Goal: Task Accomplishment & Management: Manage account settings

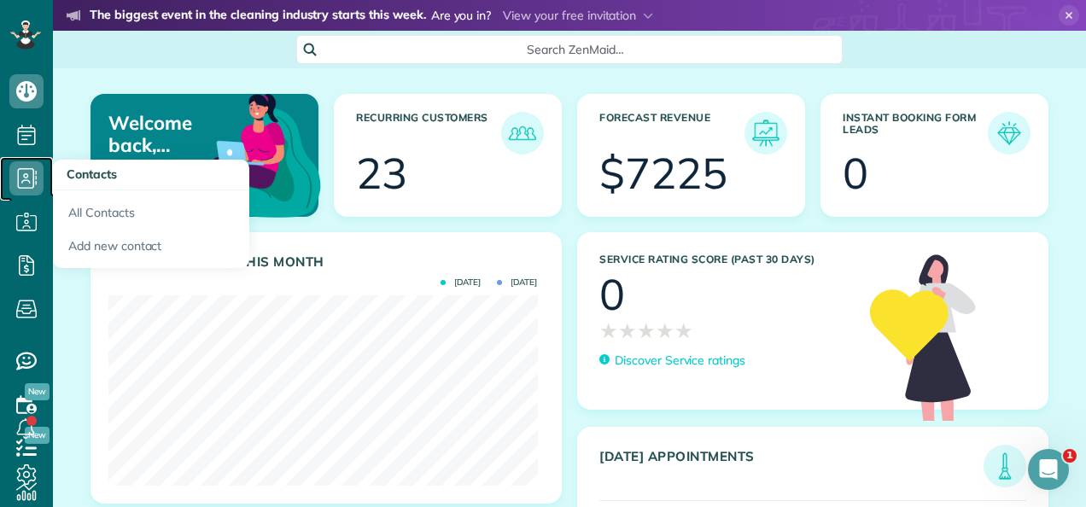
click at [22, 190] on icon at bounding box center [26, 178] width 34 height 34
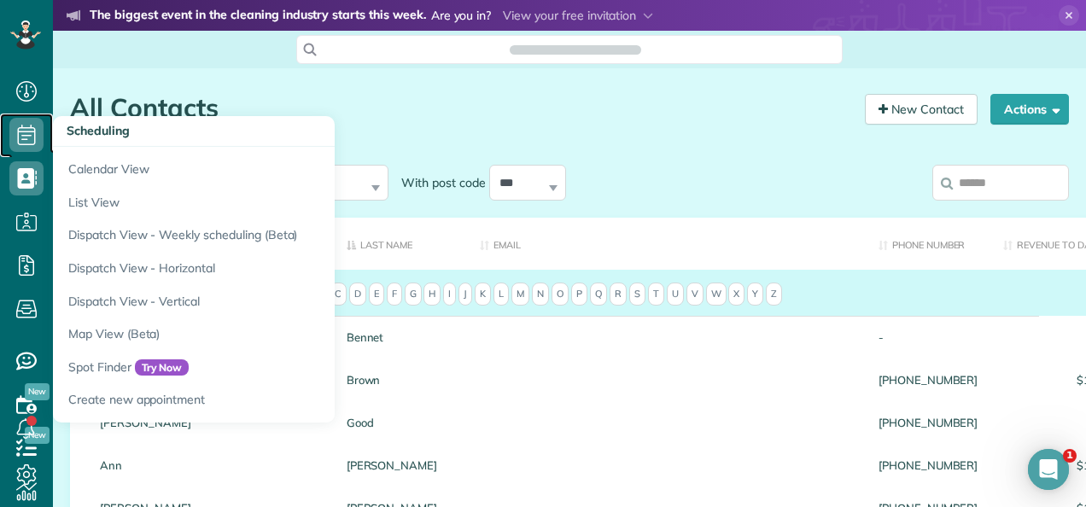
click at [20, 137] on icon at bounding box center [26, 135] width 34 height 34
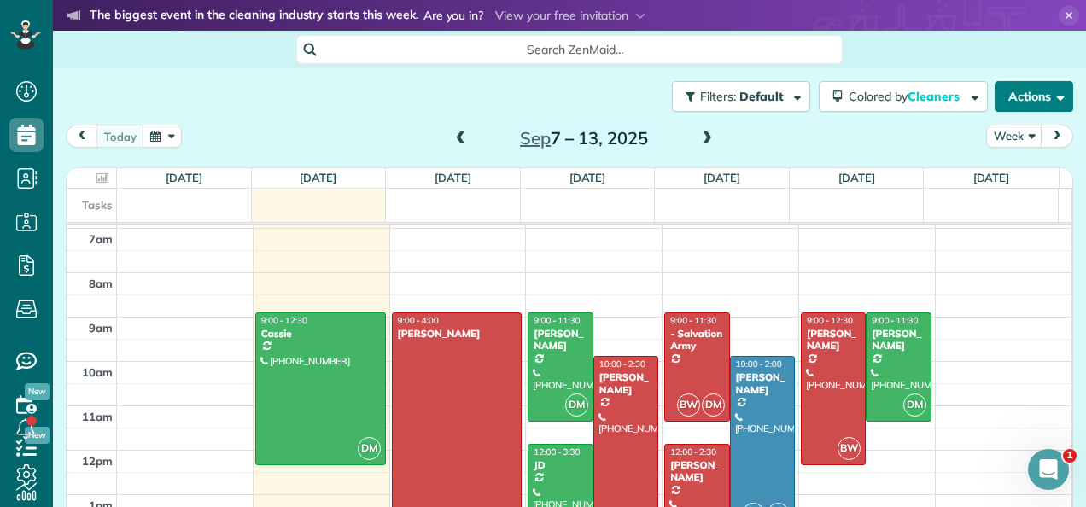
click at [995, 94] on button "Actions" at bounding box center [1034, 96] width 79 height 31
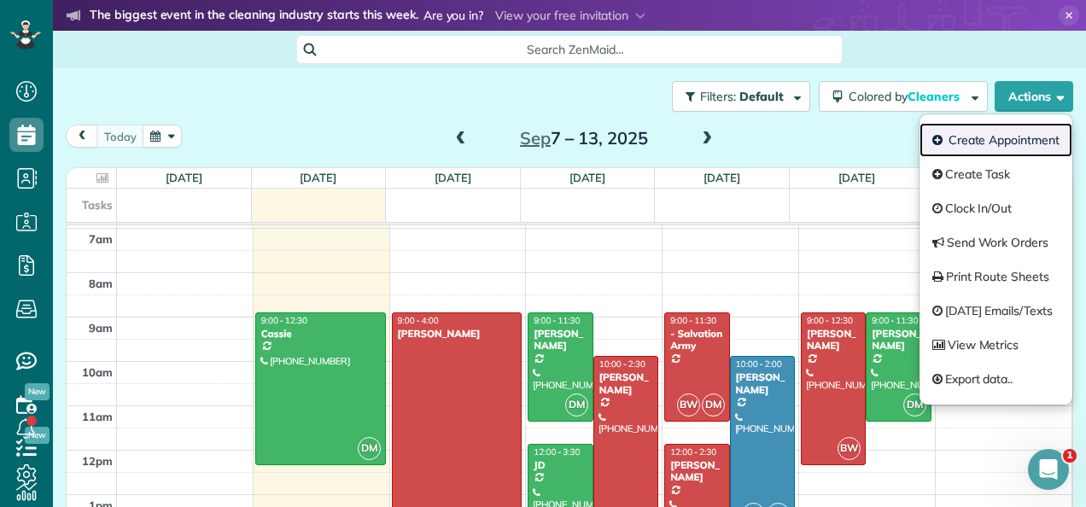
click at [957, 153] on link "Create Appointment" at bounding box center [996, 140] width 153 height 34
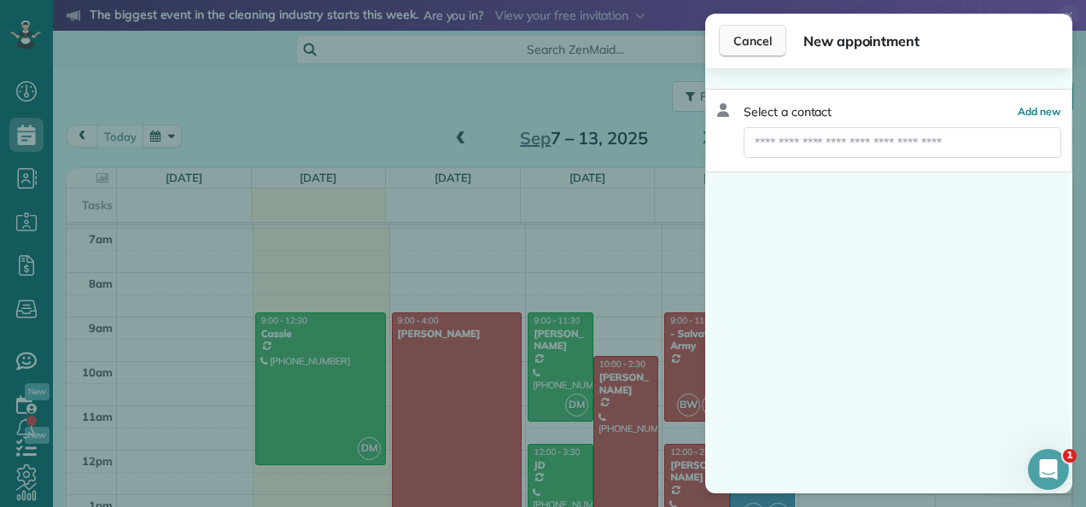
click at [764, 41] on span "Cancel" at bounding box center [753, 40] width 38 height 17
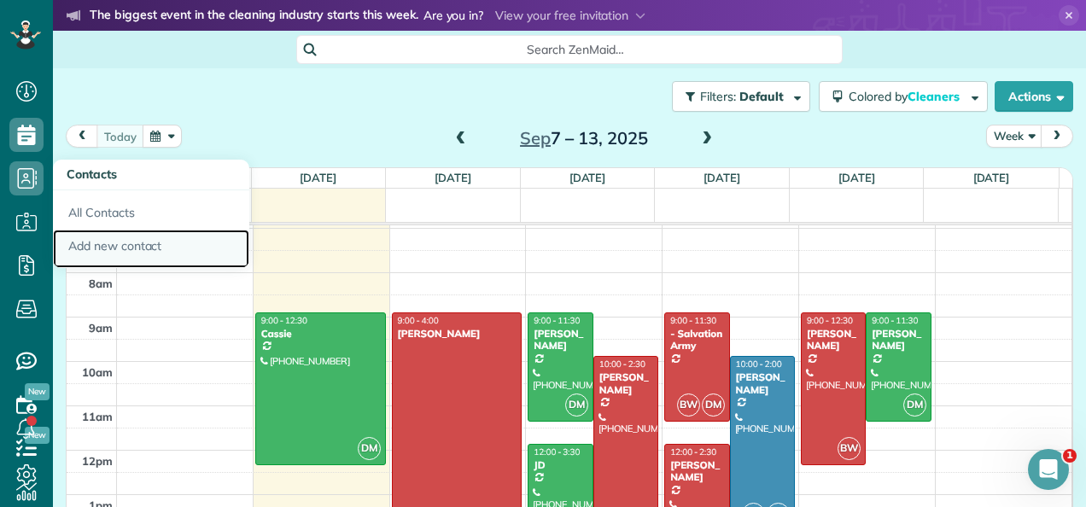
click at [103, 248] on link "Add new contact" at bounding box center [151, 249] width 196 height 39
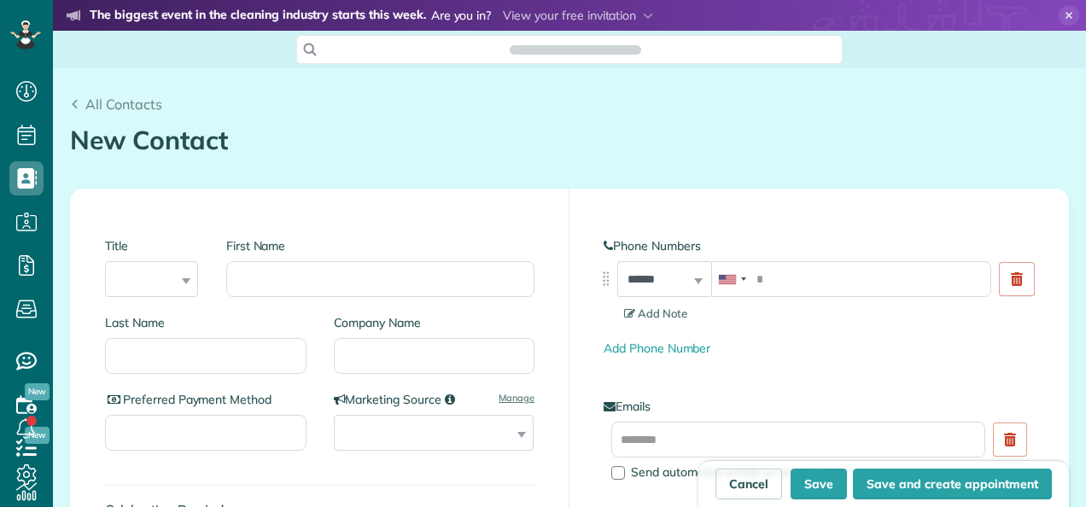
scroll to position [7, 7]
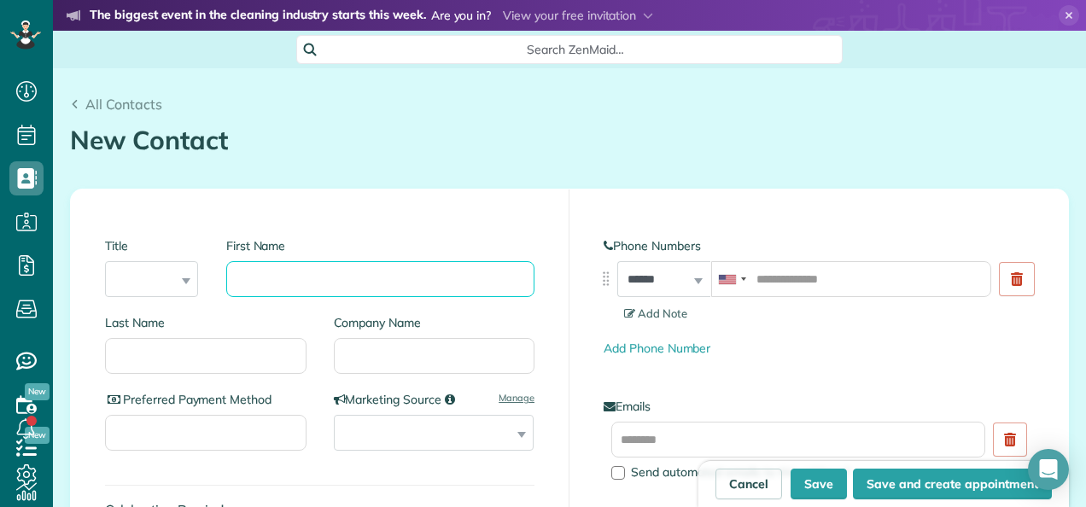
click at [313, 270] on input "First Name" at bounding box center [380, 279] width 308 height 36
type input "*****"
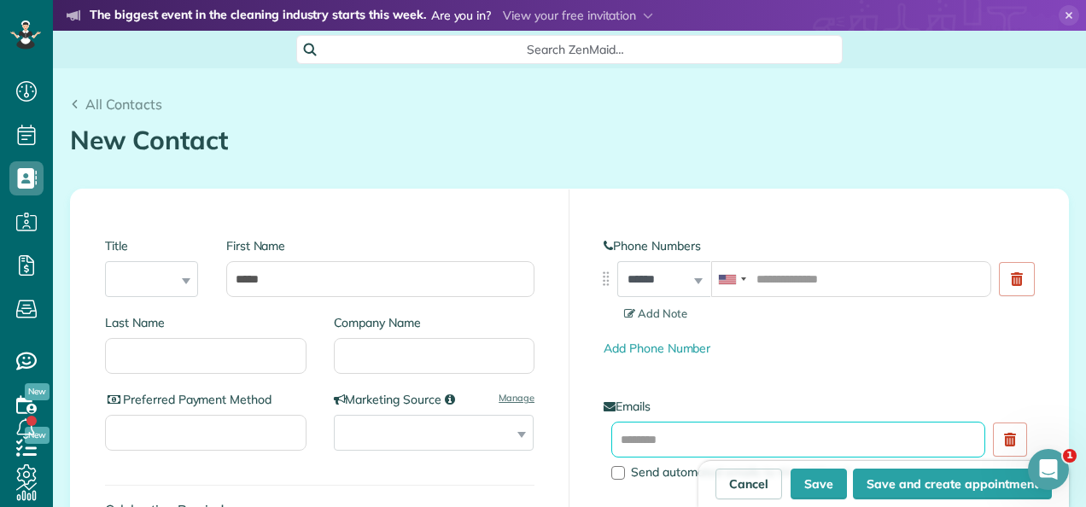
click at [640, 433] on input "text" at bounding box center [798, 440] width 374 height 36
type input "**********"
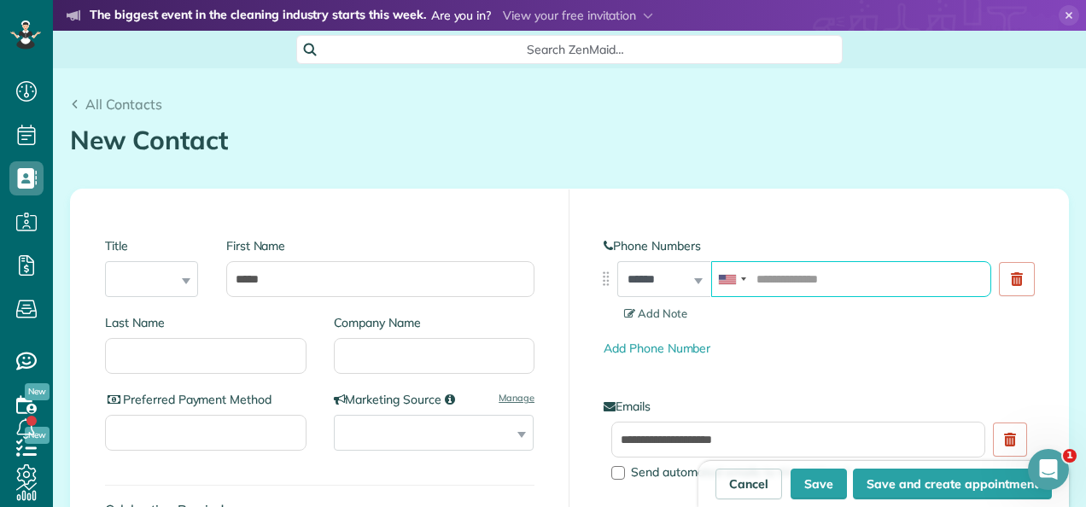
click at [792, 269] on input "tel" at bounding box center [851, 279] width 280 height 36
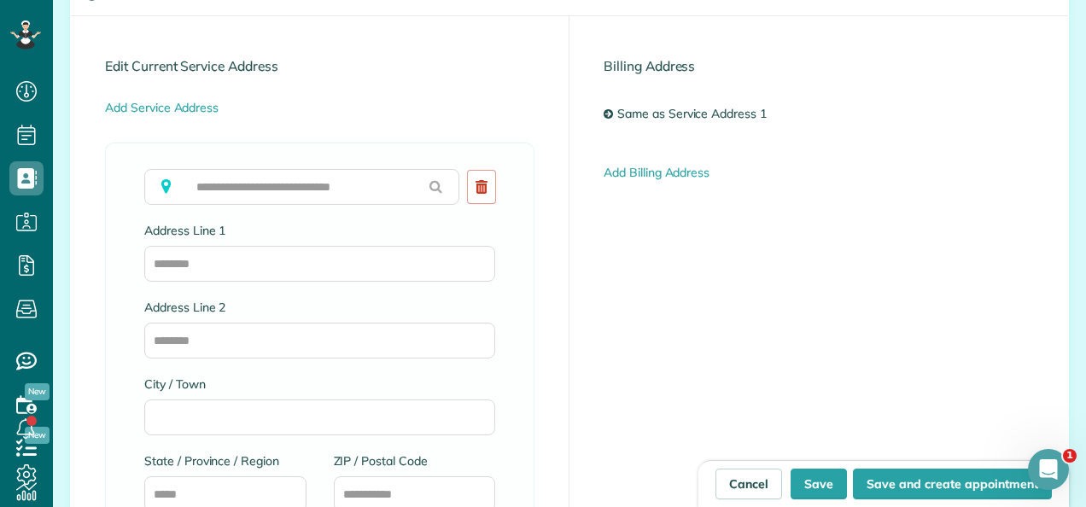
scroll to position [836, 0]
type input "**********"
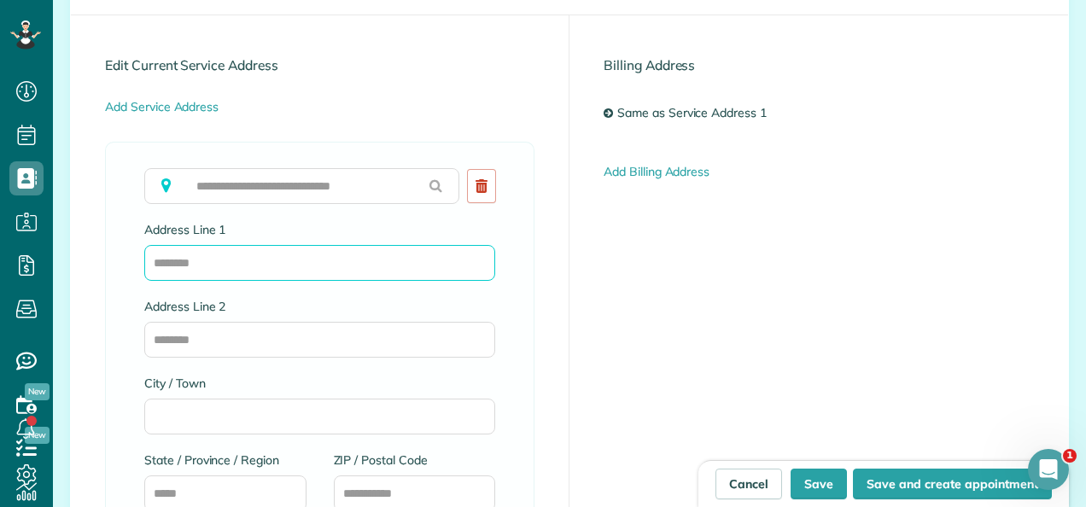
click at [331, 250] on input "Address Line 1" at bounding box center [319, 263] width 351 height 36
type input "**********"
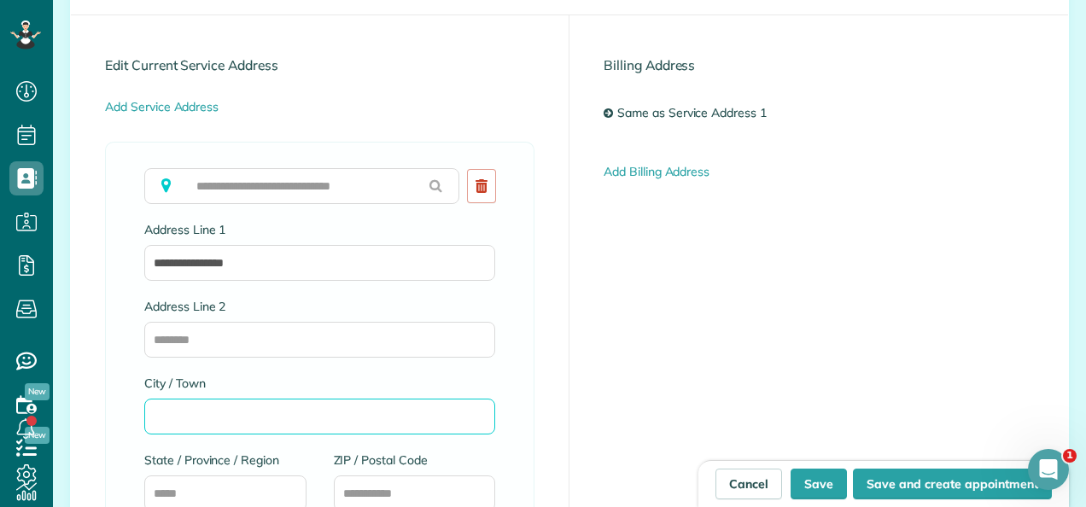
click at [202, 407] on input "City / Town" at bounding box center [319, 417] width 351 height 36
type input "*********"
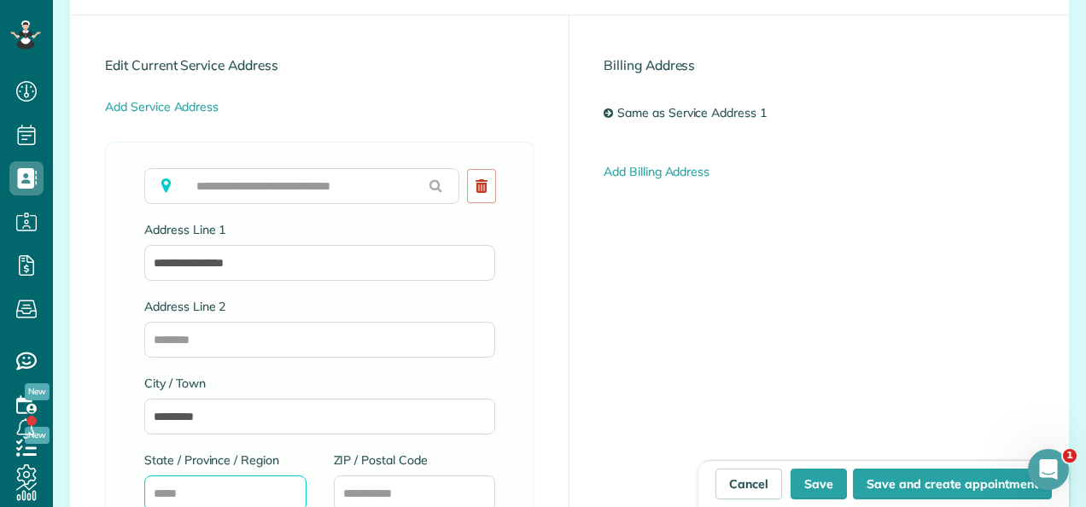
click at [196, 483] on input "State / Province / Region" at bounding box center [225, 494] width 162 height 36
type input "**"
click at [377, 489] on input "ZIP / Postal Code" at bounding box center [415, 494] width 162 height 36
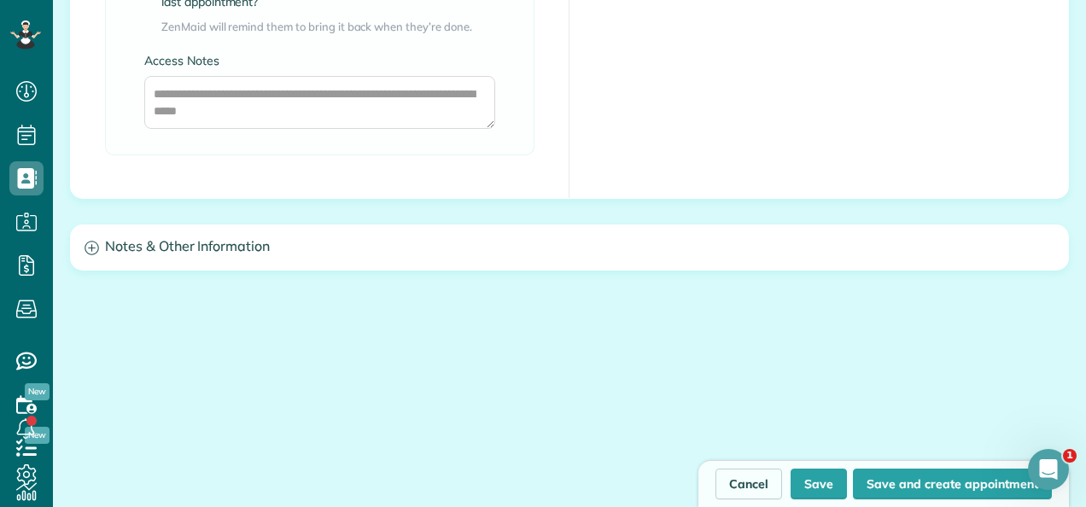
scroll to position [1487, 0]
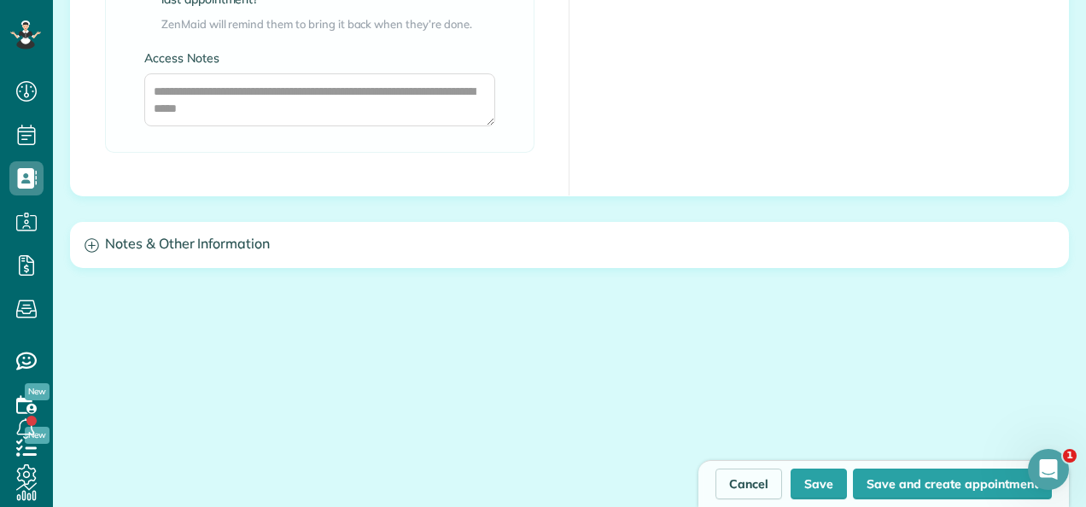
type input "*****"
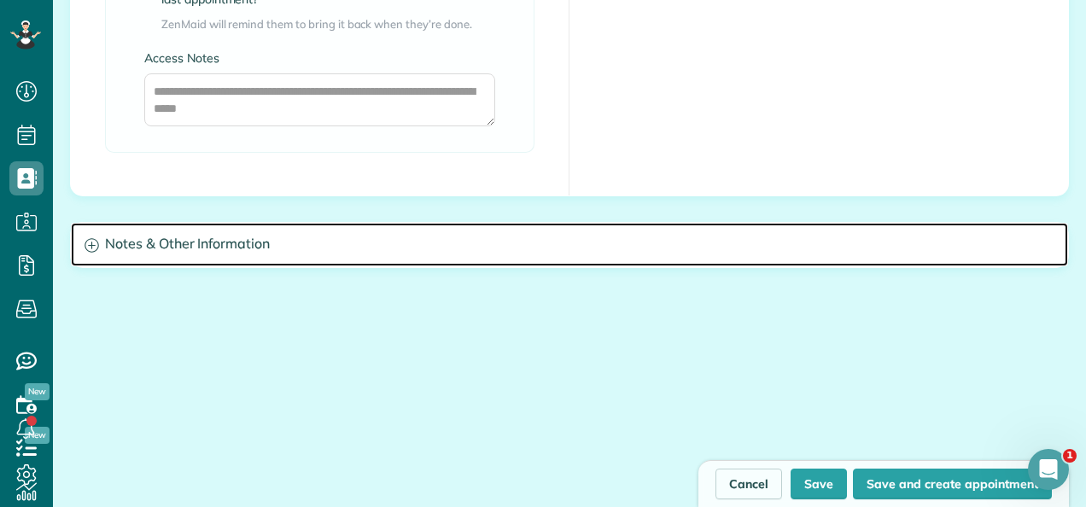
click at [486, 239] on h3 "Notes & Other Information" at bounding box center [570, 245] width 998 height 44
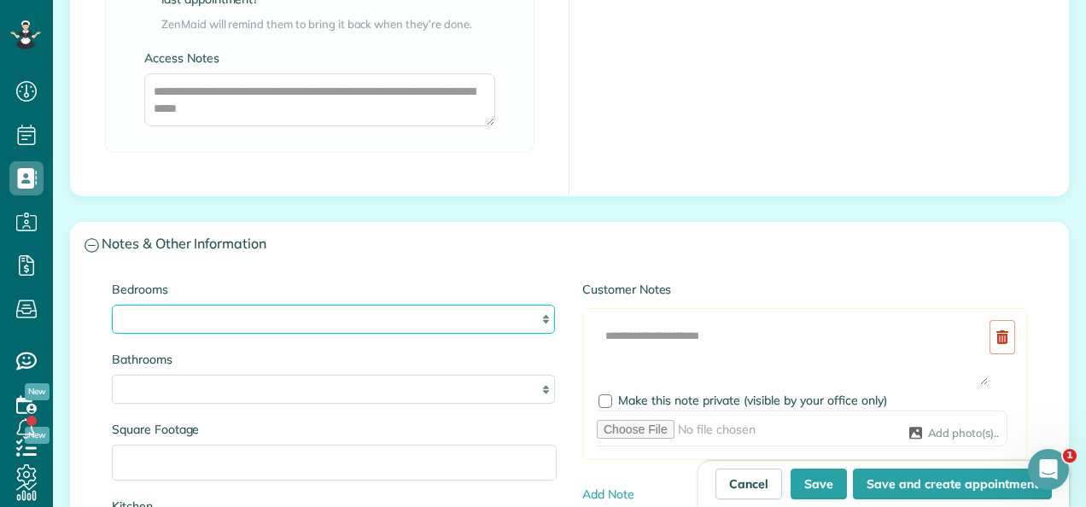
click at [219, 318] on select "* * * * **" at bounding box center [333, 319] width 443 height 29
select select "*"
click at [112, 305] on select "* * * * **" at bounding box center [333, 319] width 443 height 29
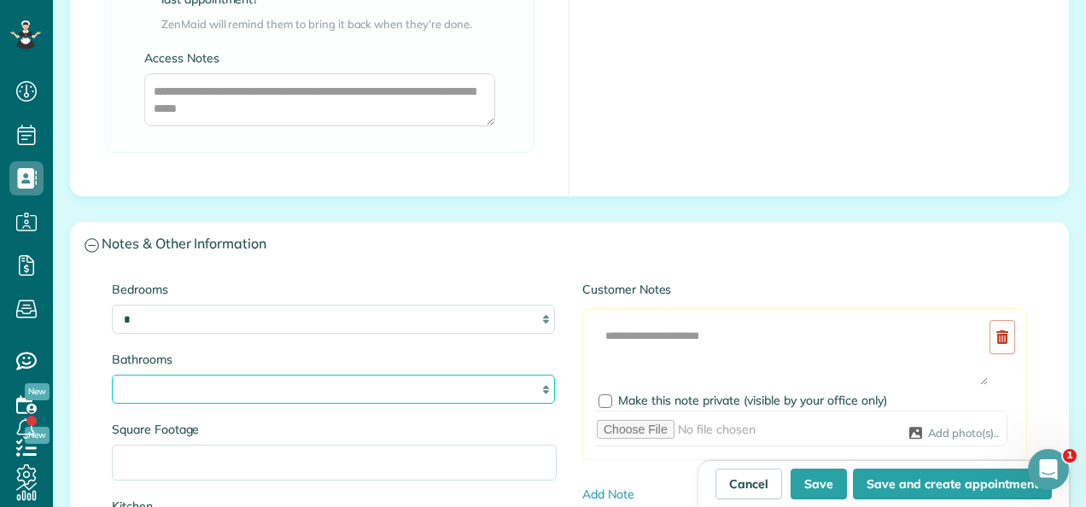
click at [186, 389] on select "* *** * *** * *** * *** **" at bounding box center [333, 389] width 443 height 29
select select "*"
click at [112, 375] on select "* *** * *** * *** * *** **" at bounding box center [333, 389] width 443 height 29
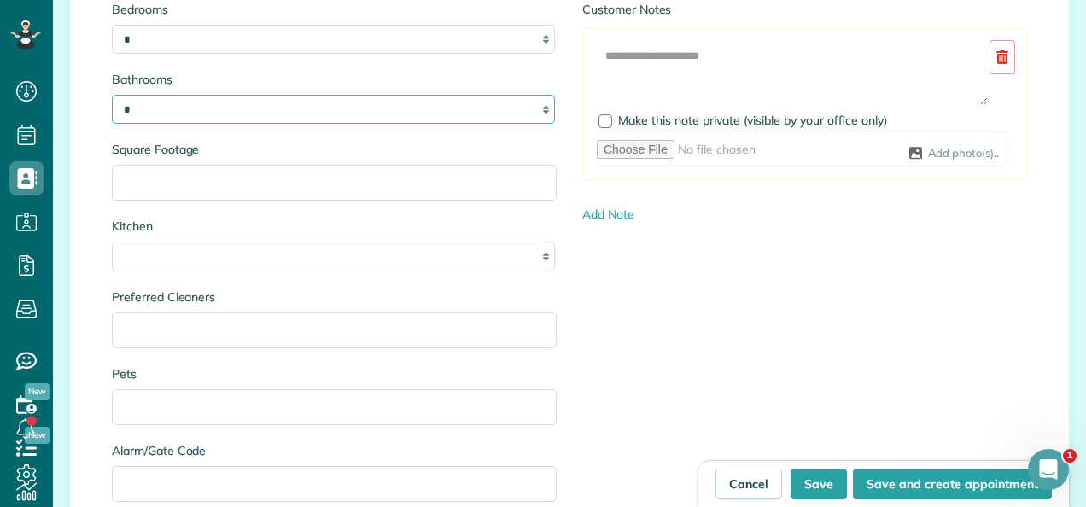
scroll to position [1770, 0]
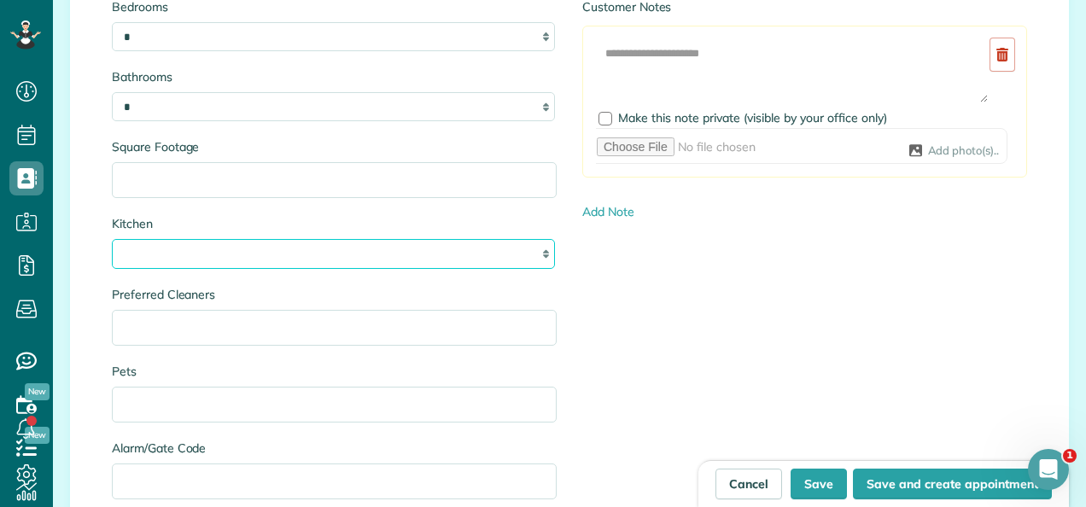
click at [139, 248] on select "* * * *" at bounding box center [333, 253] width 443 height 29
select select "*"
click at [112, 239] on select "* * * *" at bounding box center [333, 253] width 443 height 29
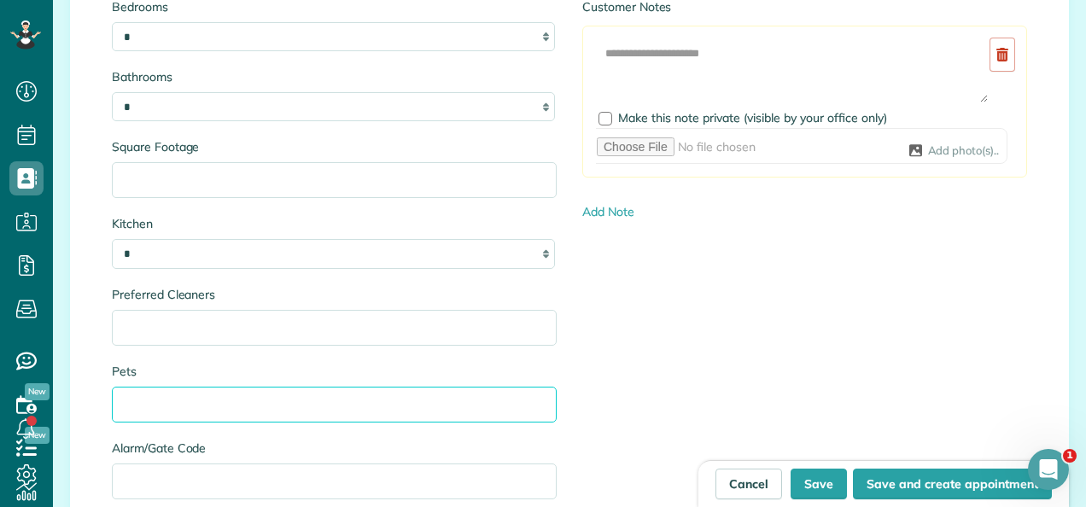
click at [203, 396] on input "Pets" at bounding box center [334, 405] width 445 height 36
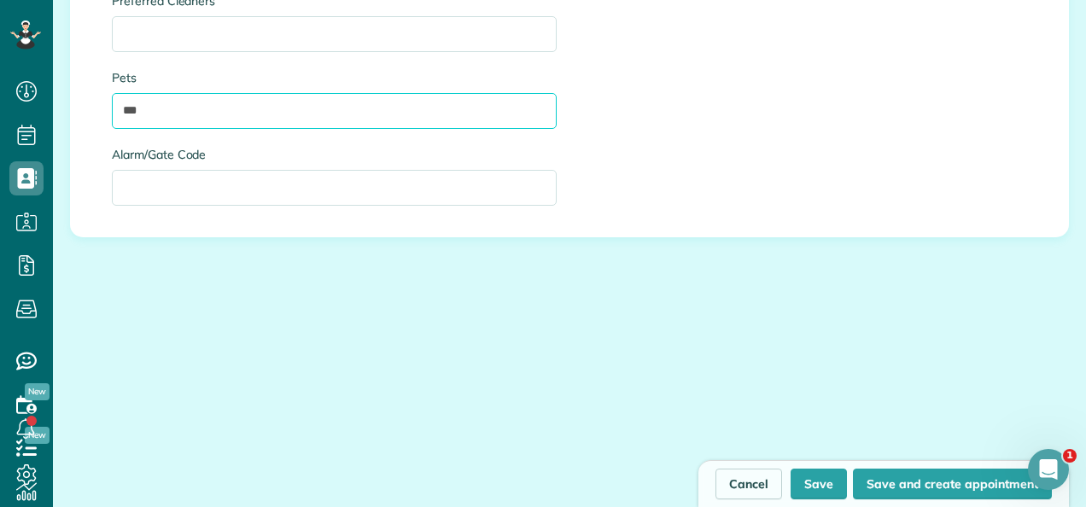
scroll to position [2063, 0]
type input "***"
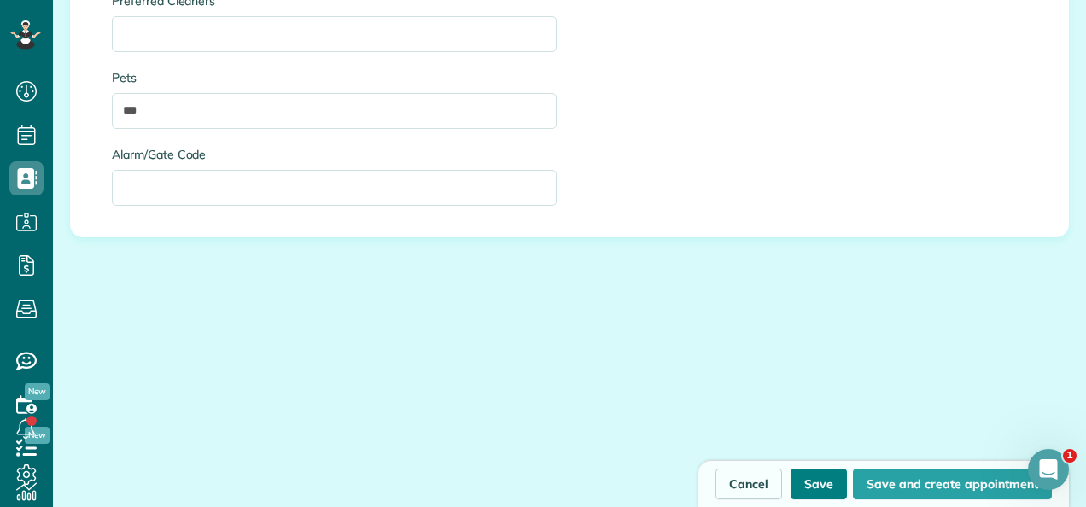
click at [825, 483] on button "Save" at bounding box center [819, 484] width 56 height 31
type input "**********"
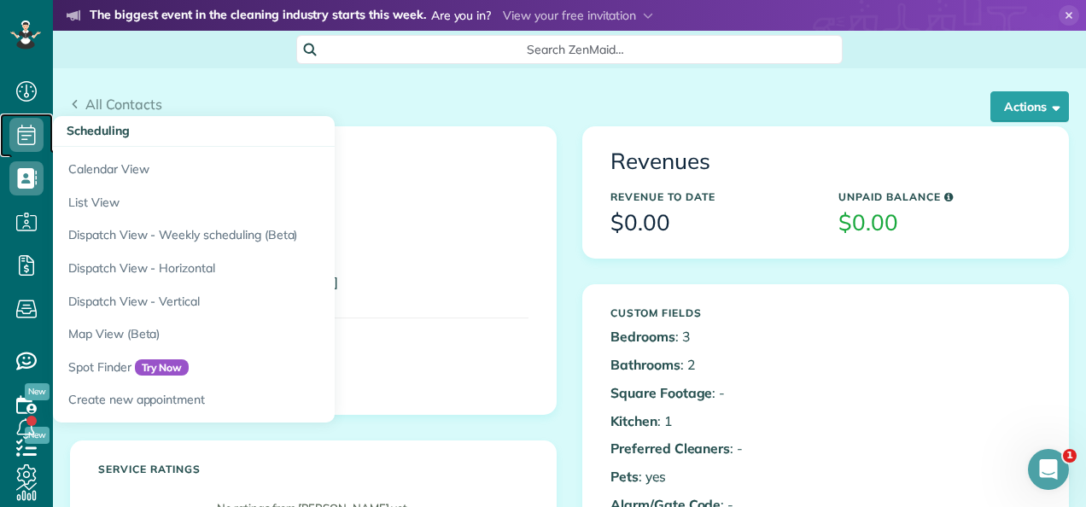
click at [43, 144] on icon at bounding box center [26, 135] width 34 height 34
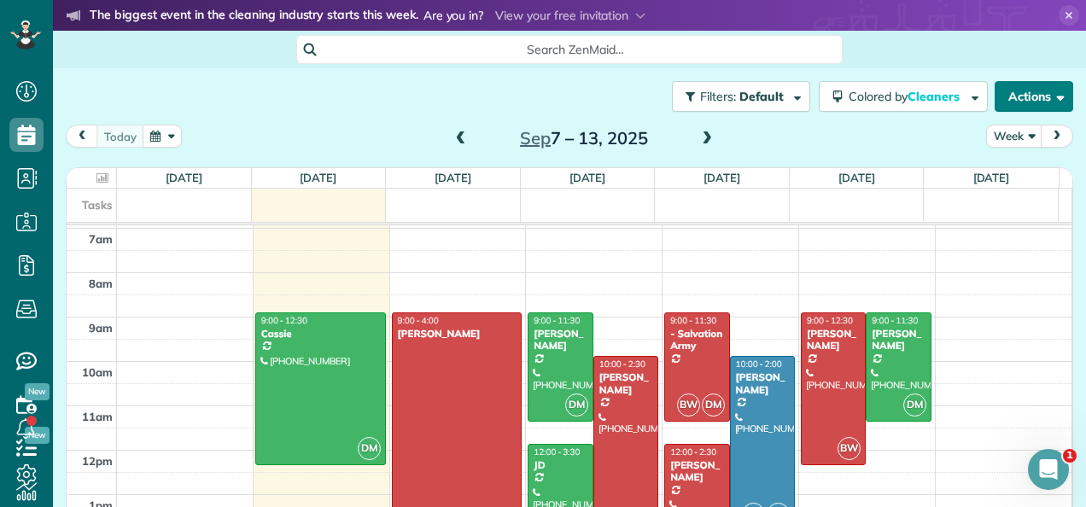
click at [1021, 102] on button "Actions" at bounding box center [1034, 96] width 79 height 31
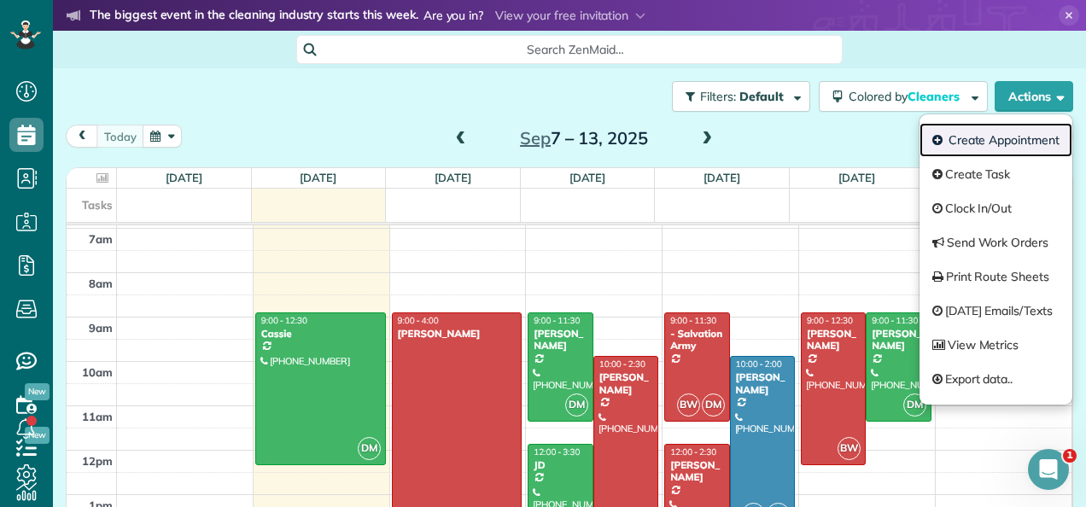
click at [987, 145] on link "Create Appointment" at bounding box center [996, 140] width 153 height 34
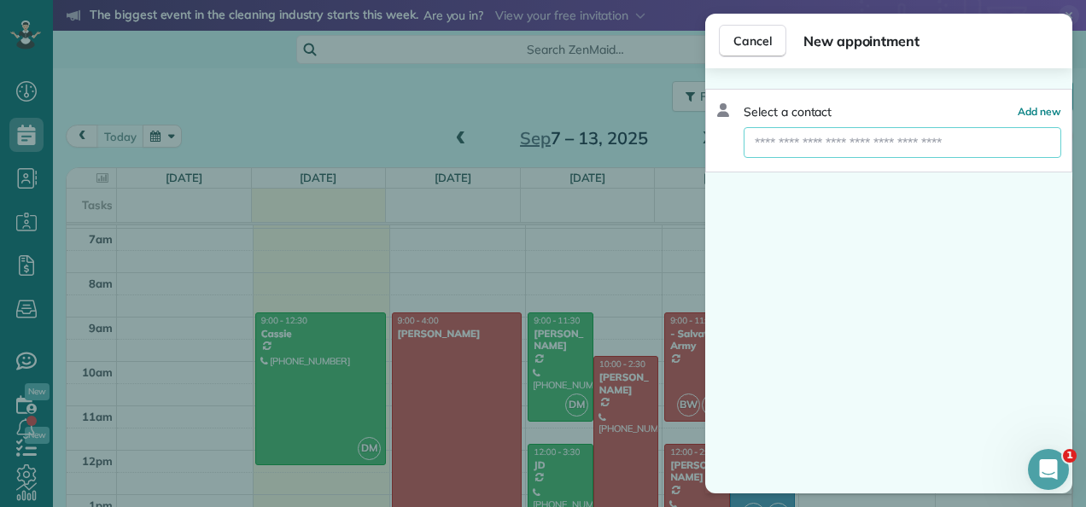
click at [909, 138] on input "text" at bounding box center [903, 142] width 318 height 31
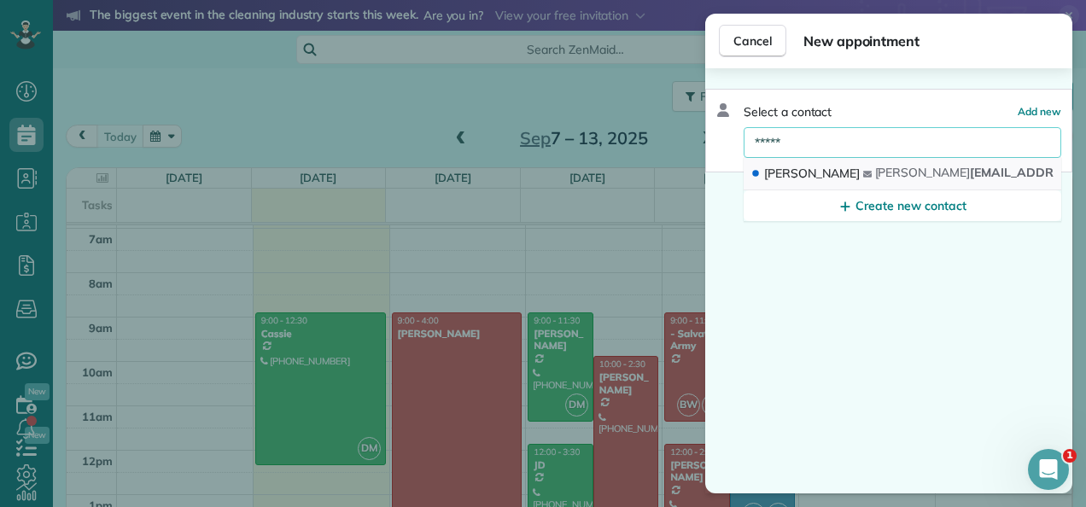
type input "*****"
click at [878, 168] on button "polly polly rolman@gmail.com" at bounding box center [903, 174] width 318 height 32
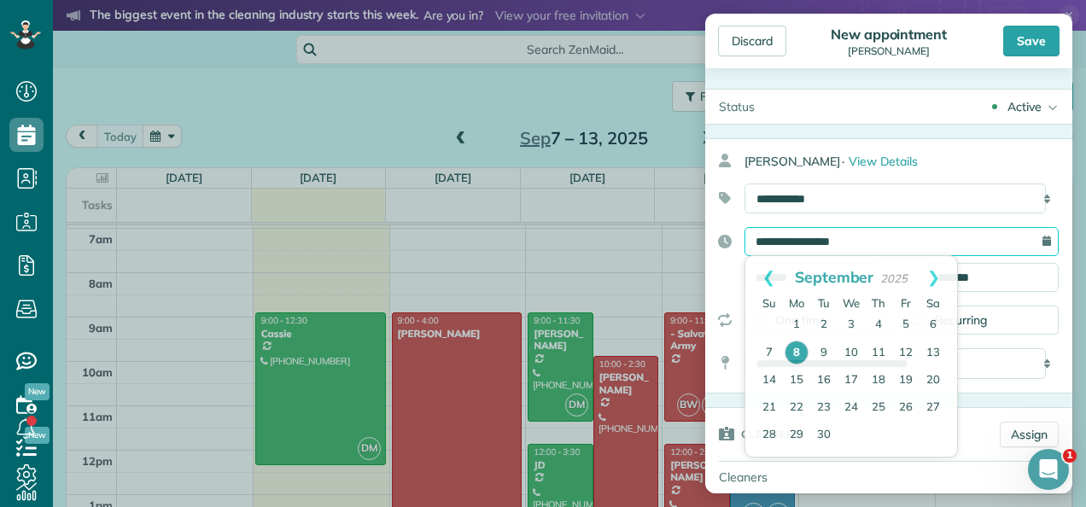
click at [881, 241] on input "**********" at bounding box center [902, 241] width 314 height 29
click at [938, 273] on link "Next" at bounding box center [933, 277] width 47 height 43
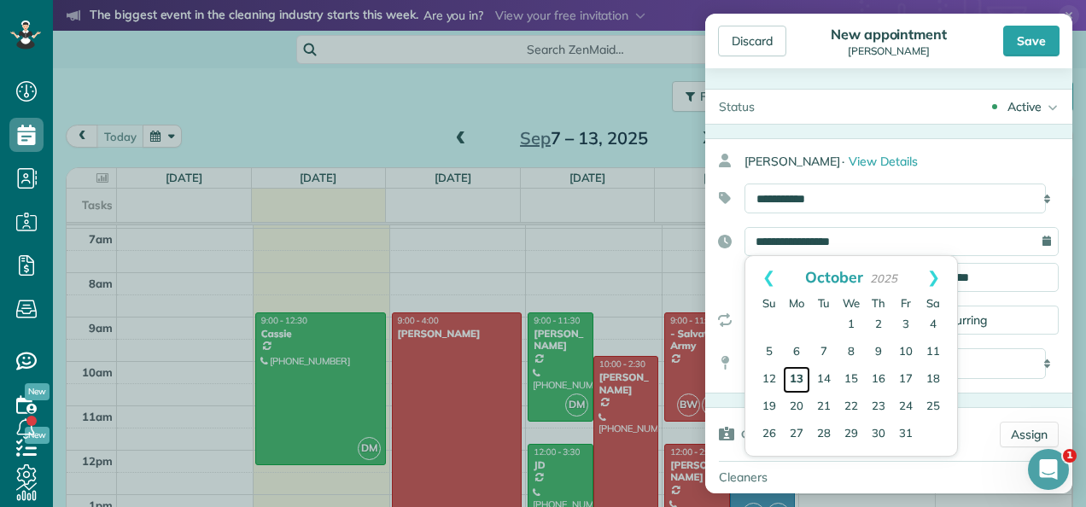
click at [802, 375] on link "13" at bounding box center [796, 379] width 27 height 27
type input "**********"
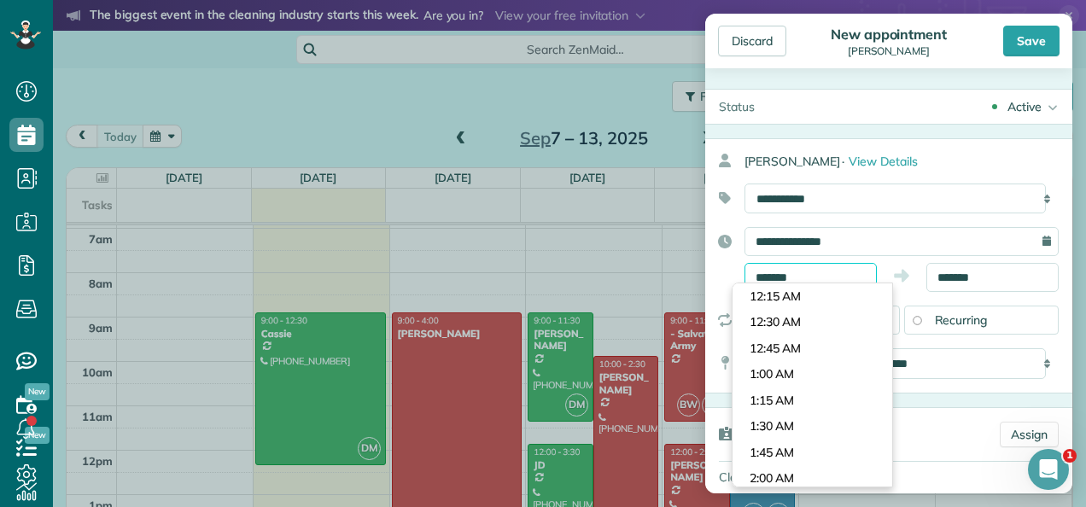
click at [815, 281] on input "*******" at bounding box center [811, 277] width 132 height 29
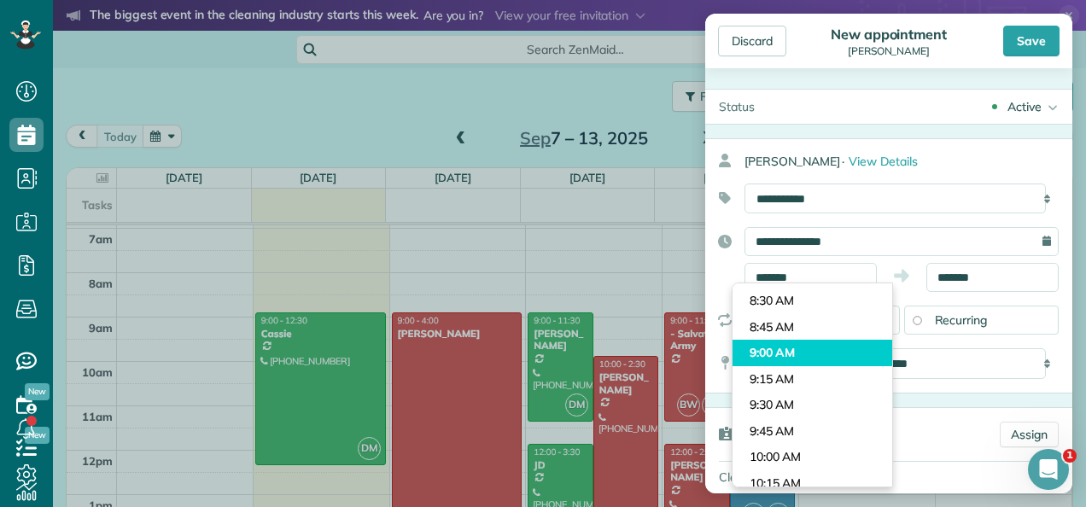
click at [782, 352] on body "Dashboard Scheduling Calendar View List View Dispatch View - Weekly scheduling …" at bounding box center [543, 253] width 1086 height 507
type input "*******"
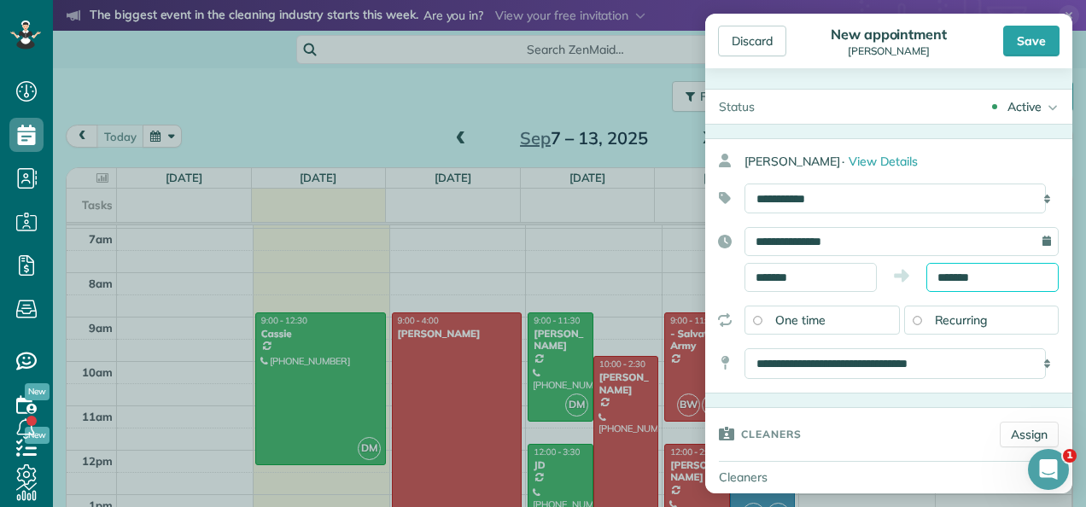
click at [1004, 273] on input "*******" at bounding box center [993, 277] width 132 height 29
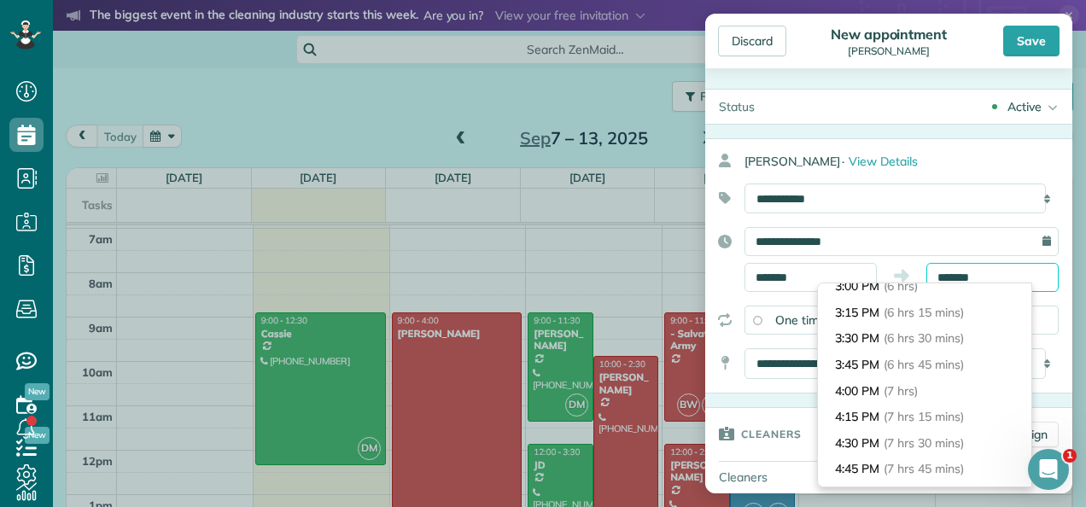
scroll to position [635, 0]
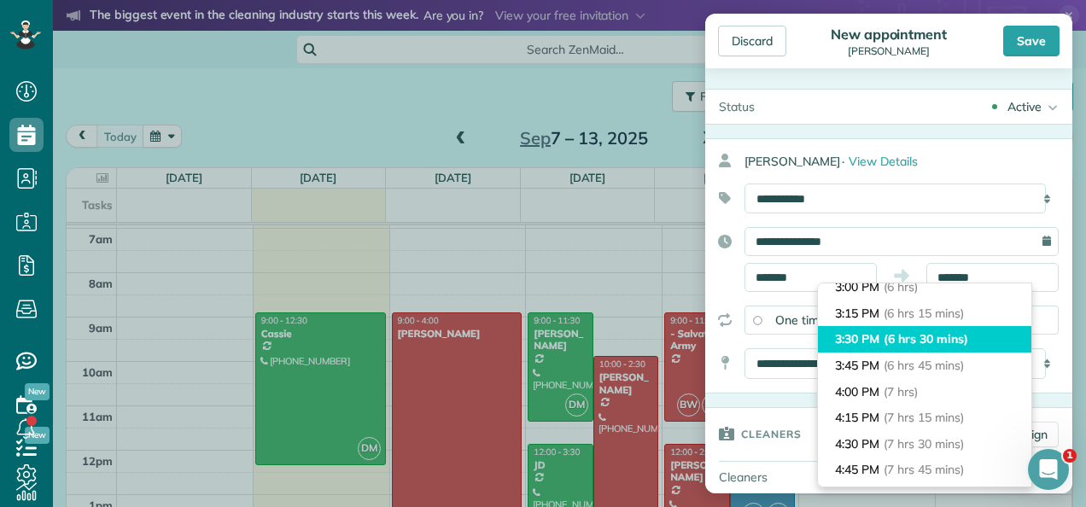
click at [929, 340] on span "(6 hrs 30 mins)" at bounding box center [926, 338] width 84 height 15
type input "*******"
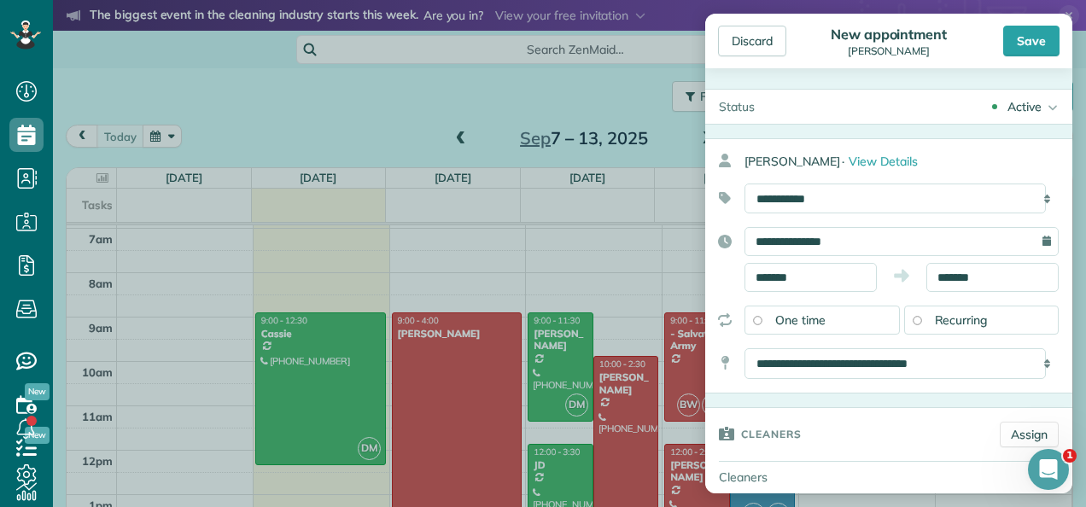
click at [972, 318] on span "Recurring" at bounding box center [961, 320] width 53 height 15
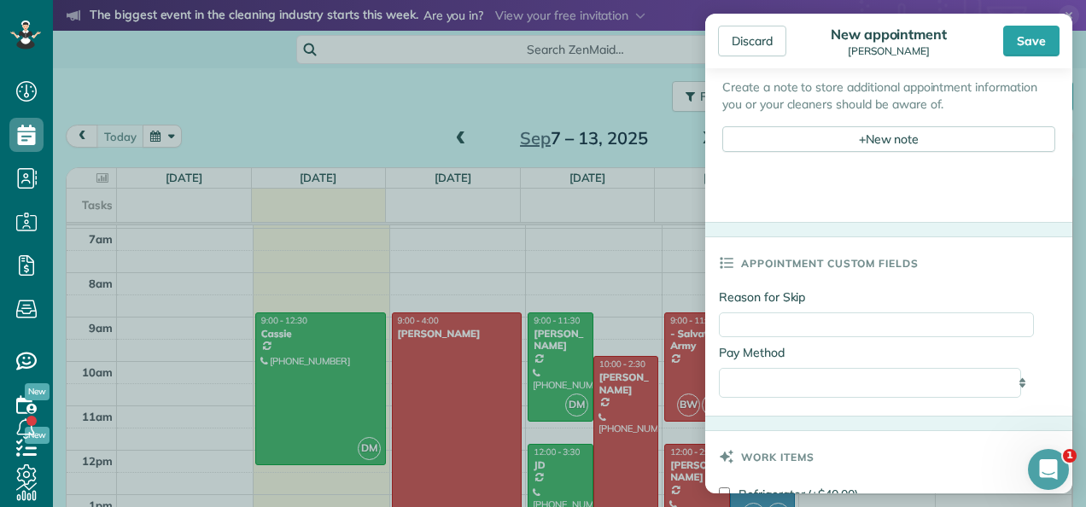
scroll to position [685, 0]
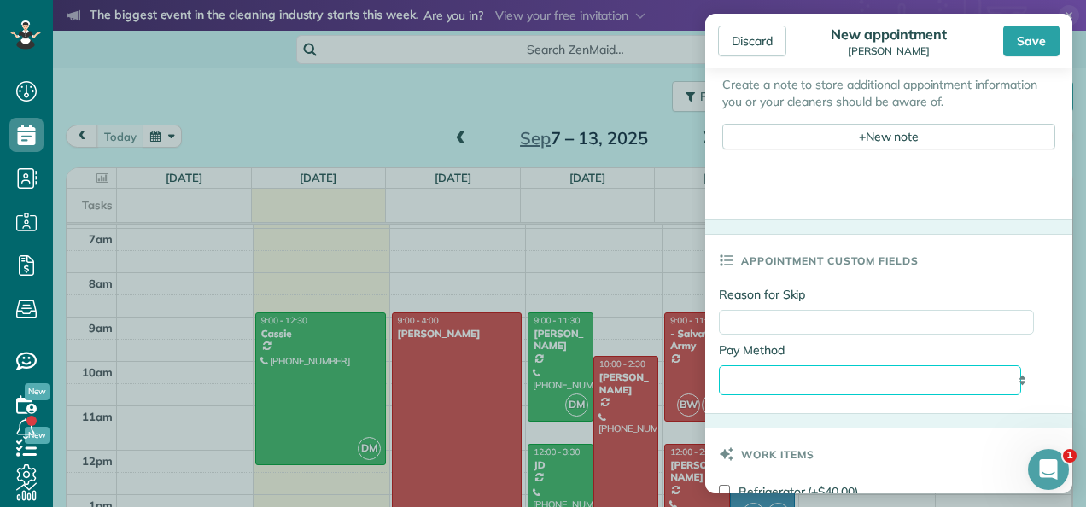
click at [888, 383] on select "**********" at bounding box center [870, 381] width 302 height 30
click at [1047, 256] on div "Appointment custom fields" at bounding box center [888, 260] width 367 height 51
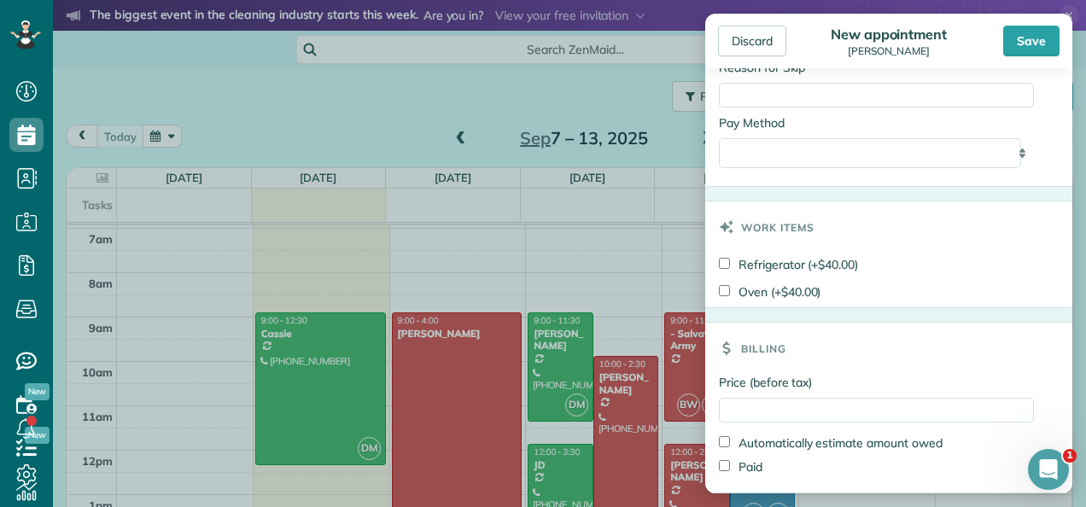
scroll to position [967, 0]
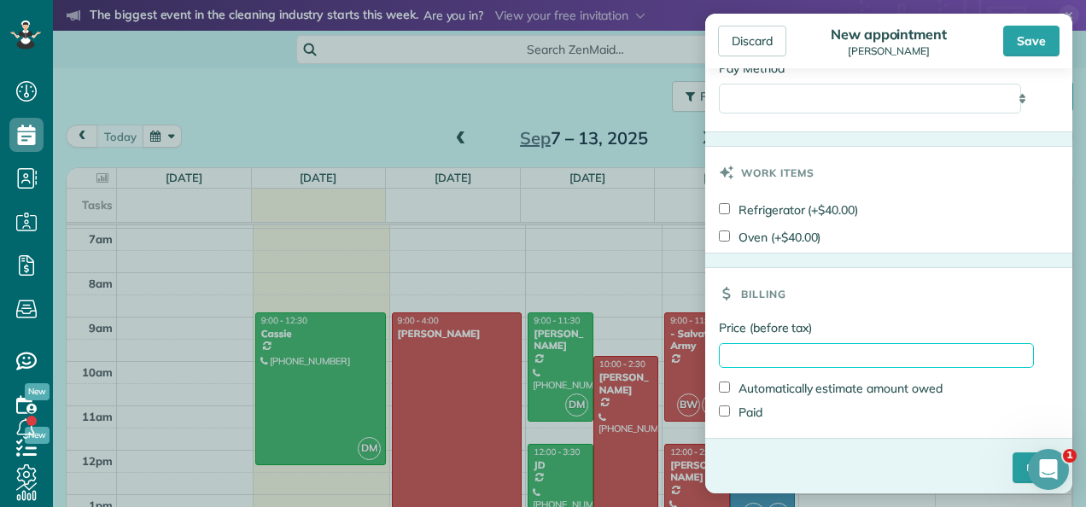
click at [890, 350] on input "Price (before tax)" at bounding box center [876, 355] width 315 height 25
click at [1052, 304] on div "Billing" at bounding box center [888, 293] width 367 height 51
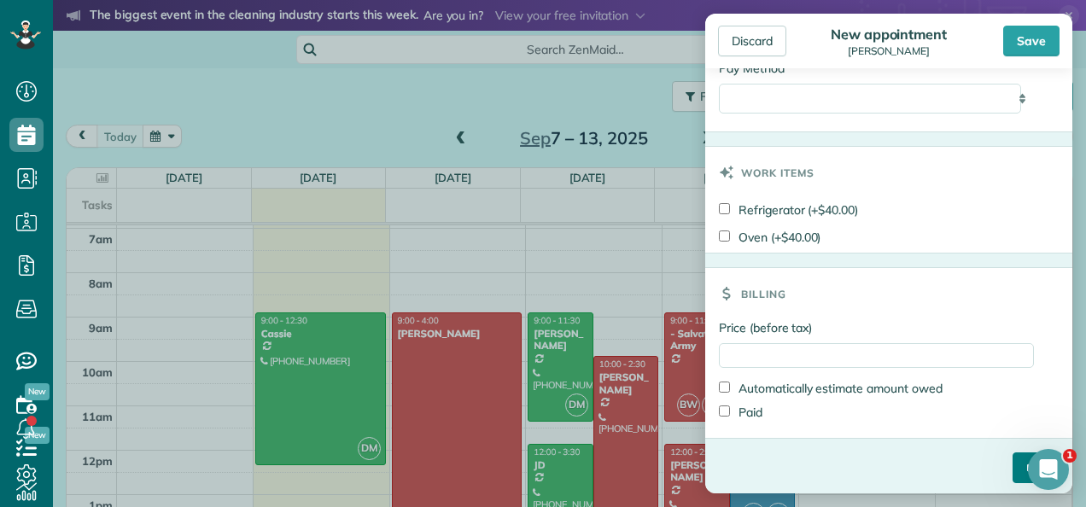
click at [1013, 465] on input "****" at bounding box center [1036, 468] width 46 height 31
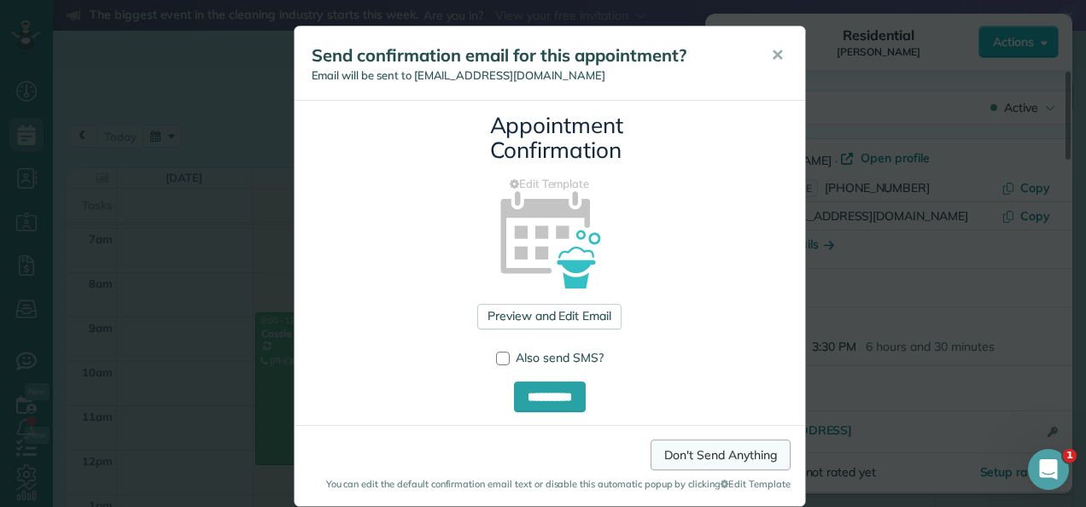
click at [675, 458] on link "Don't Send Anything" at bounding box center [720, 455] width 139 height 31
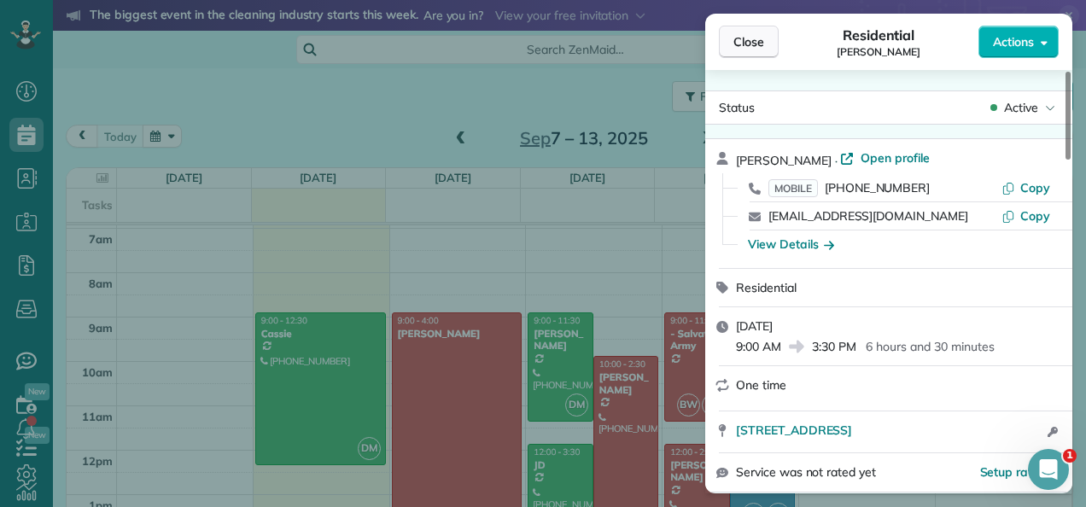
click at [758, 50] on span "Close" at bounding box center [749, 41] width 31 height 17
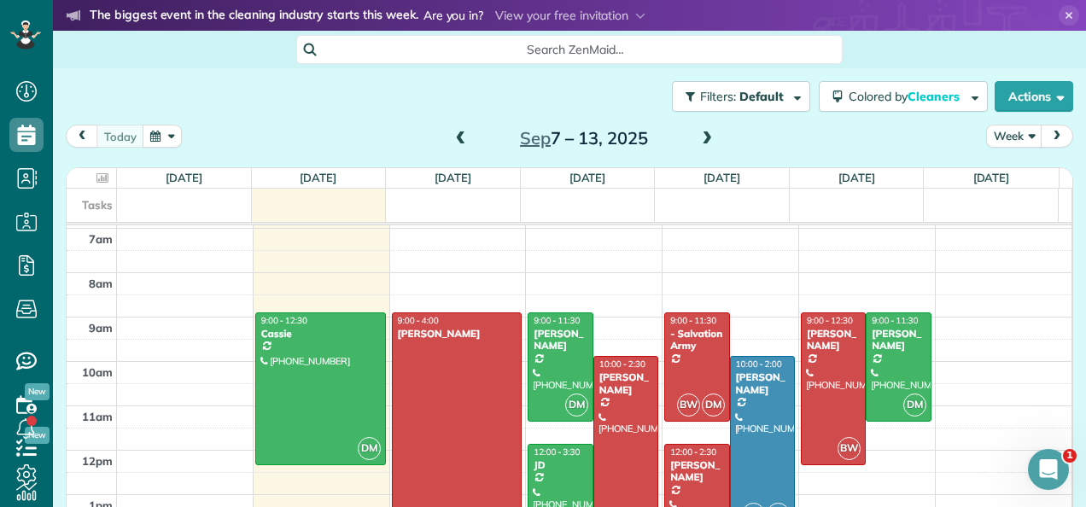
click at [453, 138] on span at bounding box center [461, 139] width 19 height 15
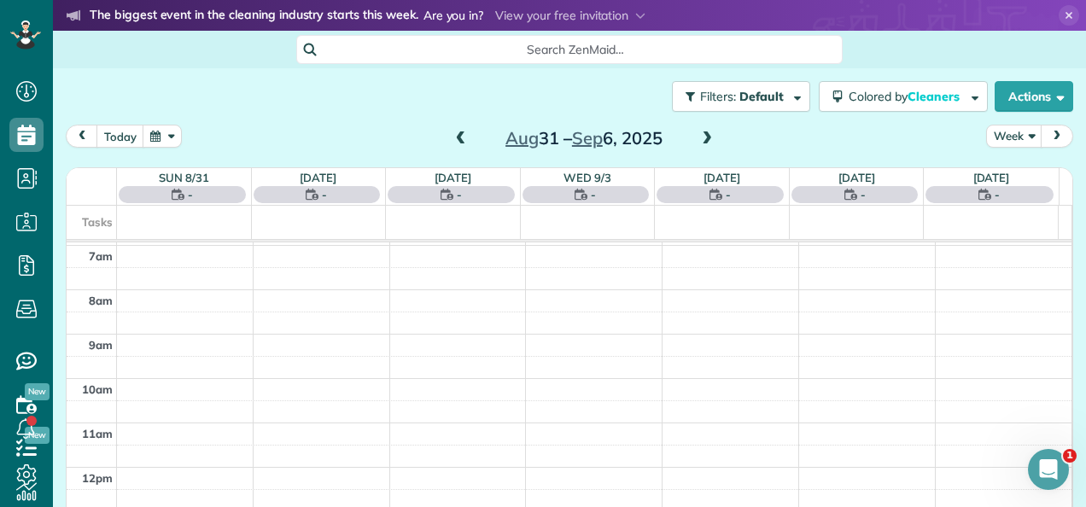
scroll to position [308, 0]
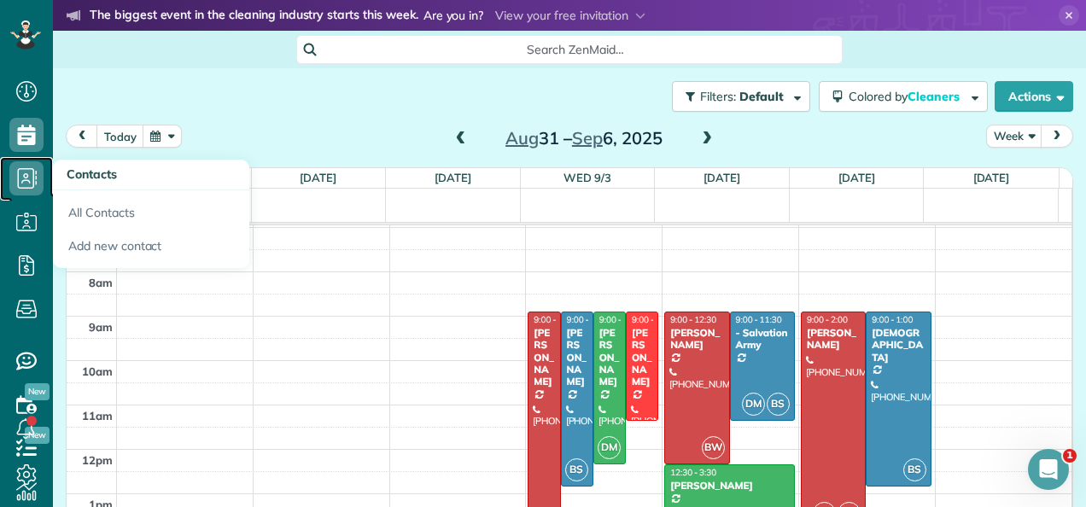
click at [23, 181] on use at bounding box center [28, 178] width 20 height 20
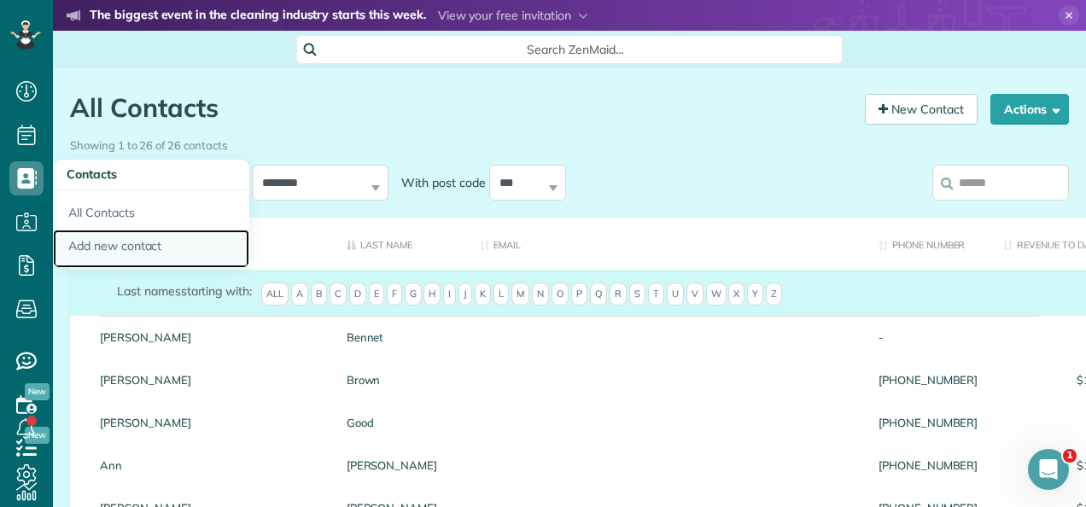
click at [97, 249] on link "Add new contact" at bounding box center [151, 249] width 196 height 39
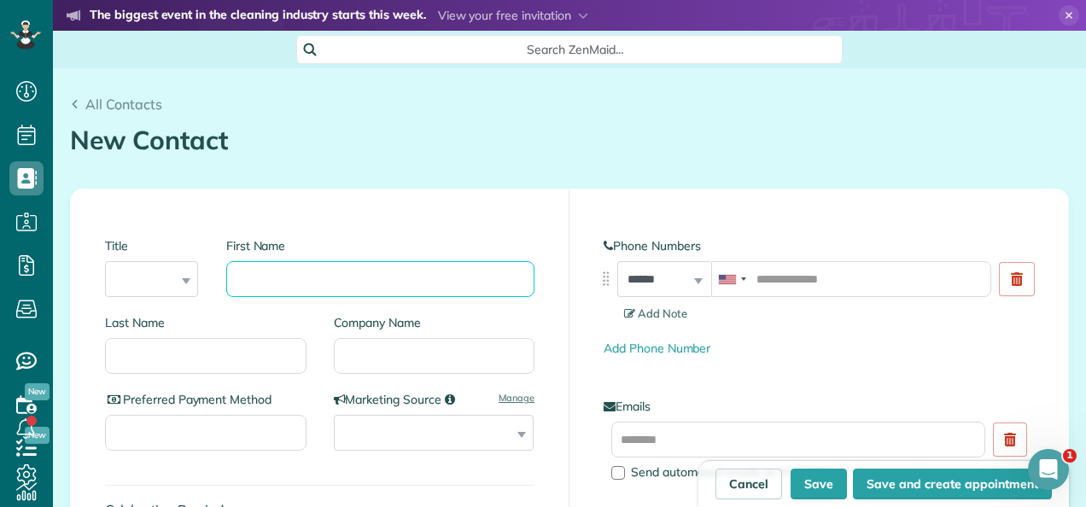
click at [273, 292] on input "First Name" at bounding box center [380, 279] width 308 height 36
type input "****"
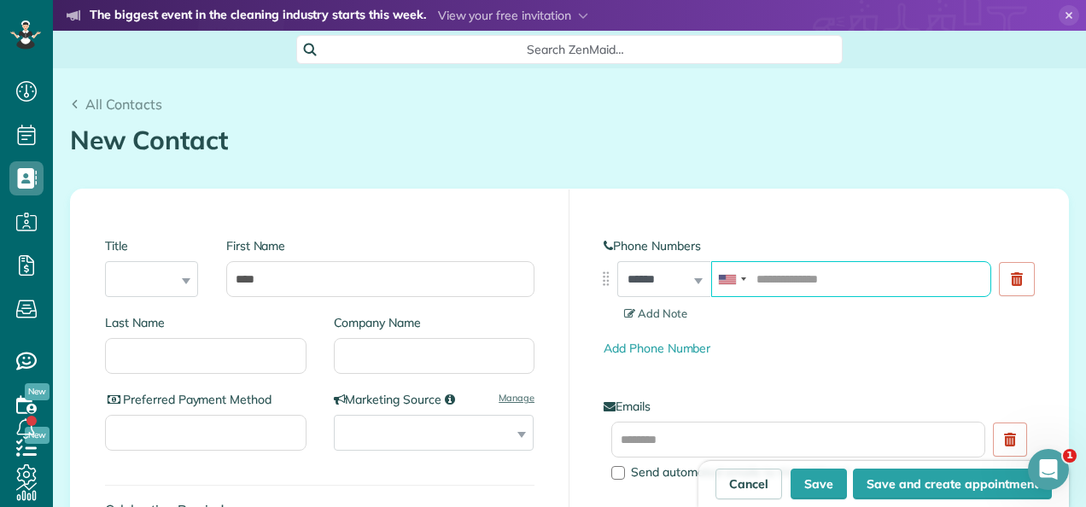
click at [796, 284] on input "tel" at bounding box center [851, 279] width 280 height 36
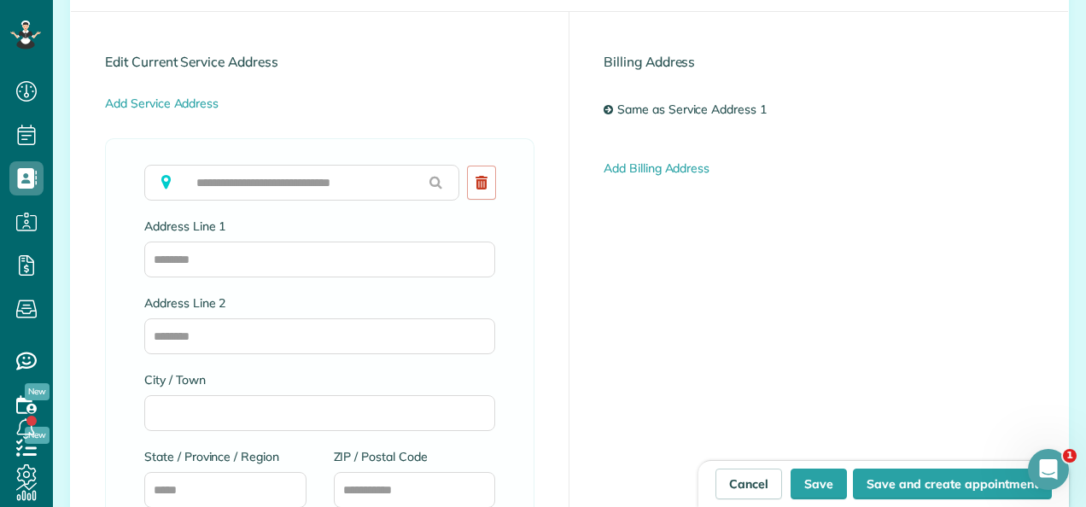
scroll to position [840, 0]
type input "**********"
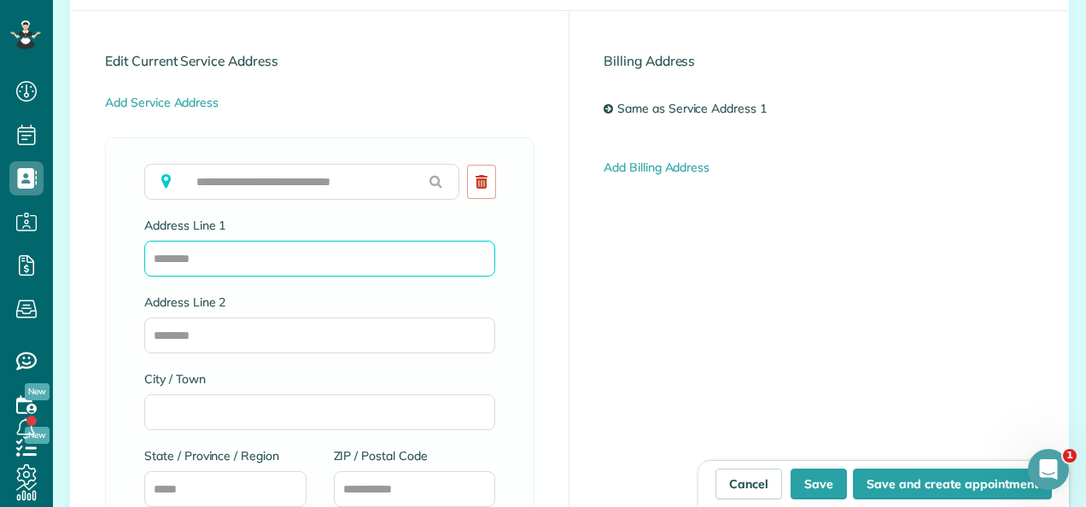
click at [371, 256] on input "Address Line 1" at bounding box center [319, 259] width 351 height 36
type input "**********"
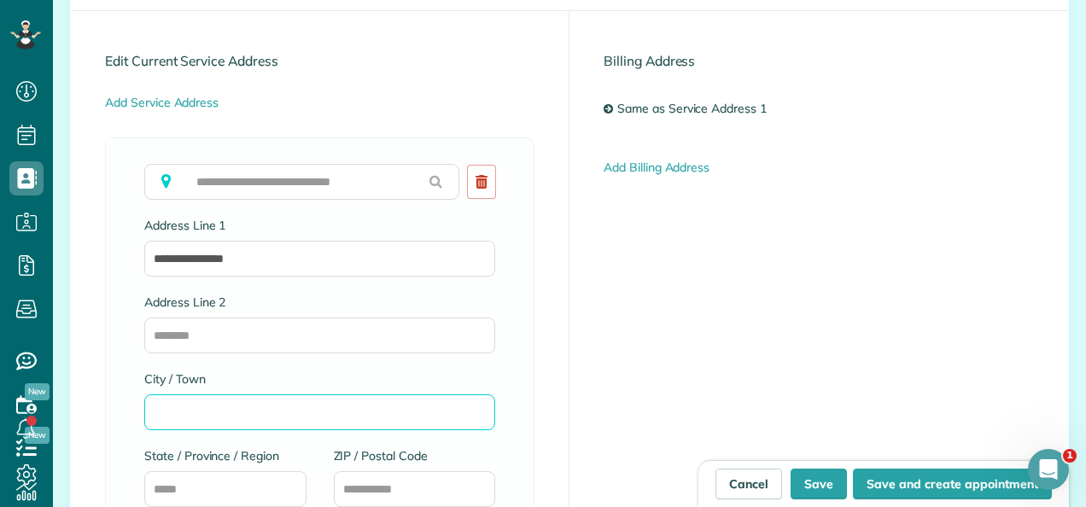
click at [242, 423] on input "City / Town" at bounding box center [319, 413] width 351 height 36
type input "*********"
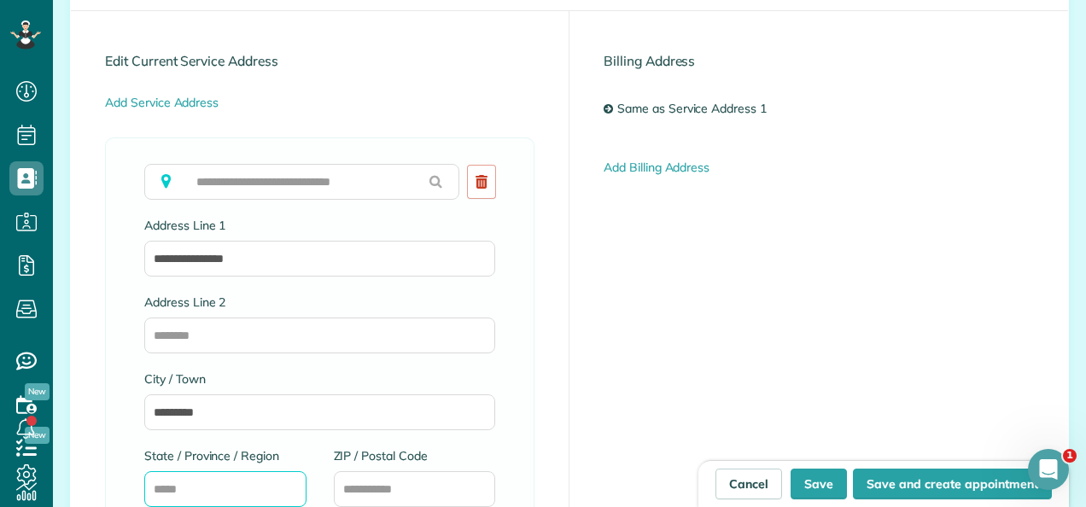
click at [205, 492] on input "State / Province / Region" at bounding box center [225, 489] width 162 height 36
type input "**"
click at [423, 486] on input "ZIP / Postal Code" at bounding box center [415, 489] width 162 height 36
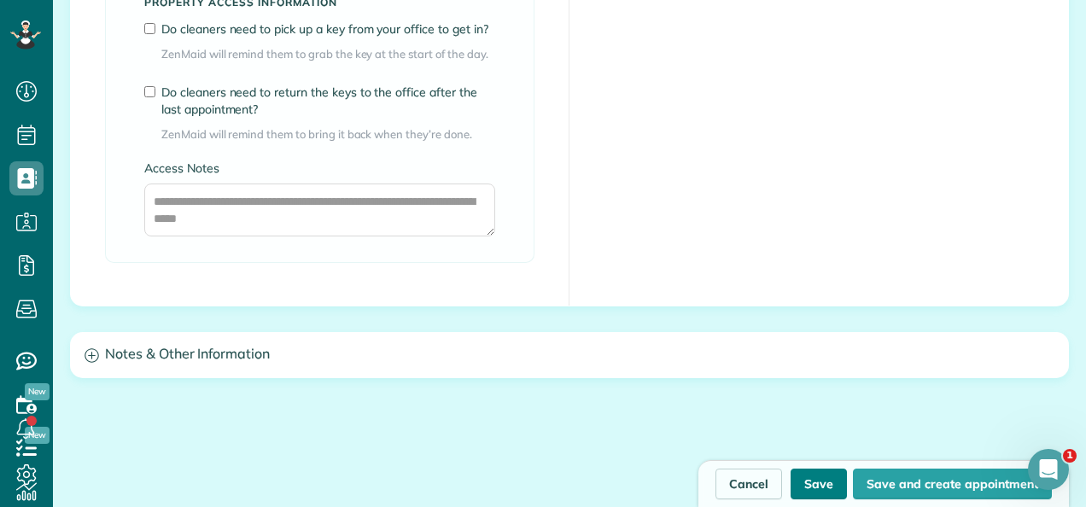
scroll to position [1389, 0]
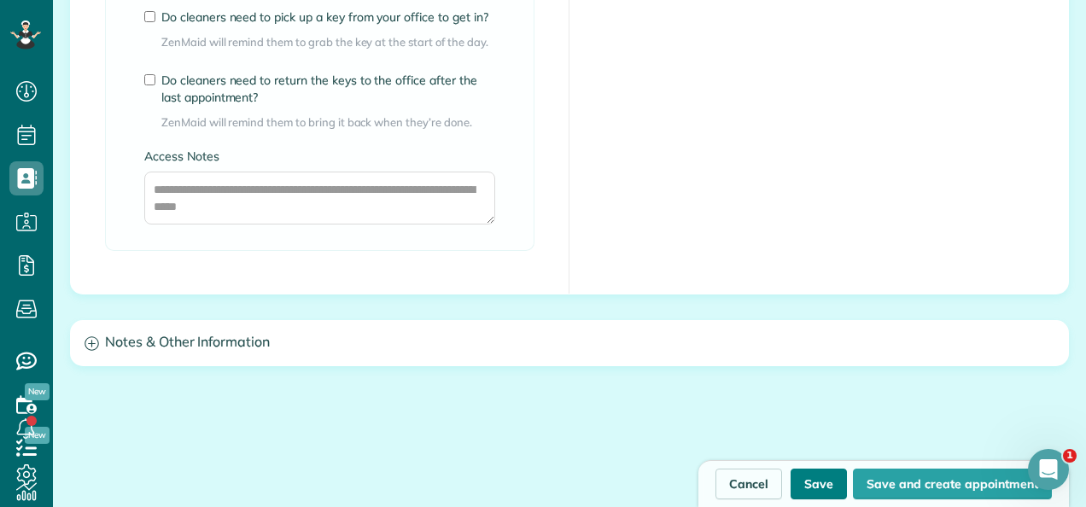
type input "*****"
click at [816, 485] on button "Save" at bounding box center [819, 484] width 56 height 31
type input "**********"
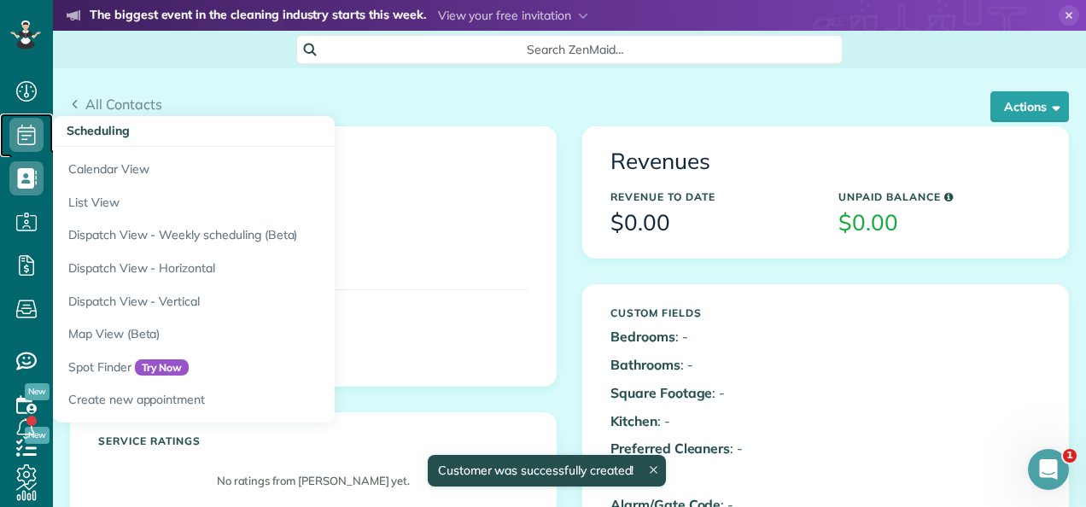
click at [15, 141] on icon at bounding box center [26, 135] width 34 height 34
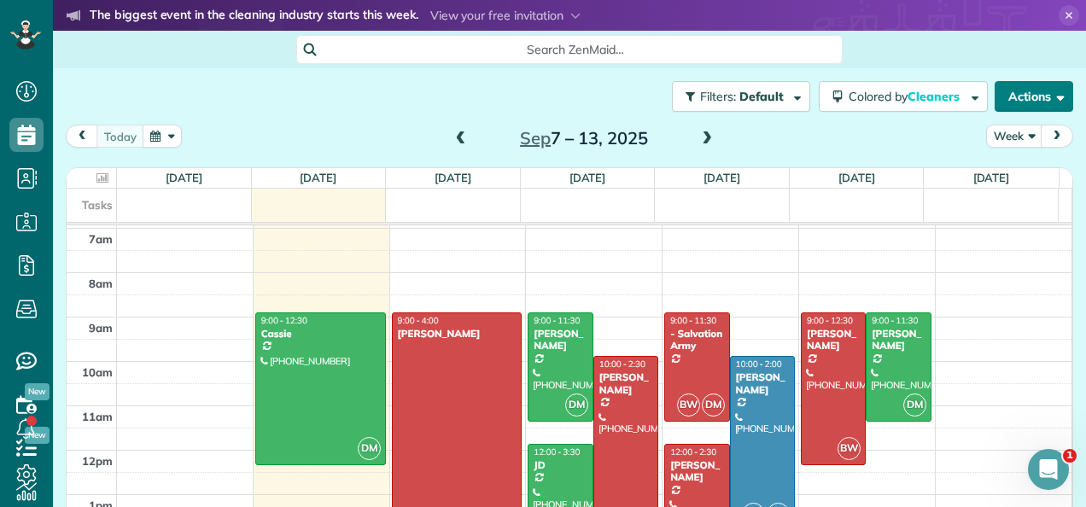
click at [996, 99] on button "Actions" at bounding box center [1034, 96] width 79 height 31
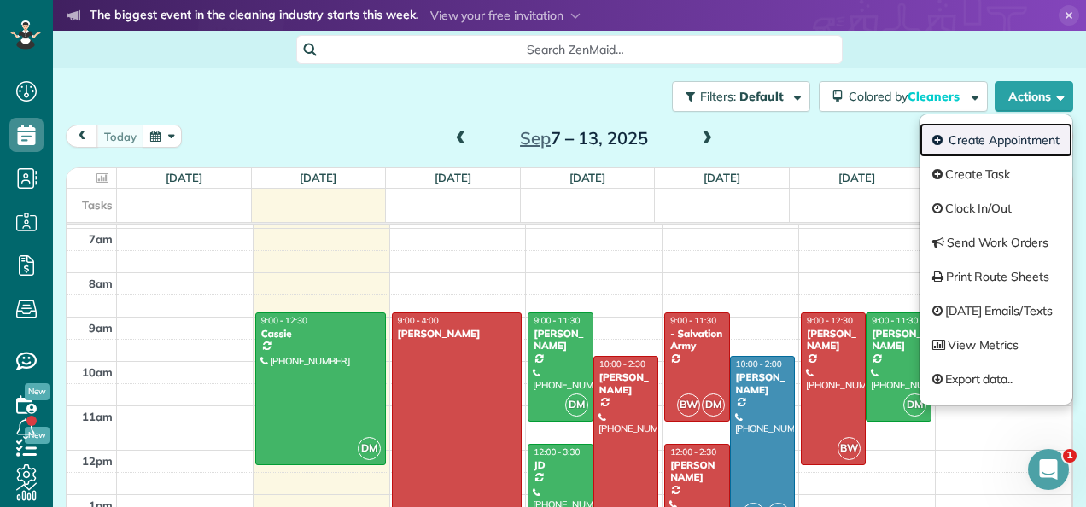
click at [980, 137] on link "Create Appointment" at bounding box center [996, 140] width 153 height 34
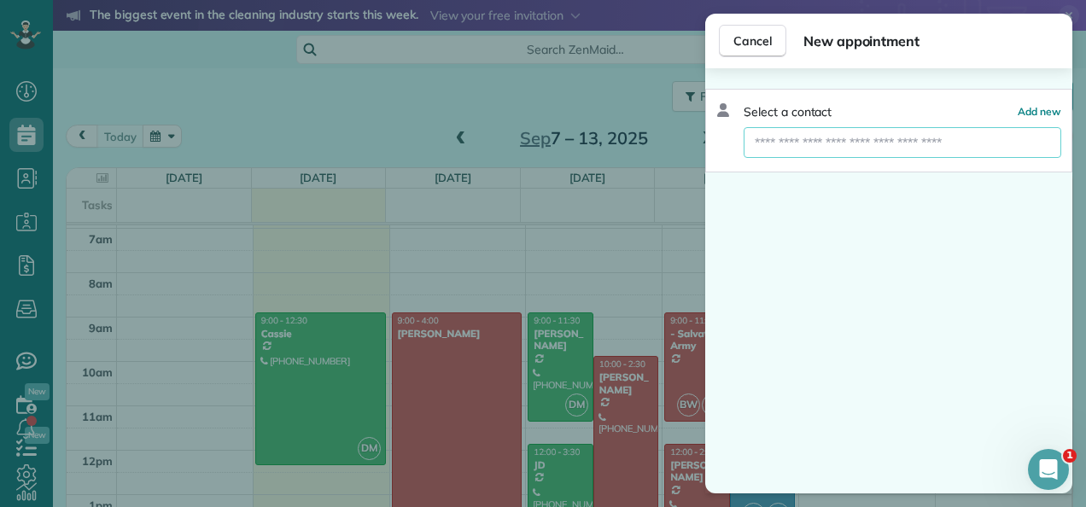
click at [980, 137] on input "text" at bounding box center [903, 142] width 318 height 31
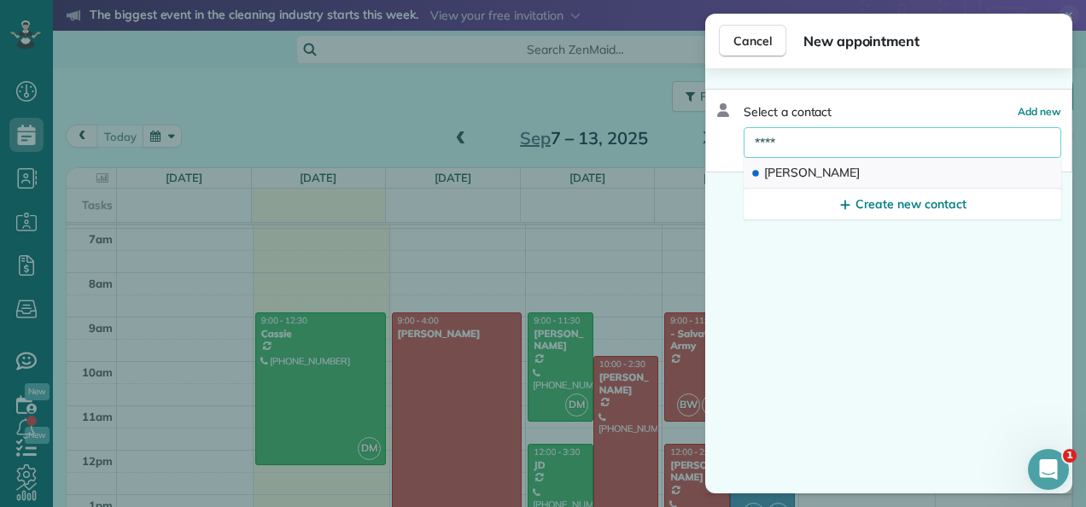
type input "****"
click at [901, 170] on button "[PERSON_NAME]" at bounding box center [903, 173] width 318 height 31
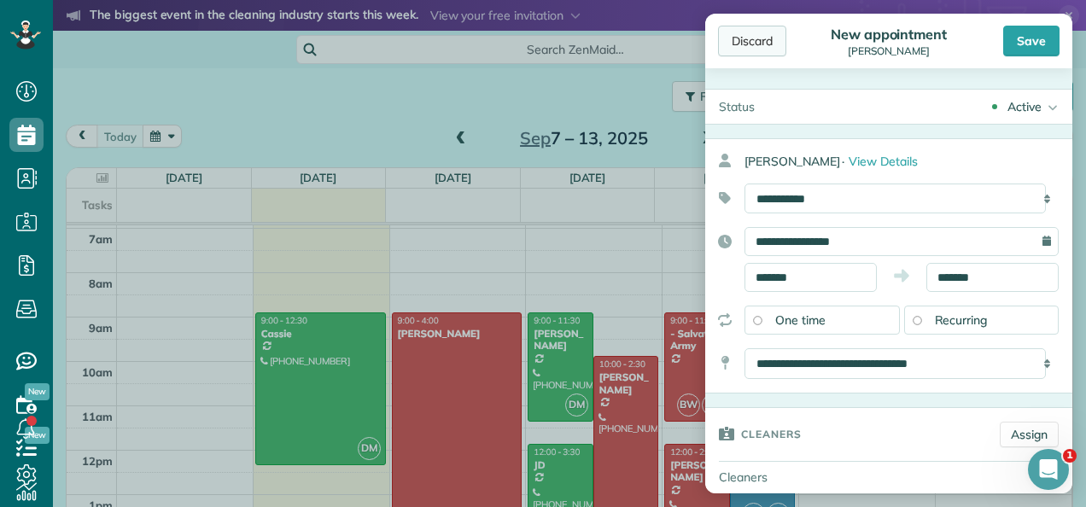
click at [745, 50] on div "Discard" at bounding box center [752, 41] width 68 height 31
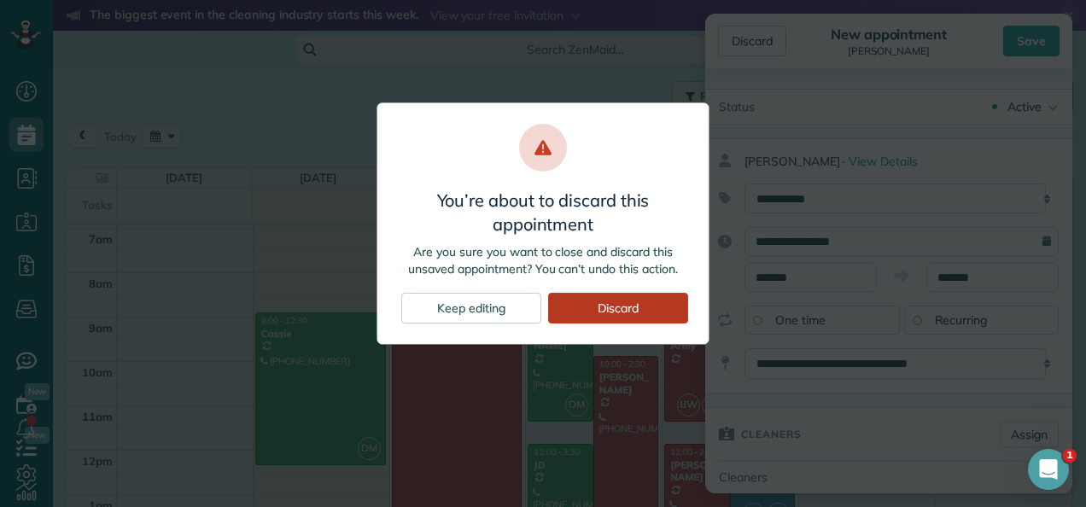
click at [588, 304] on div "Discard" at bounding box center [618, 308] width 140 height 31
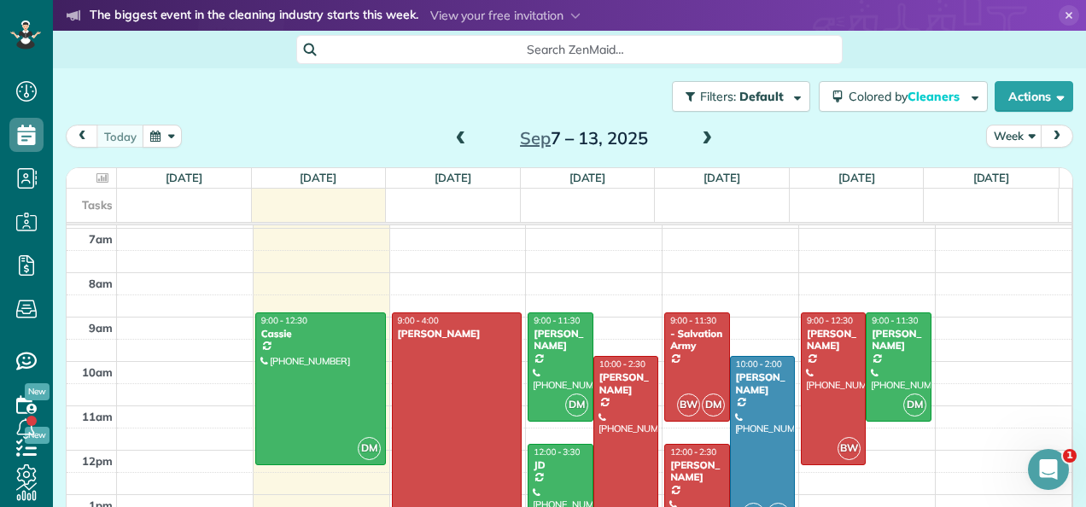
click at [699, 143] on span at bounding box center [707, 139] width 19 height 15
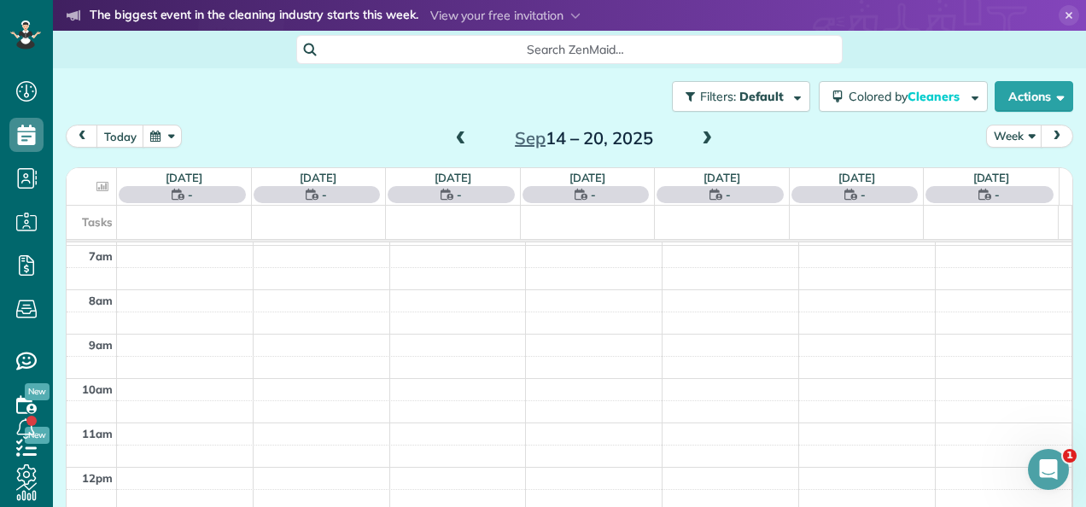
scroll to position [308, 0]
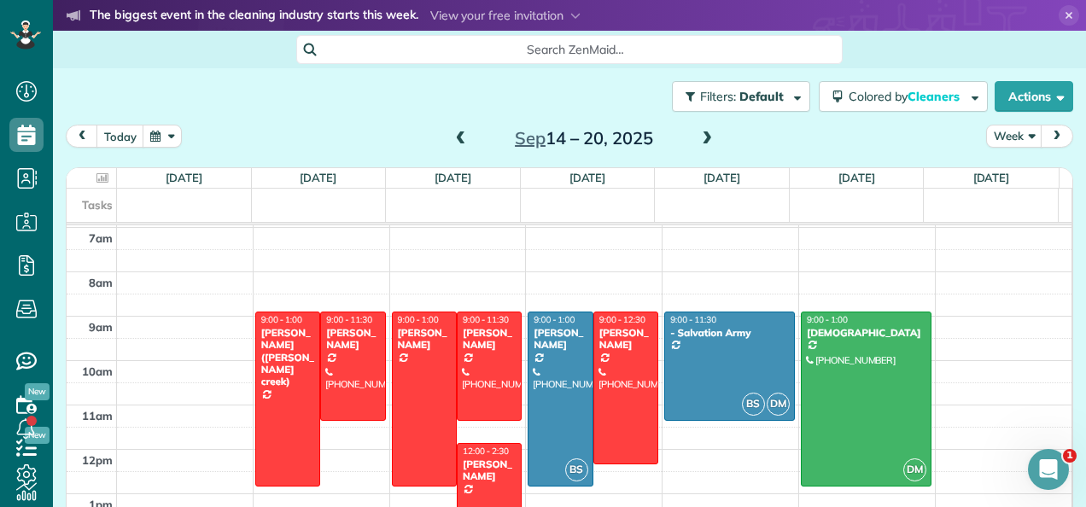
click at [699, 143] on span at bounding box center [707, 139] width 19 height 15
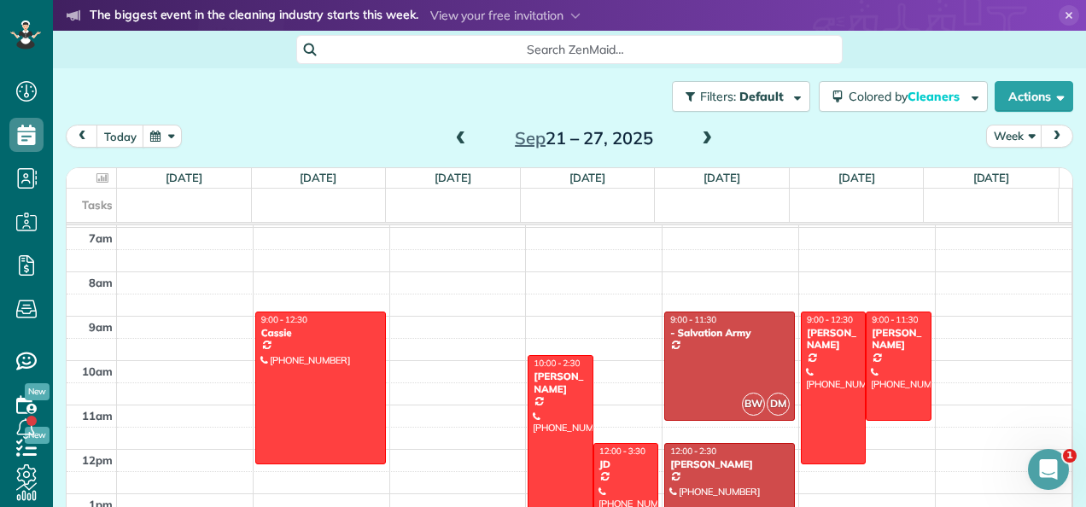
click at [699, 143] on span at bounding box center [707, 139] width 19 height 15
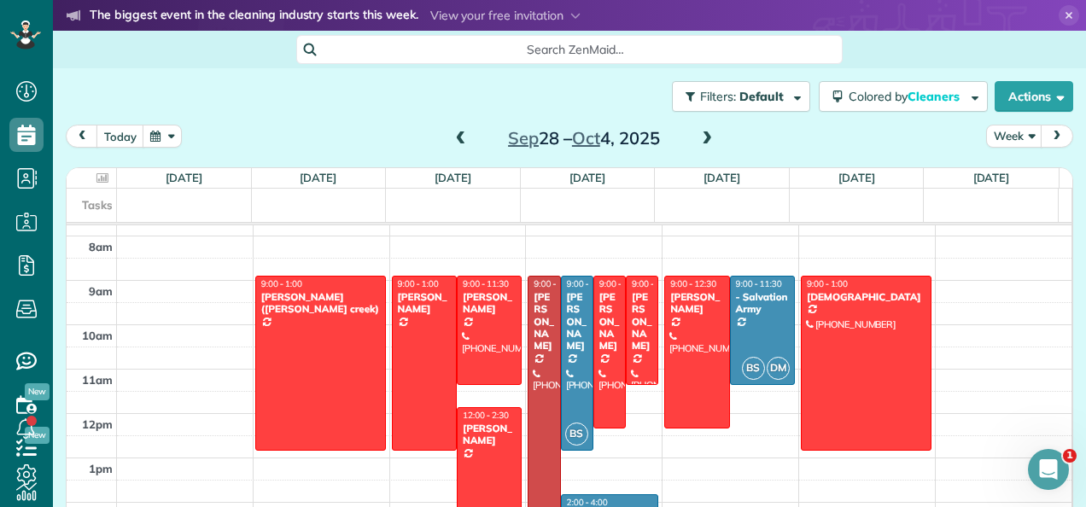
scroll to position [340, 0]
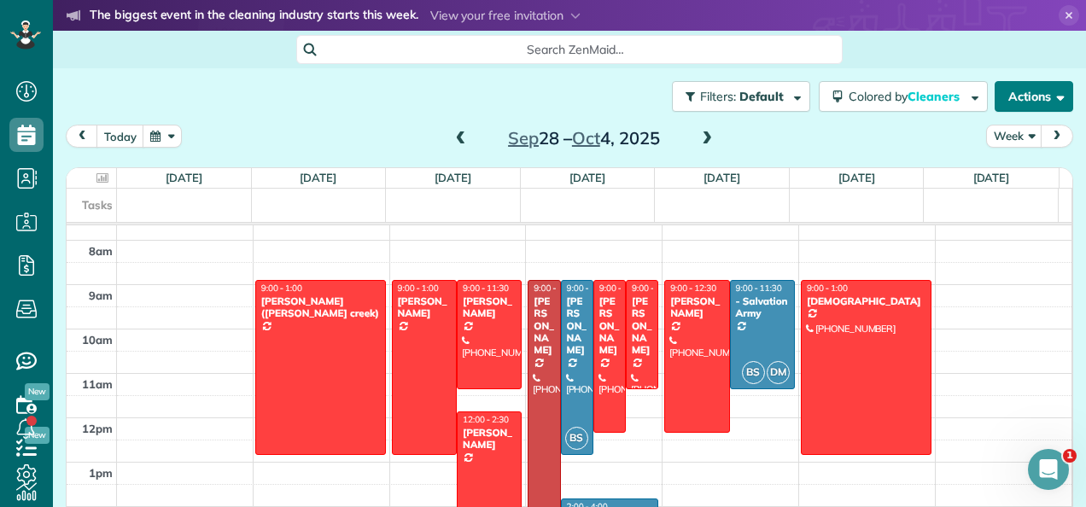
click at [995, 96] on button "Actions" at bounding box center [1034, 96] width 79 height 31
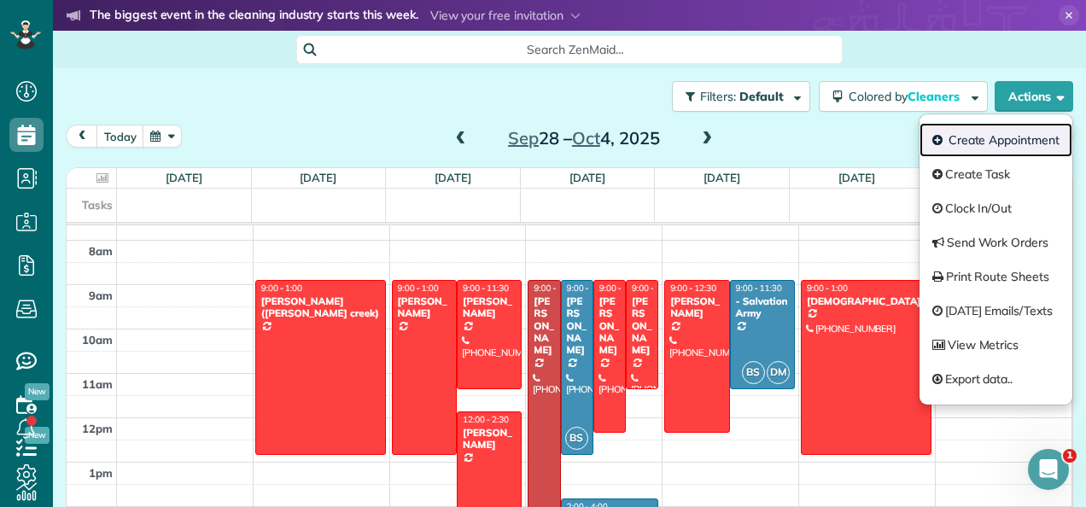
click at [967, 149] on link "Create Appointment" at bounding box center [996, 140] width 153 height 34
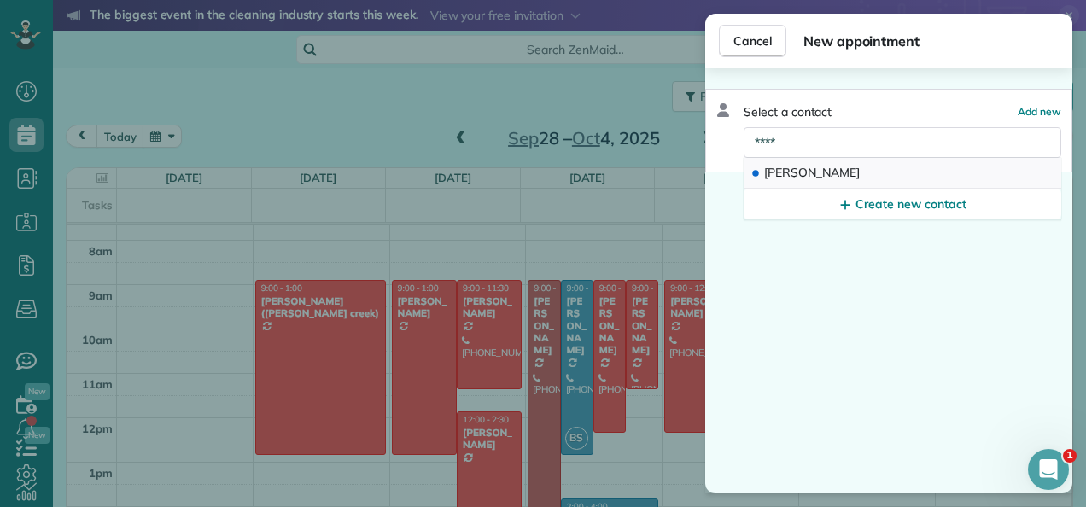
click at [830, 173] on button "[PERSON_NAME]" at bounding box center [903, 173] width 318 height 31
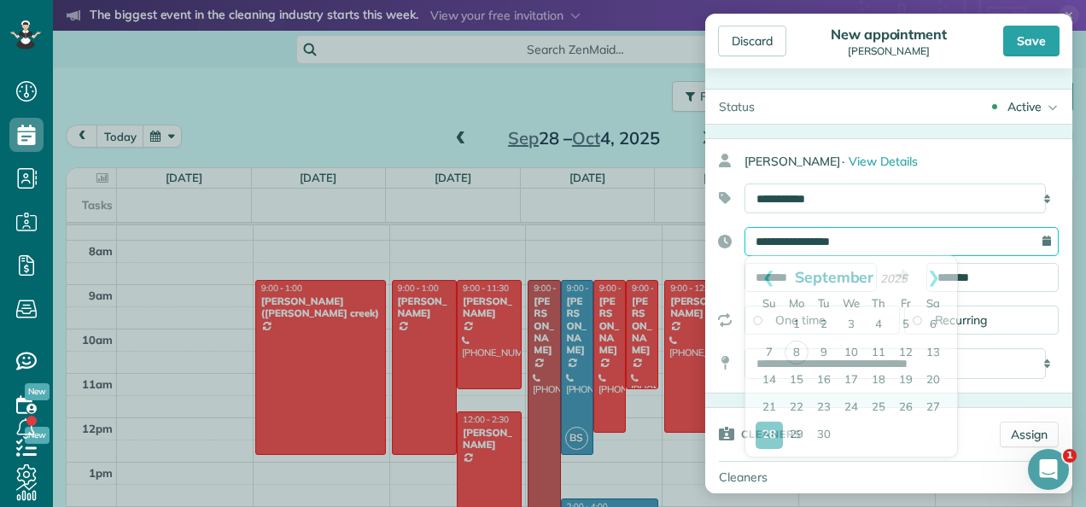
click at [885, 249] on input "**********" at bounding box center [902, 241] width 314 height 29
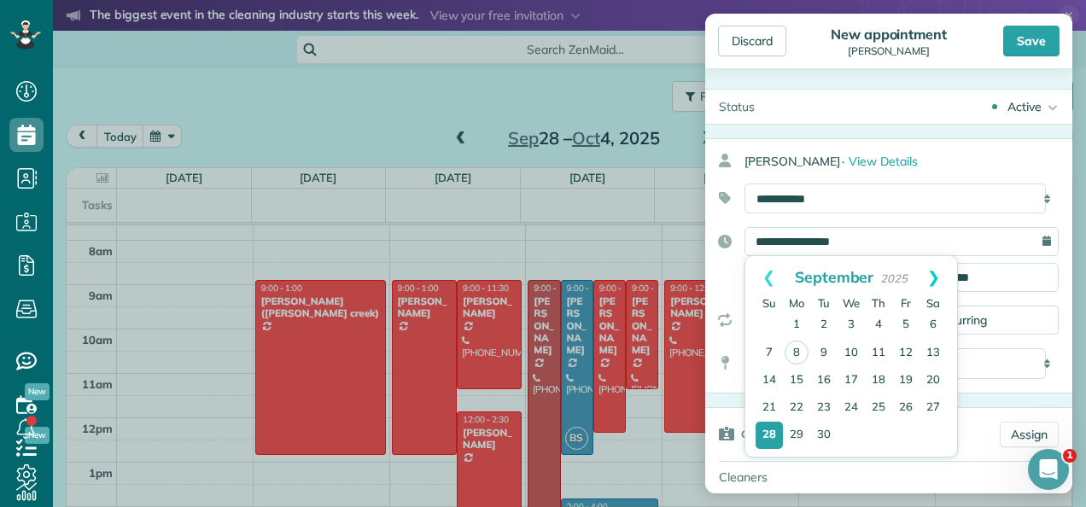
click at [938, 272] on link "Next" at bounding box center [933, 277] width 47 height 43
click at [909, 324] on link "3" at bounding box center [905, 325] width 27 height 27
type input "**********"
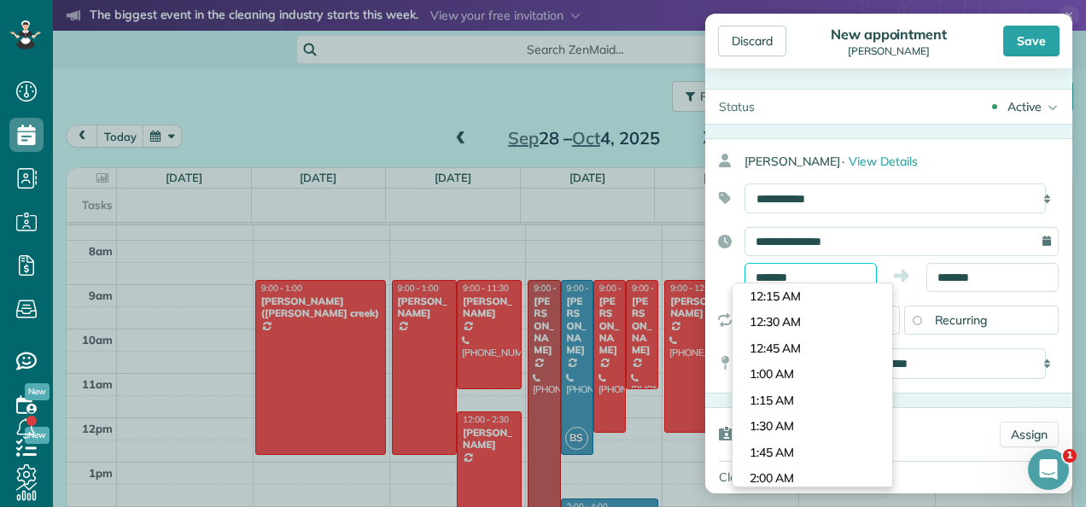
click at [824, 275] on input "*******" at bounding box center [811, 277] width 132 height 29
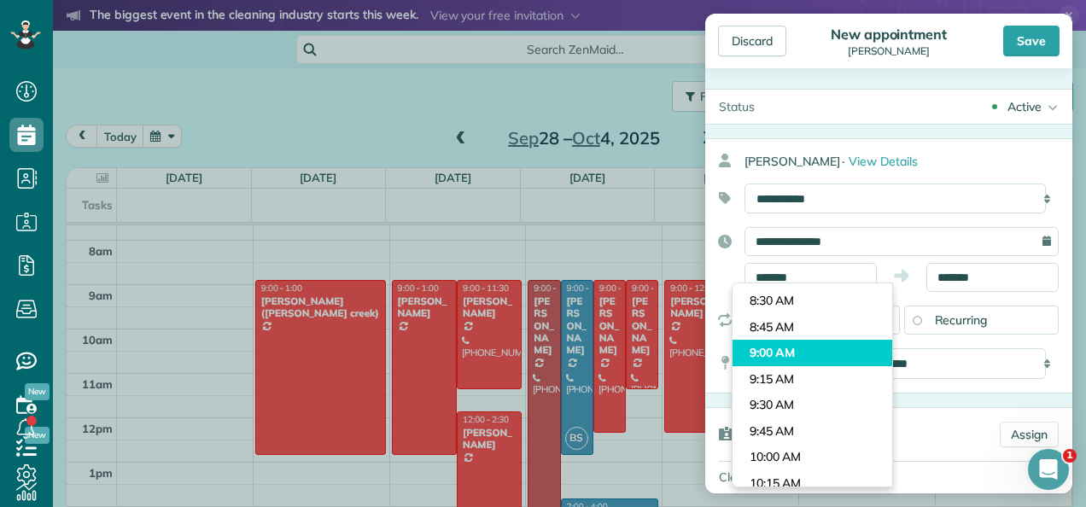
type input "*******"
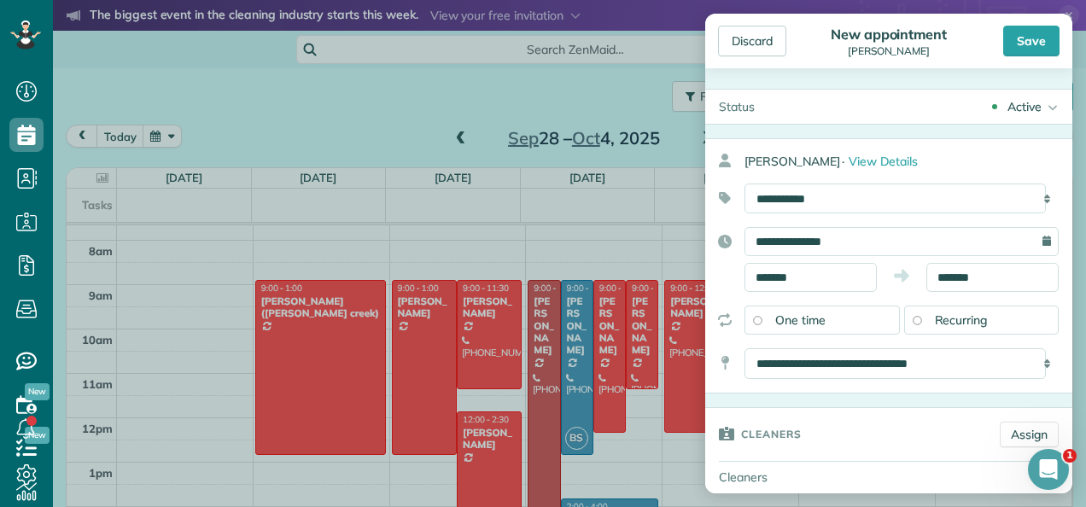
click at [775, 354] on body "Dashboard Scheduling Calendar View List View Dispatch View - Weekly scheduling …" at bounding box center [543, 253] width 1086 height 507
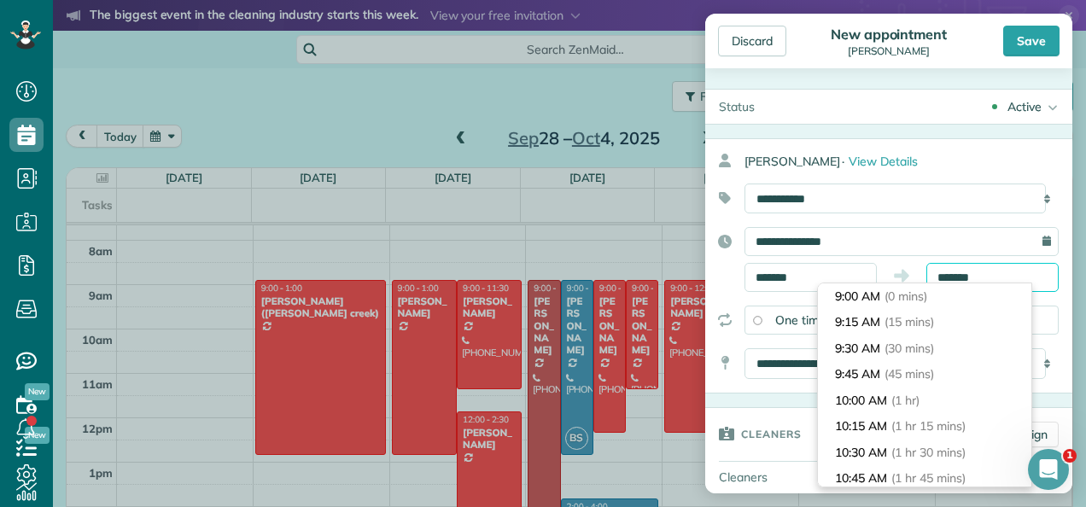
click at [974, 278] on input "*******" at bounding box center [993, 277] width 132 height 29
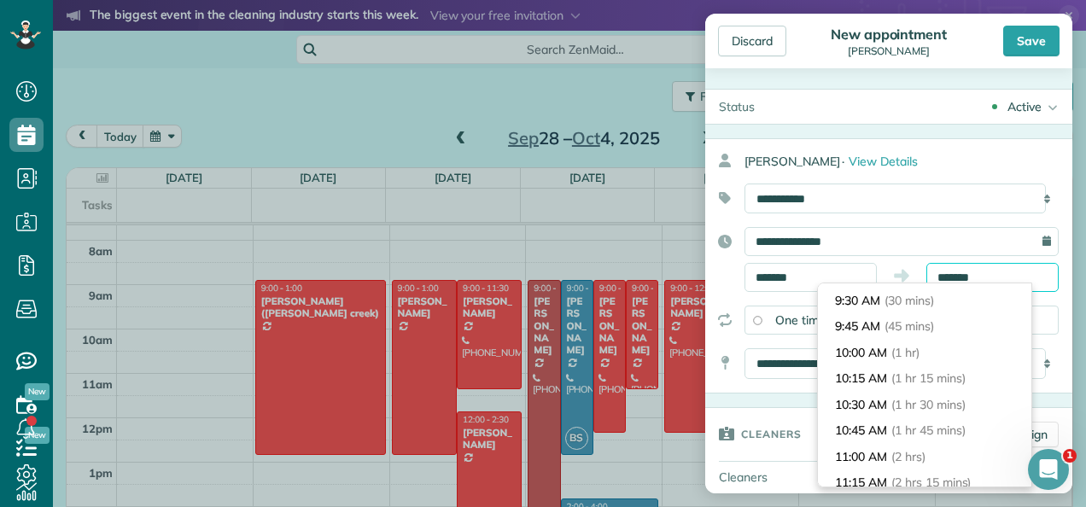
scroll to position [41, 0]
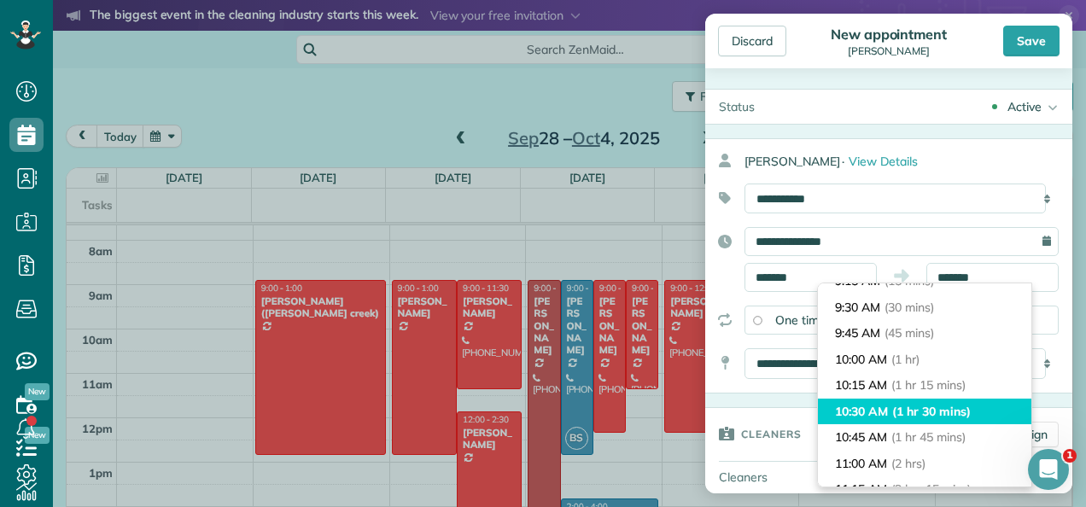
click at [927, 407] on span "(1 hr 30 mins)" at bounding box center [931, 411] width 78 height 15
type input "********"
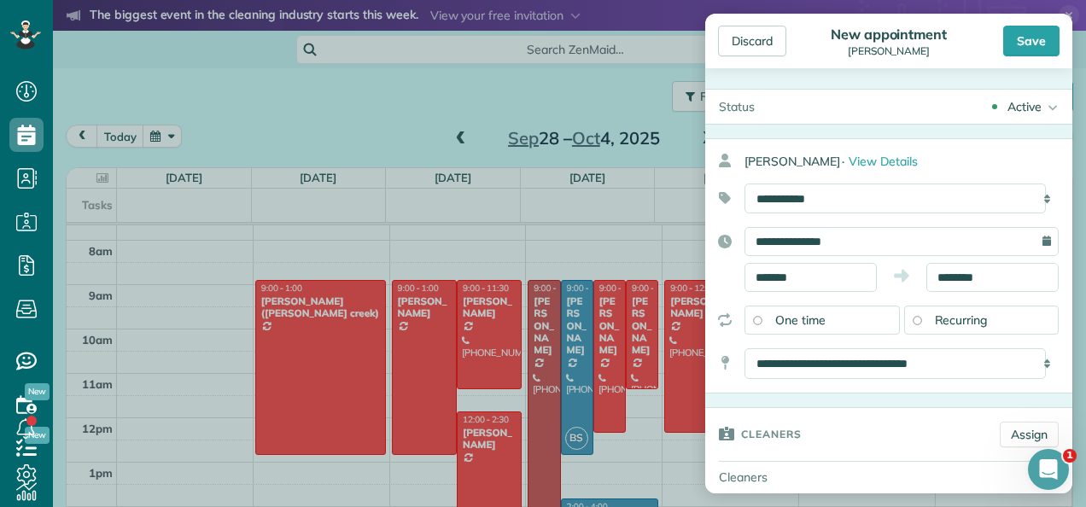
click at [910, 325] on div "Recurring" at bounding box center [981, 320] width 155 height 29
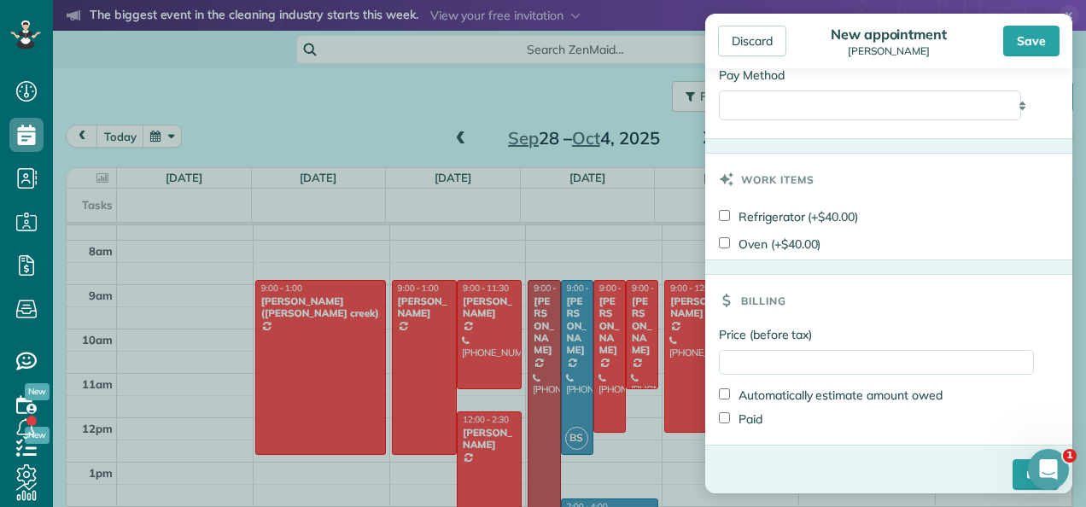
scroll to position [1027, 0]
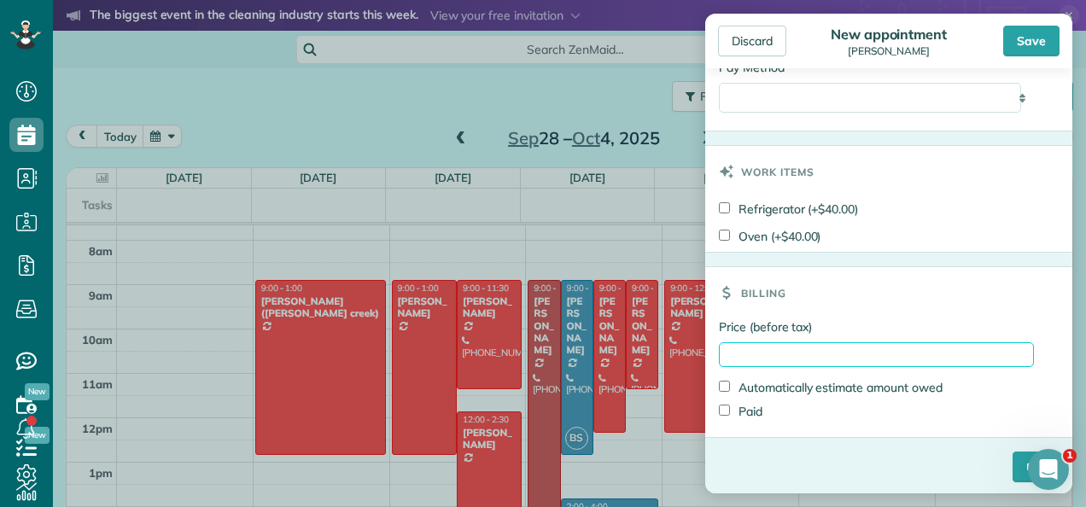
click at [875, 348] on input "Price (before tax)" at bounding box center [876, 354] width 315 height 25
type input "*******"
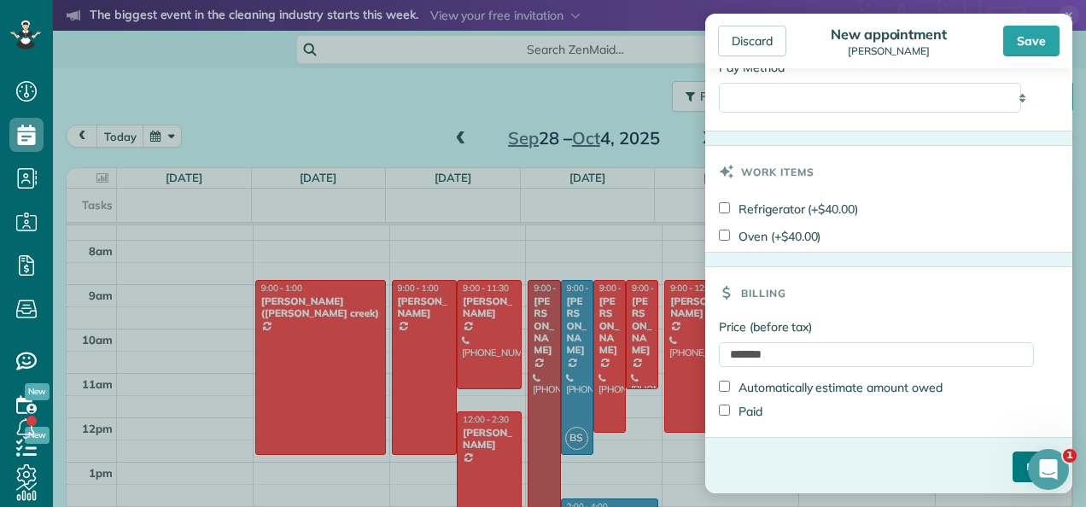
click at [1013, 468] on input "****" at bounding box center [1036, 467] width 46 height 31
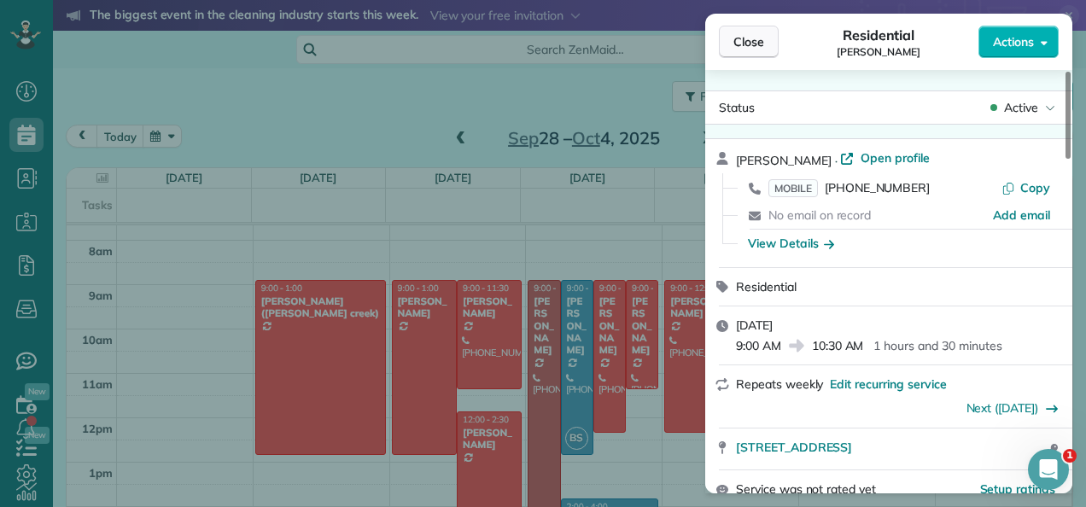
click at [746, 47] on span "Close" at bounding box center [749, 41] width 31 height 17
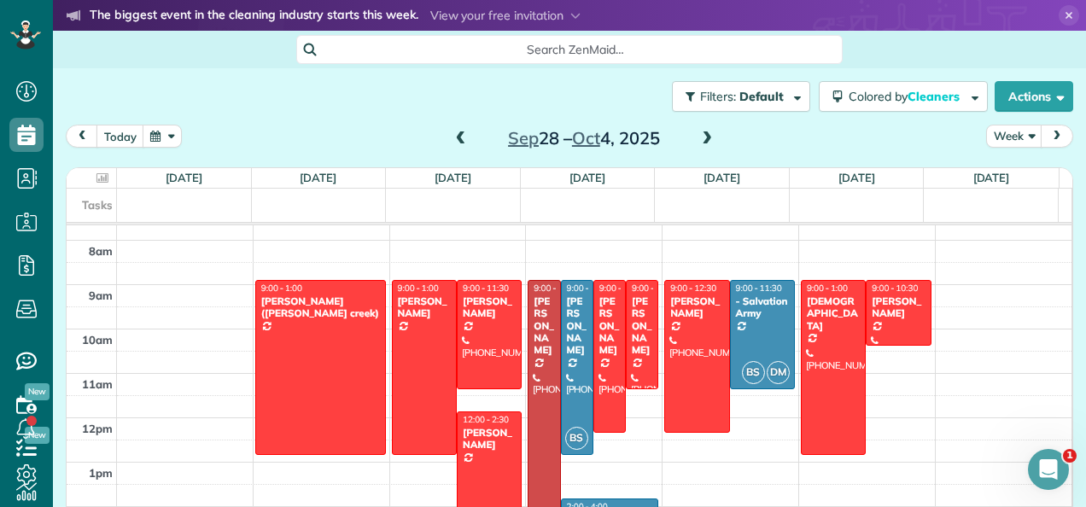
click at [701, 147] on span at bounding box center [707, 139] width 19 height 26
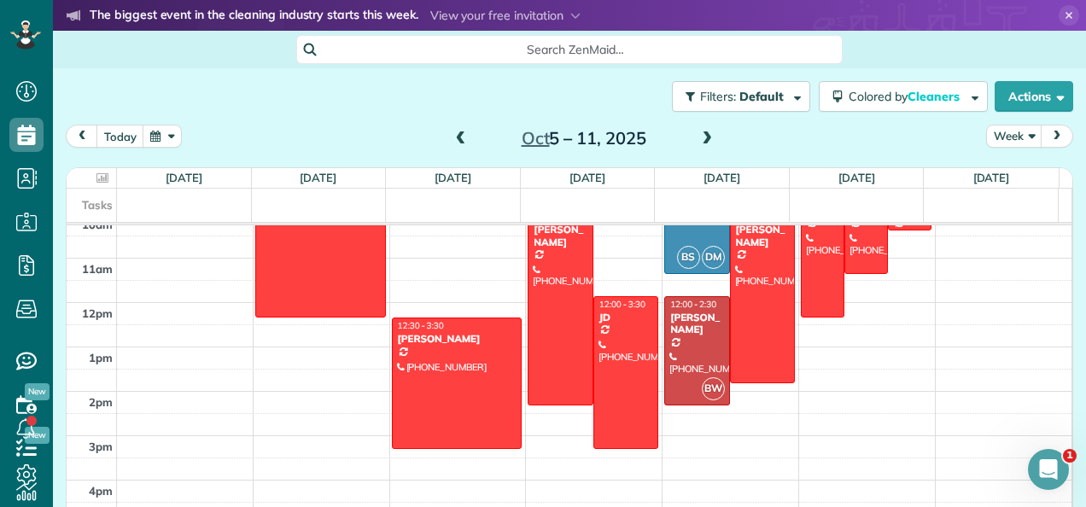
scroll to position [375, 0]
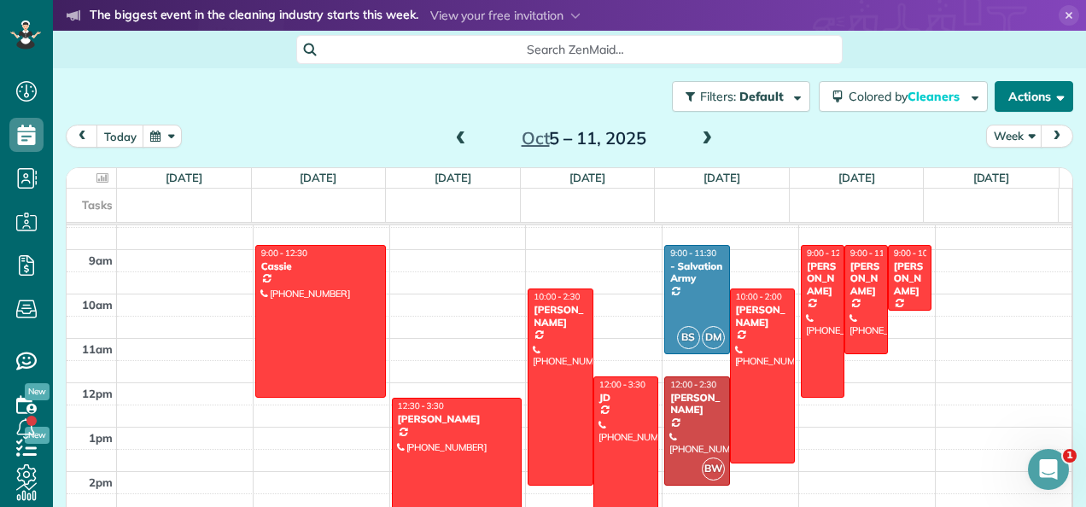
click at [1015, 107] on button "Actions" at bounding box center [1034, 96] width 79 height 31
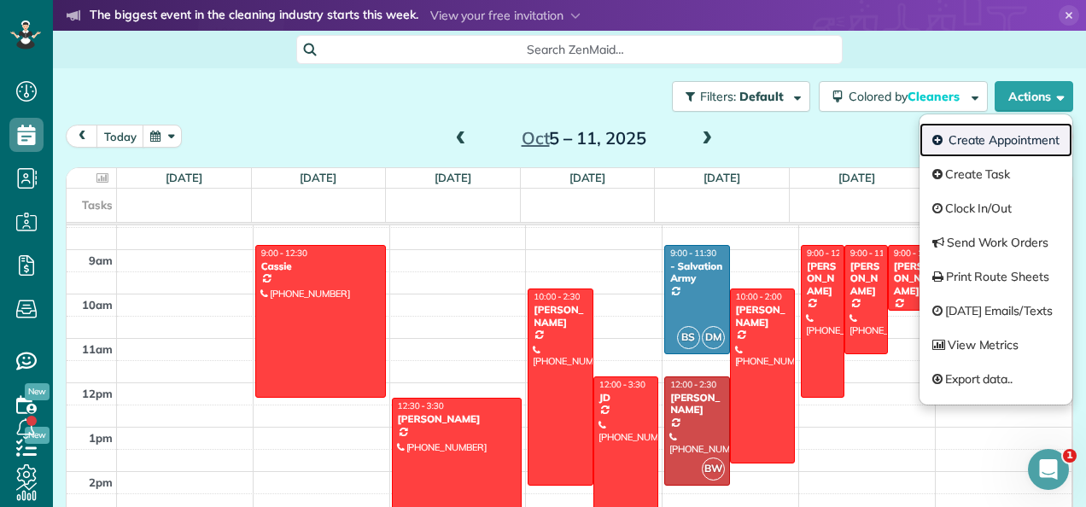
click at [979, 140] on link "Create Appointment" at bounding box center [996, 140] width 153 height 34
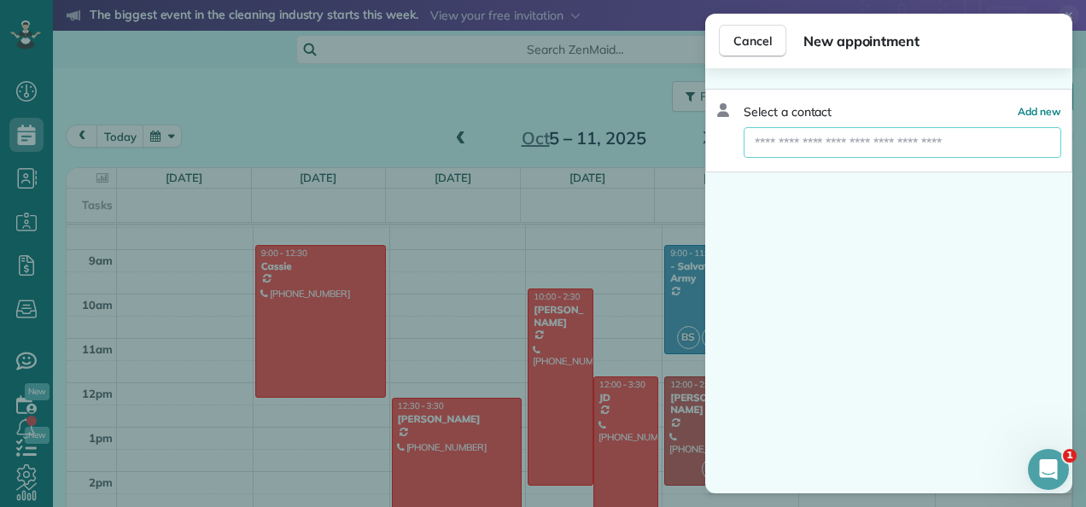
click at [873, 142] on input "text" at bounding box center [903, 142] width 318 height 31
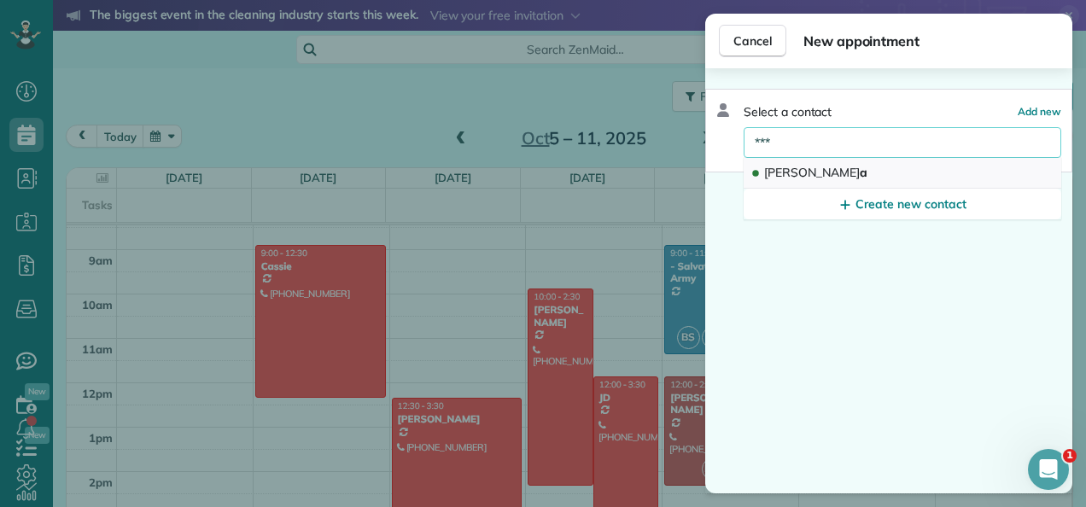
type input "***"
click at [822, 183] on button "[PERSON_NAME]" at bounding box center [903, 173] width 318 height 31
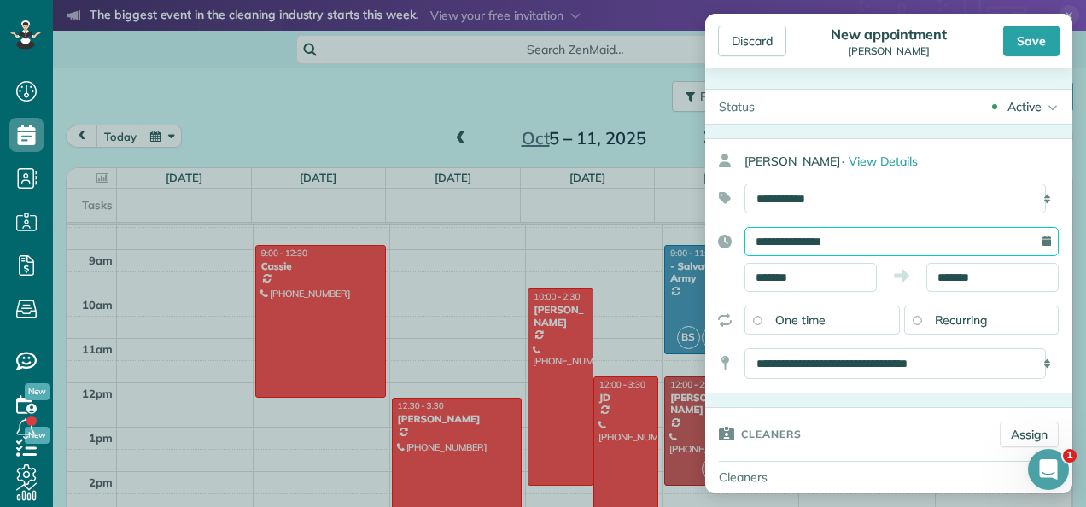
click at [898, 249] on input "**********" at bounding box center [902, 241] width 314 height 29
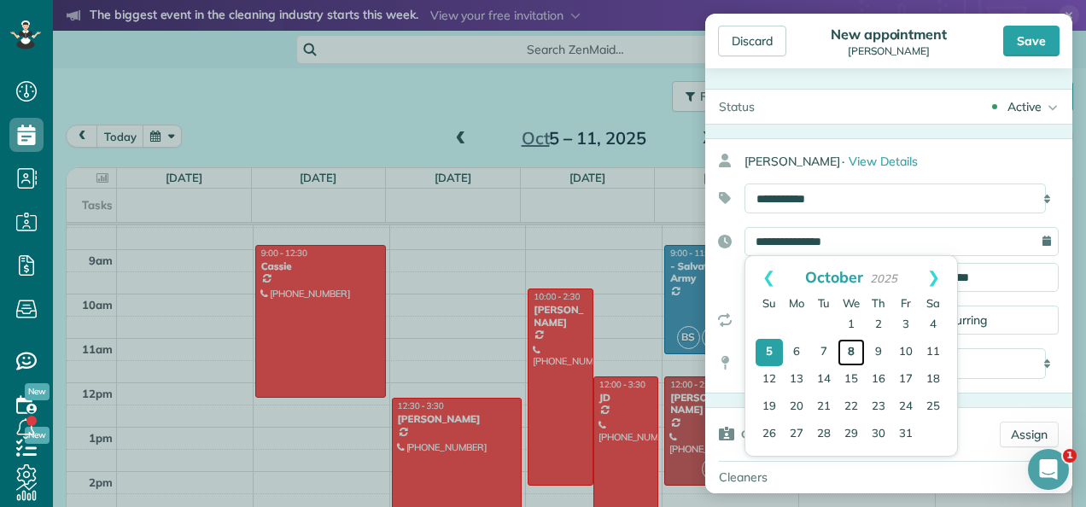
click at [847, 354] on link "8" at bounding box center [851, 352] width 27 height 27
type input "**********"
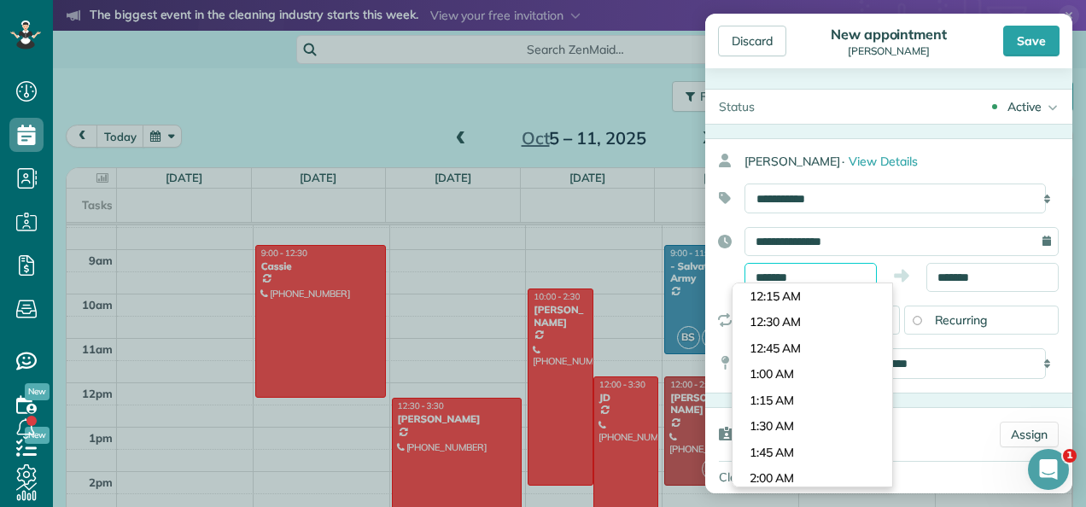
click at [804, 272] on input "*******" at bounding box center [811, 277] width 132 height 29
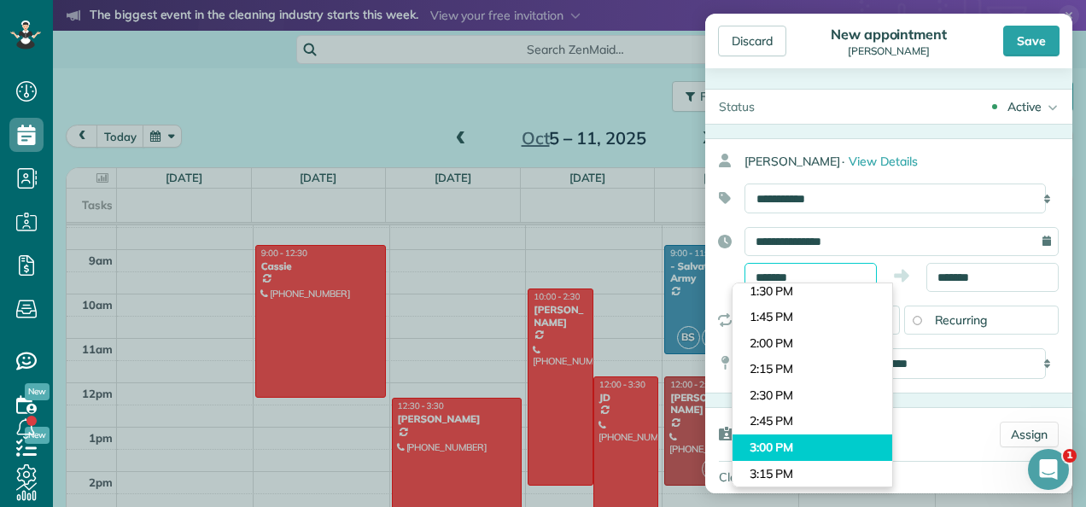
scroll to position [1387, 0]
type input "*******"
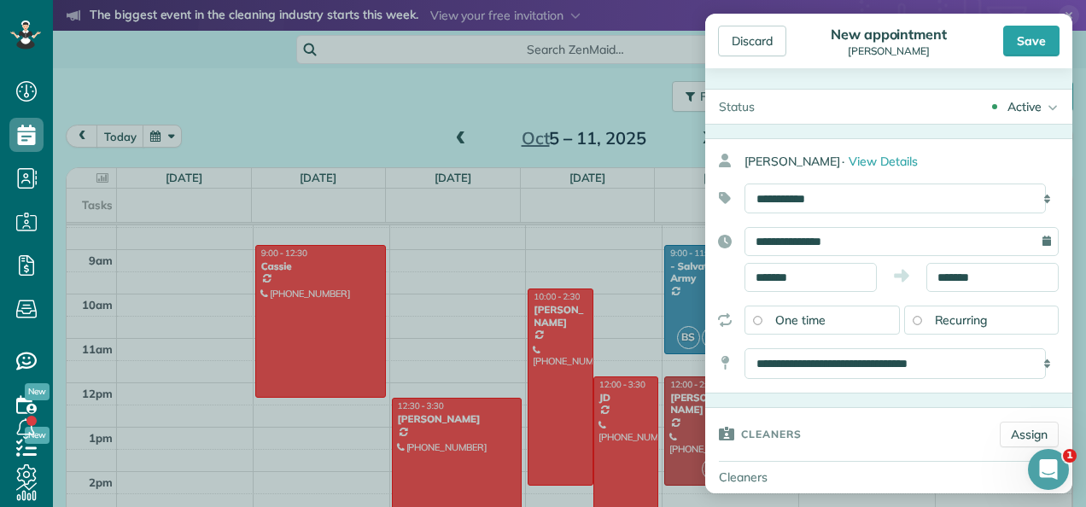
click at [772, 442] on body "Dashboard Scheduling Calendar View List View Dispatch View - Weekly scheduling …" at bounding box center [543, 253] width 1086 height 507
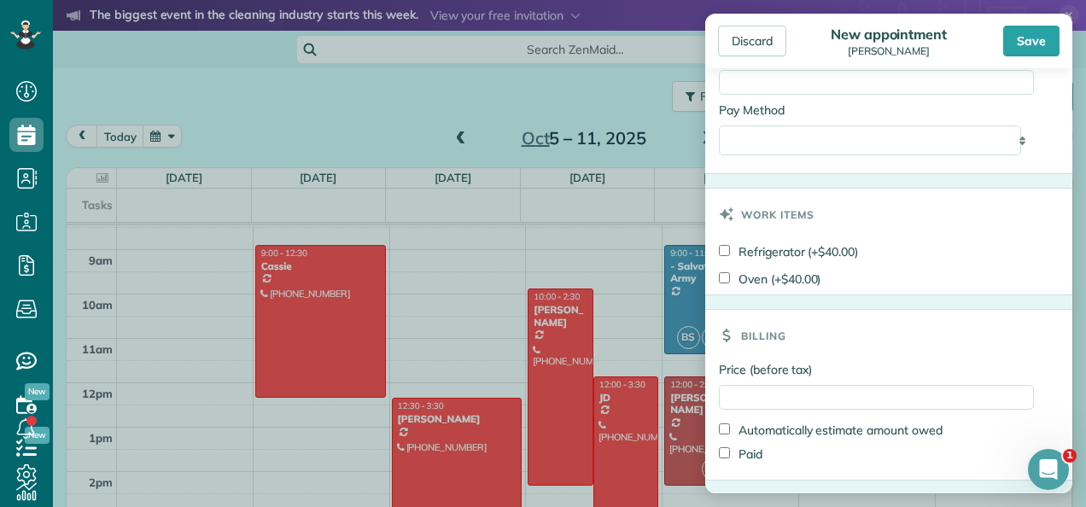
scroll to position [1027, 0]
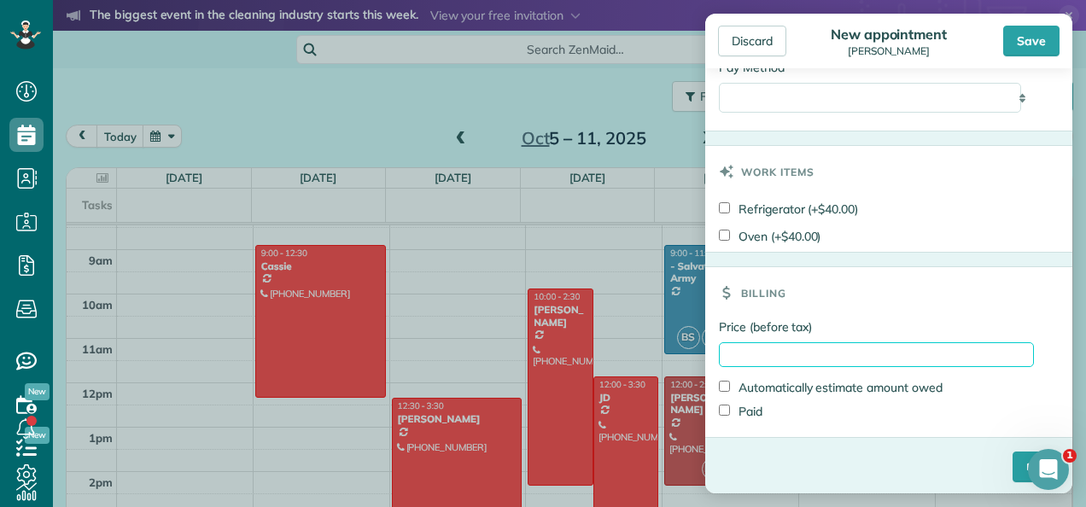
click at [863, 351] on input "Price (before tax)" at bounding box center [876, 354] width 315 height 25
click at [726, 354] on input "******" at bounding box center [876, 354] width 315 height 25
type input "*******"
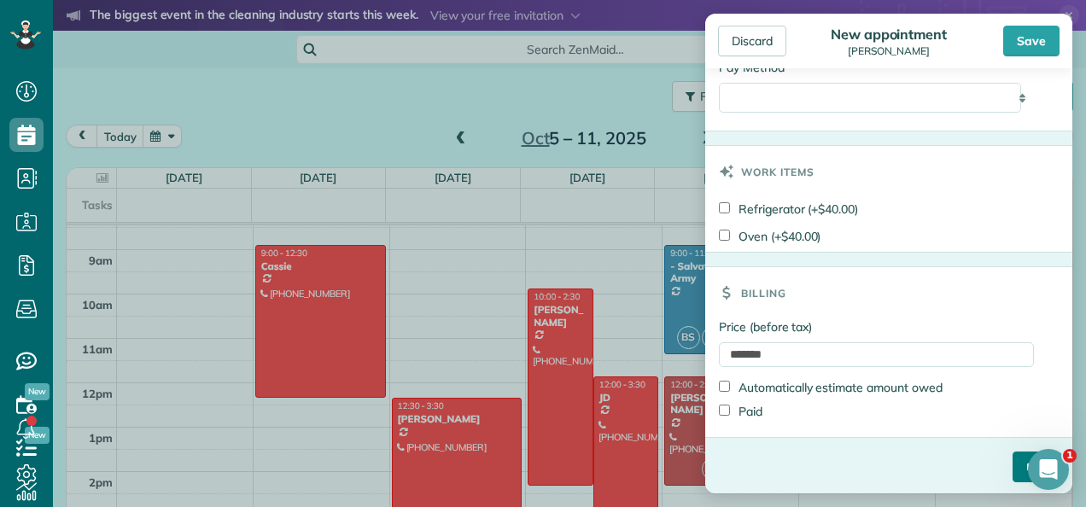
click at [1013, 459] on input "****" at bounding box center [1036, 467] width 46 height 31
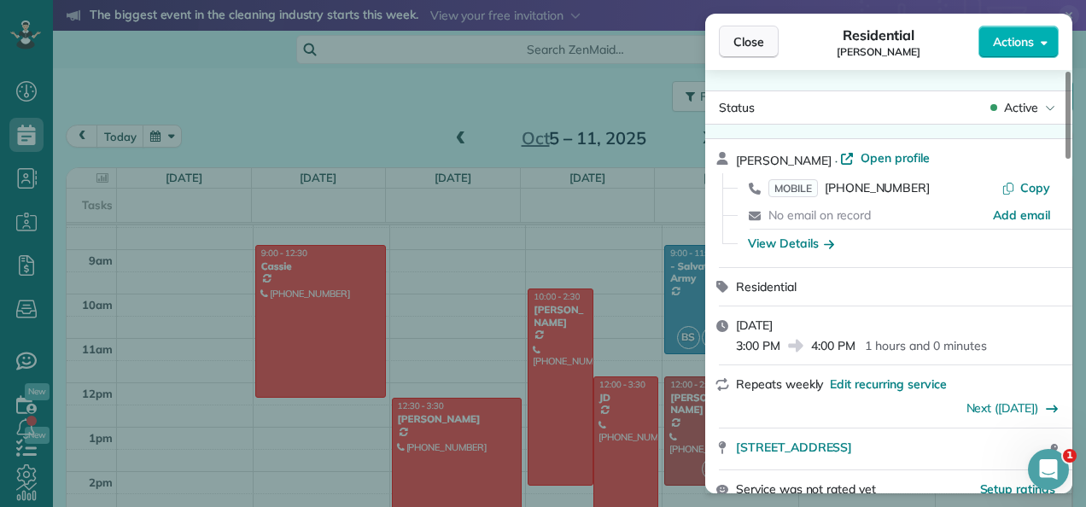
click at [745, 44] on span "Close" at bounding box center [749, 41] width 31 height 17
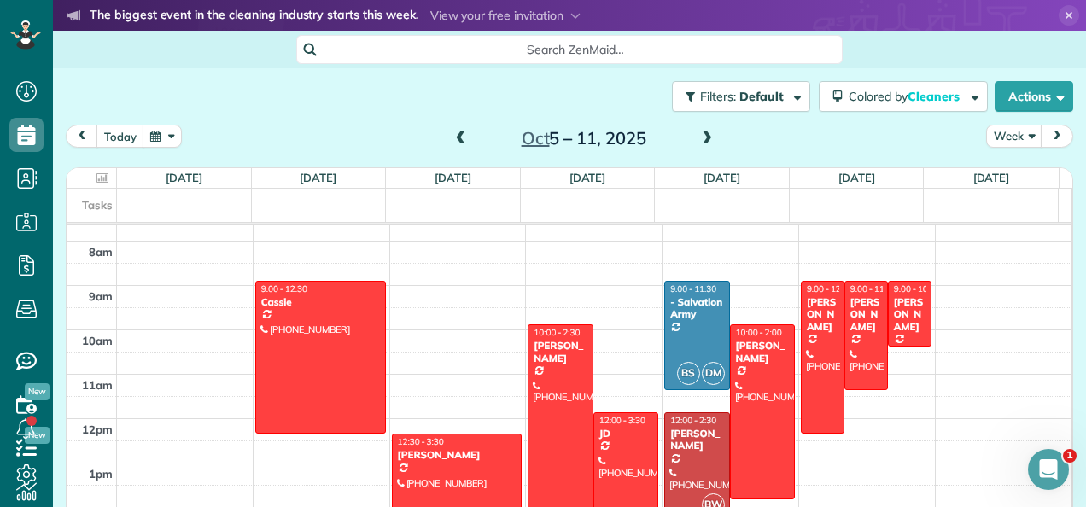
scroll to position [337, 0]
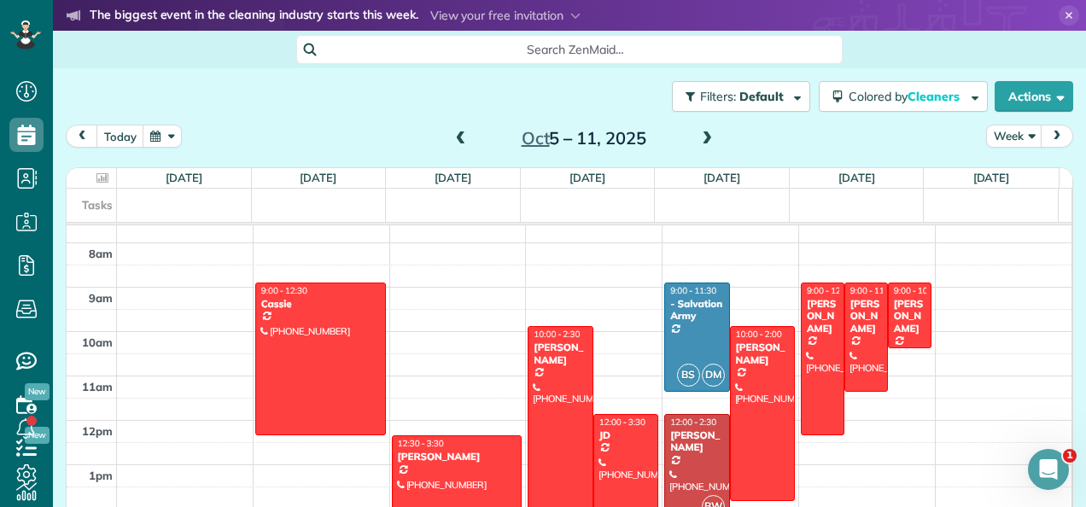
click at [698, 143] on span at bounding box center [707, 139] width 19 height 15
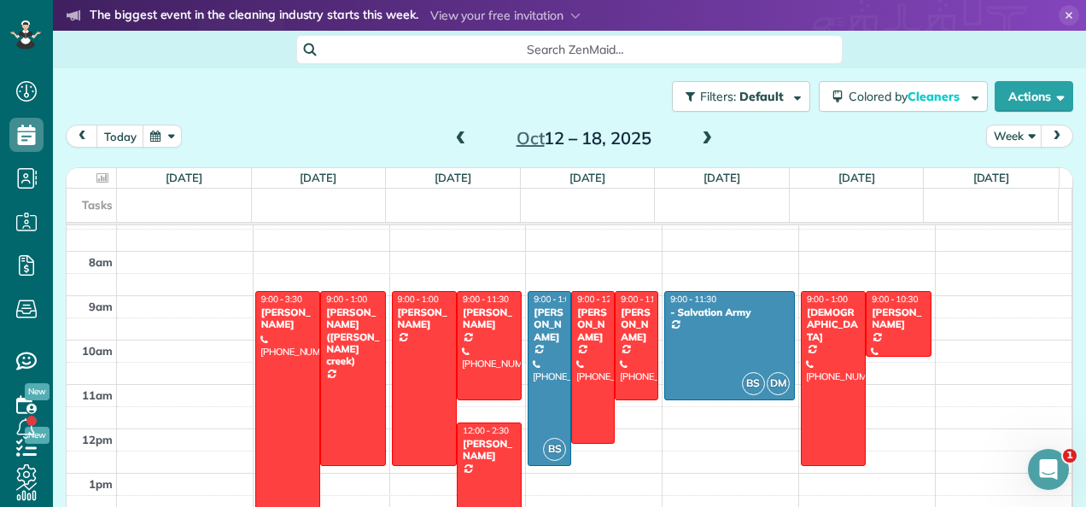
scroll to position [347, 0]
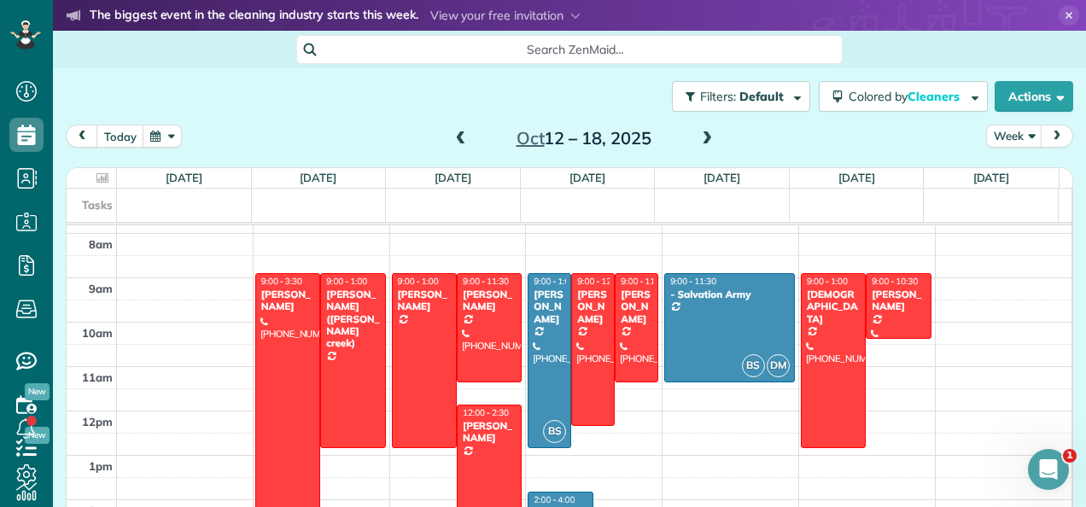
click at [452, 143] on span at bounding box center [461, 139] width 19 height 15
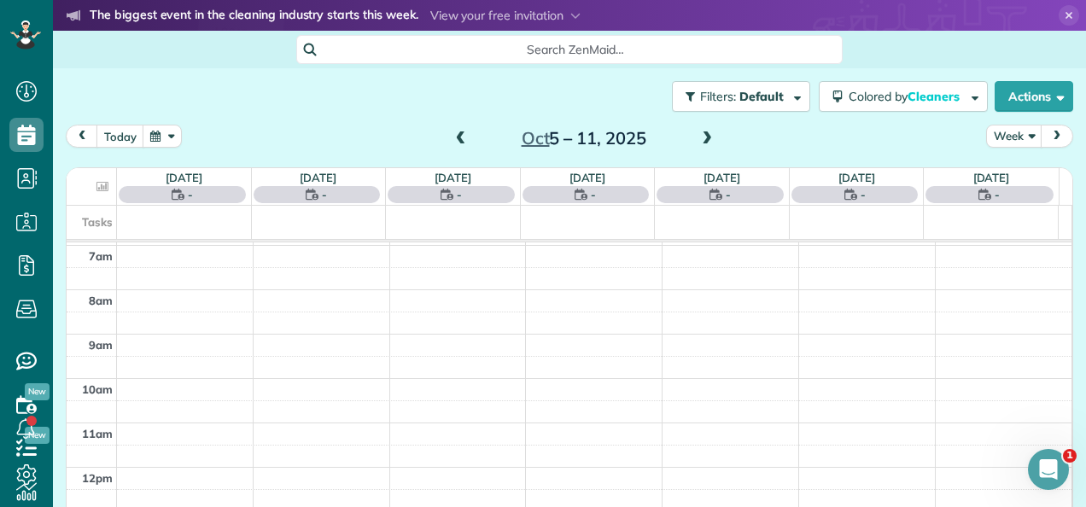
click at [453, 142] on span at bounding box center [461, 139] width 19 height 15
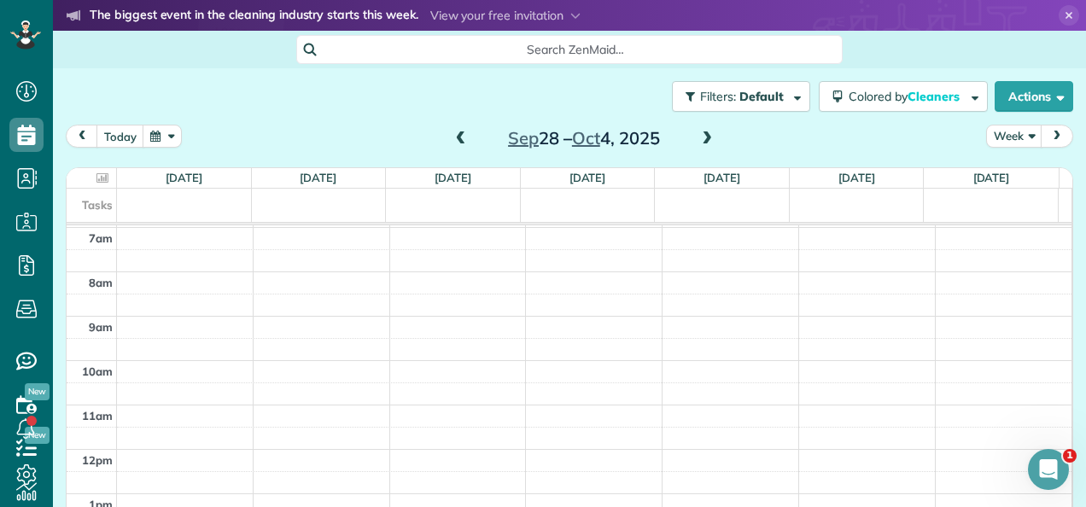
click at [456, 136] on span at bounding box center [461, 139] width 19 height 15
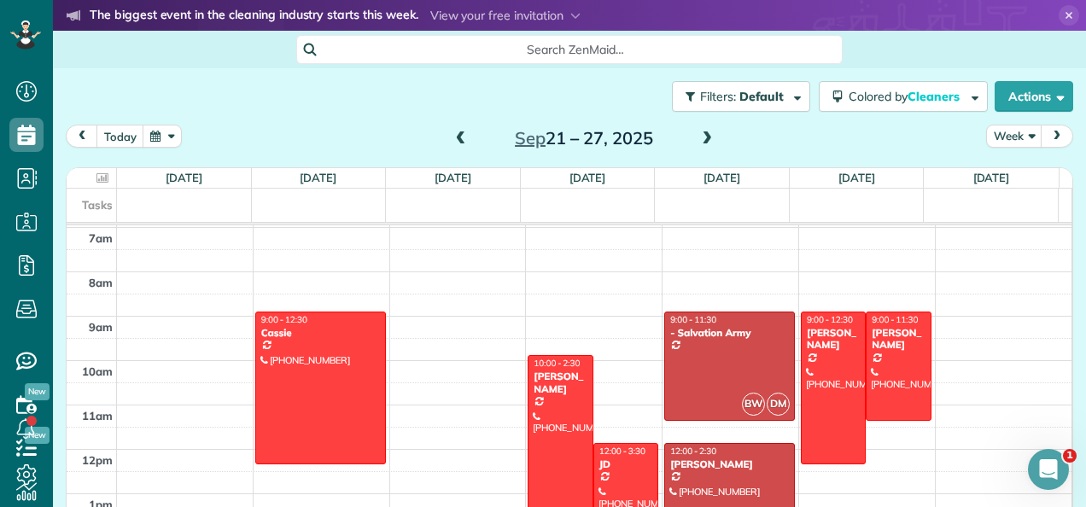
click at [452, 142] on span at bounding box center [461, 139] width 19 height 15
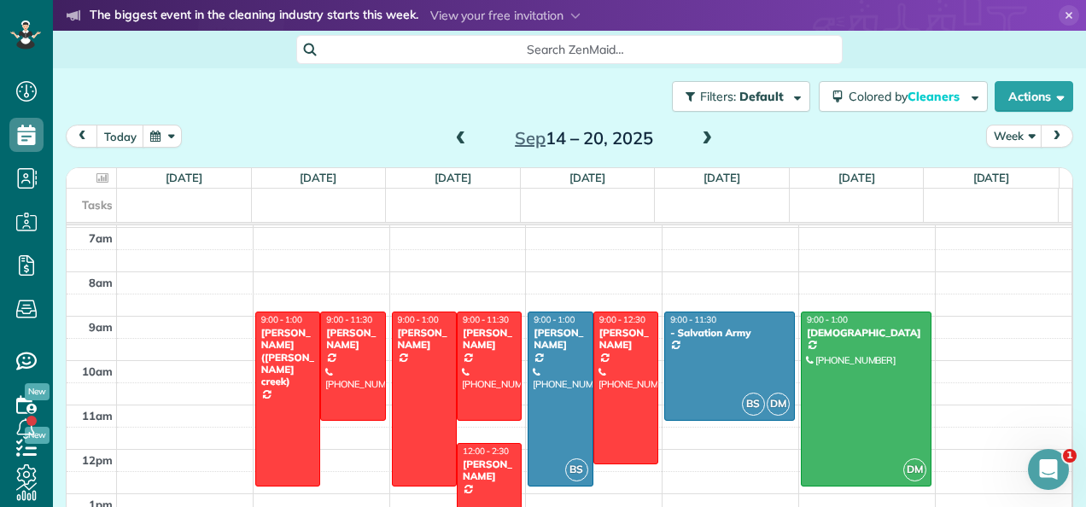
click at [452, 142] on span at bounding box center [461, 139] width 19 height 15
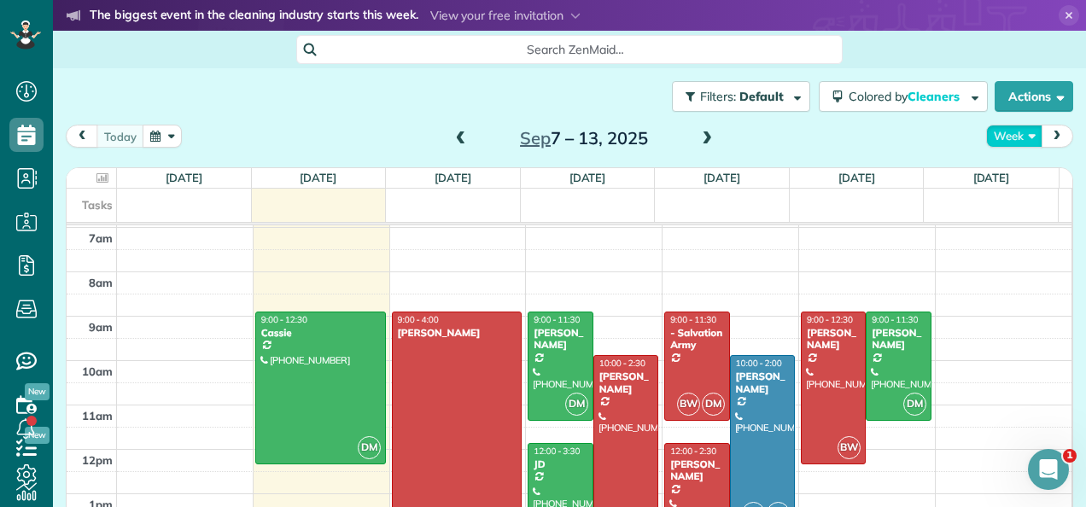
click at [1014, 142] on button "Week" at bounding box center [1014, 136] width 56 height 23
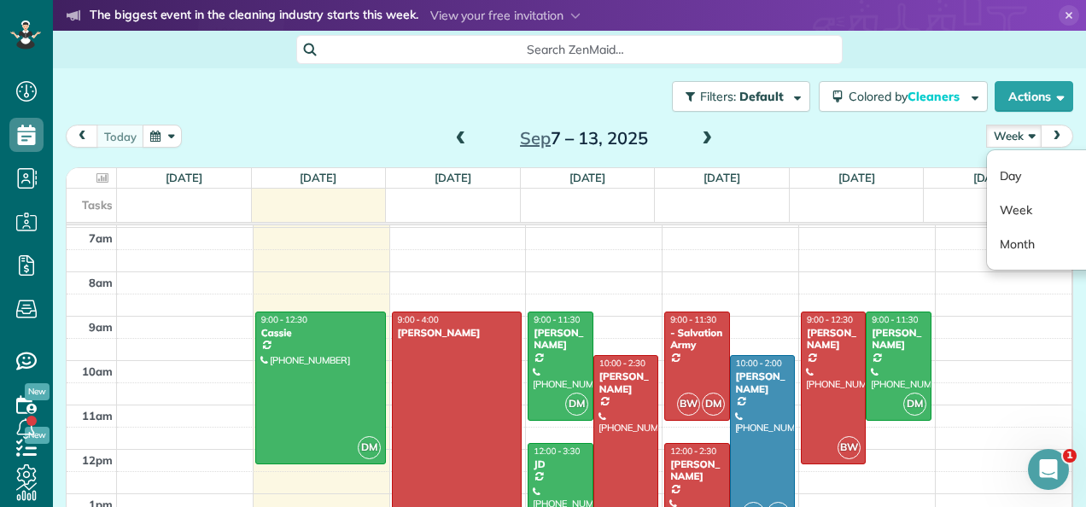
click at [1050, 140] on span "next" at bounding box center [1057, 136] width 14 height 11
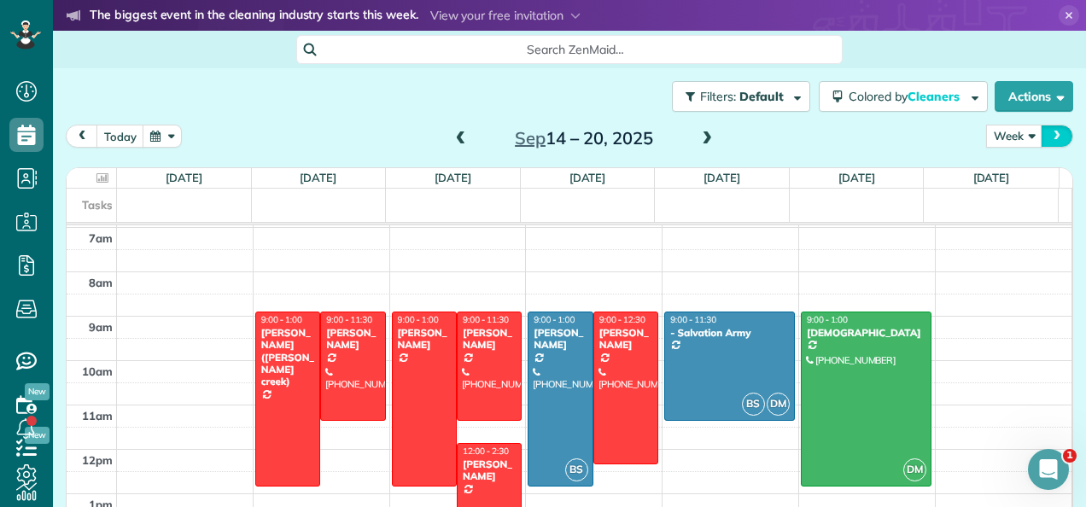
click at [1050, 140] on span "next" at bounding box center [1057, 136] width 14 height 11
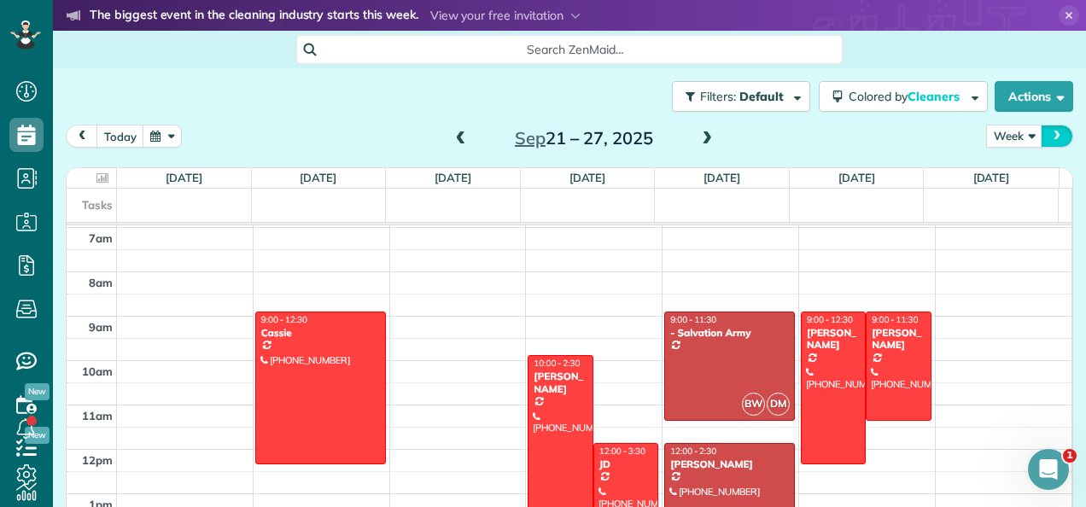
click at [1050, 140] on span "next" at bounding box center [1057, 136] width 14 height 11
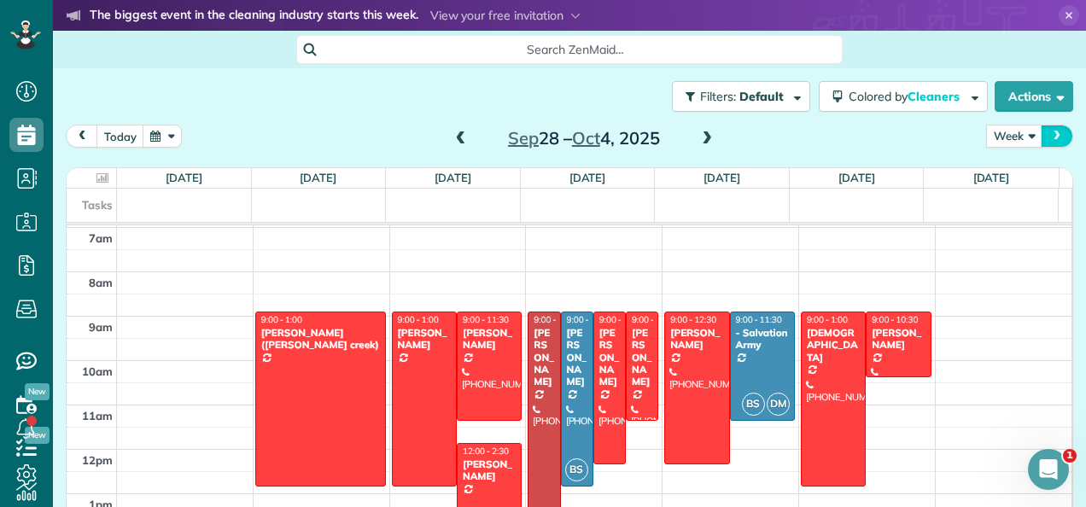
click at [1050, 140] on span "next" at bounding box center [1057, 136] width 14 height 11
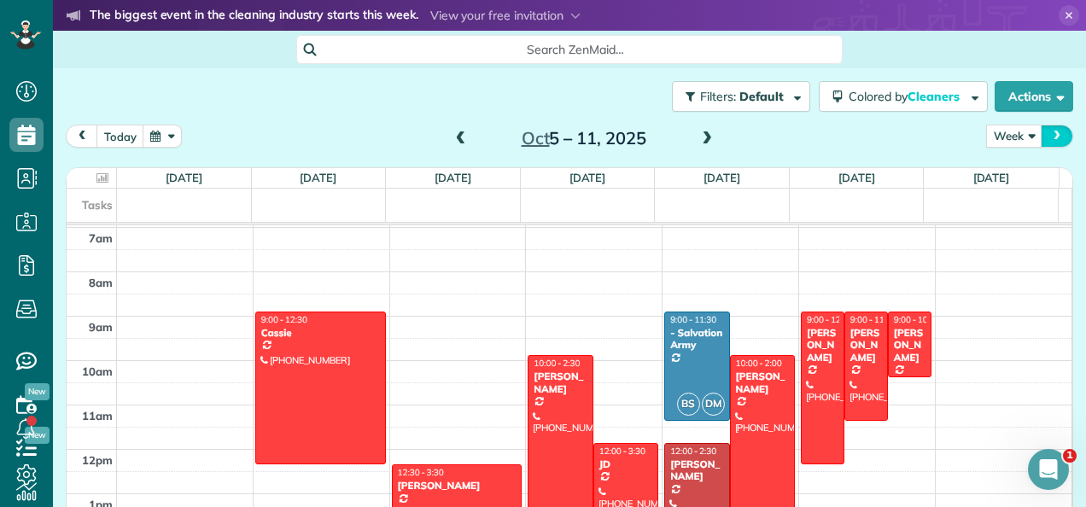
click at [1050, 140] on span "next" at bounding box center [1057, 136] width 14 height 11
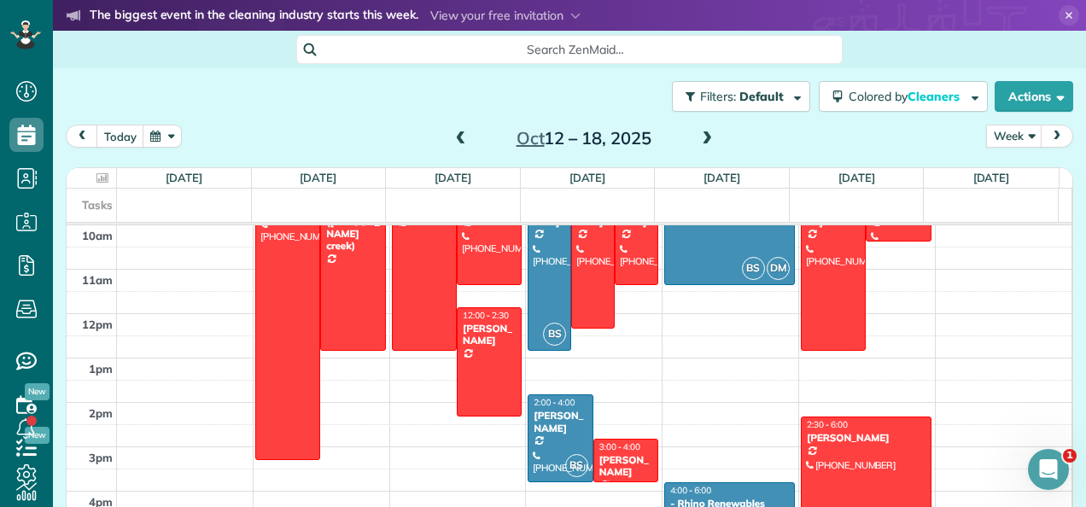
scroll to position [444, 0]
click at [458, 138] on span at bounding box center [461, 139] width 19 height 15
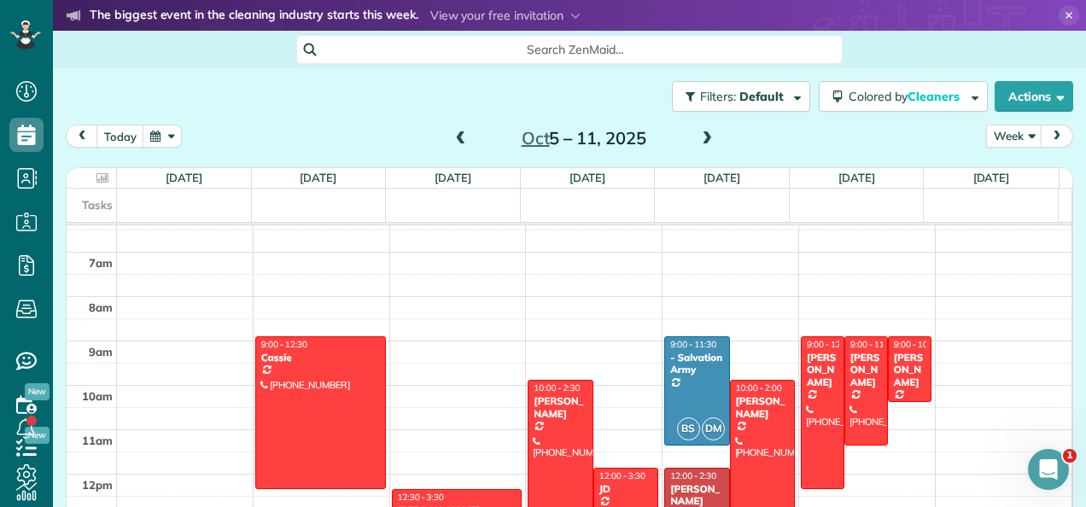
scroll to position [284, 0]
click at [456, 144] on span at bounding box center [461, 139] width 19 height 15
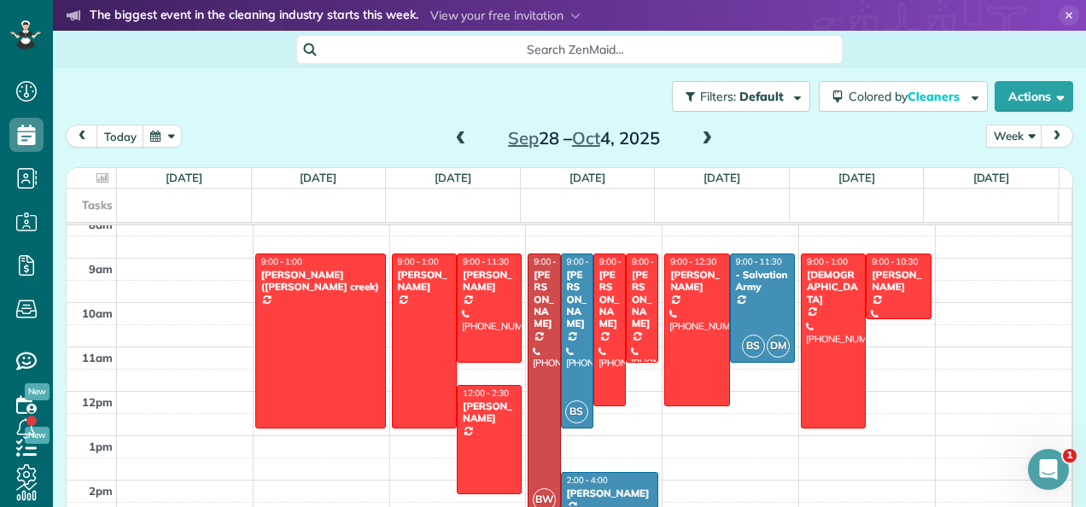
scroll to position [371, 0]
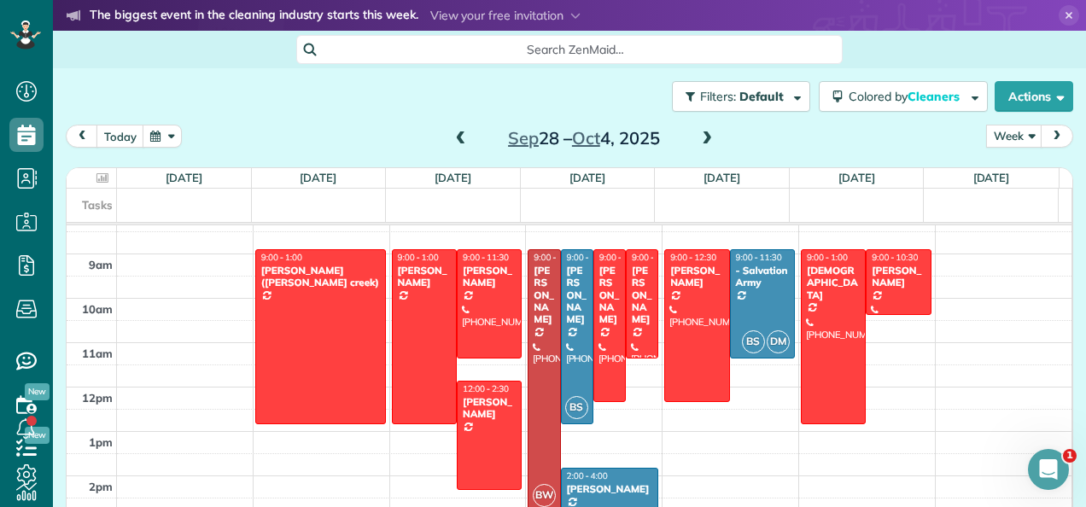
click at [698, 145] on span at bounding box center [707, 139] width 19 height 15
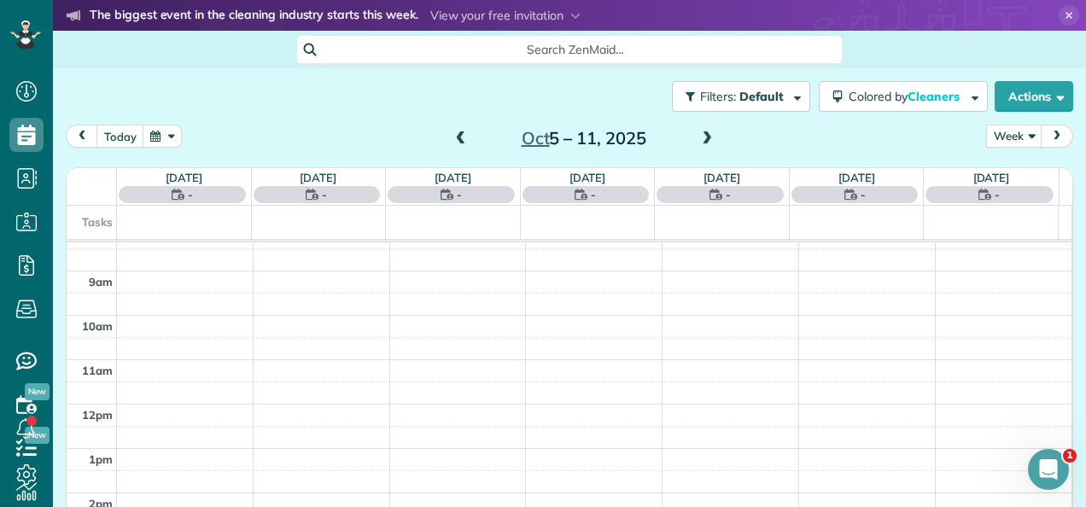
scroll to position [307, 0]
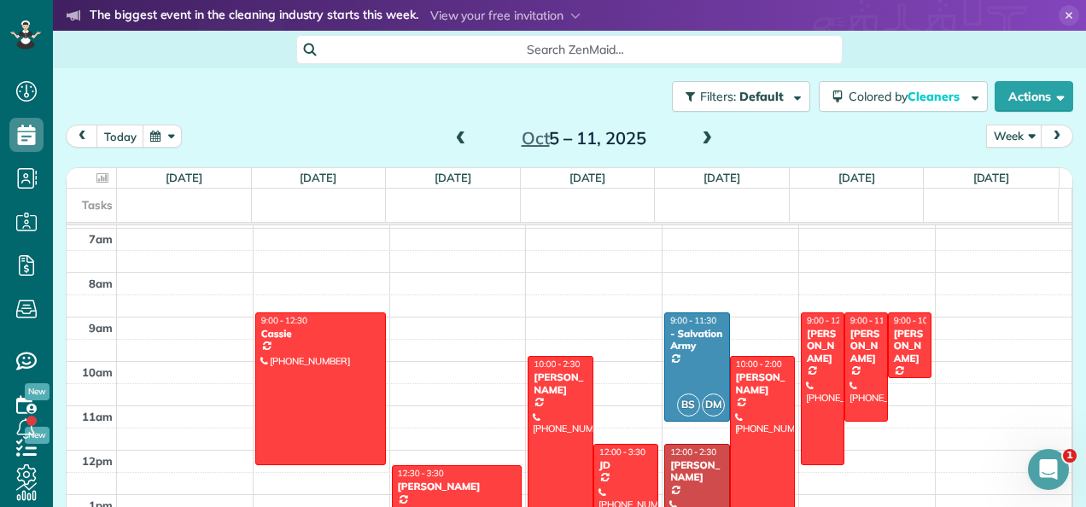
click at [699, 143] on span at bounding box center [707, 139] width 19 height 15
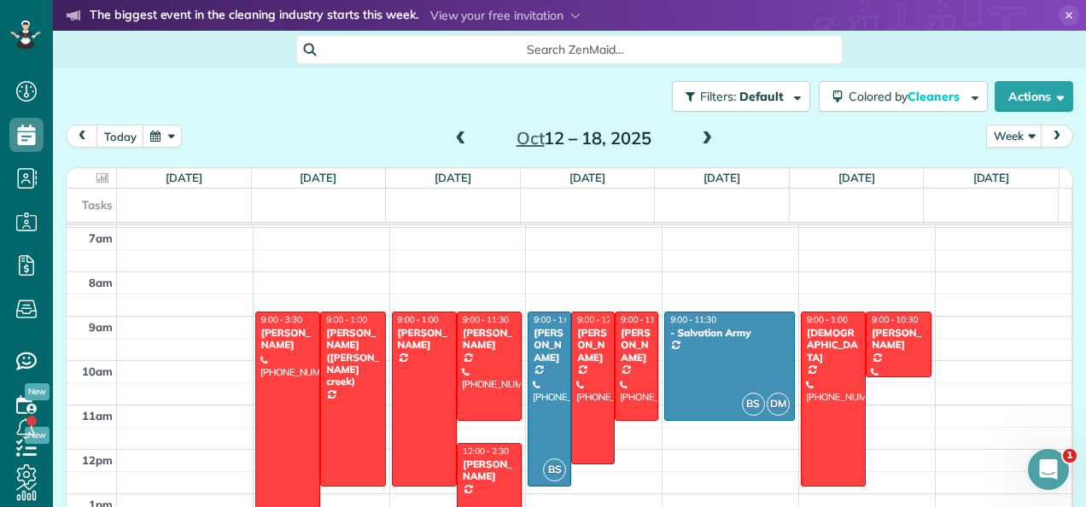
click at [454, 138] on span at bounding box center [461, 139] width 19 height 15
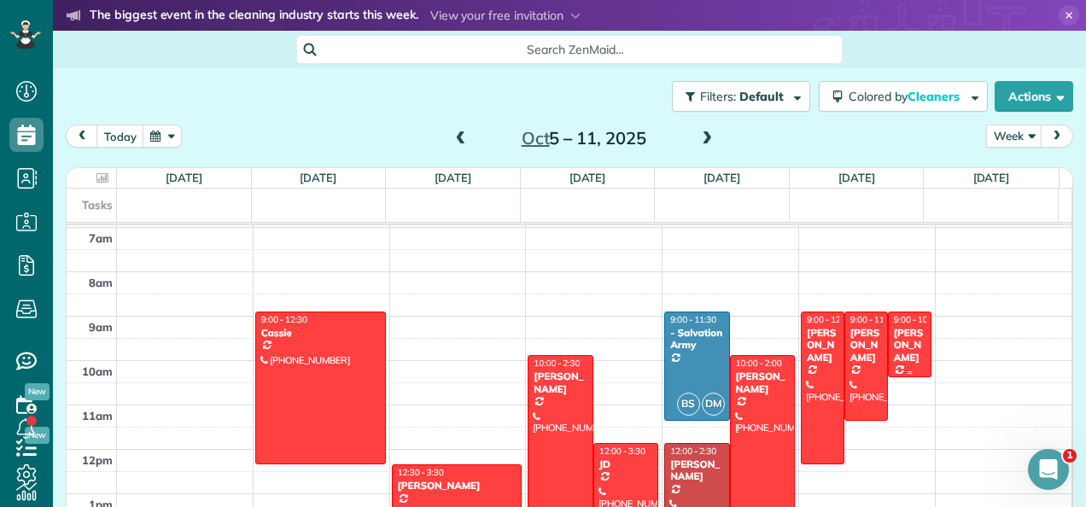
click at [890, 348] on div at bounding box center [910, 345] width 42 height 64
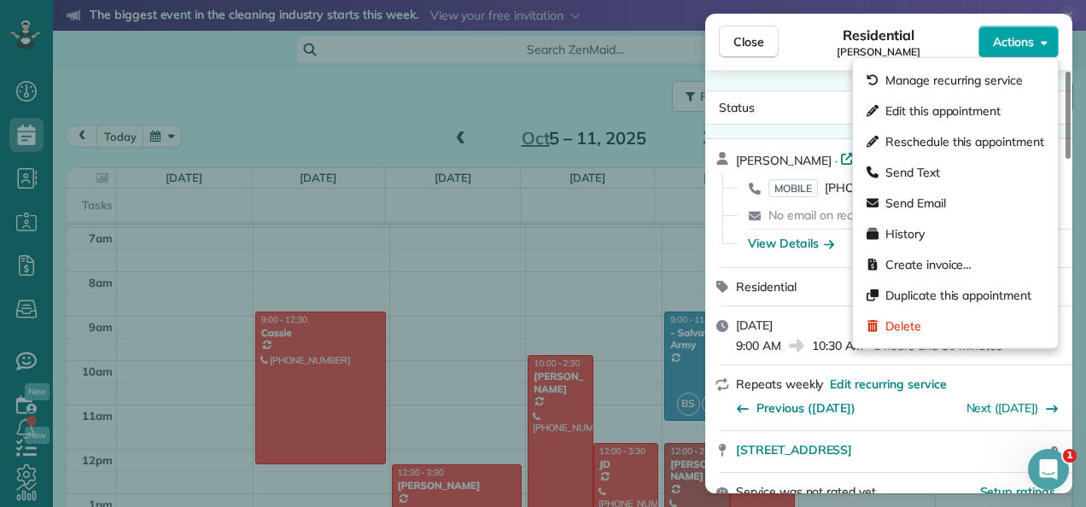
click at [993, 48] on span "Actions" at bounding box center [1013, 41] width 41 height 17
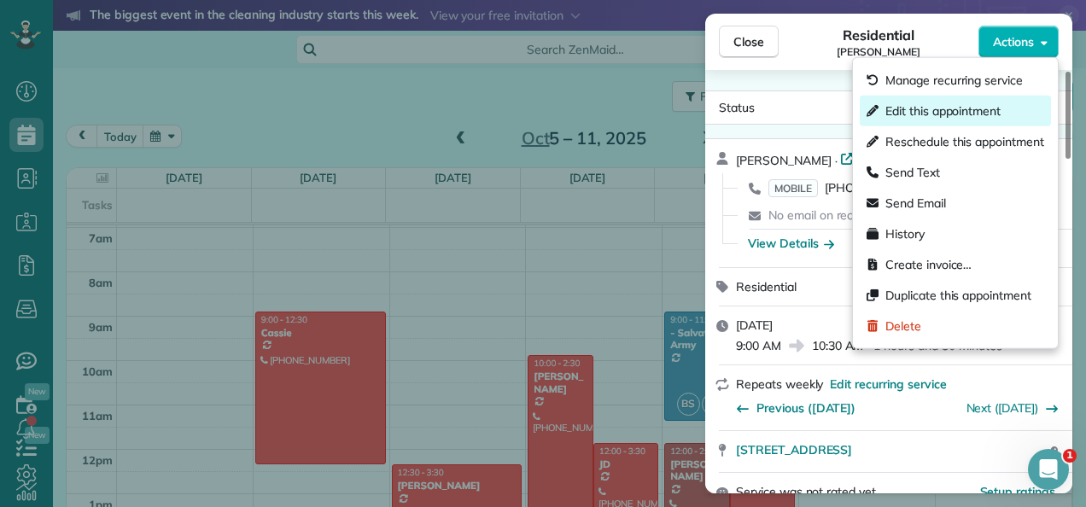
click at [921, 109] on span "Edit this appointment" at bounding box center [943, 110] width 115 height 17
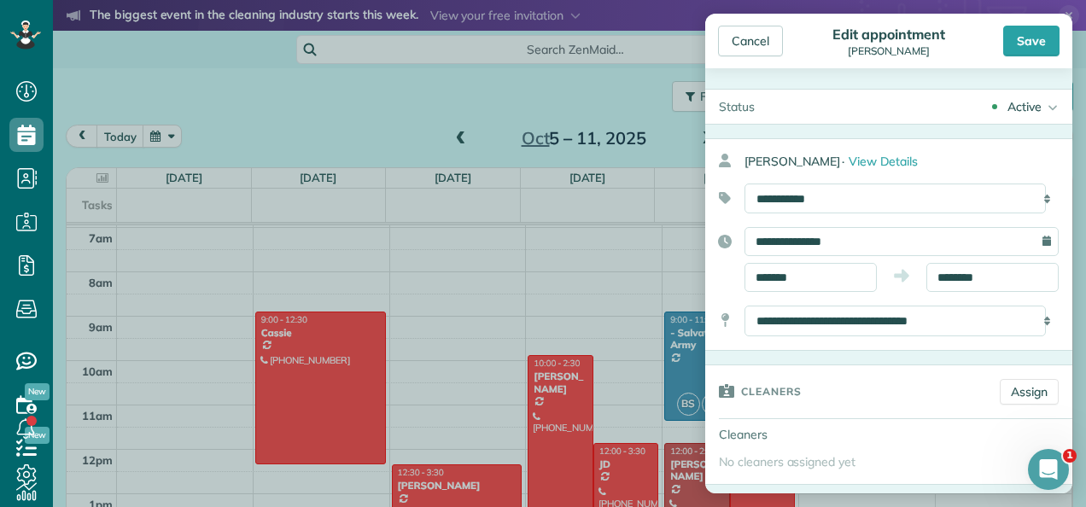
click at [1042, 109] on icon at bounding box center [1050, 107] width 17 height 34
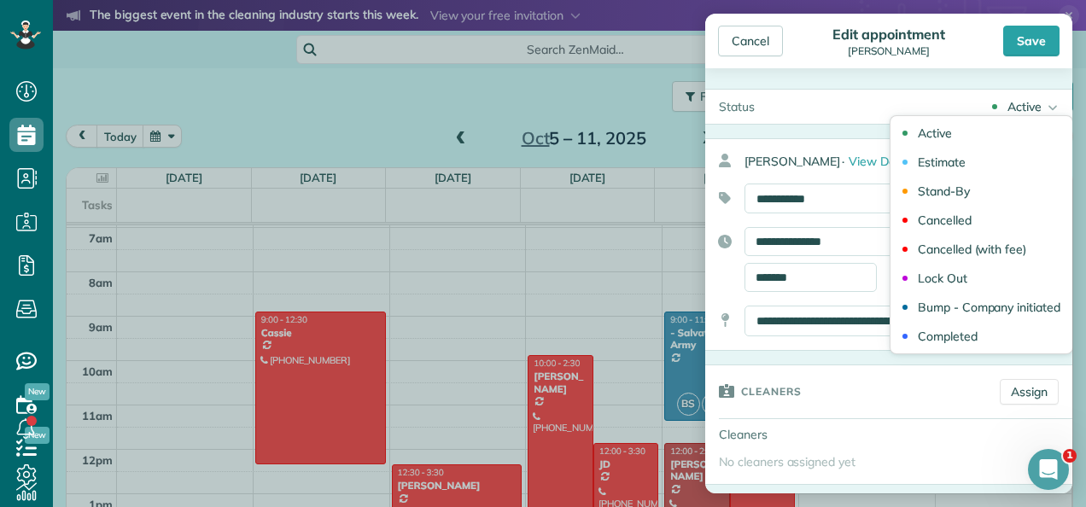
click at [931, 72] on div "Status Active Active Estimate Stand-By Cancelled" at bounding box center [888, 280] width 367 height 425
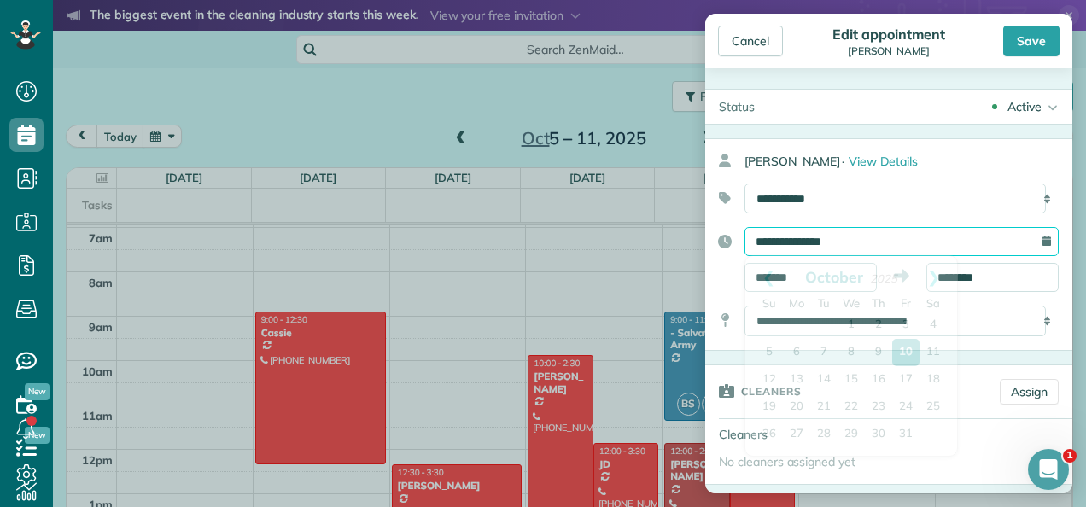
click at [845, 246] on input "**********" at bounding box center [902, 241] width 314 height 29
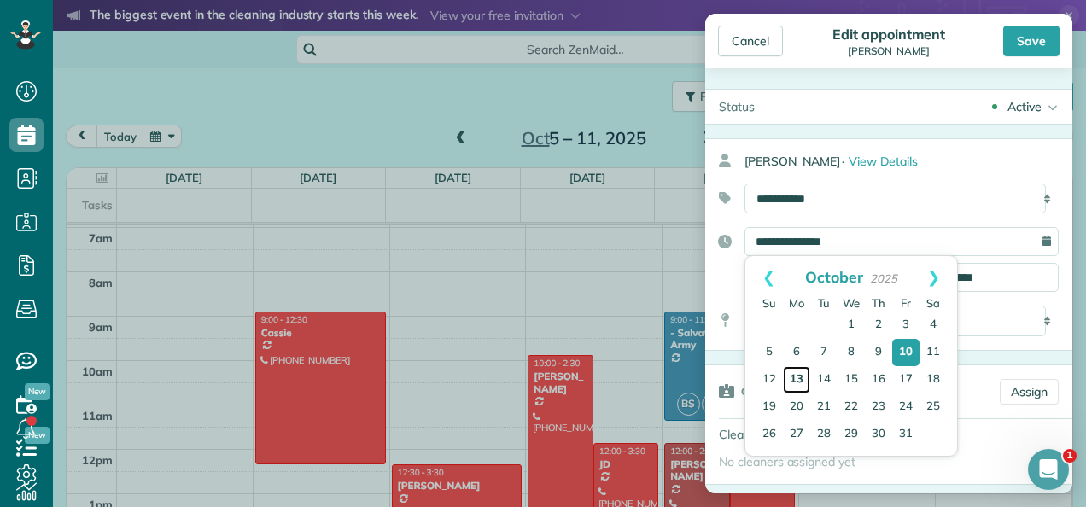
click at [798, 377] on link "13" at bounding box center [796, 379] width 27 height 27
type input "**********"
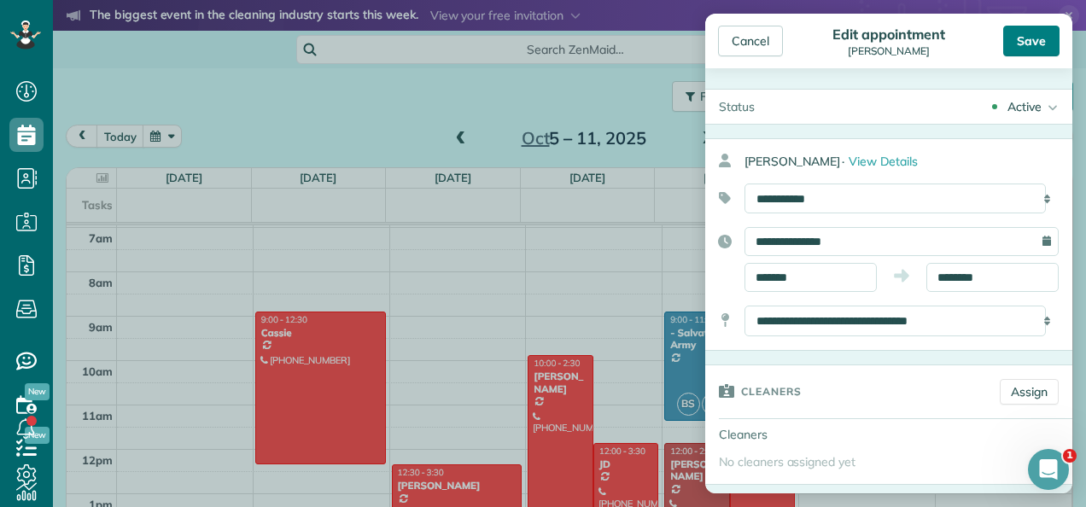
click at [1026, 32] on div "Save" at bounding box center [1031, 41] width 56 height 31
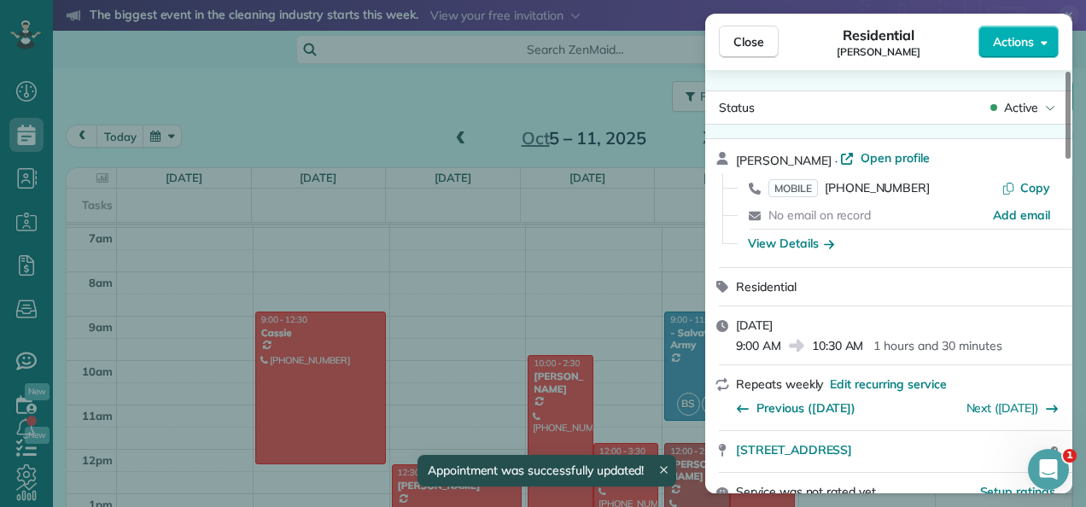
click at [741, 60] on div "Close Residential Dana Actions" at bounding box center [888, 42] width 367 height 56
click at [745, 51] on button "Close" at bounding box center [749, 42] width 60 height 32
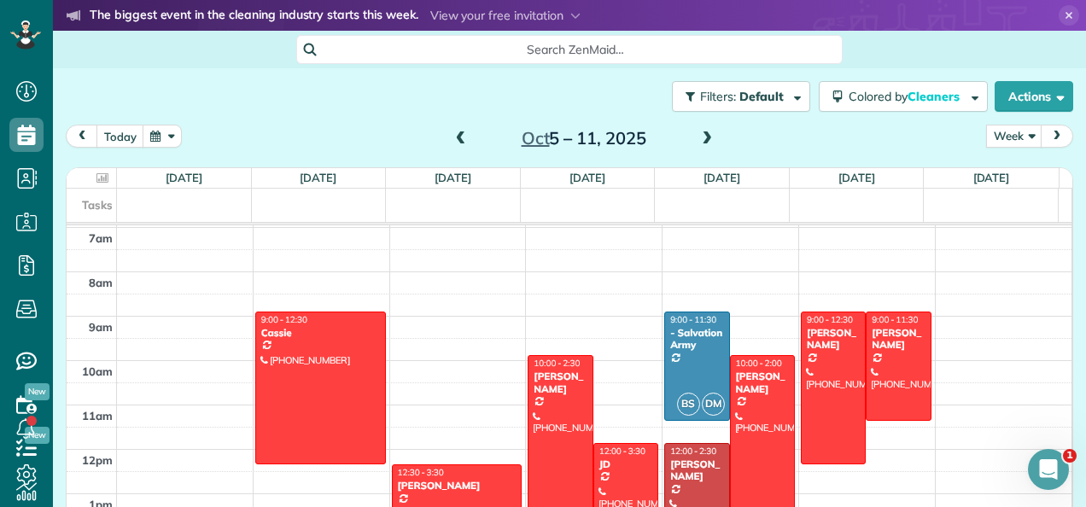
click at [701, 132] on span at bounding box center [707, 139] width 19 height 15
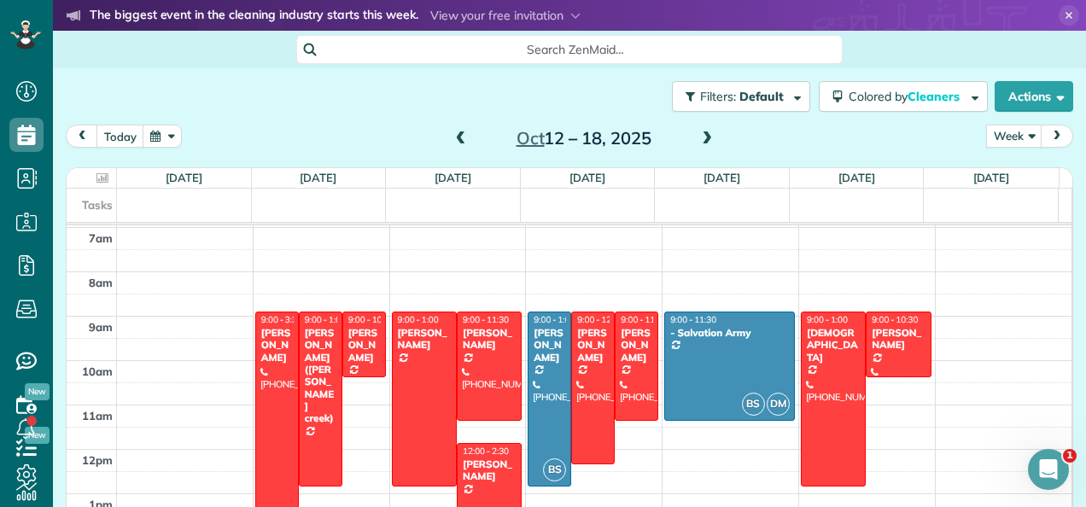
click at [698, 140] on span at bounding box center [707, 139] width 19 height 15
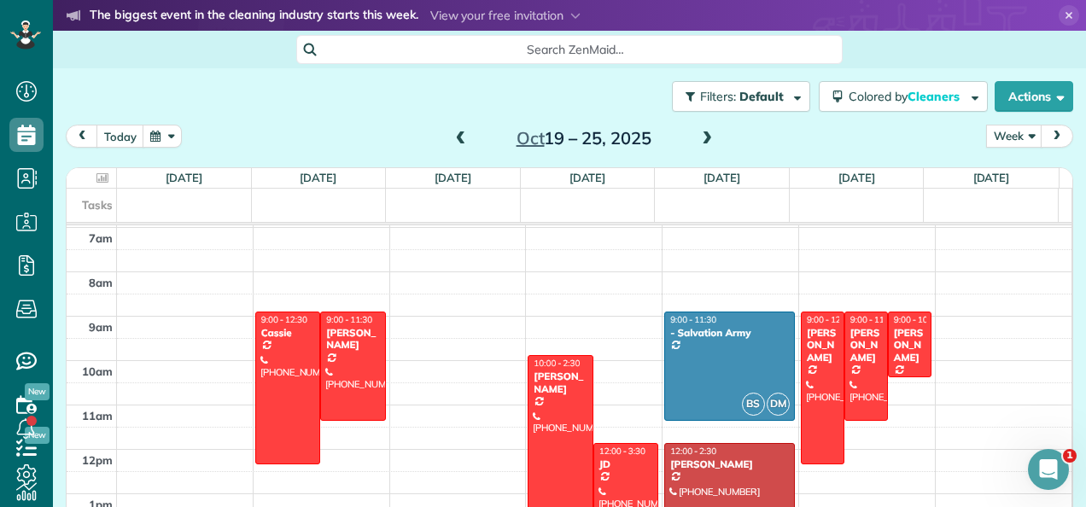
click at [456, 135] on span at bounding box center [461, 139] width 19 height 15
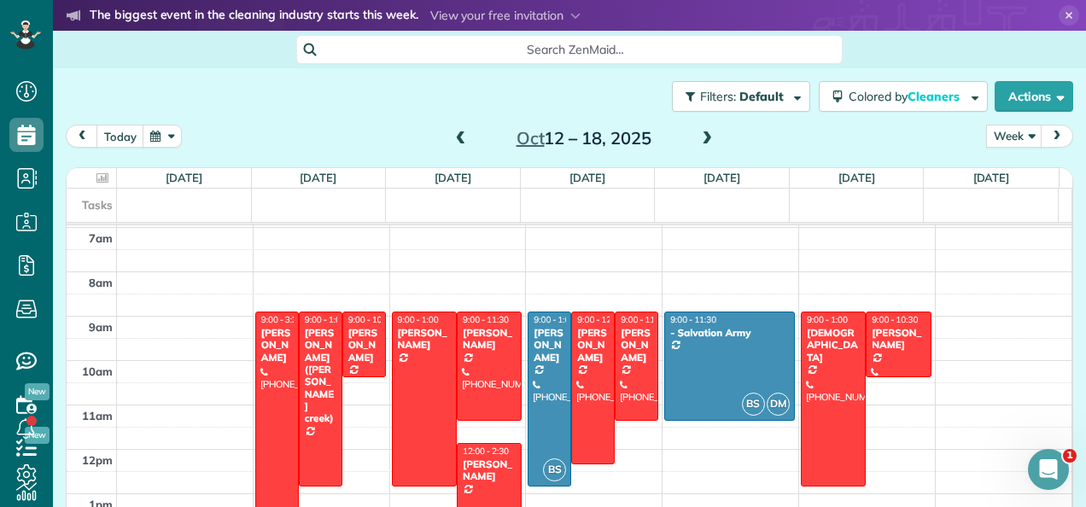
click at [456, 135] on span at bounding box center [461, 139] width 19 height 15
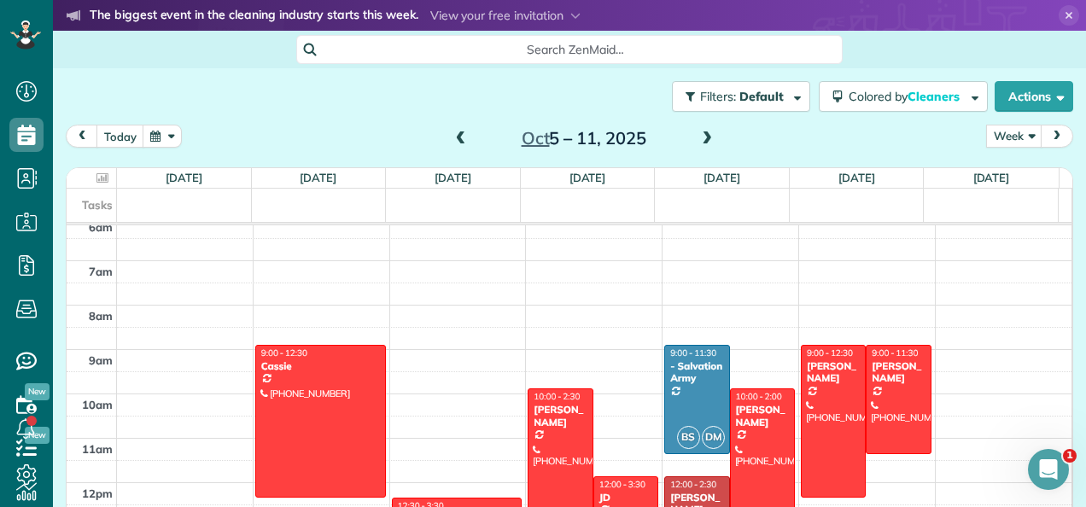
scroll to position [271, 0]
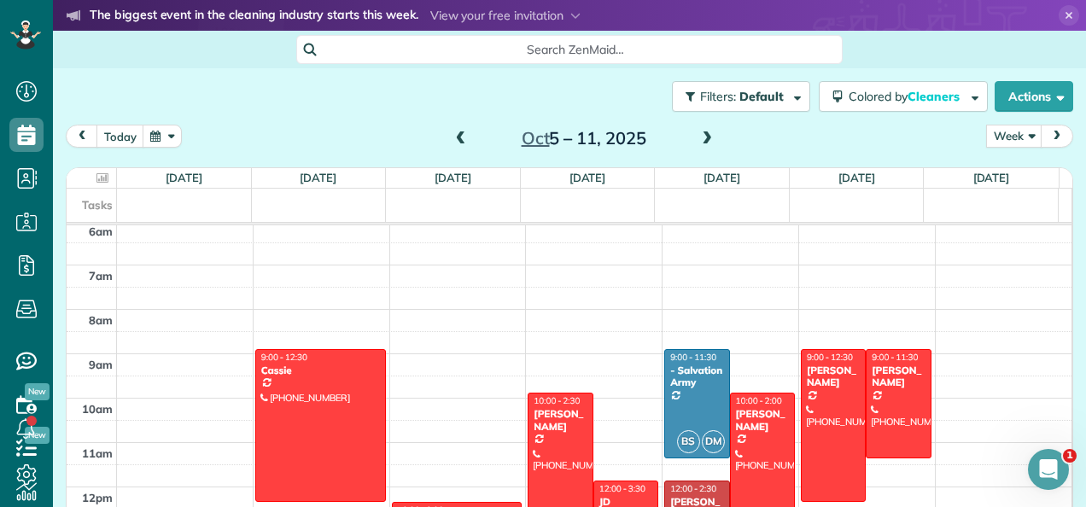
click at [698, 145] on span at bounding box center [707, 139] width 19 height 15
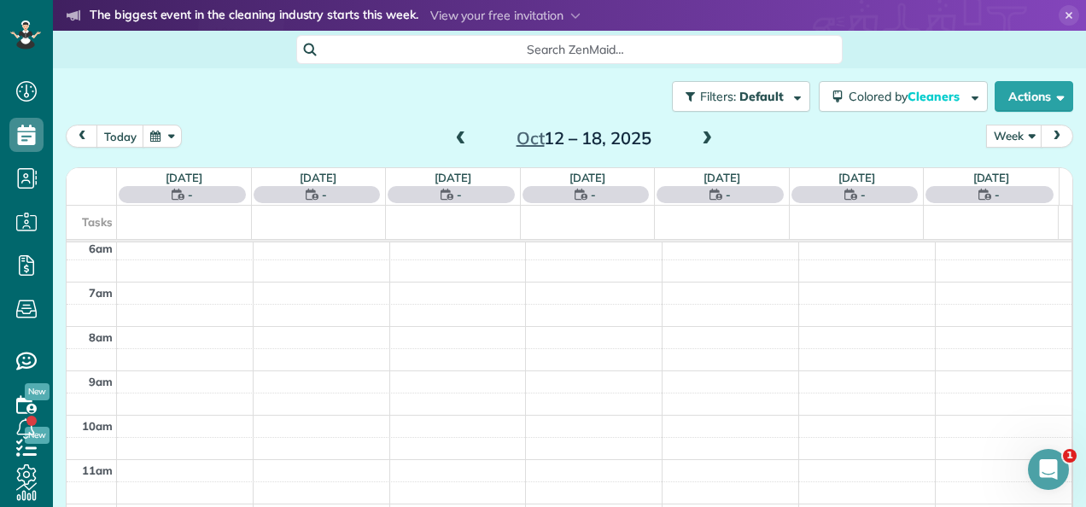
scroll to position [308, 0]
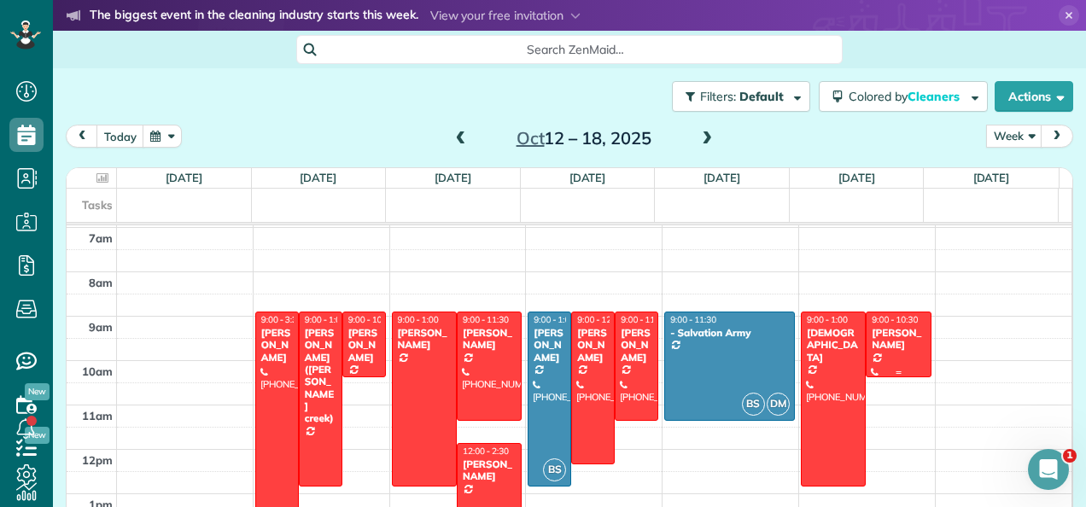
click at [872, 336] on div "[PERSON_NAME]" at bounding box center [898, 339] width 55 height 25
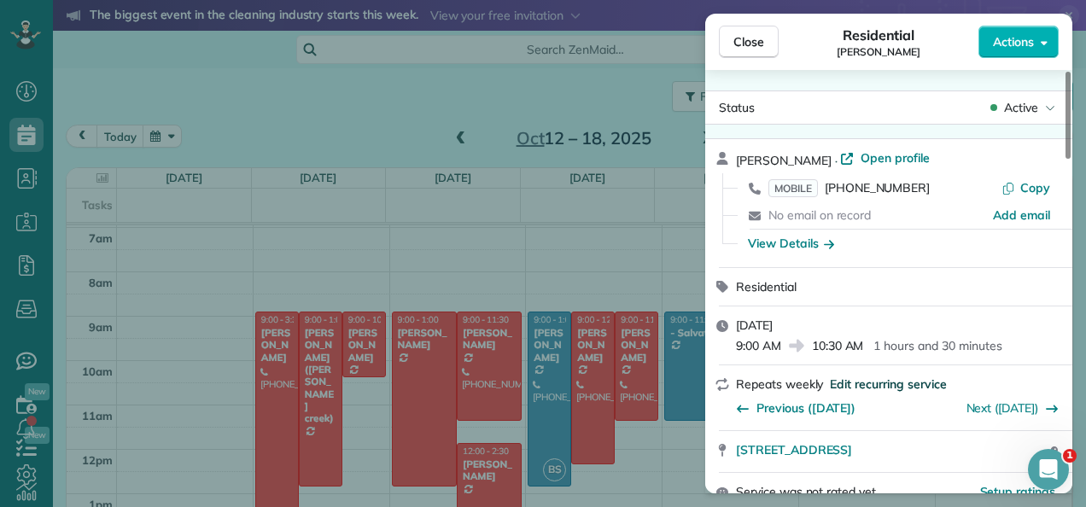
click at [886, 392] on span "Edit recurring service" at bounding box center [888, 384] width 116 height 17
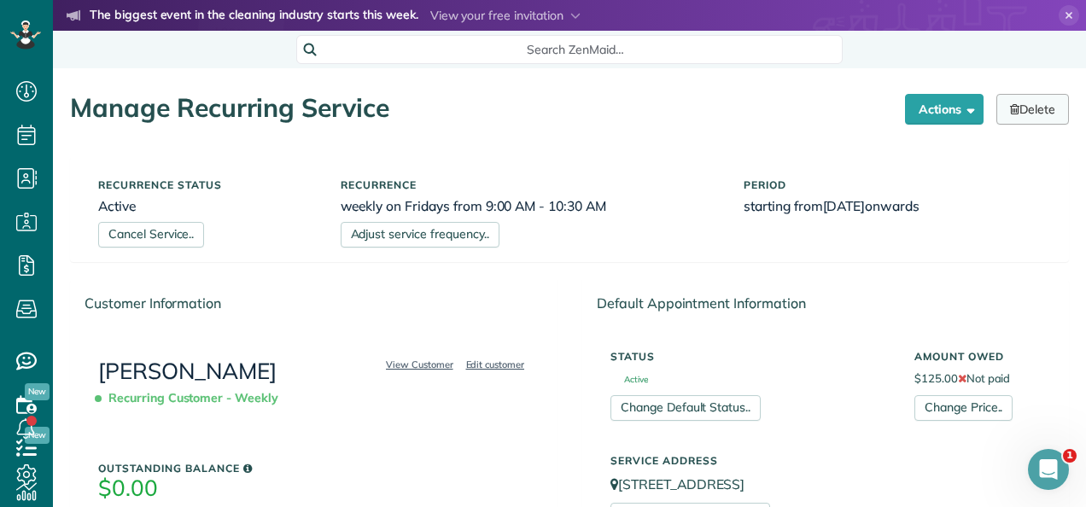
click at [1026, 102] on link "Delete" at bounding box center [1033, 109] width 73 height 31
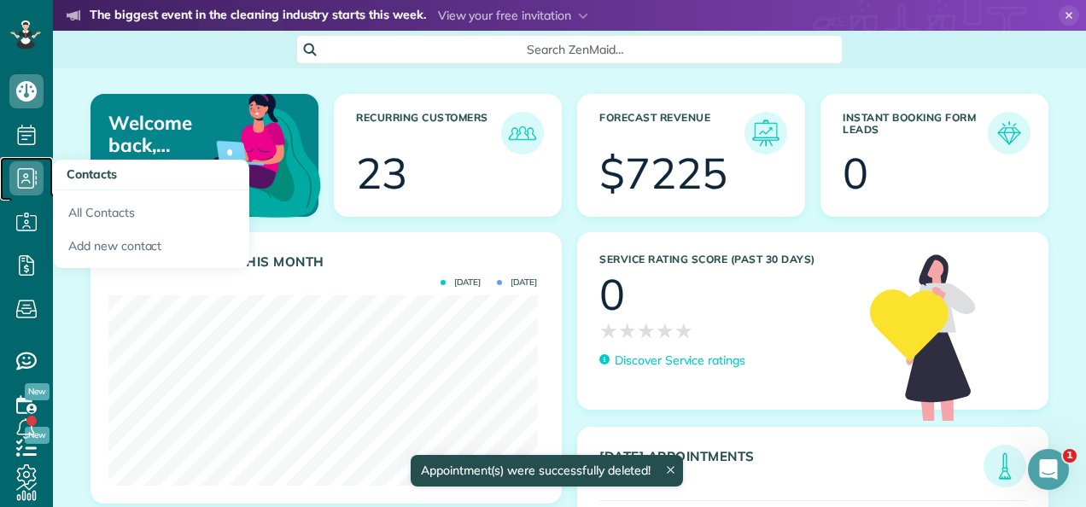
click at [31, 182] on icon at bounding box center [26, 178] width 34 height 34
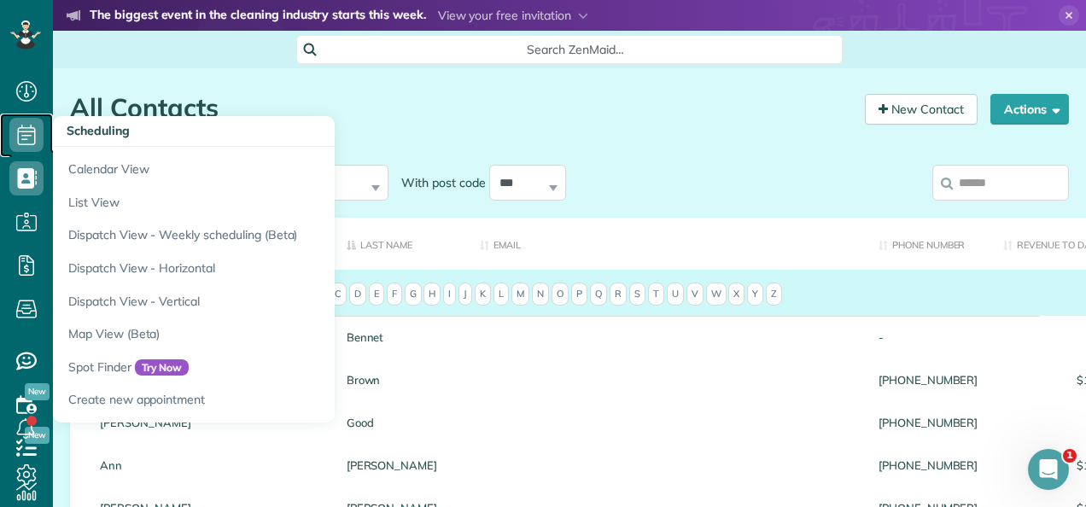
click at [27, 145] on icon at bounding box center [26, 135] width 34 height 34
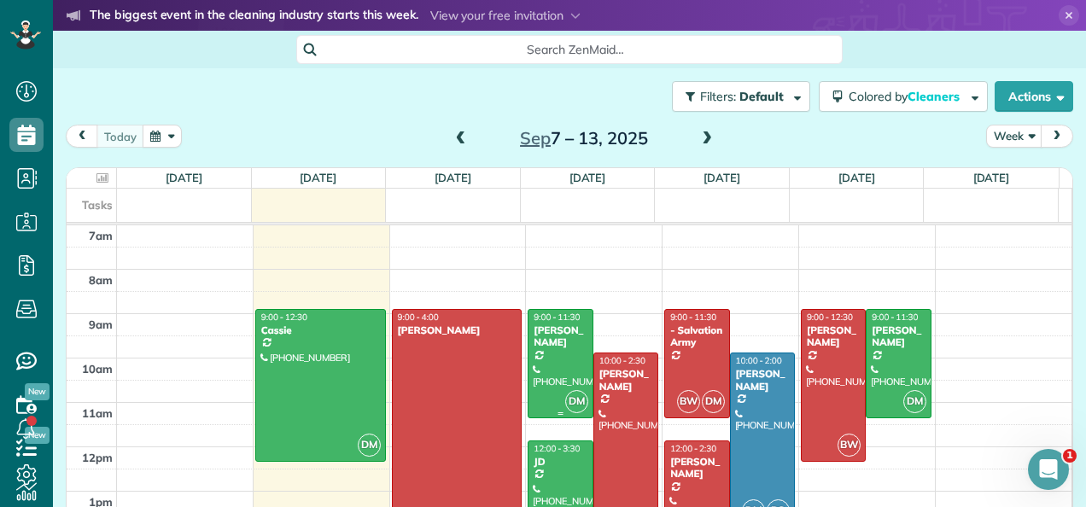
scroll to position [306, 0]
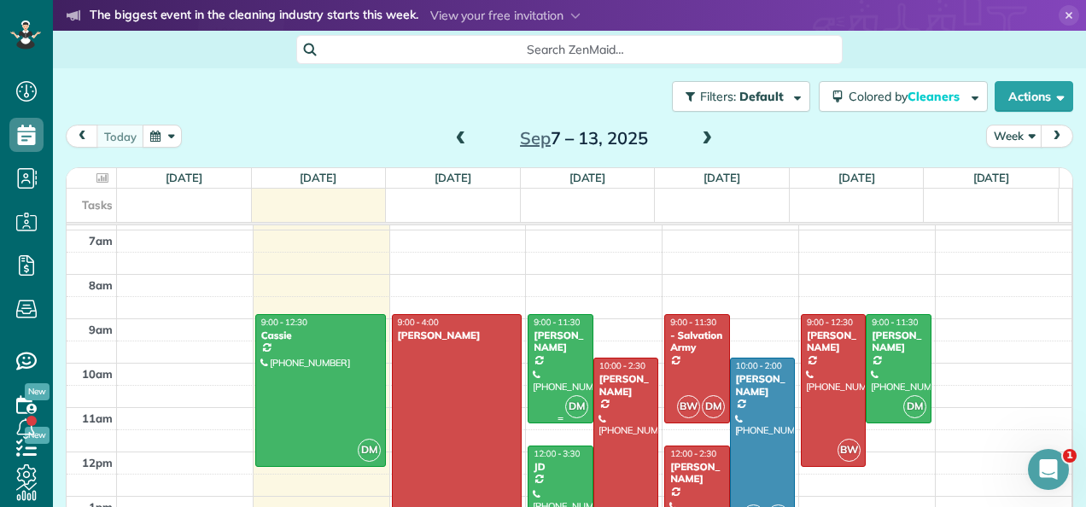
click at [698, 149] on span at bounding box center [707, 139] width 19 height 26
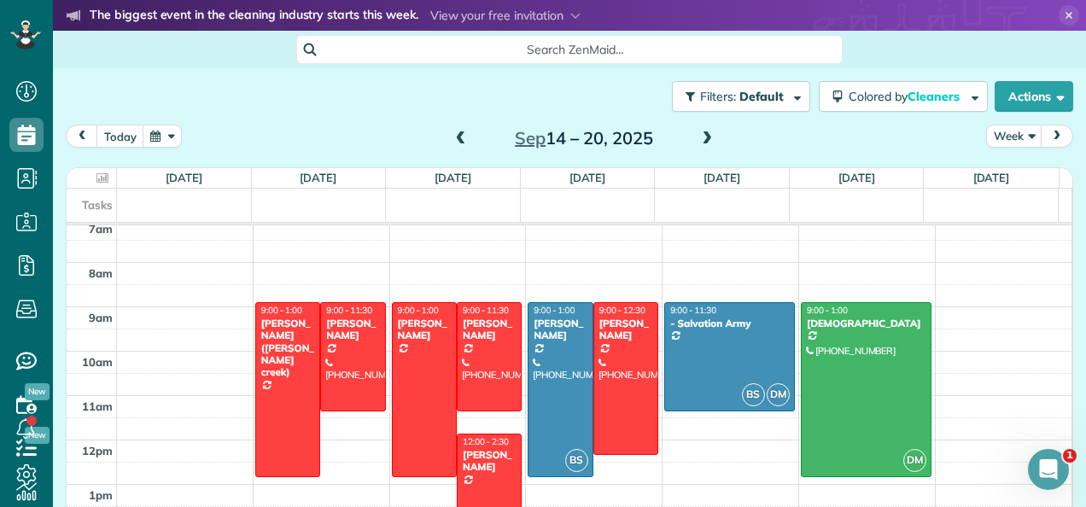
scroll to position [307, 0]
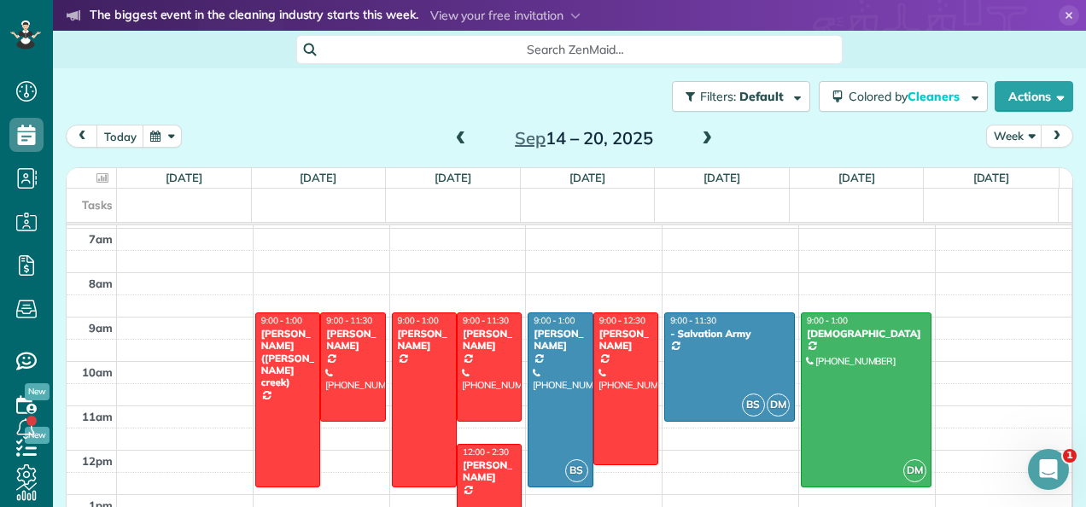
click at [703, 135] on span at bounding box center [707, 139] width 19 height 15
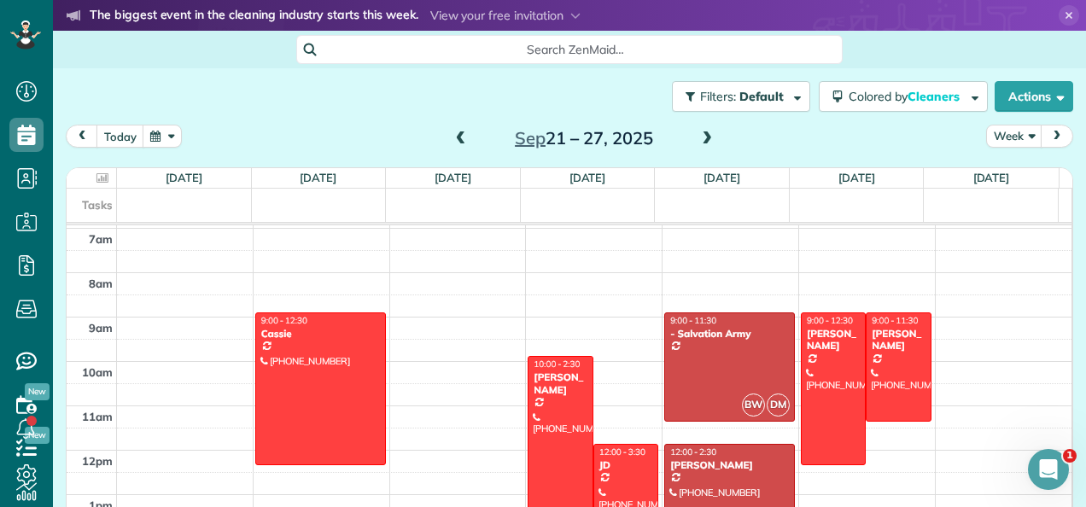
click at [698, 138] on span at bounding box center [707, 139] width 19 height 15
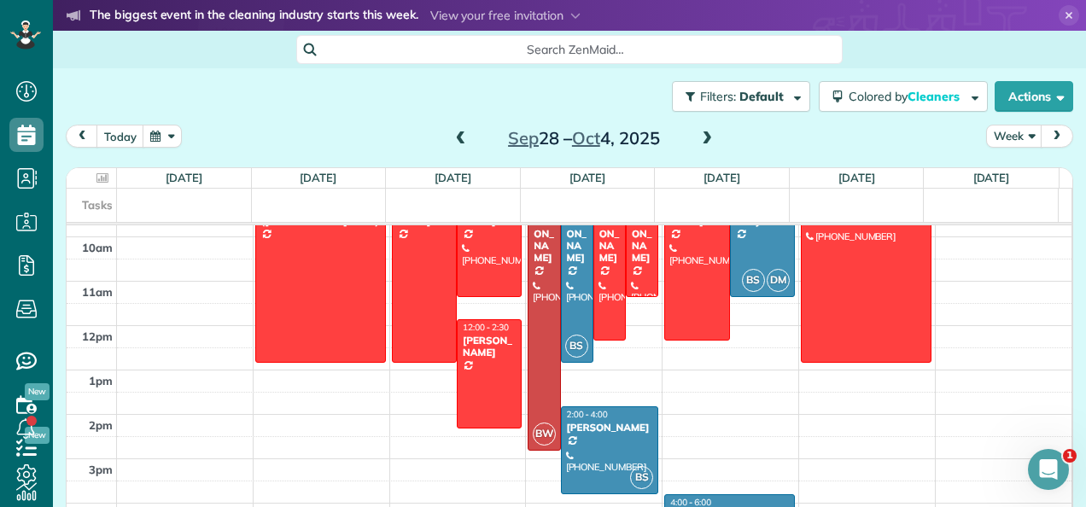
scroll to position [432, 0]
click at [704, 138] on span at bounding box center [707, 139] width 19 height 15
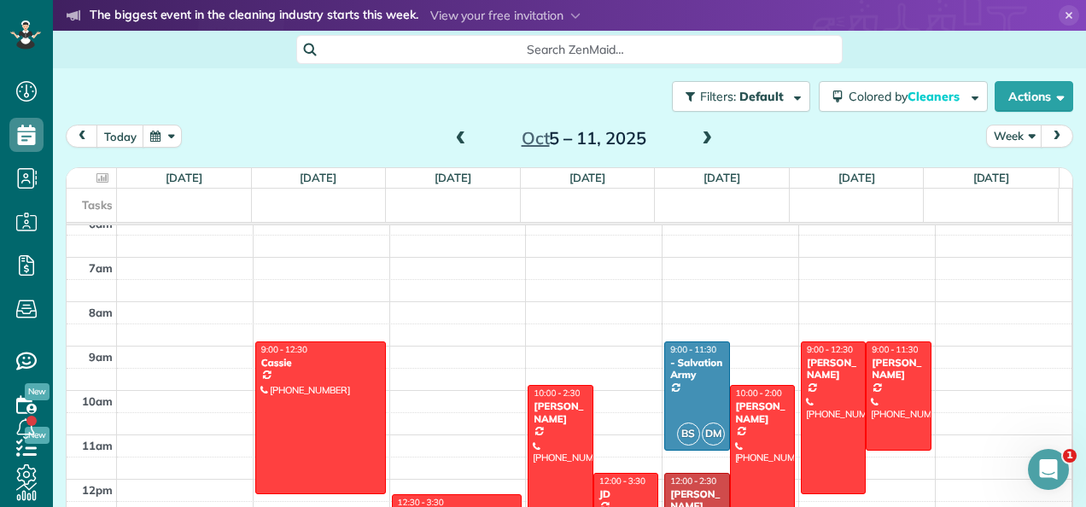
scroll to position [278, 0]
click at [705, 149] on span at bounding box center [707, 139] width 19 height 26
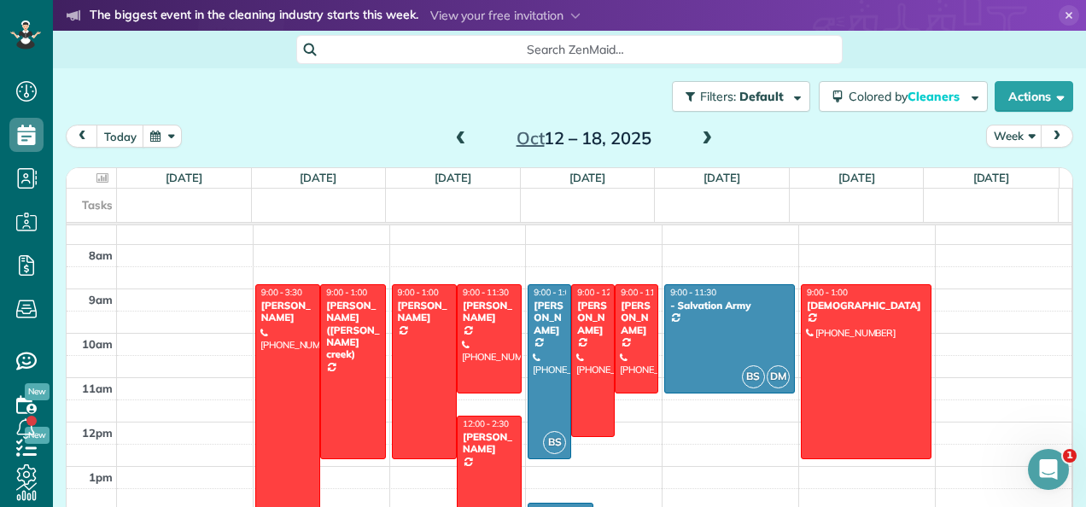
scroll to position [341, 0]
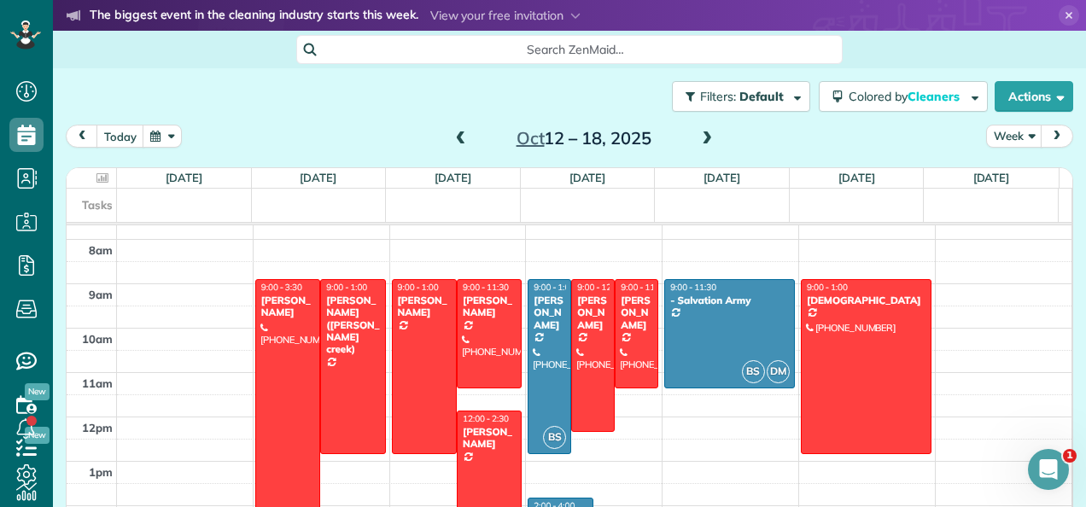
click at [702, 143] on span at bounding box center [707, 139] width 19 height 15
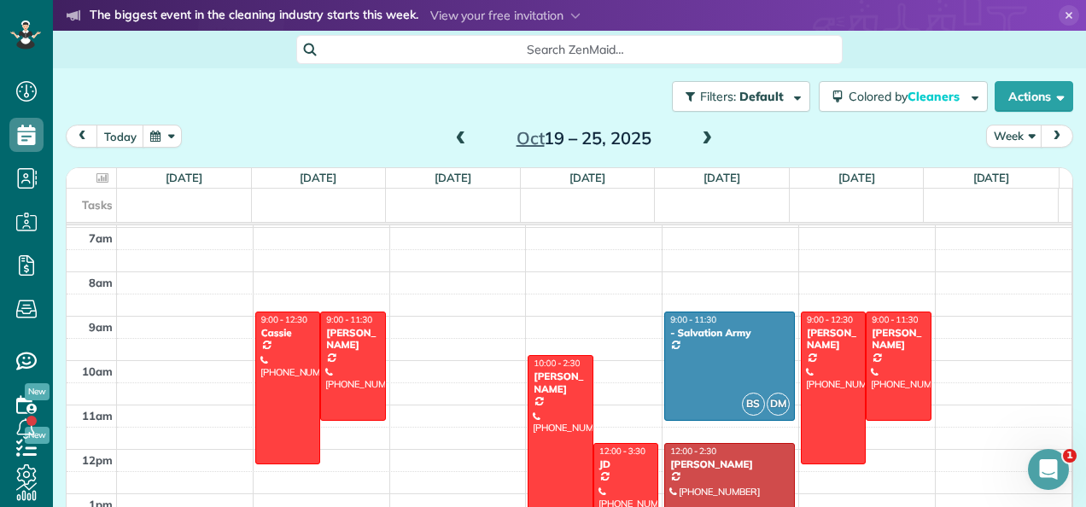
click at [698, 143] on span at bounding box center [707, 139] width 19 height 15
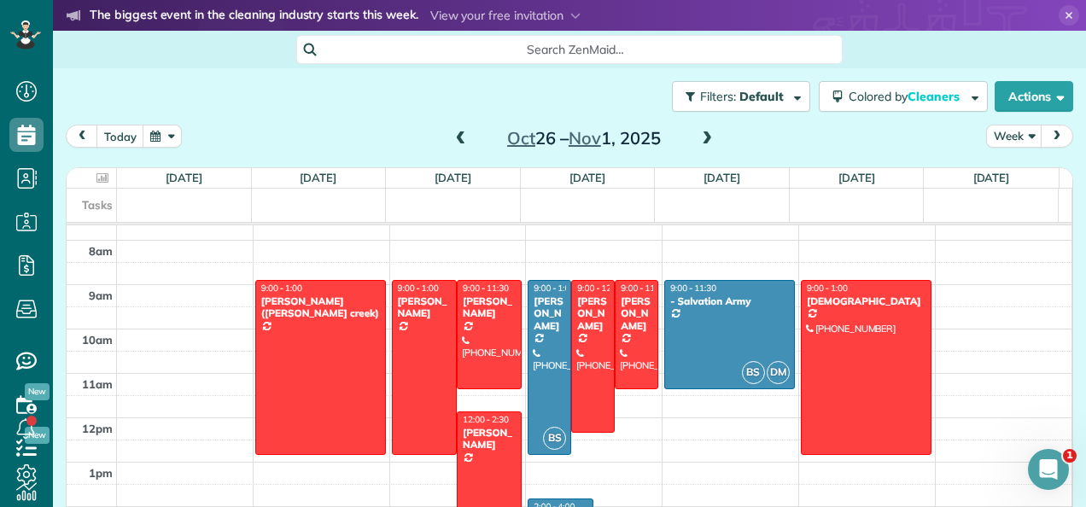
scroll to position [333, 0]
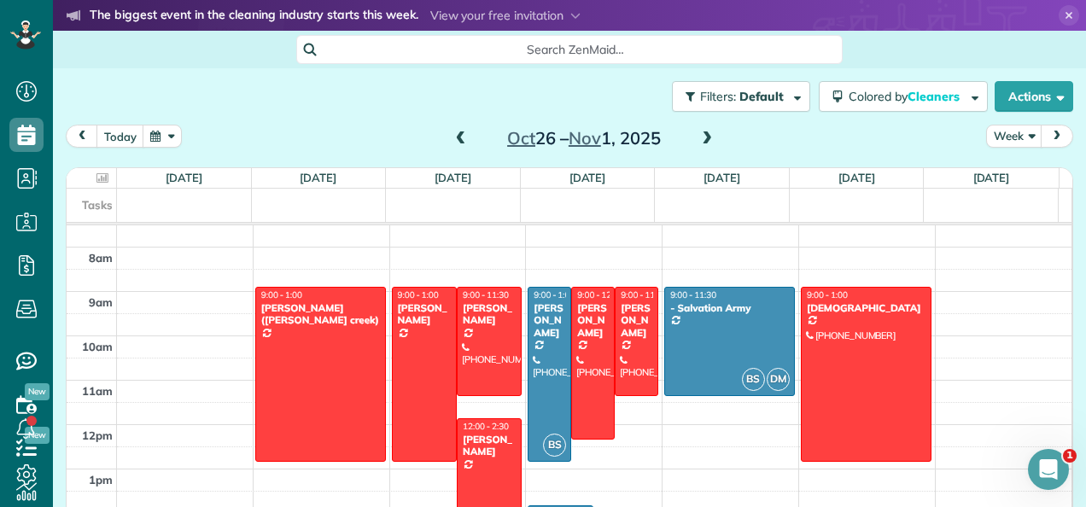
click at [700, 143] on span at bounding box center [707, 139] width 19 height 15
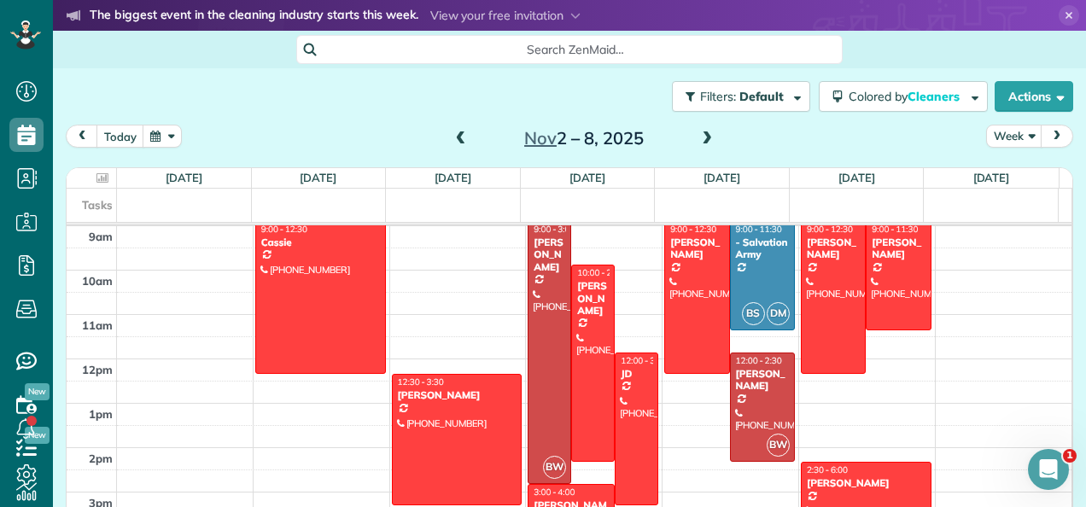
scroll to position [403, 0]
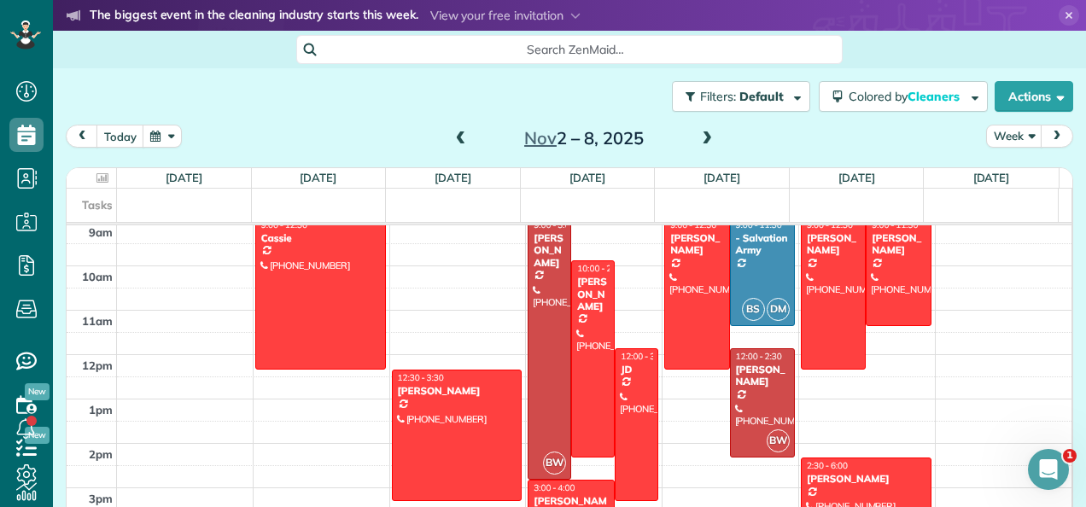
click at [459, 150] on span at bounding box center [461, 139] width 19 height 26
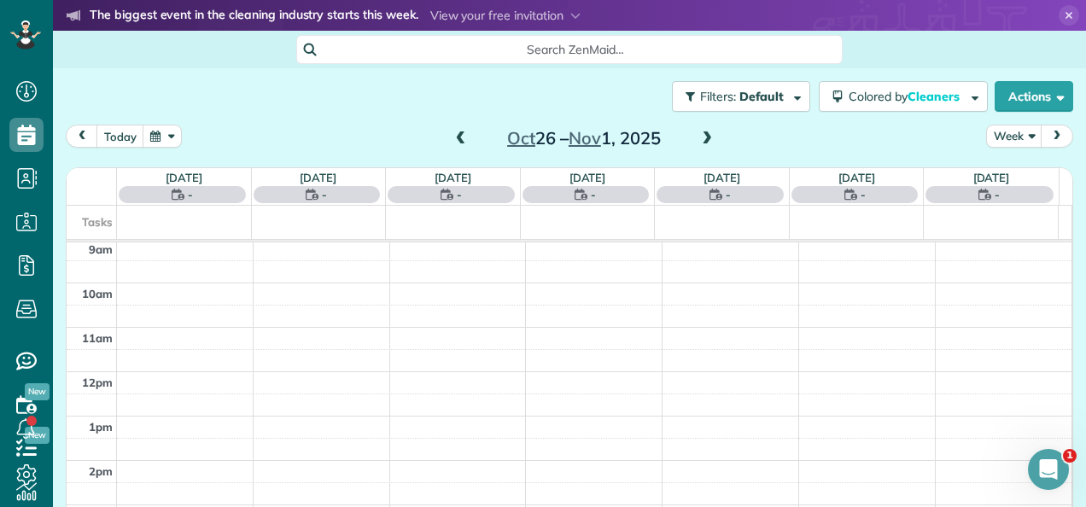
scroll to position [308, 0]
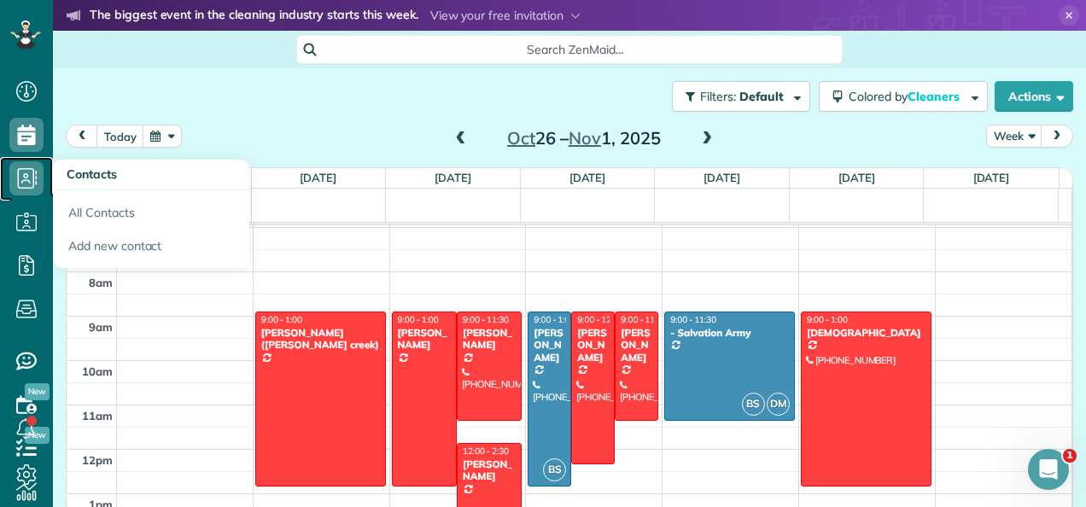
click at [16, 178] on icon at bounding box center [26, 178] width 34 height 34
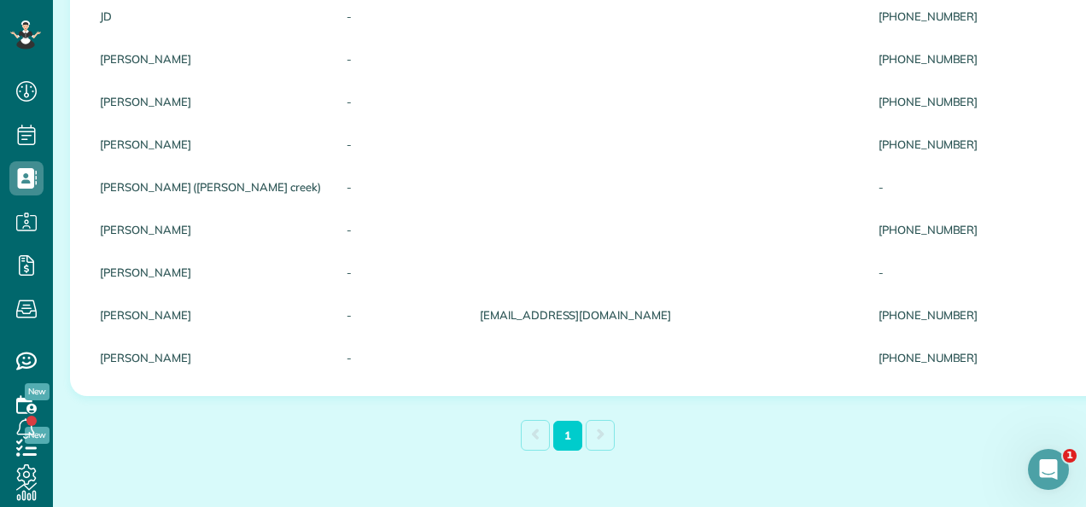
scroll to position [1095, 0]
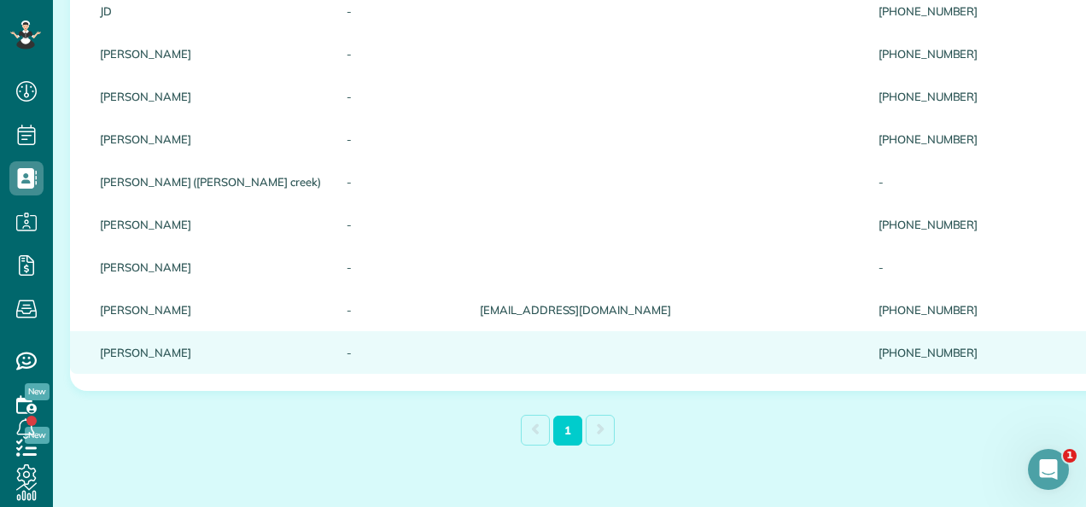
click at [1003, 350] on span "$0.00" at bounding box center [1061, 353] width 116 height 12
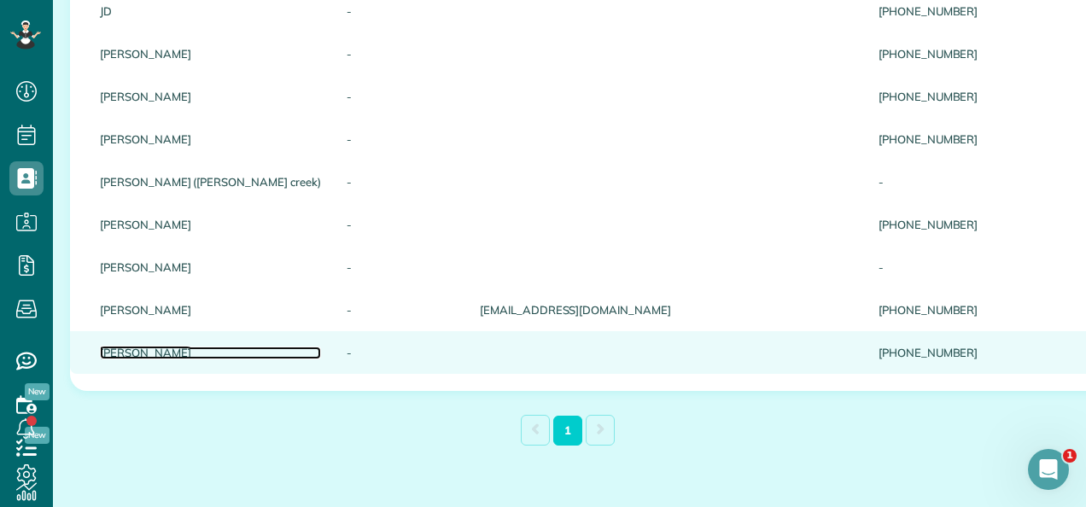
click at [106, 350] on link "[PERSON_NAME]" at bounding box center [210, 353] width 221 height 12
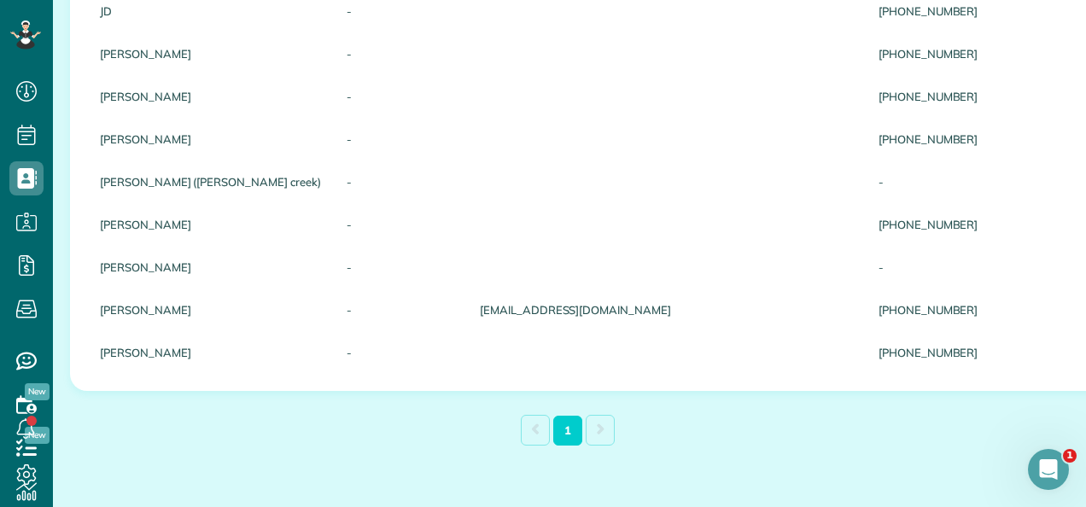
scroll to position [0, 0]
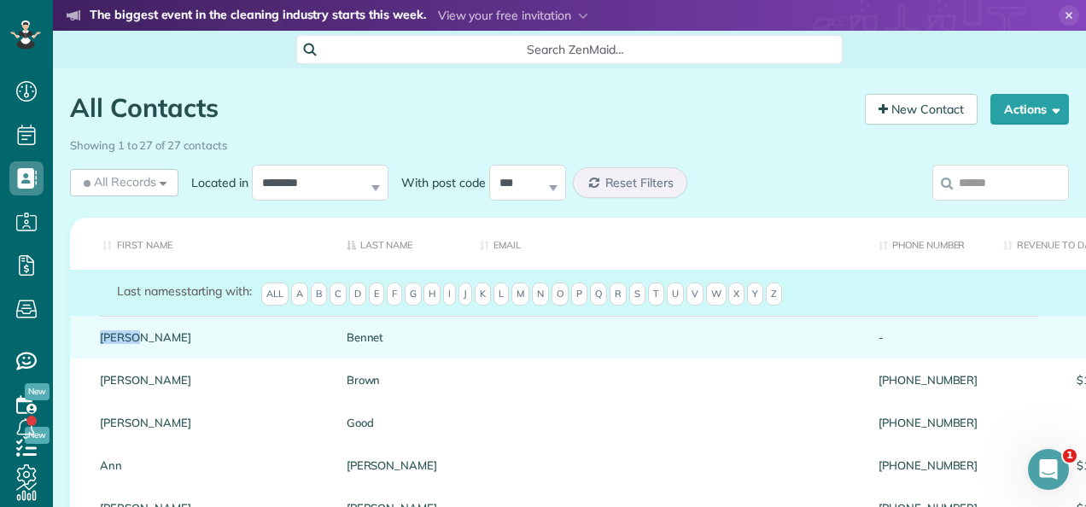
click at [106, 350] on div "[PERSON_NAME]" at bounding box center [210, 337] width 247 height 43
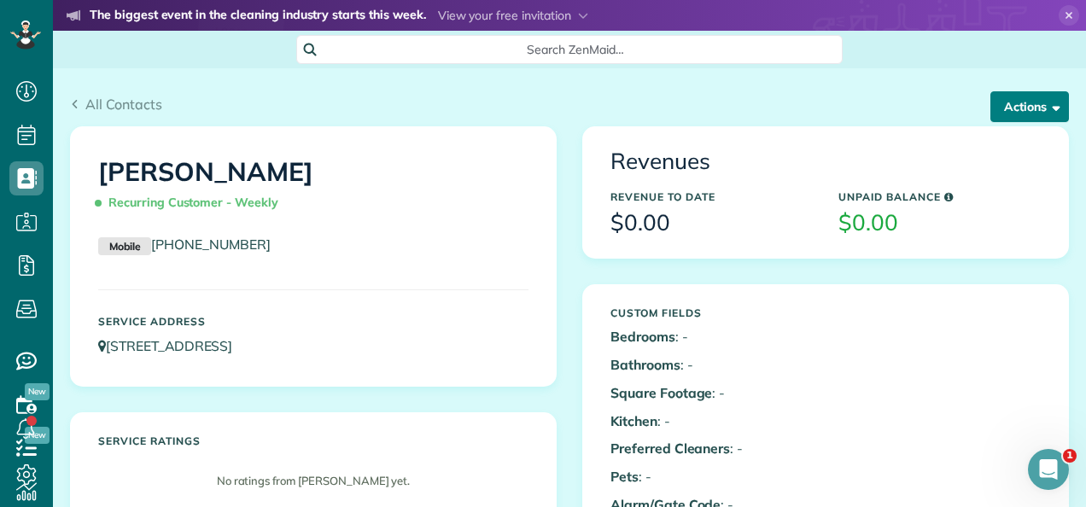
click at [1016, 97] on button "Actions" at bounding box center [1030, 106] width 79 height 31
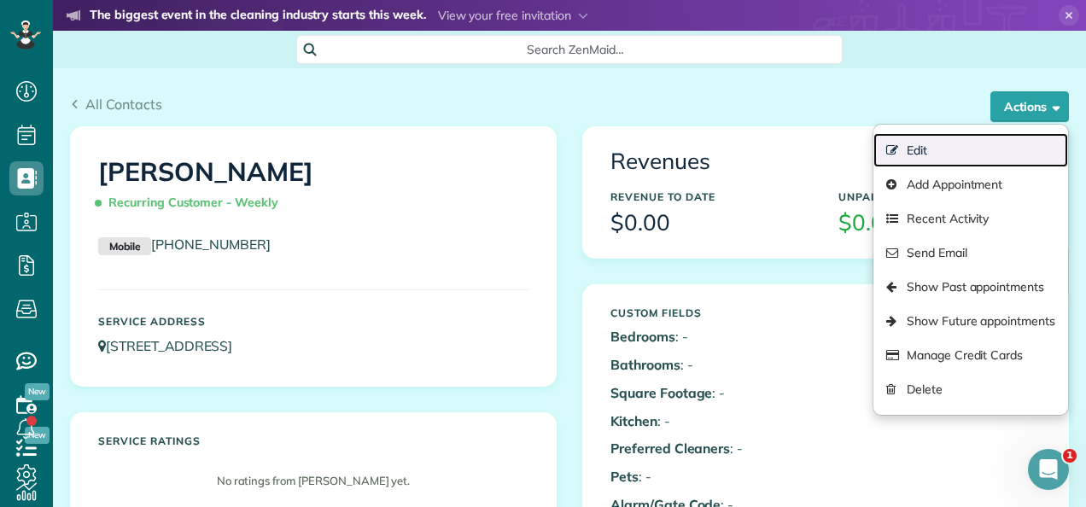
click at [935, 154] on link "Edit" at bounding box center [971, 150] width 195 height 34
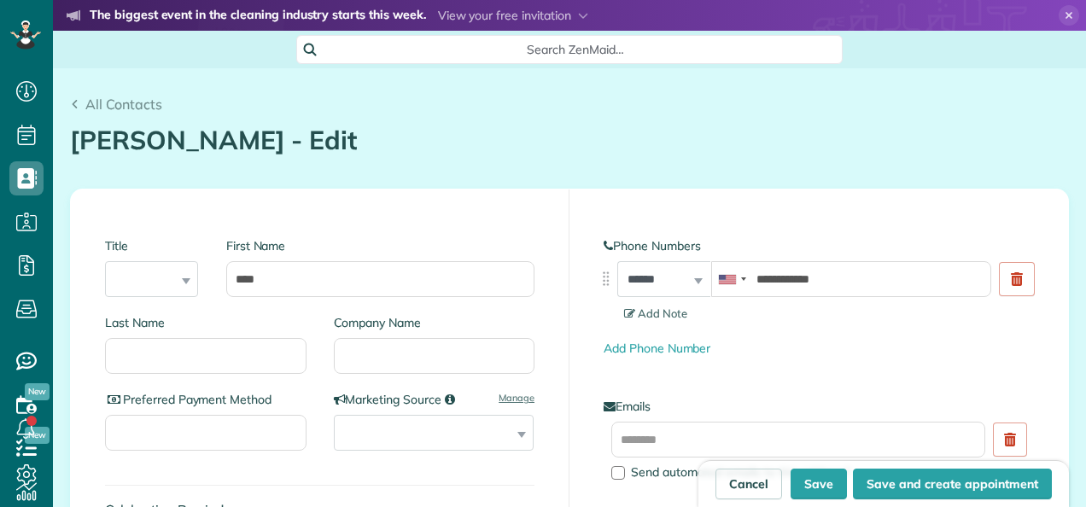
scroll to position [7, 7]
type input "**********"
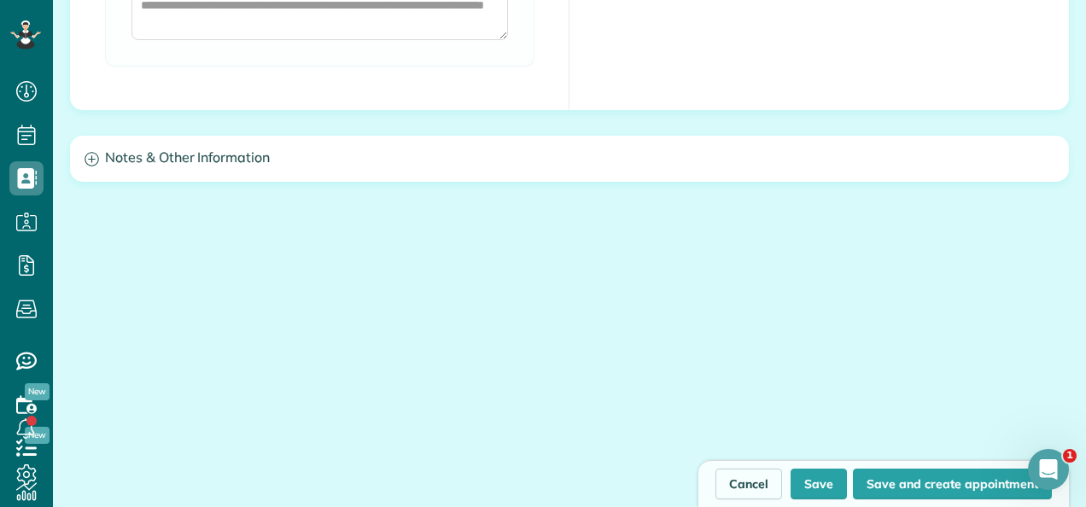
scroll to position [1575, 0]
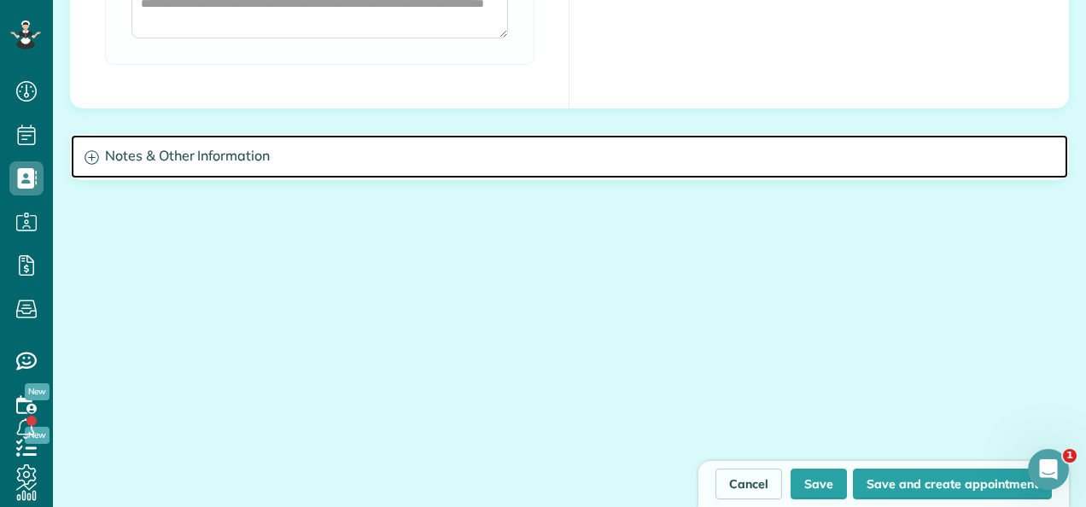
click at [717, 158] on h3 "Notes & Other Information" at bounding box center [570, 157] width 998 height 44
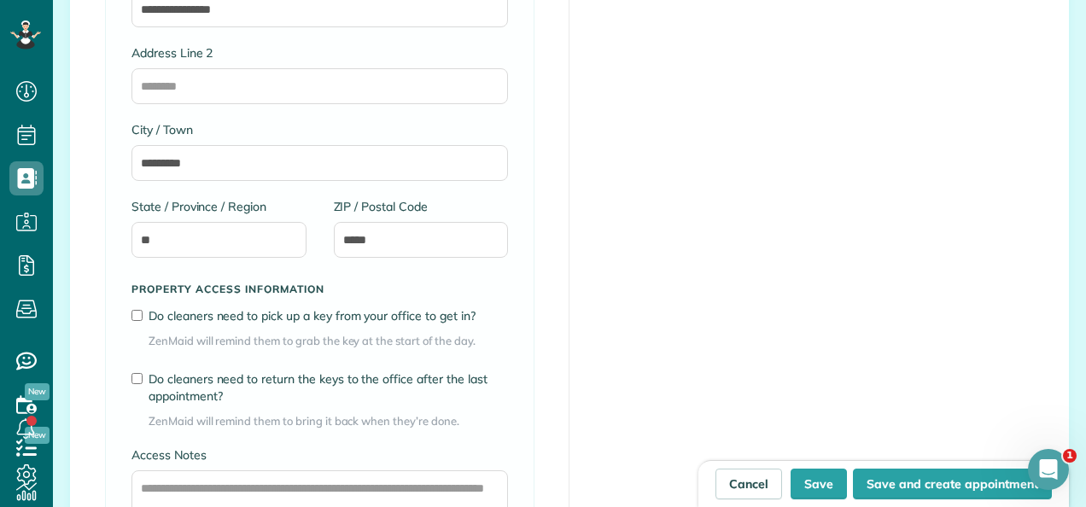
scroll to position [1089, 0]
click at [751, 484] on link "Cancel" at bounding box center [749, 484] width 67 height 31
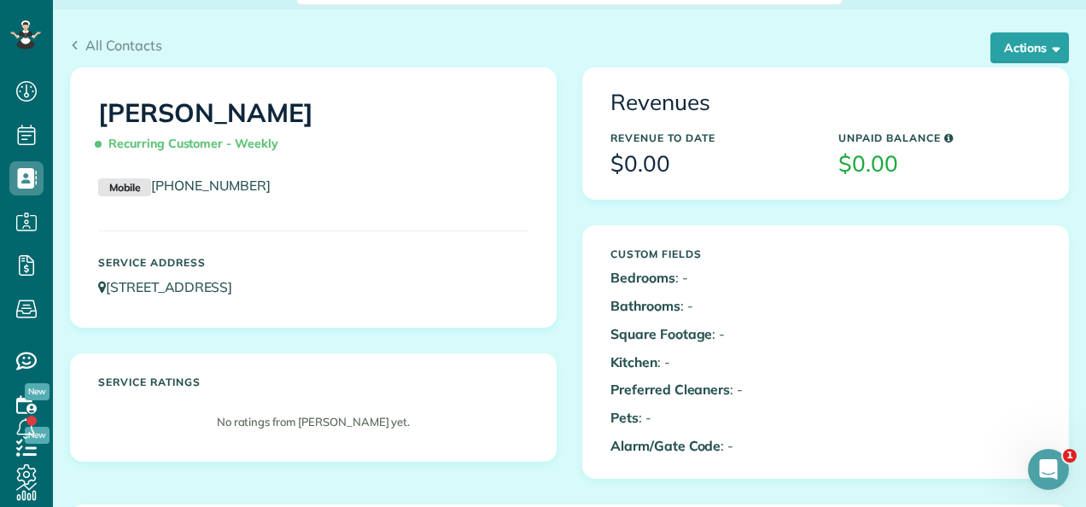
scroll to position [58, 0]
click at [147, 145] on span "Recurring Customer - Weekly" at bounding box center [191, 145] width 187 height 30
click at [149, 144] on span "Recurring Customer - Weekly" at bounding box center [191, 145] width 187 height 30
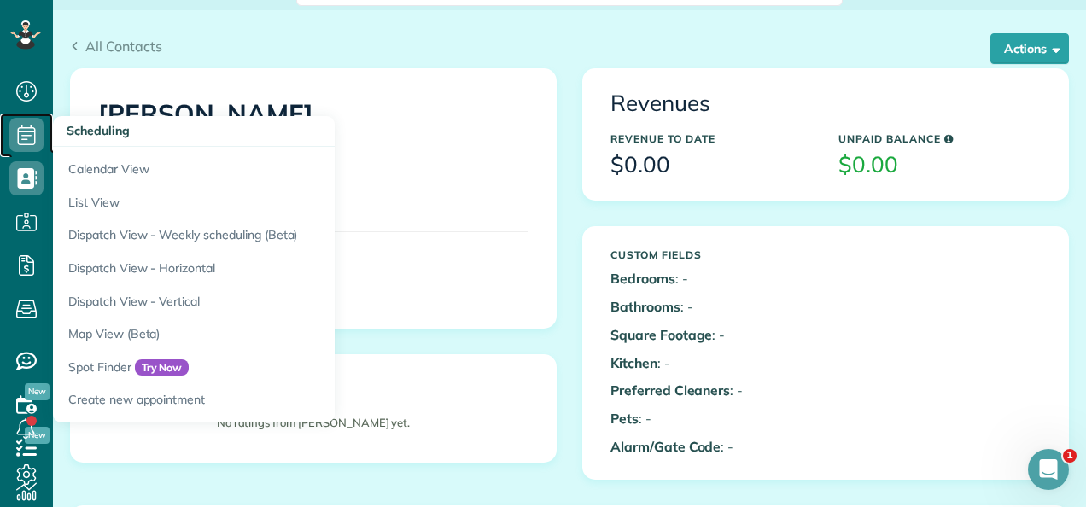
click at [15, 142] on icon at bounding box center [26, 135] width 34 height 34
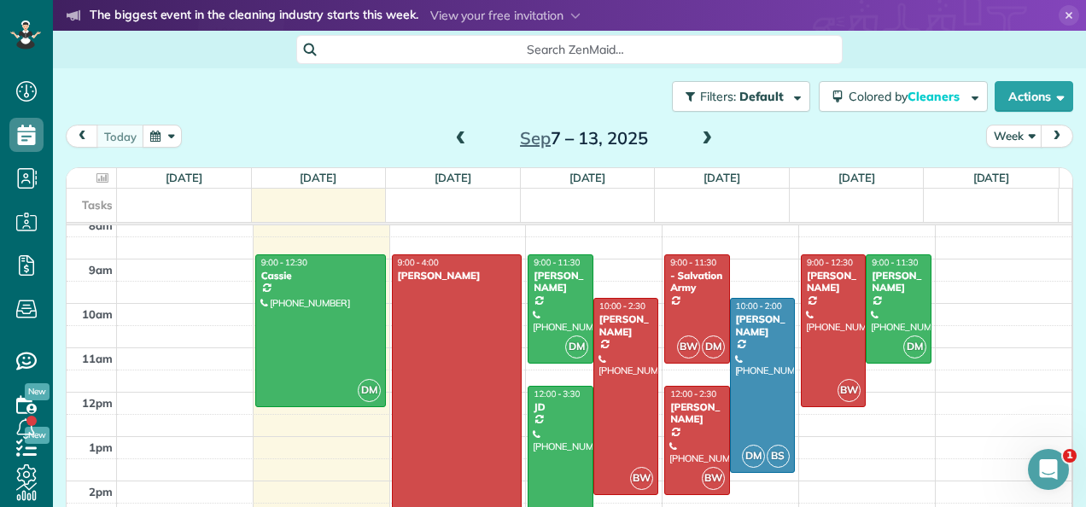
scroll to position [368, 0]
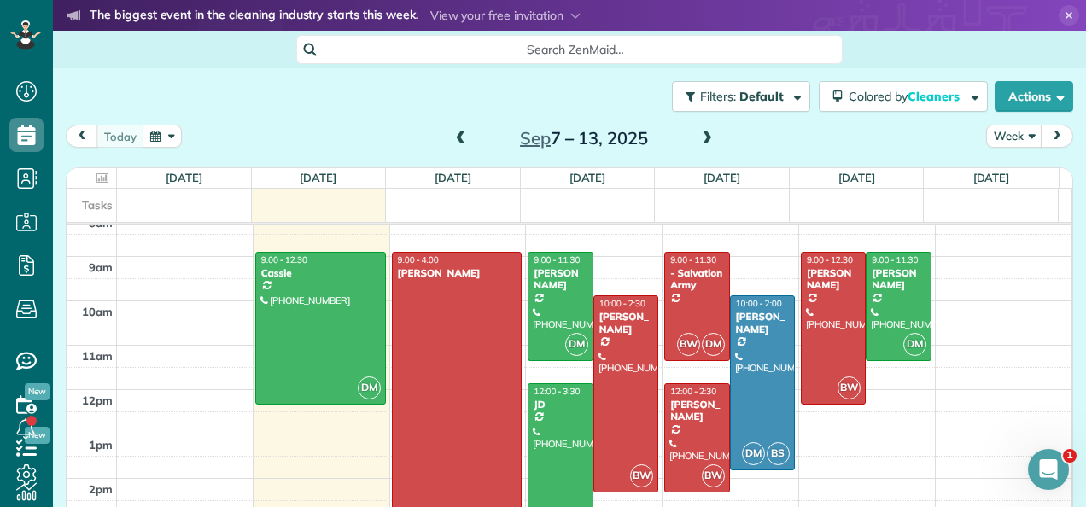
click at [699, 143] on span at bounding box center [707, 139] width 19 height 15
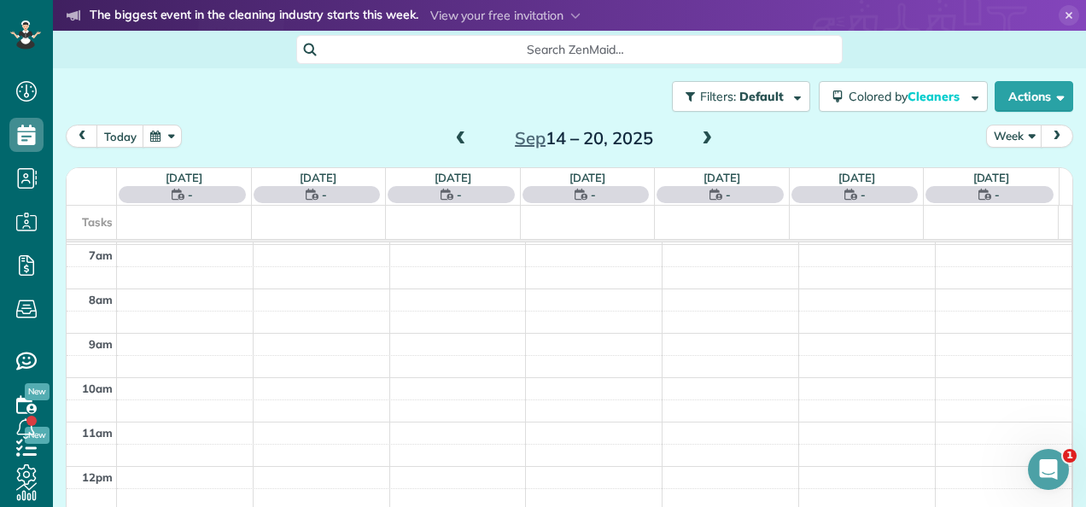
click at [700, 132] on span at bounding box center [707, 139] width 19 height 15
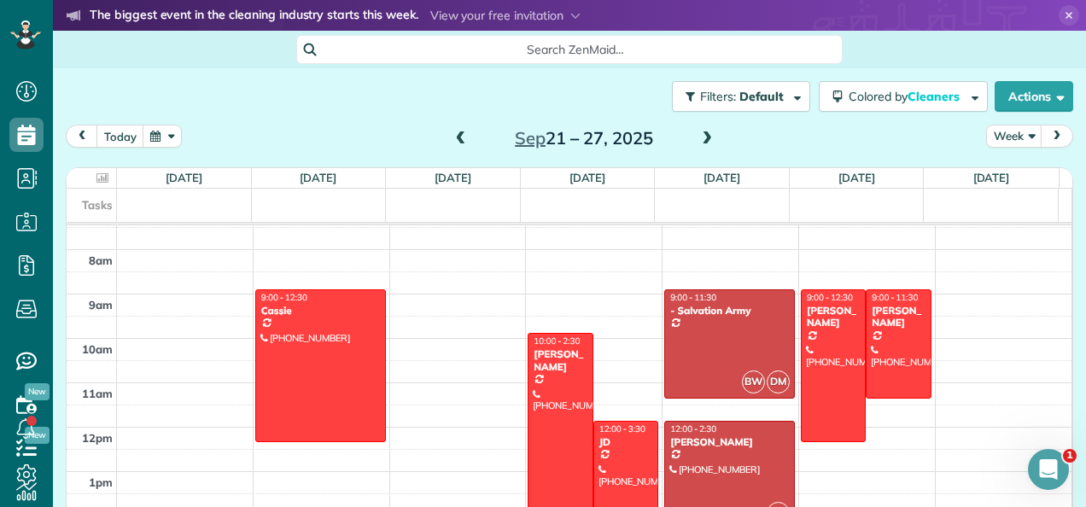
scroll to position [327, 0]
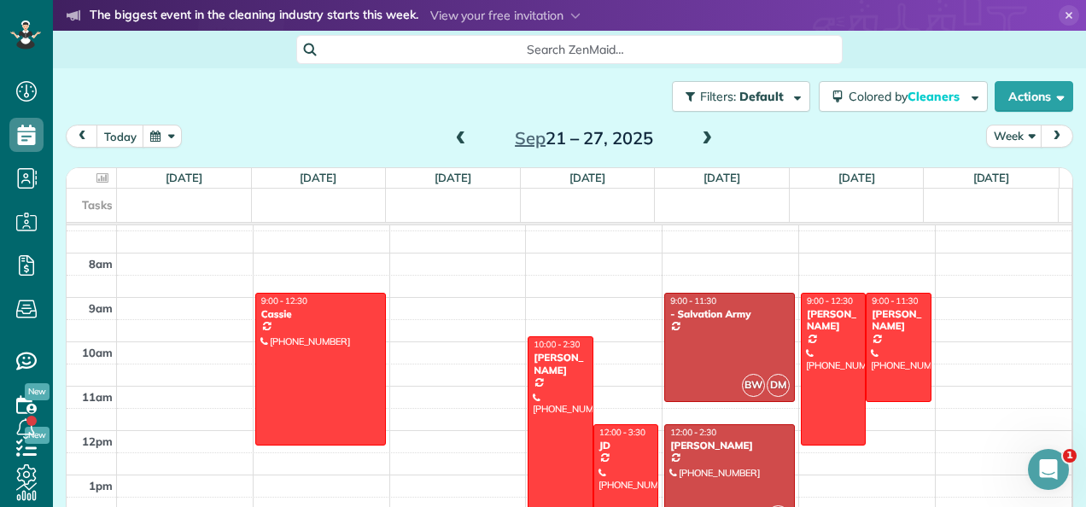
click at [452, 139] on span at bounding box center [461, 139] width 19 height 15
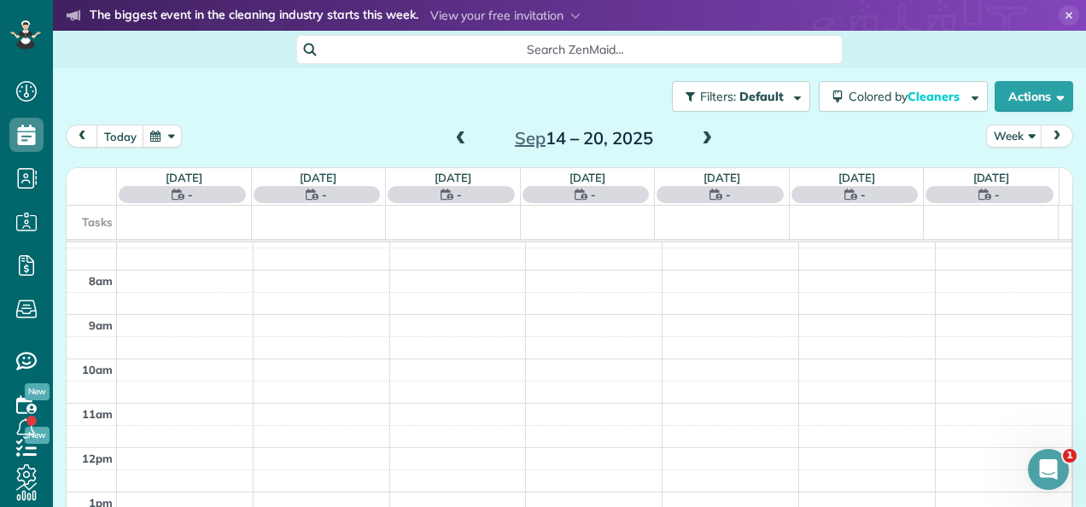
scroll to position [308, 0]
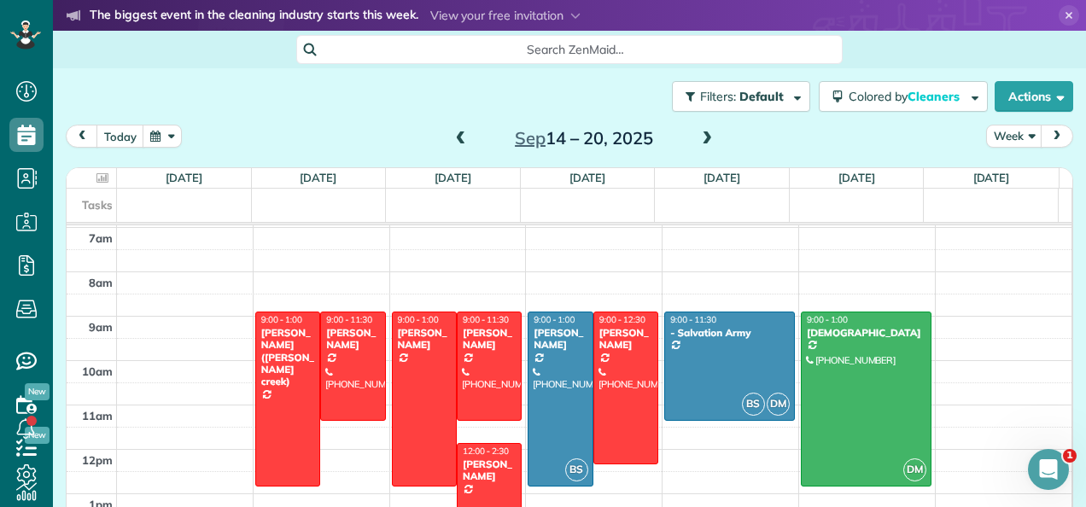
click at [452, 135] on span at bounding box center [461, 139] width 19 height 15
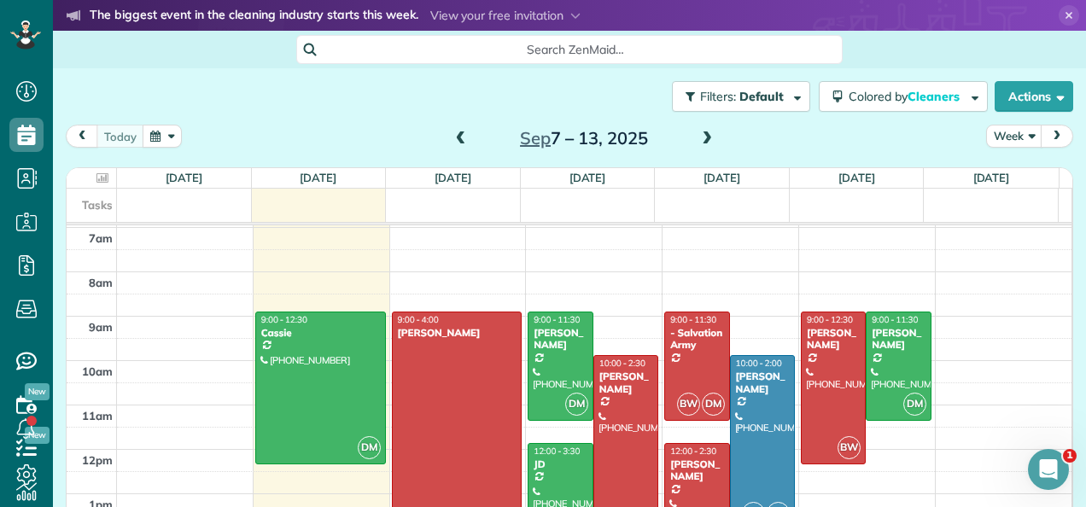
click at [548, 360] on div at bounding box center [560, 367] width 63 height 108
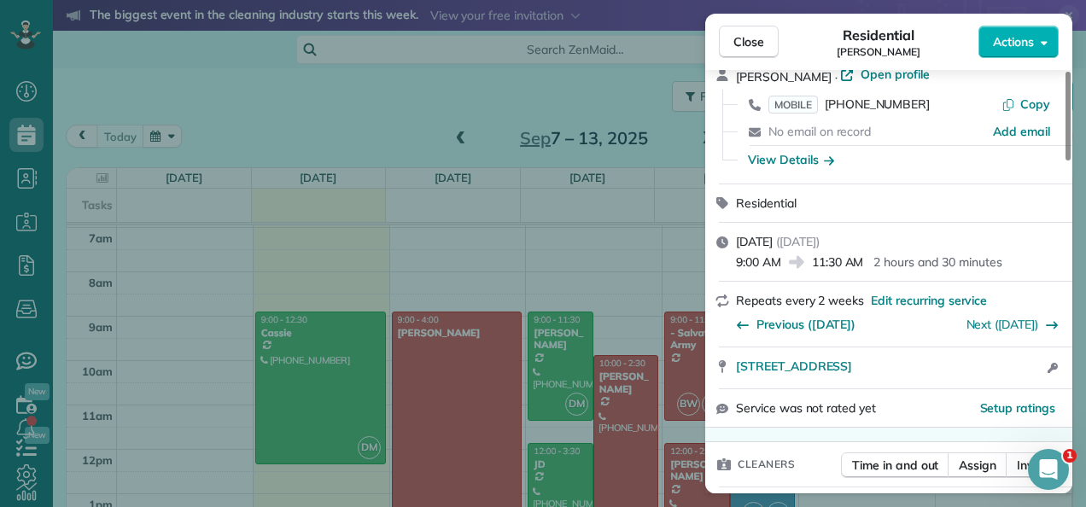
scroll to position [79, 0]
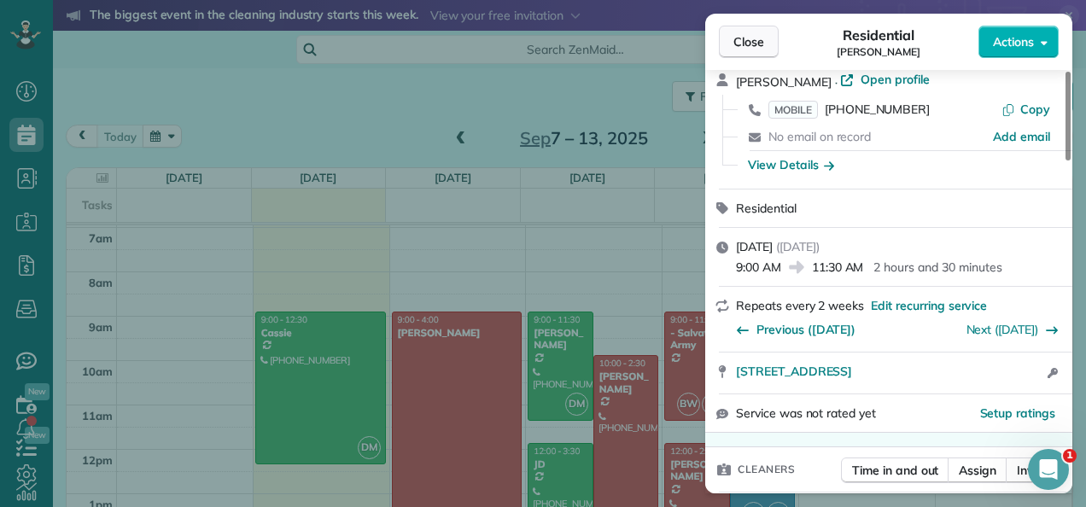
click at [747, 48] on span "Close" at bounding box center [749, 41] width 31 height 17
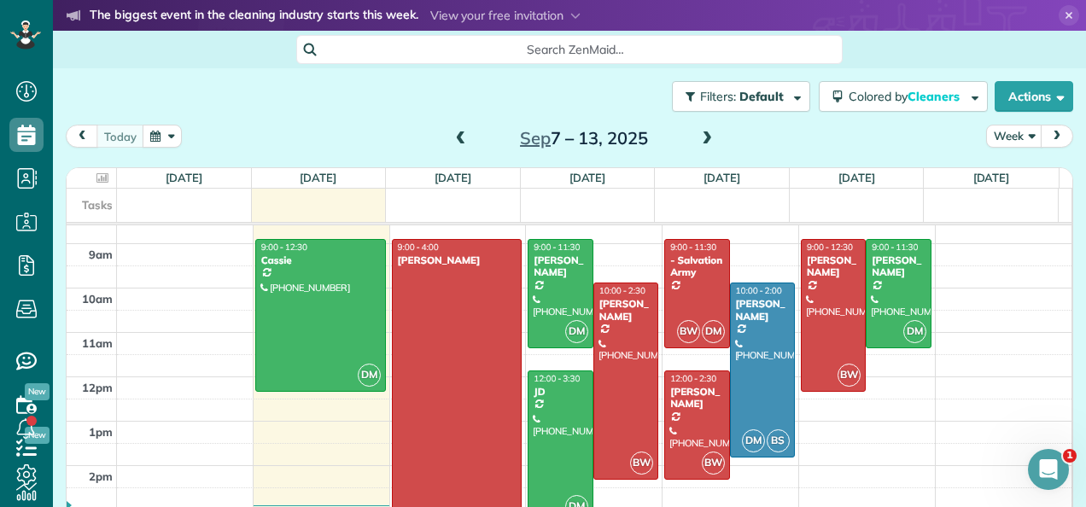
scroll to position [353, 0]
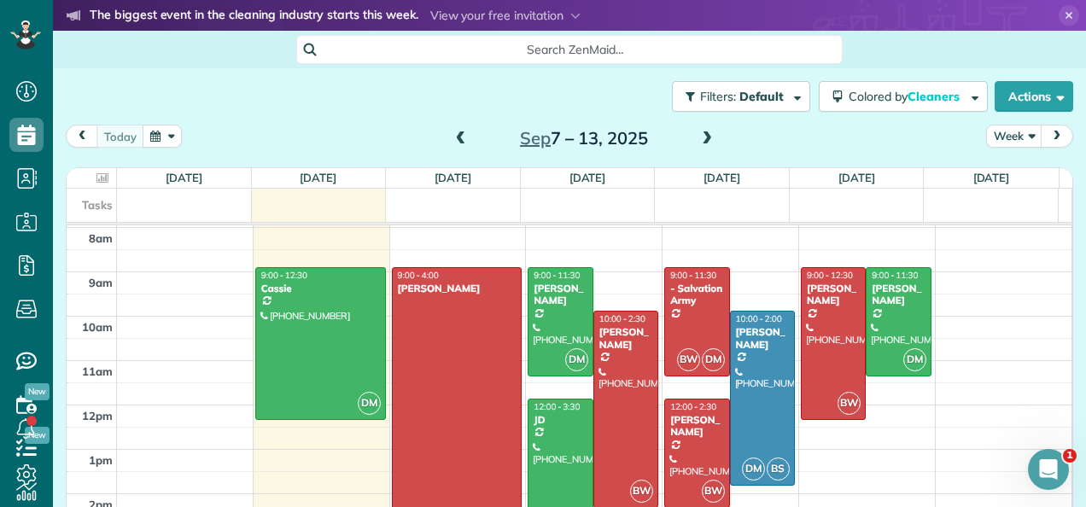
click at [698, 138] on span at bounding box center [707, 139] width 19 height 15
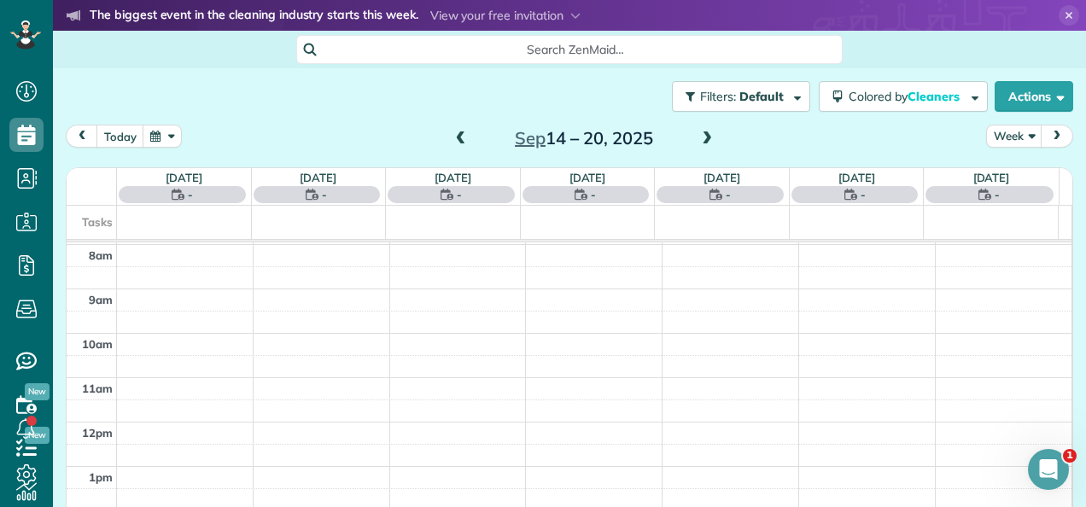
scroll to position [308, 0]
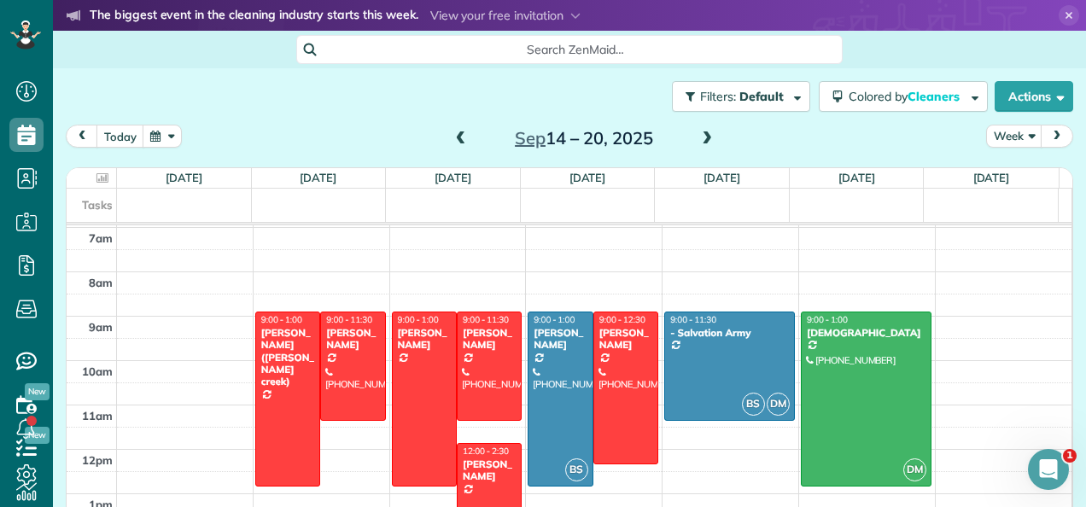
click at [702, 142] on span at bounding box center [707, 139] width 19 height 15
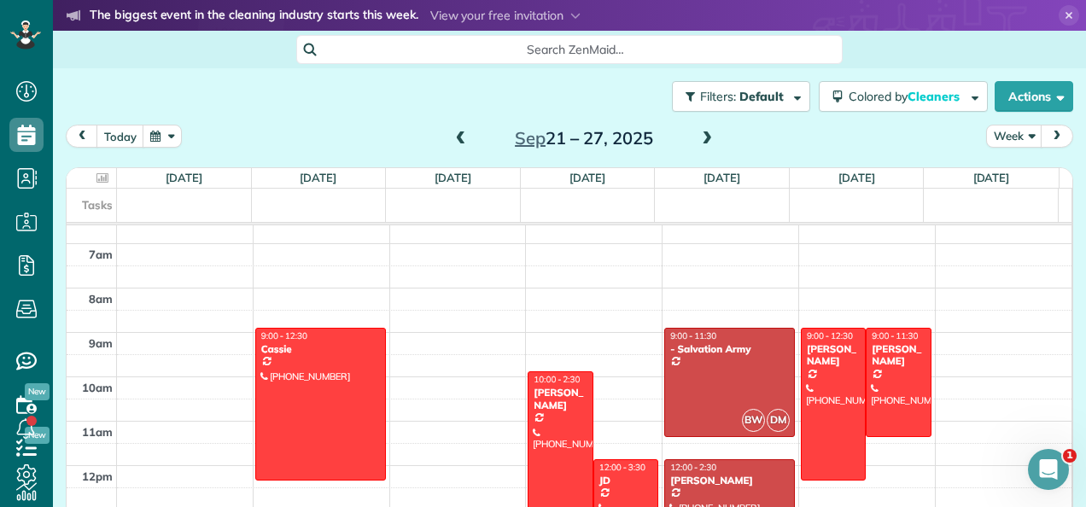
scroll to position [289, 0]
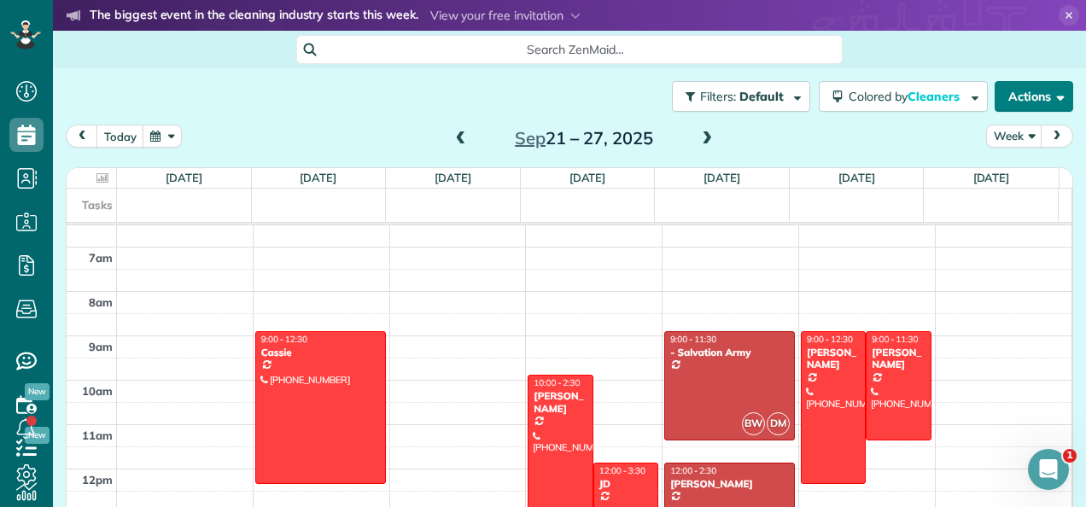
click at [1051, 101] on span "button" at bounding box center [1057, 96] width 13 height 13
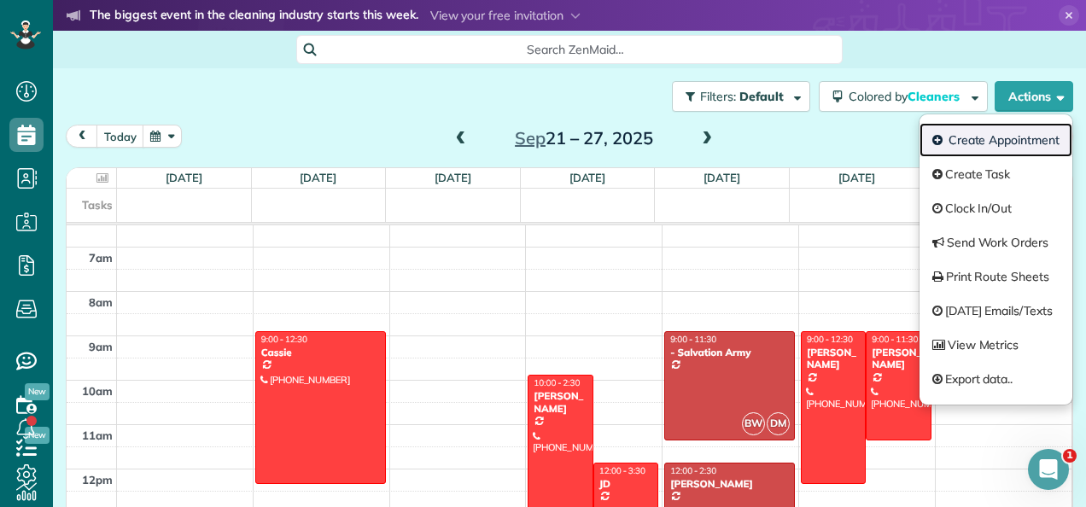
click at [1001, 142] on link "Create Appointment" at bounding box center [996, 140] width 153 height 34
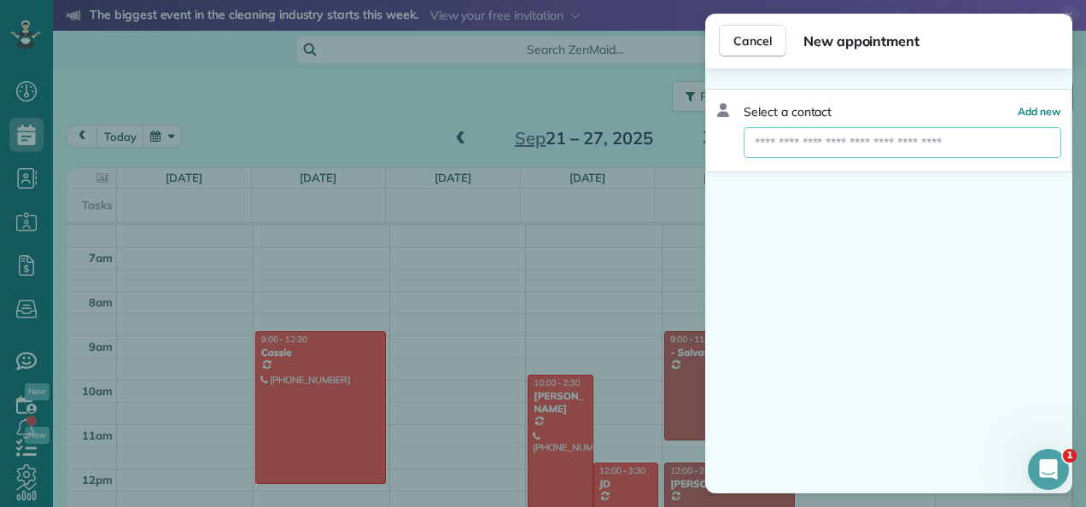
click at [921, 143] on input "text" at bounding box center [903, 142] width 318 height 31
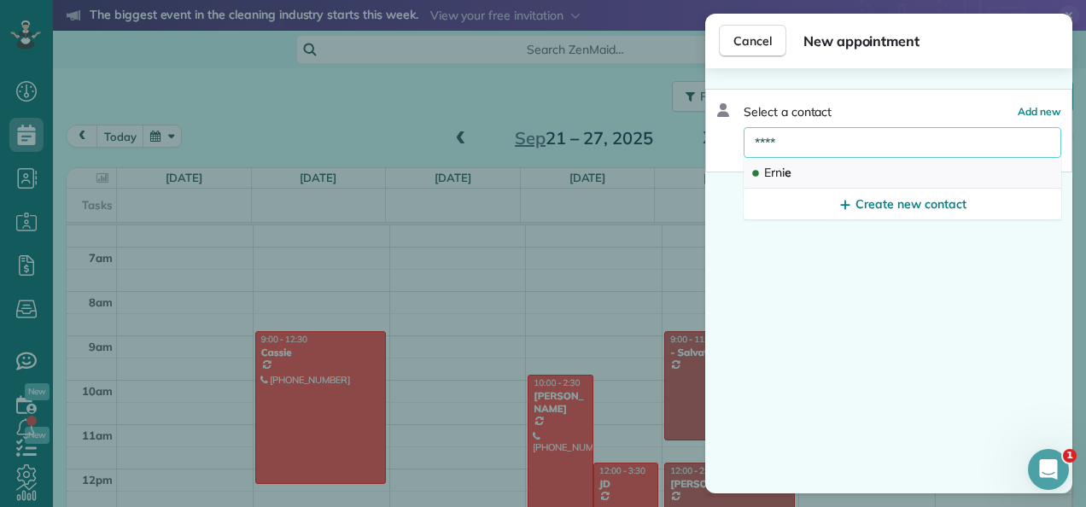
type input "****"
click at [814, 158] on button "Erni e" at bounding box center [903, 173] width 318 height 31
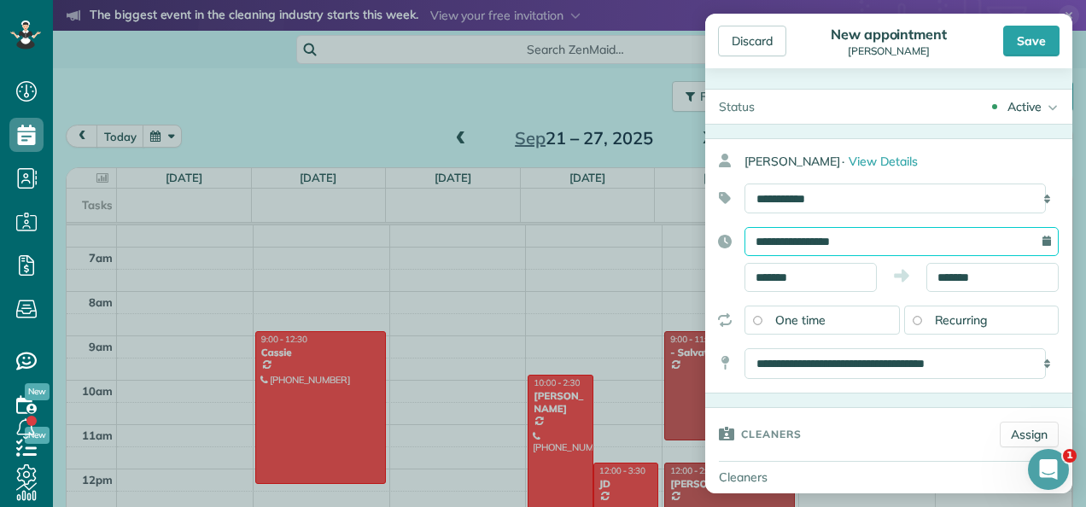
click at [907, 240] on input "**********" at bounding box center [902, 241] width 314 height 29
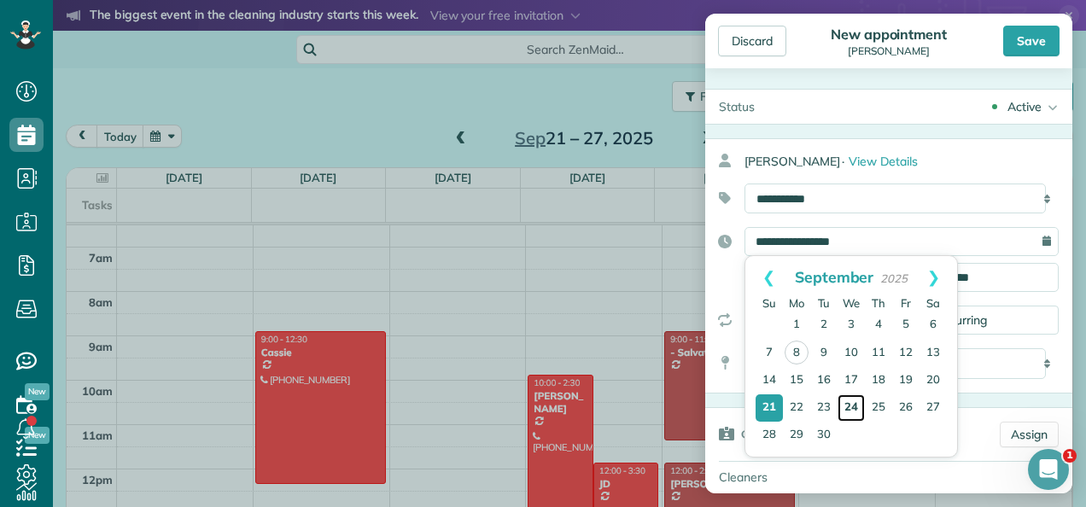
click at [855, 407] on link "24" at bounding box center [851, 408] width 27 height 27
type input "**********"
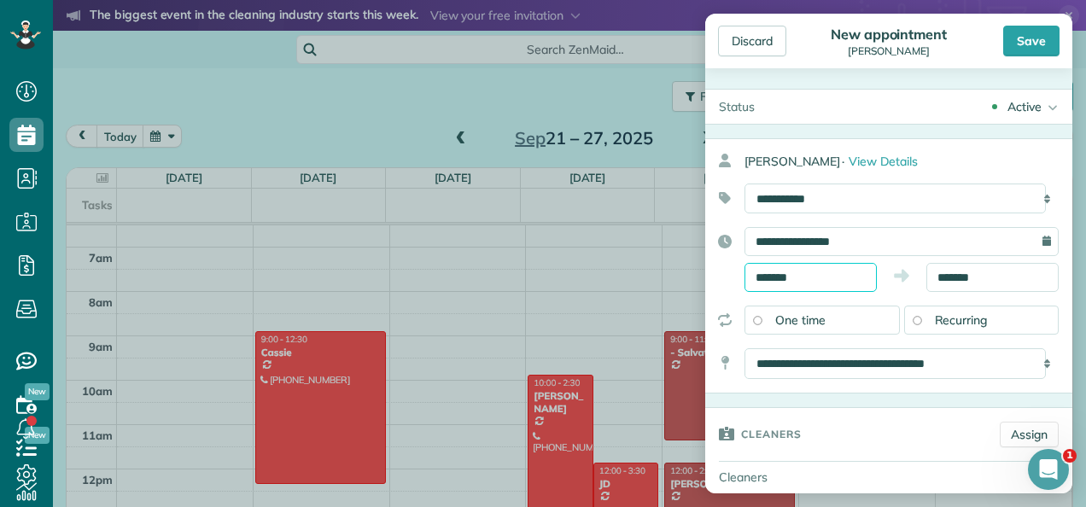
click at [844, 271] on input "*******" at bounding box center [811, 277] width 132 height 29
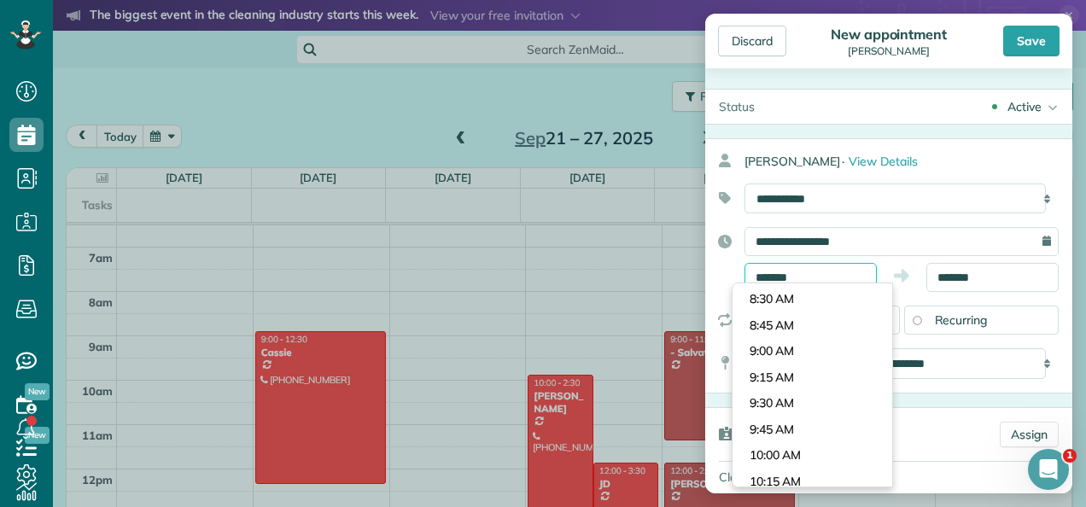
scroll to position [854, 0]
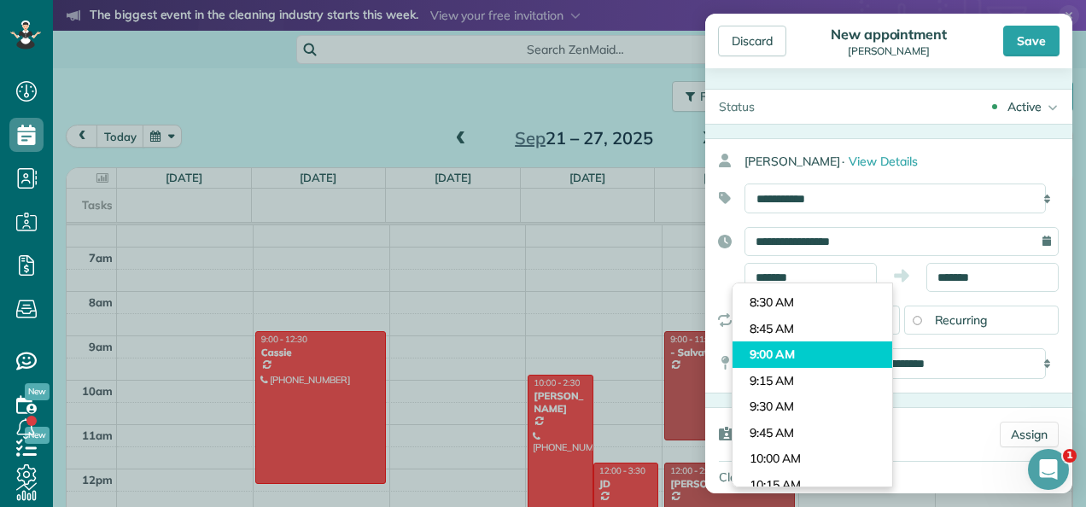
click at [786, 352] on body "Dashboard Scheduling Calendar View List View Dispatch View - Weekly scheduling …" at bounding box center [543, 253] width 1086 height 507
type input "*******"
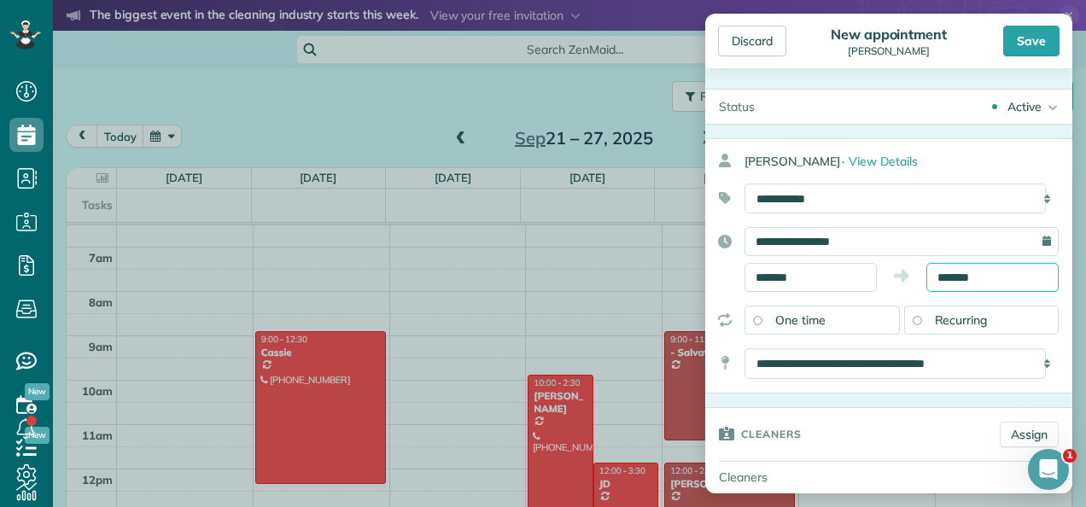
click at [987, 280] on input "*******" at bounding box center [993, 277] width 132 height 29
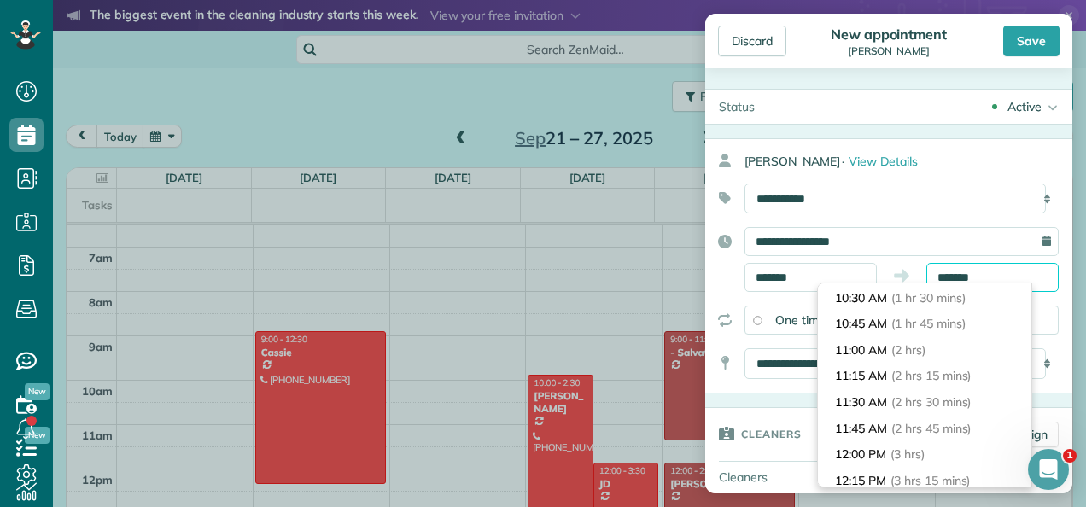
scroll to position [154, 0]
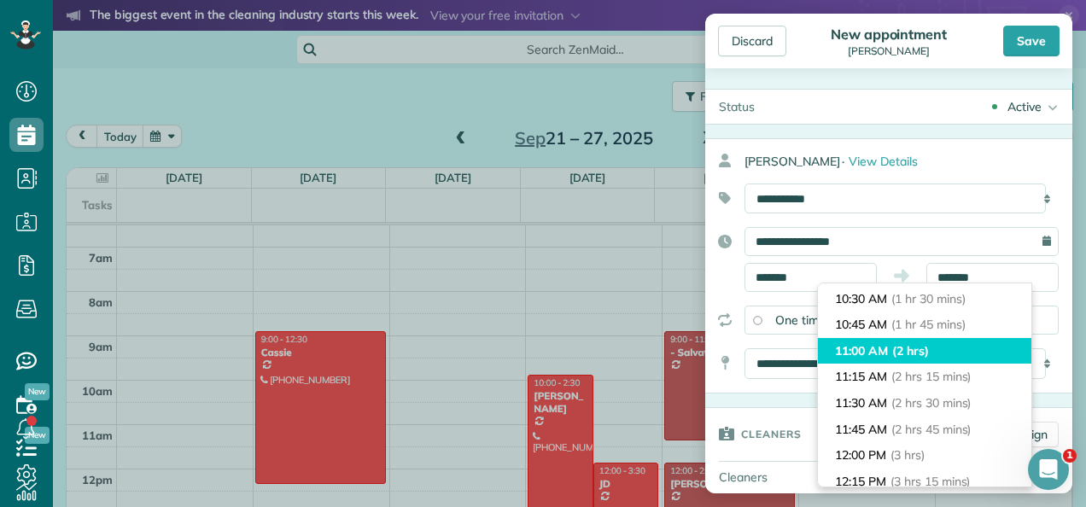
click at [912, 349] on span "(2 hrs)" at bounding box center [910, 350] width 37 height 15
type input "********"
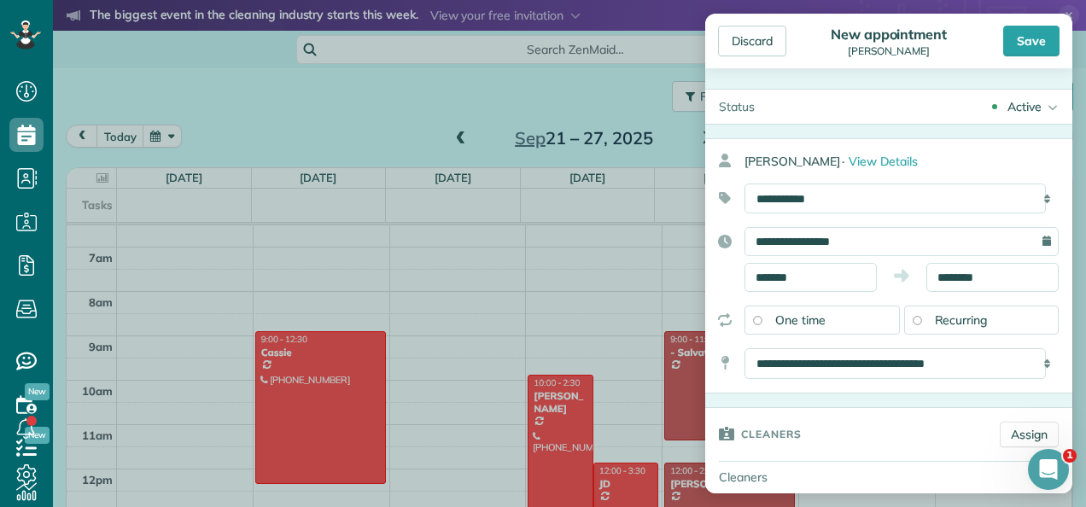
click at [936, 316] on span "Recurring" at bounding box center [961, 320] width 53 height 15
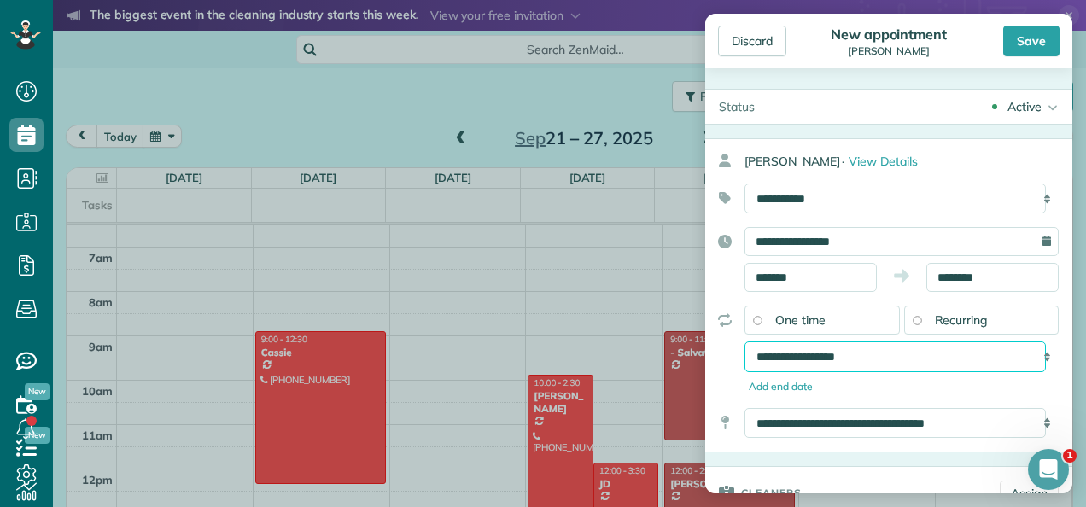
click at [939, 357] on select "**********" at bounding box center [895, 357] width 301 height 30
select select "**********"
click at [745, 342] on select "**********" at bounding box center [895, 357] width 301 height 30
click at [1033, 42] on div "Save" at bounding box center [1031, 41] width 56 height 31
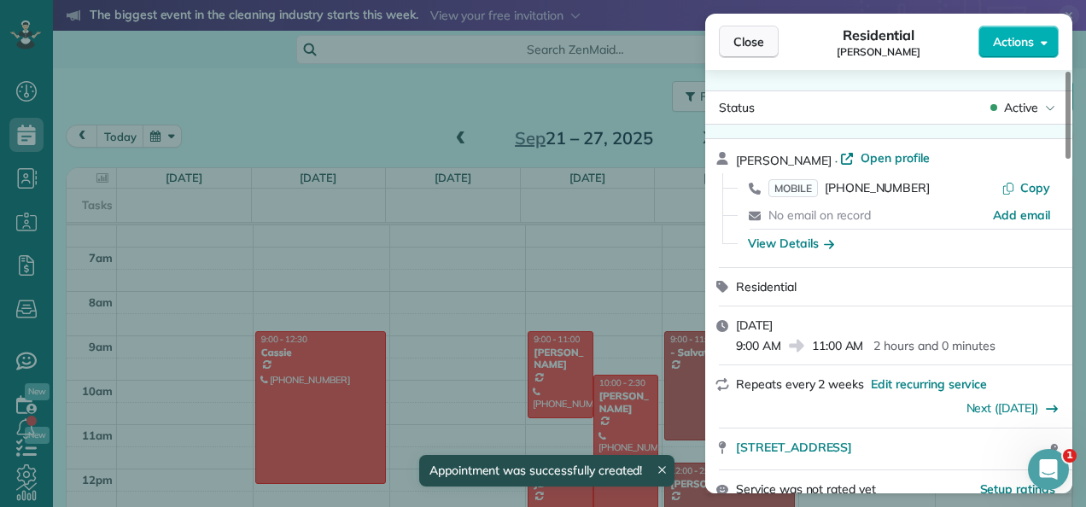
click at [750, 38] on span "Close" at bounding box center [749, 41] width 31 height 17
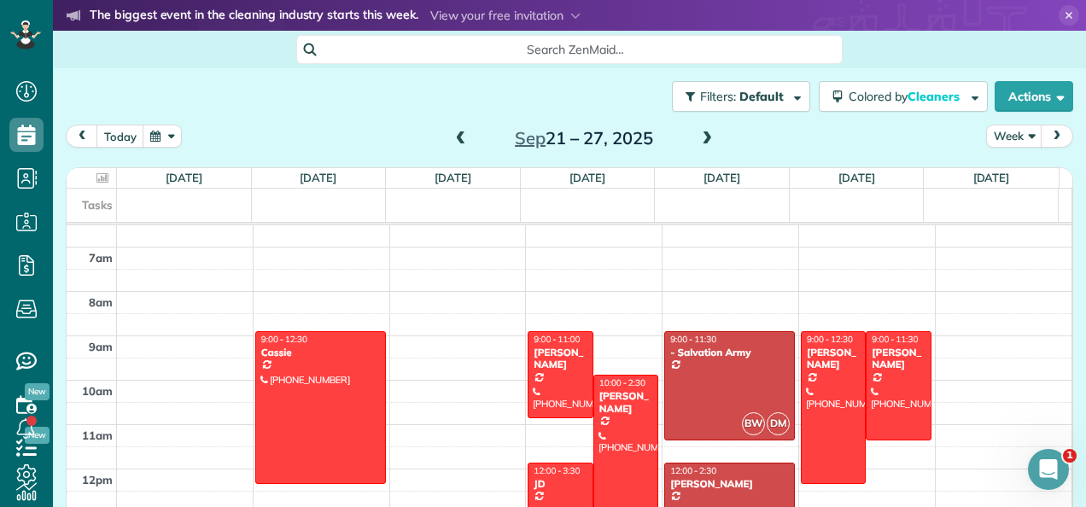
click at [453, 143] on span at bounding box center [461, 139] width 19 height 15
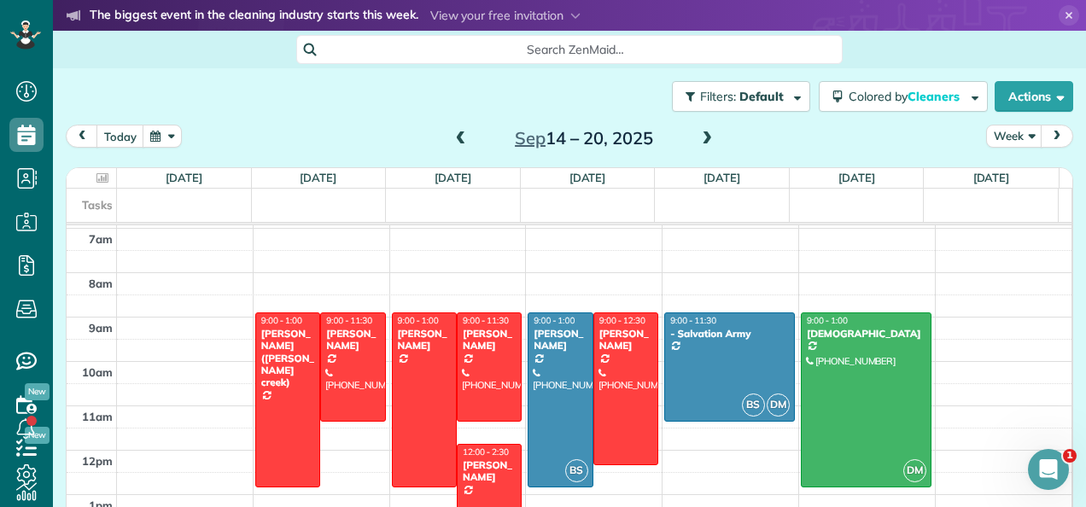
click at [452, 141] on span at bounding box center [461, 139] width 19 height 15
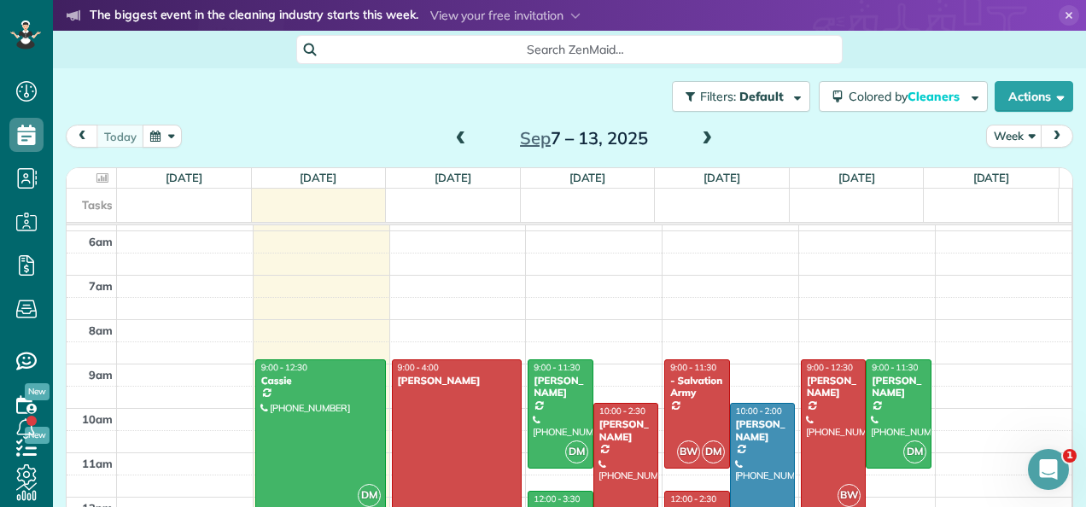
scroll to position [260, 0]
click at [707, 137] on span at bounding box center [707, 139] width 19 height 15
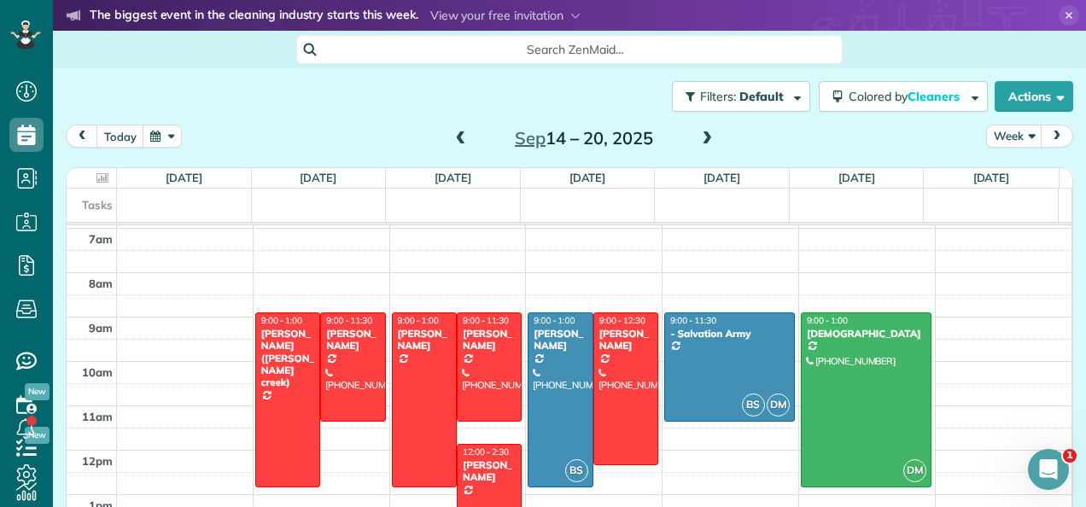
click at [699, 143] on span at bounding box center [707, 139] width 19 height 15
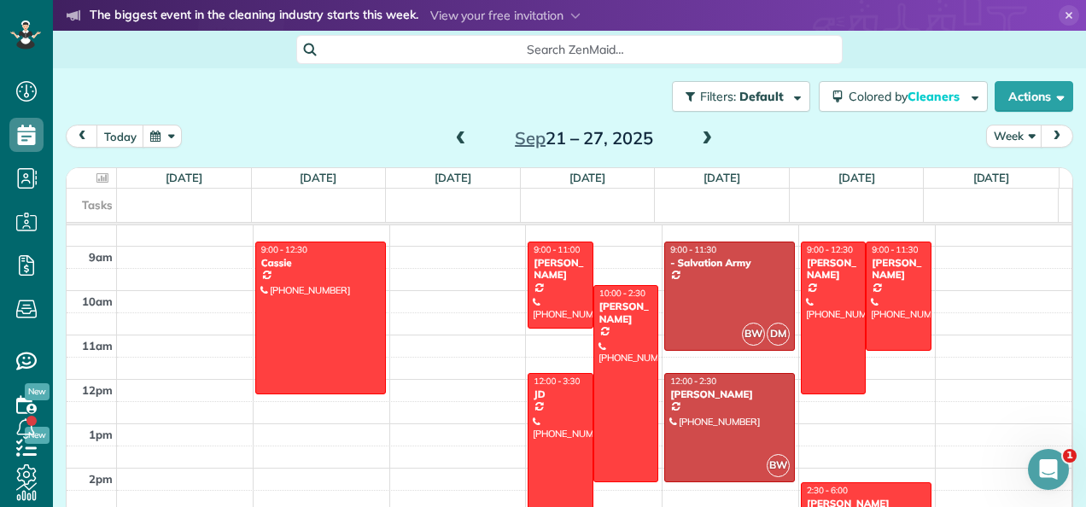
scroll to position [356, 0]
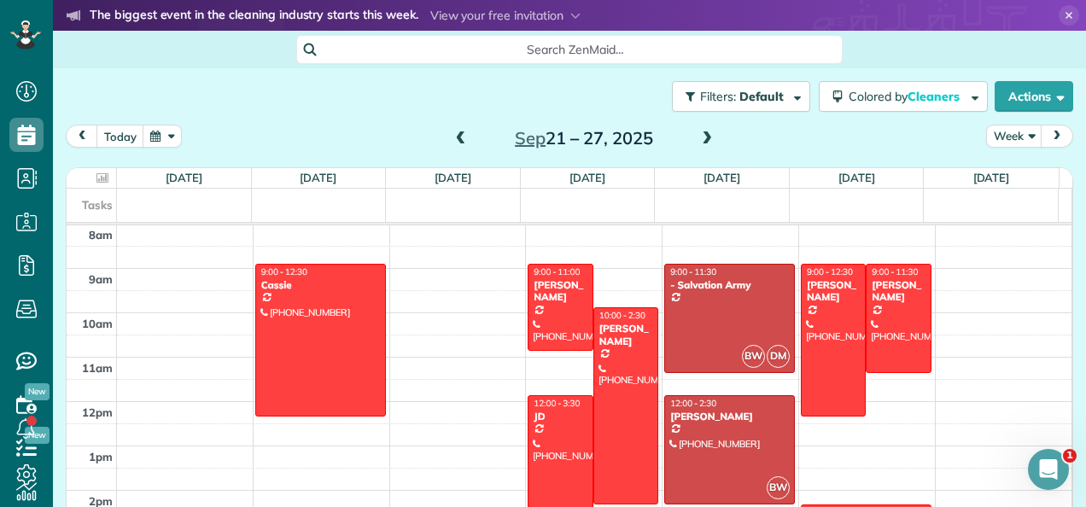
click at [457, 143] on span at bounding box center [461, 139] width 19 height 15
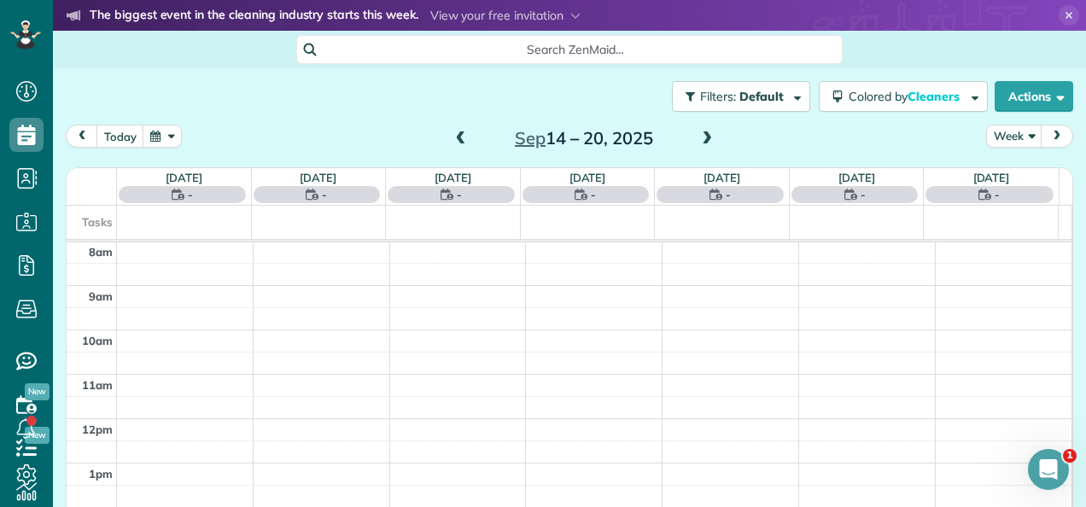
scroll to position [308, 0]
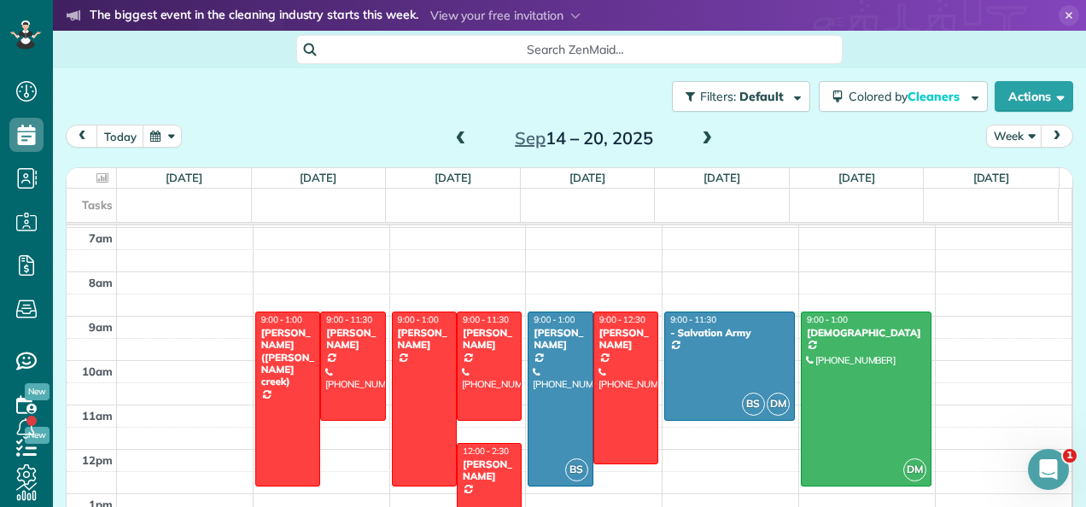
click at [452, 132] on span at bounding box center [461, 139] width 19 height 15
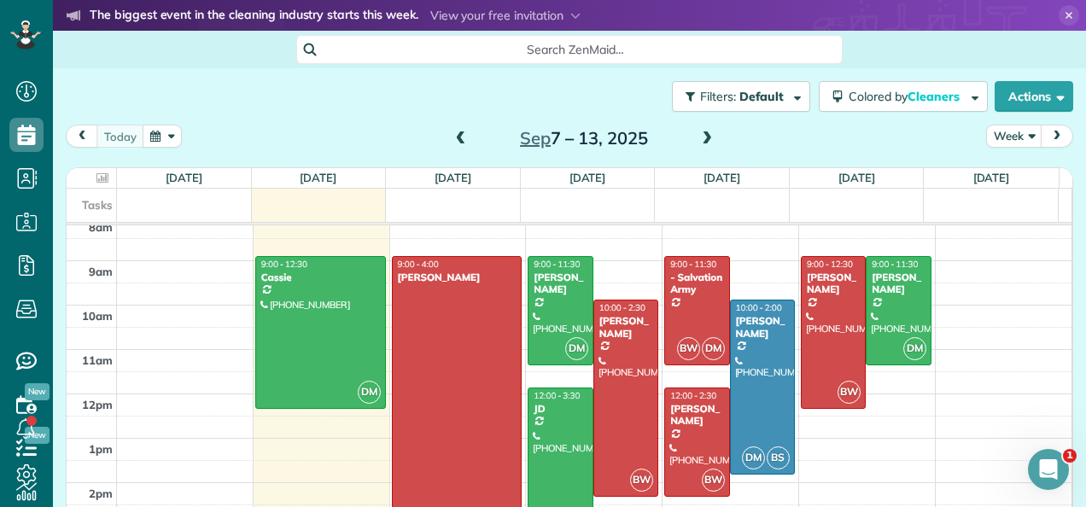
scroll to position [363, 0]
click at [1050, 135] on span "next" at bounding box center [1057, 136] width 14 height 11
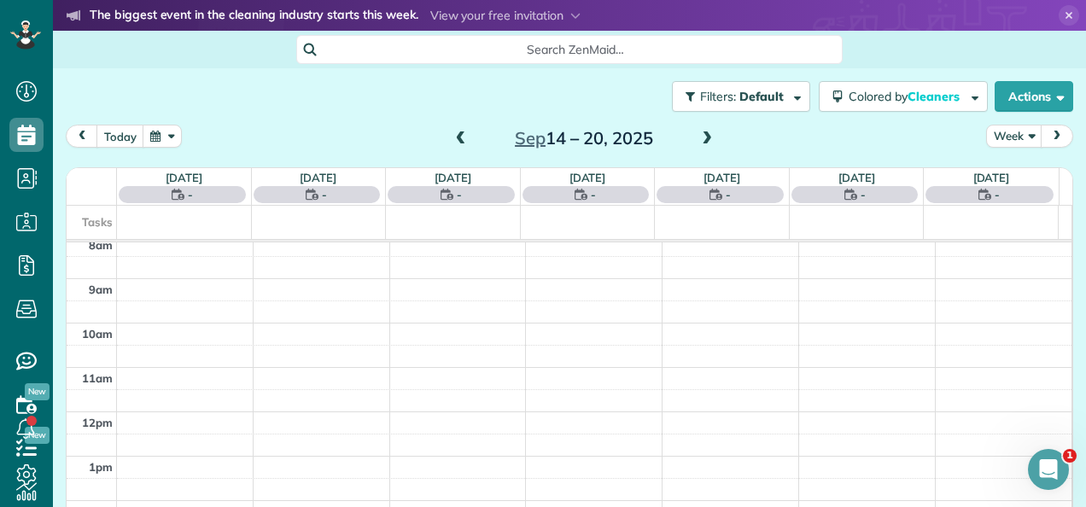
scroll to position [308, 0]
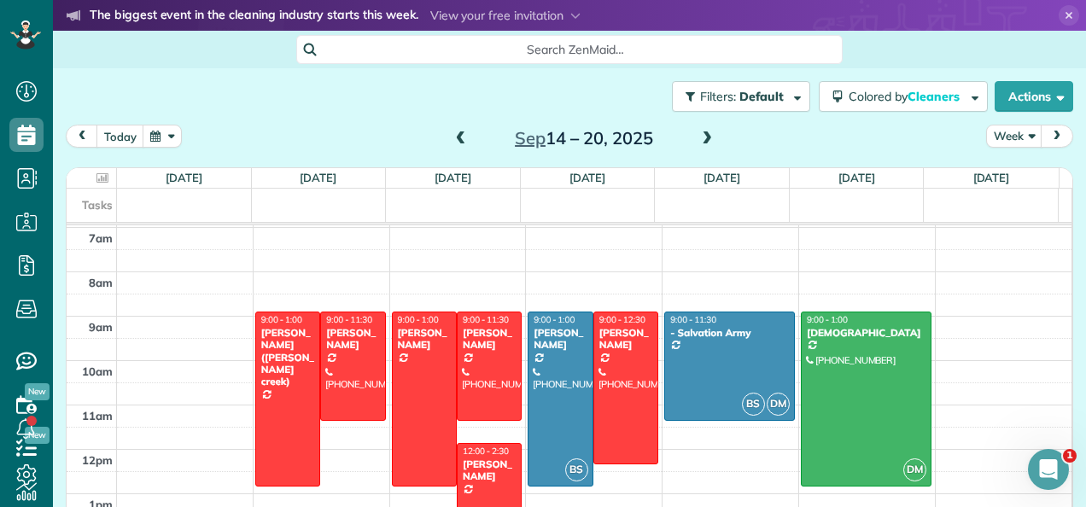
click at [1050, 133] on span "next" at bounding box center [1057, 136] width 14 height 11
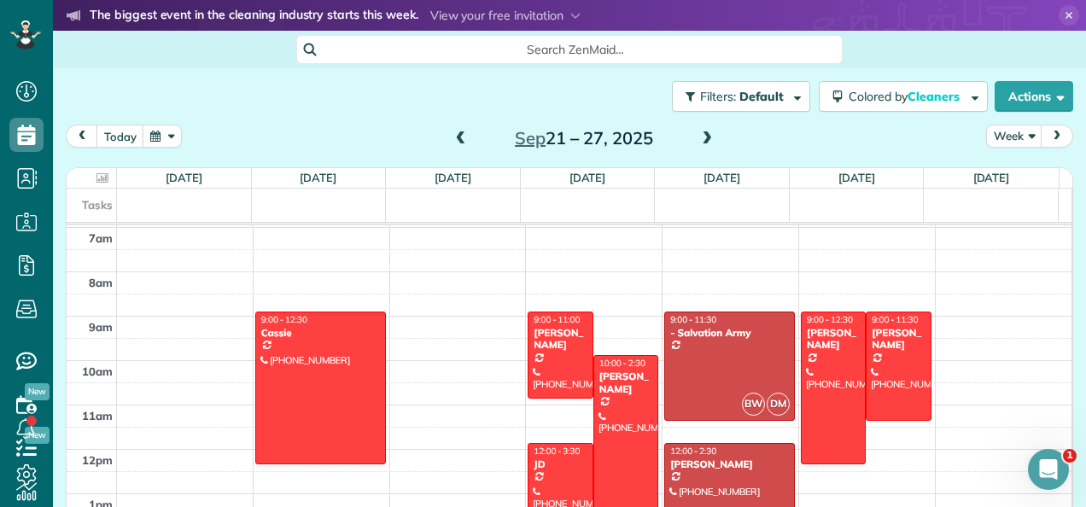
click at [1050, 134] on span "next" at bounding box center [1057, 136] width 14 height 11
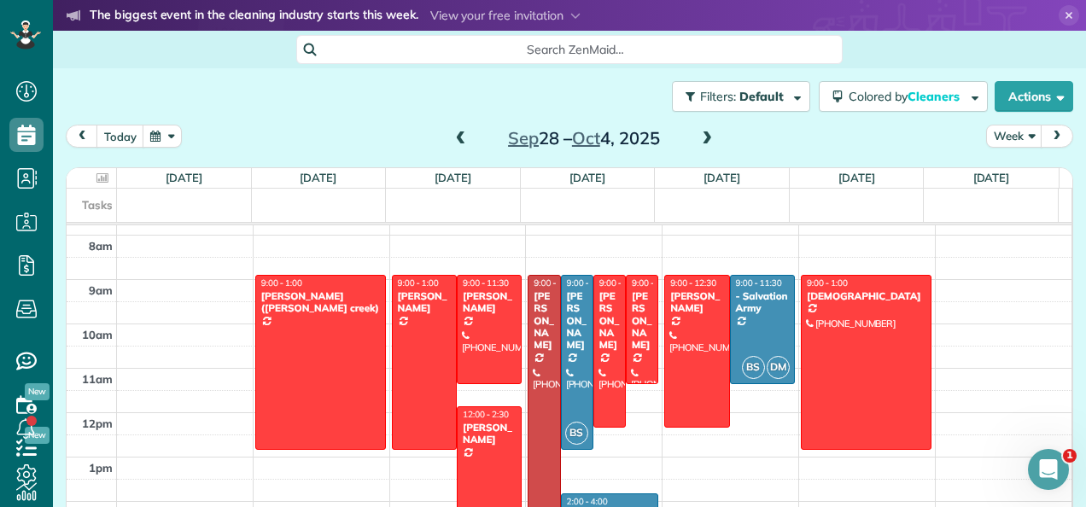
scroll to position [343, 0]
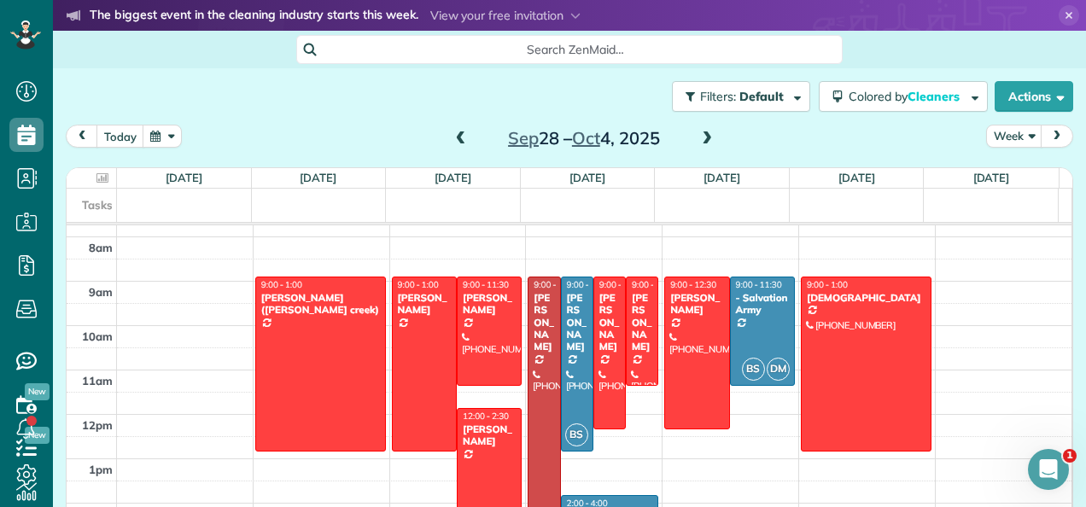
click at [627, 321] on div at bounding box center [642, 332] width 31 height 108
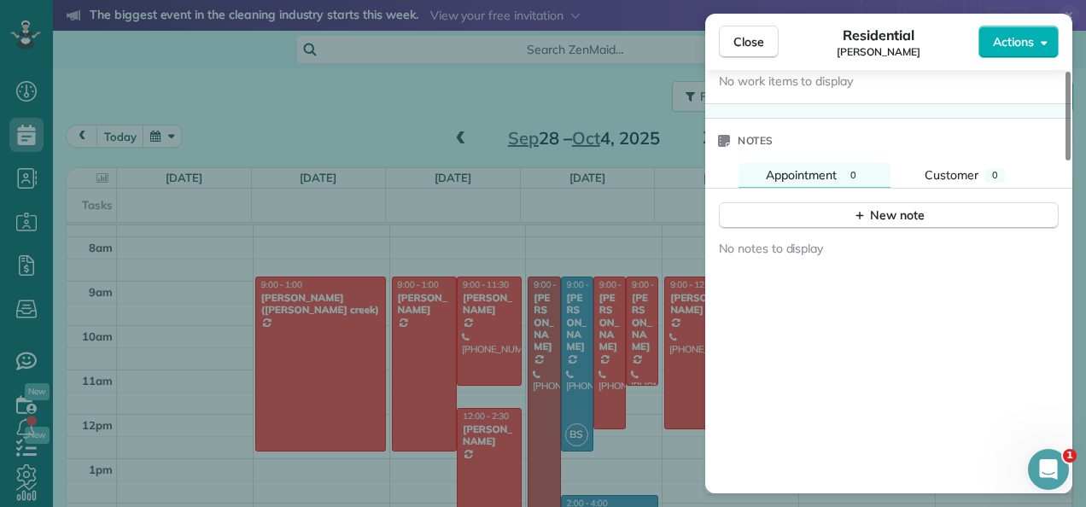
scroll to position [1374, 0]
click at [1021, 39] on span "Actions" at bounding box center [1013, 41] width 41 height 17
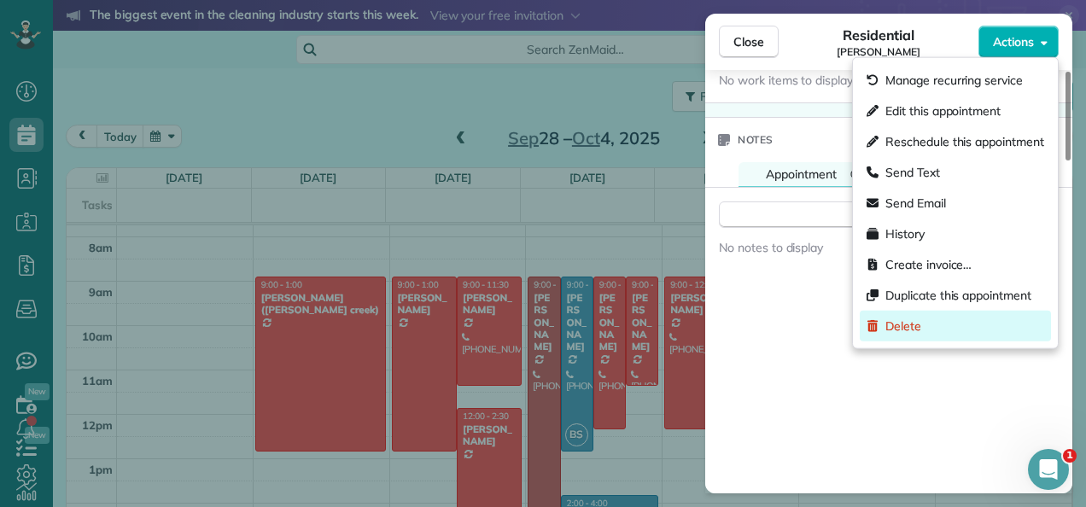
click at [904, 326] on span "Delete" at bounding box center [904, 326] width 36 height 17
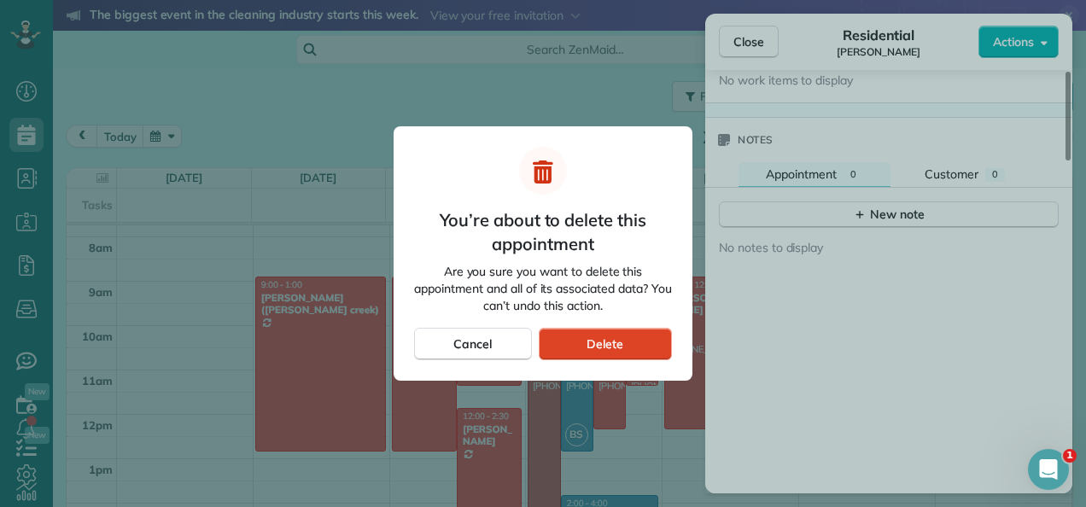
click at [611, 343] on span "Delete" at bounding box center [605, 344] width 37 height 17
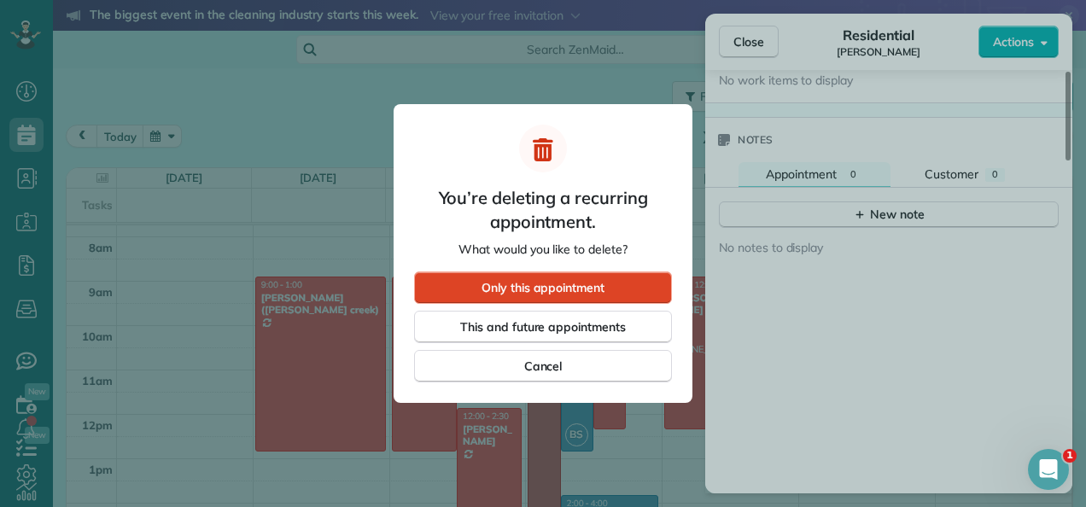
click at [633, 285] on div "Only this appointment" at bounding box center [543, 288] width 258 height 32
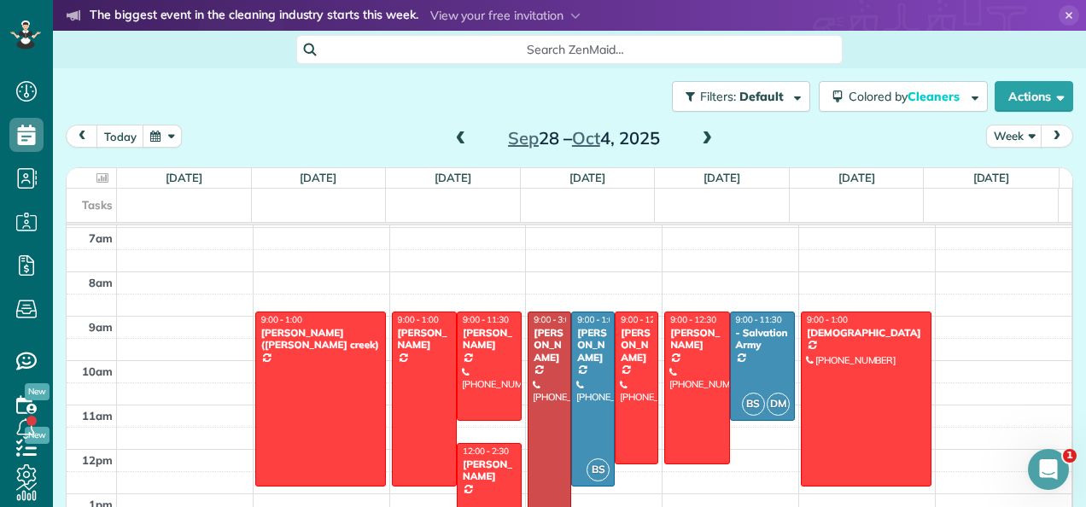
scroll to position [307, 0]
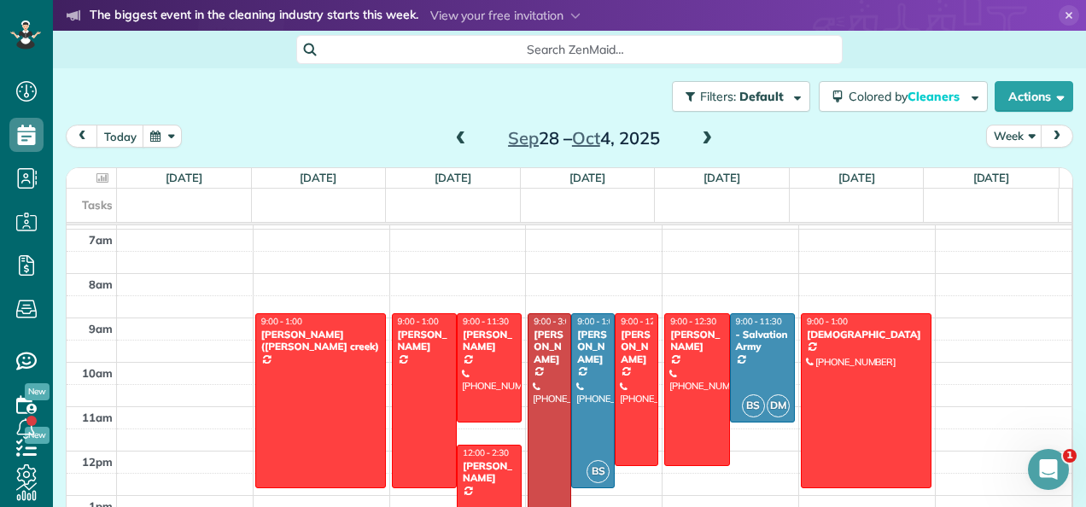
click at [1050, 135] on span "next" at bounding box center [1057, 136] width 14 height 11
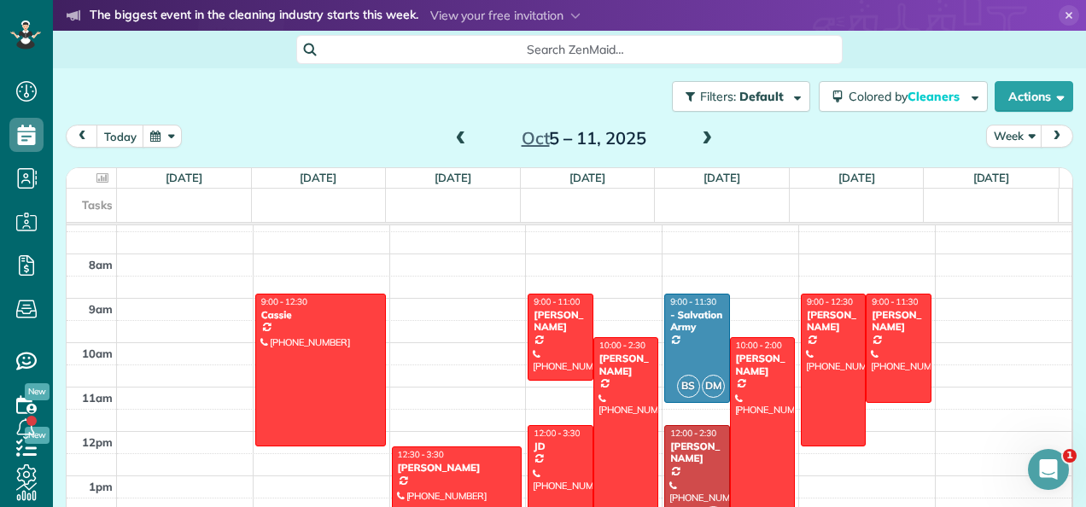
scroll to position [326, 0]
click at [1050, 133] on span "next" at bounding box center [1057, 136] width 14 height 11
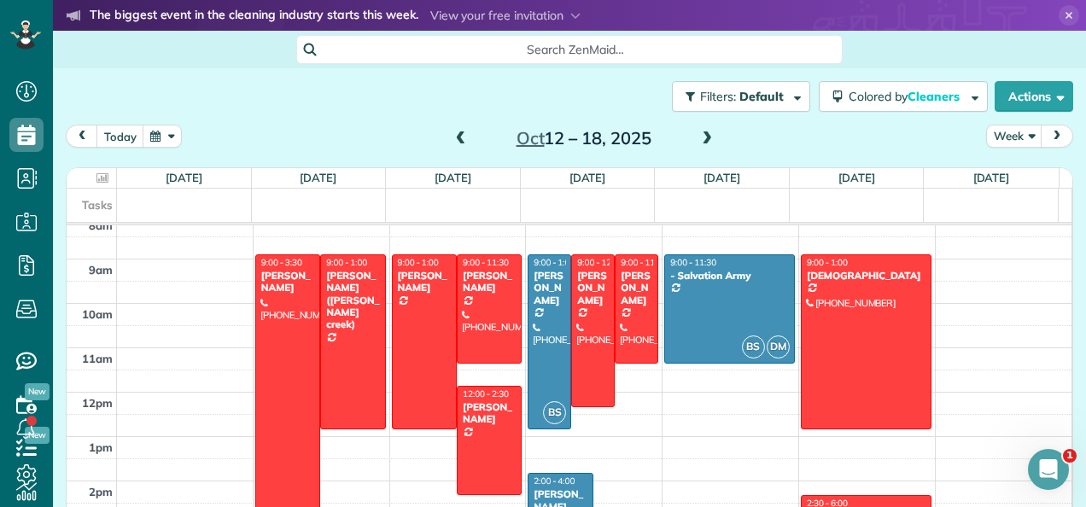
scroll to position [365, 0]
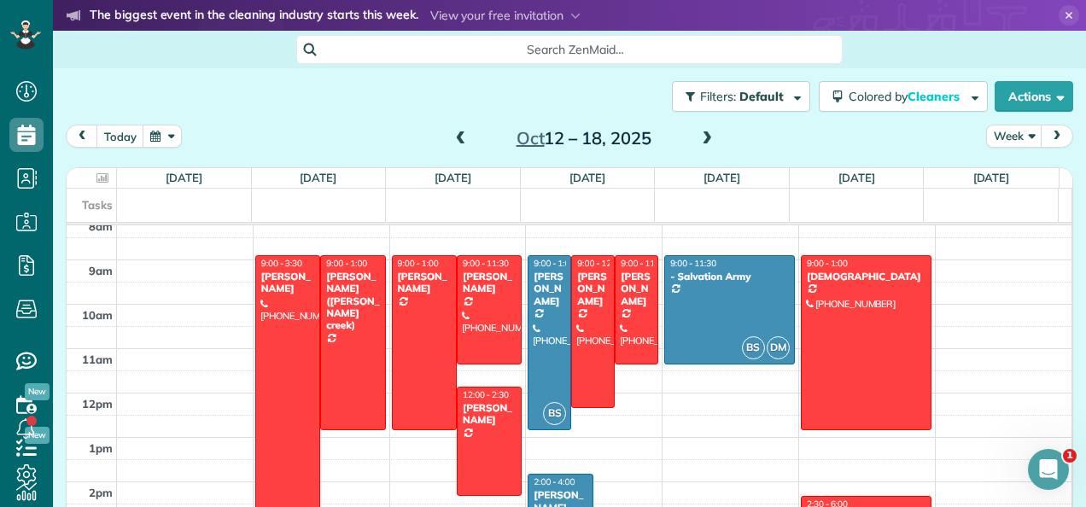
click at [454, 143] on span at bounding box center [461, 139] width 19 height 15
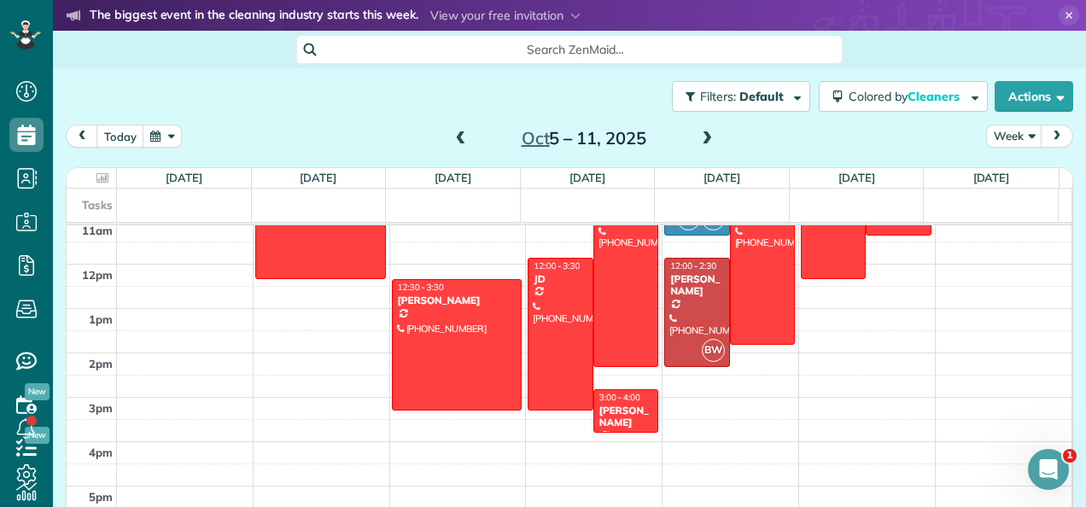
scroll to position [499, 0]
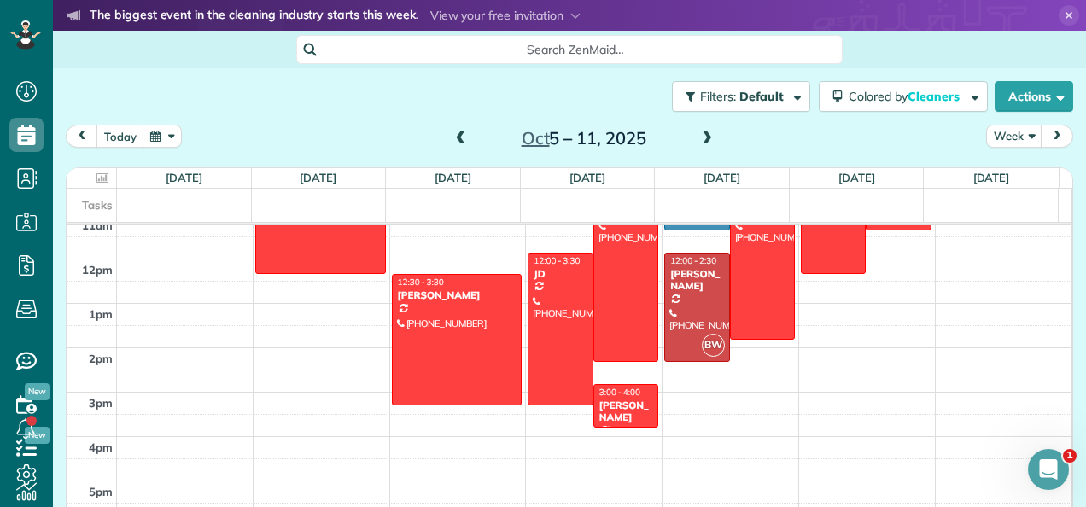
click at [617, 403] on div "[PERSON_NAME]" at bounding box center [626, 412] width 55 height 25
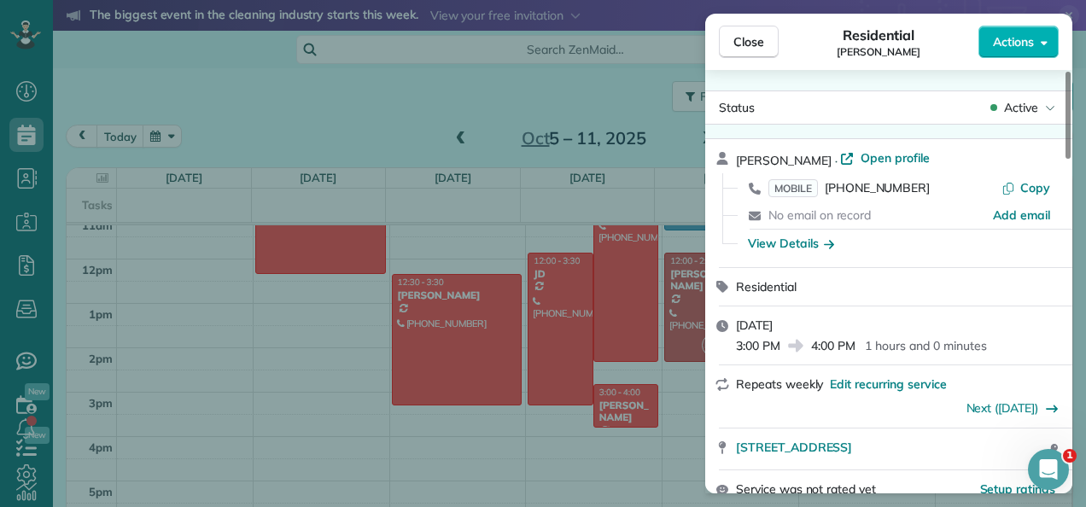
click at [1033, 49] on span "Actions" at bounding box center [1013, 41] width 41 height 17
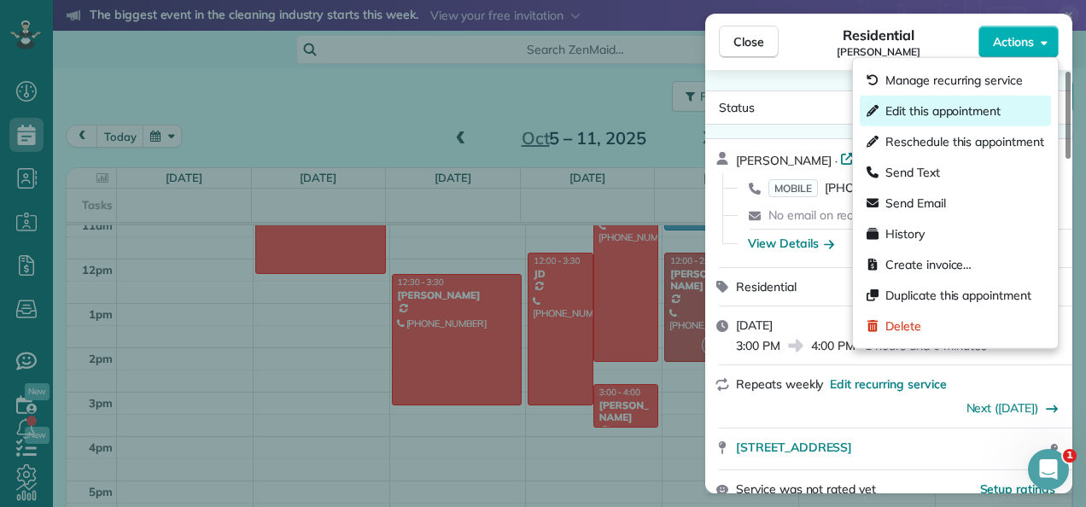
click at [948, 112] on span "Edit this appointment" at bounding box center [943, 110] width 115 height 17
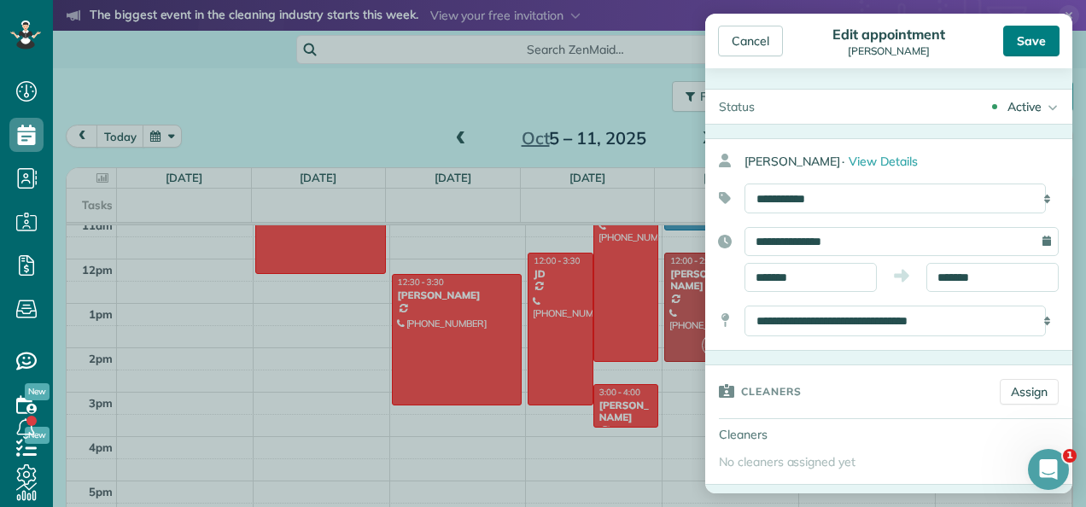
click at [1032, 46] on div "Save" at bounding box center [1031, 41] width 56 height 31
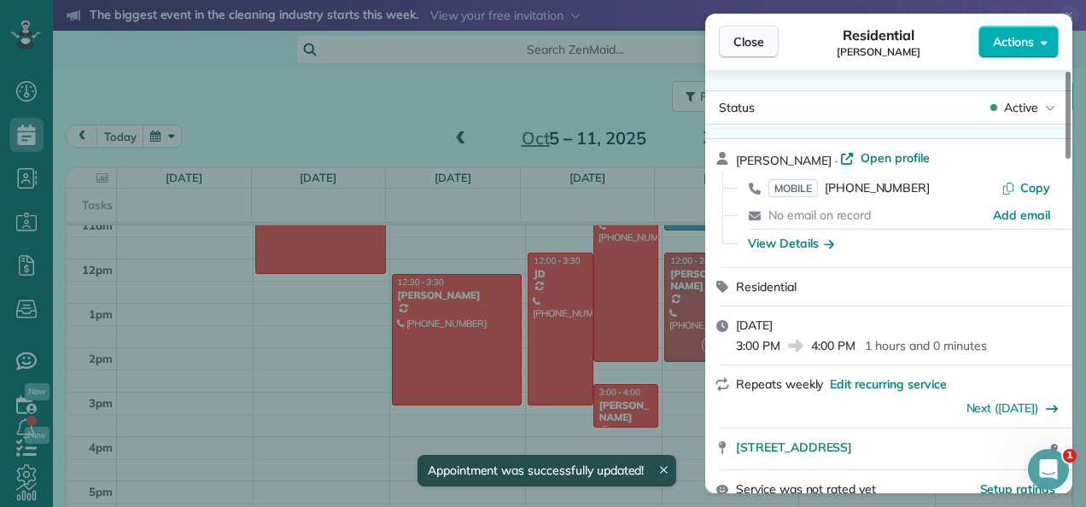
click at [740, 41] on span "Close" at bounding box center [749, 41] width 31 height 17
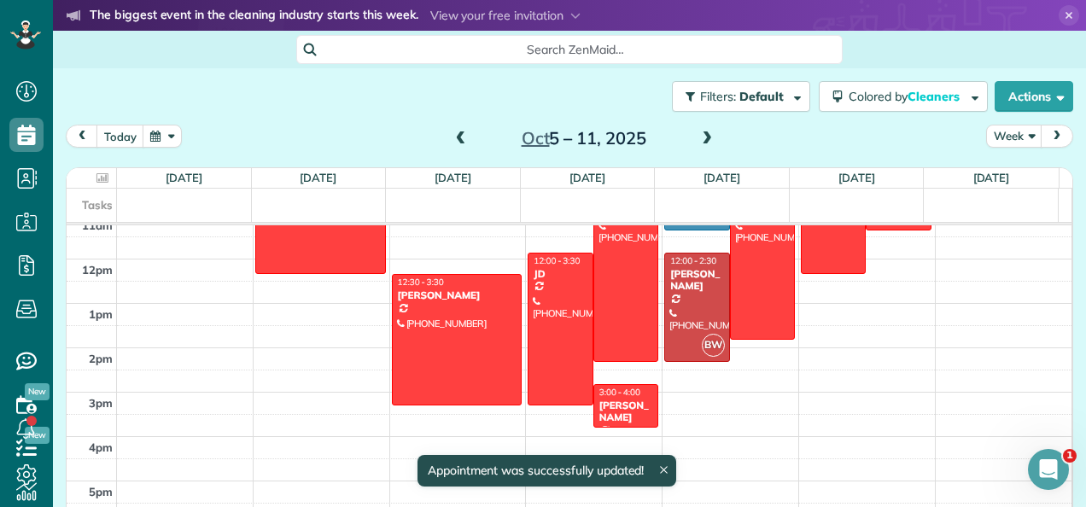
click at [699, 137] on span at bounding box center [707, 139] width 19 height 15
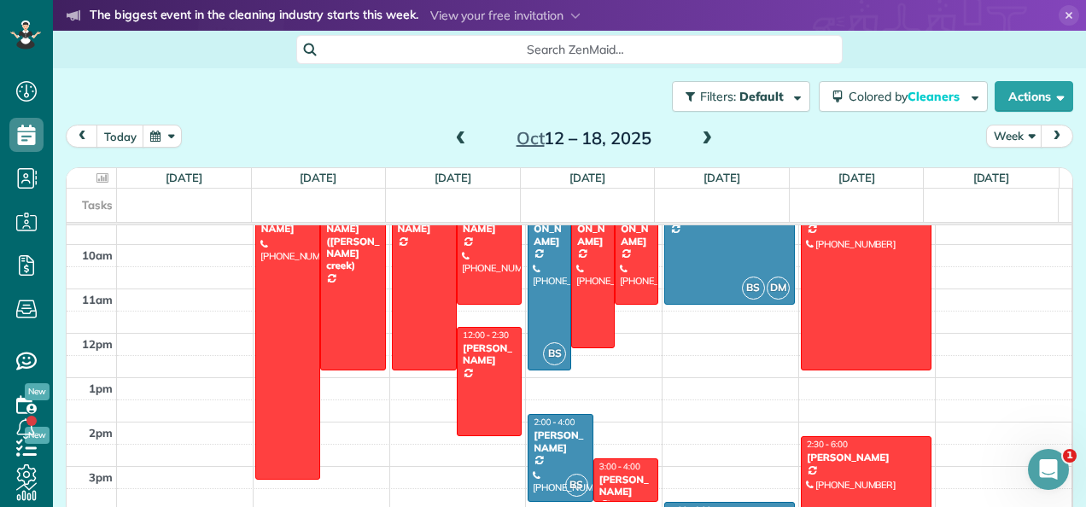
scroll to position [425, 0]
click at [615, 478] on div "[PERSON_NAME]" at bounding box center [626, 485] width 55 height 25
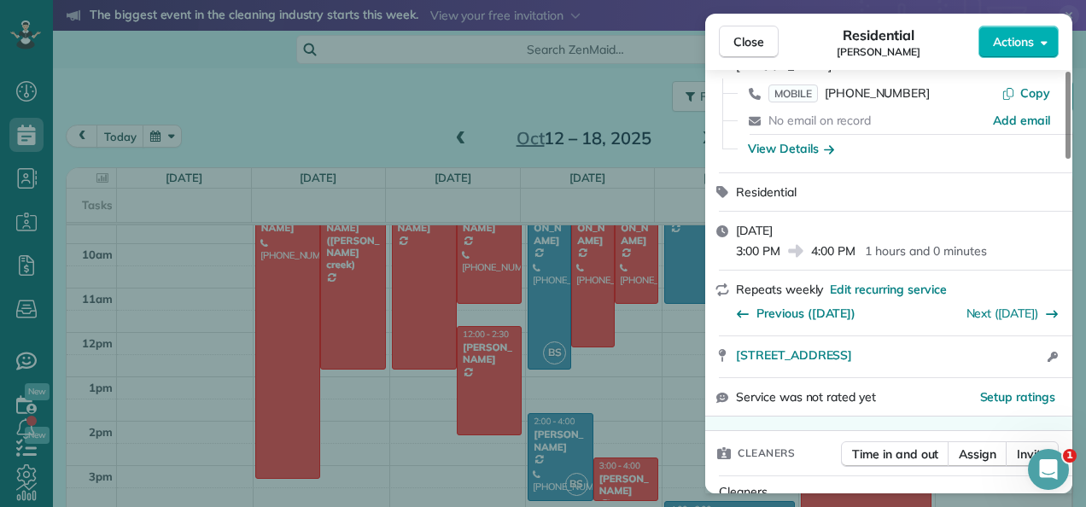
scroll to position [109, 0]
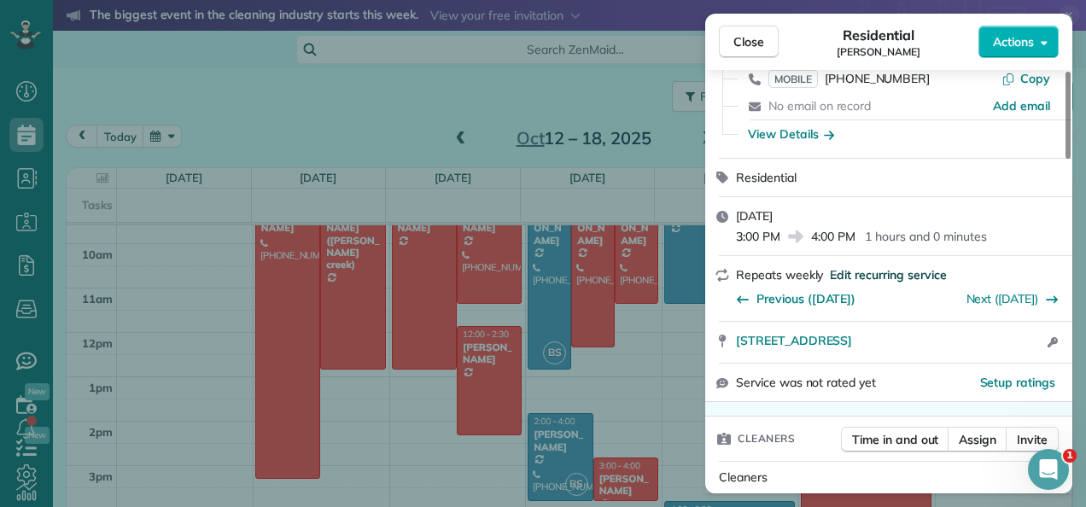
click at [878, 272] on span "Edit recurring service" at bounding box center [888, 274] width 116 height 17
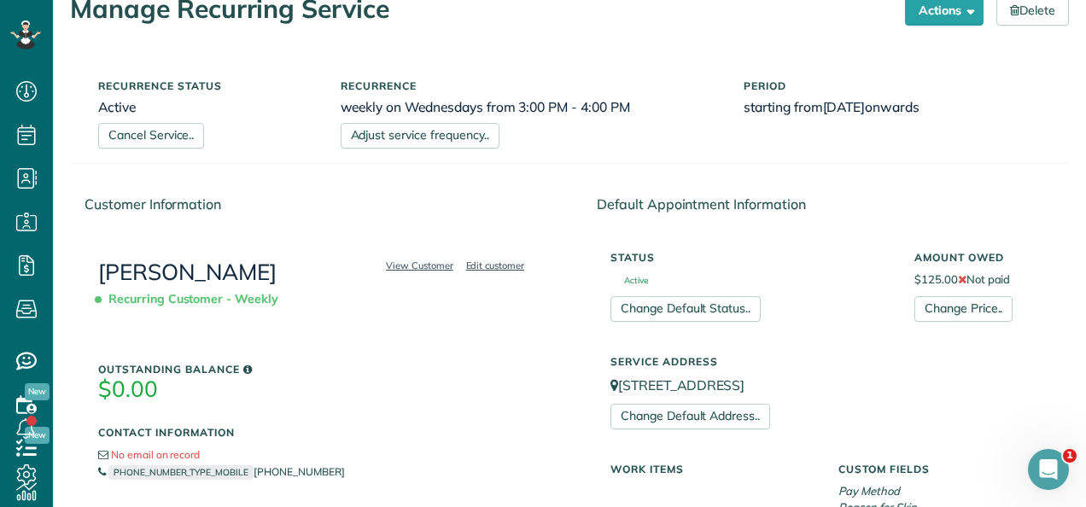
scroll to position [100, 0]
click at [489, 259] on link "Edit customer" at bounding box center [495, 264] width 69 height 15
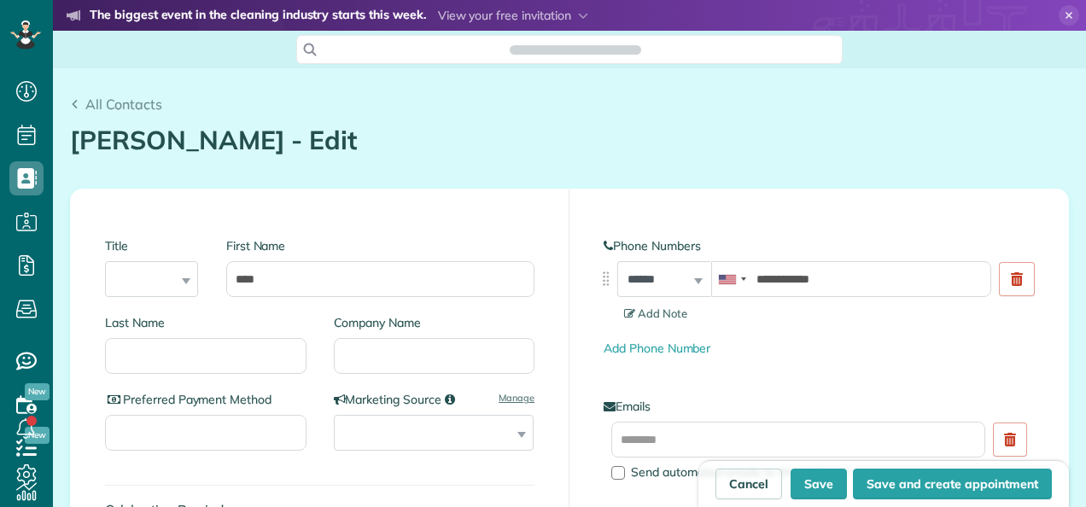
scroll to position [7, 7]
type input "**********"
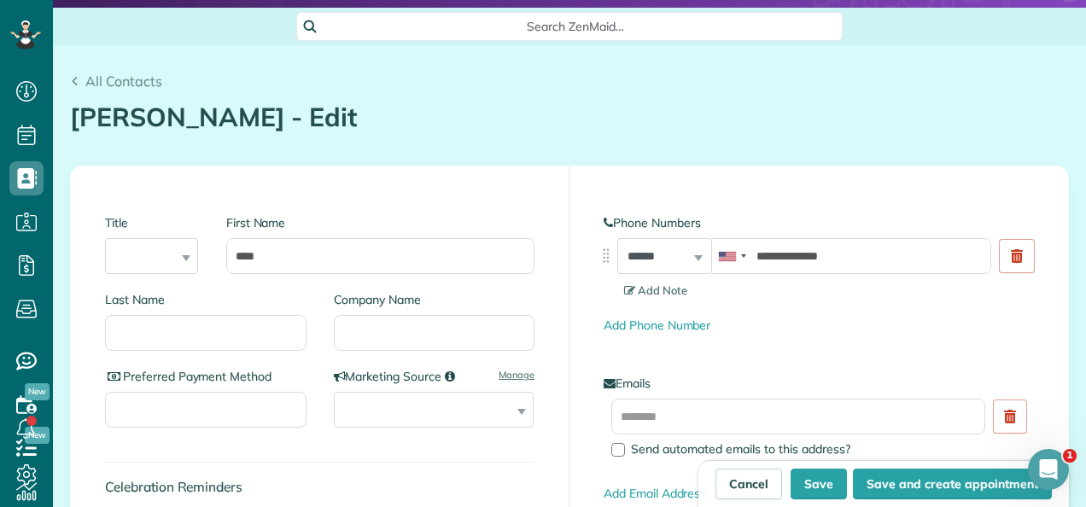
scroll to position [22, 0]
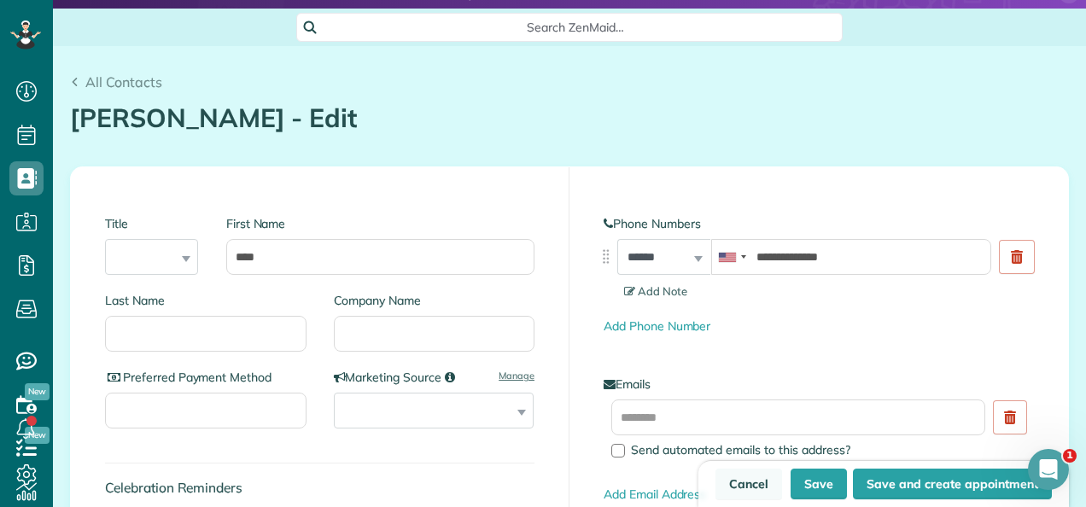
click at [728, 485] on link "Cancel" at bounding box center [749, 484] width 67 height 31
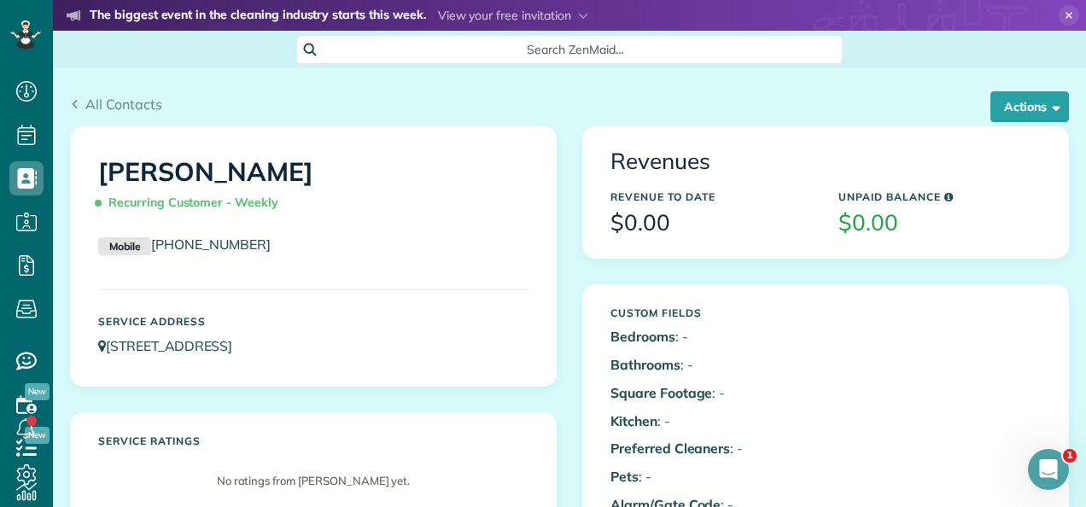
click at [231, 202] on span "Recurring Customer - Weekly" at bounding box center [191, 203] width 187 height 30
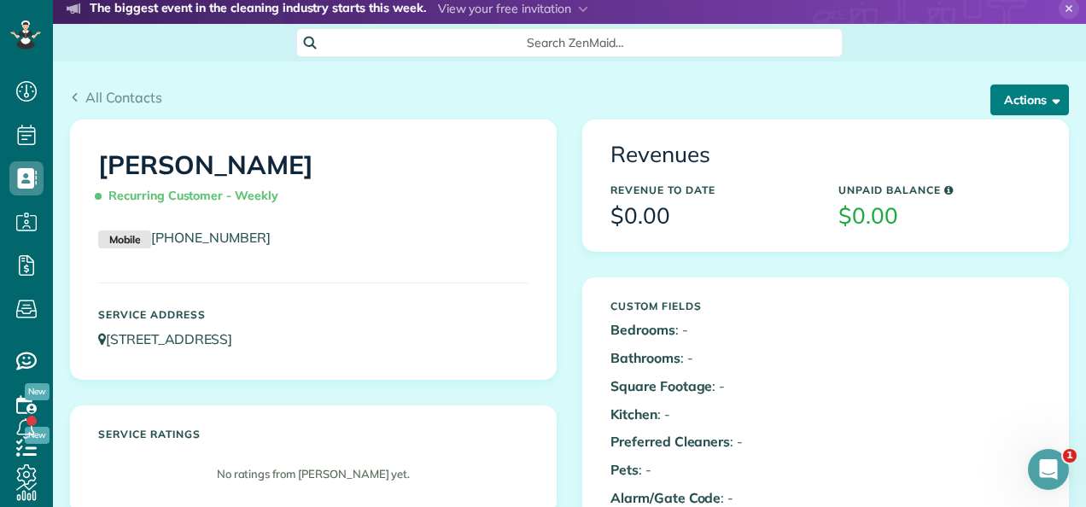
click at [1031, 94] on button "Actions" at bounding box center [1030, 100] width 79 height 31
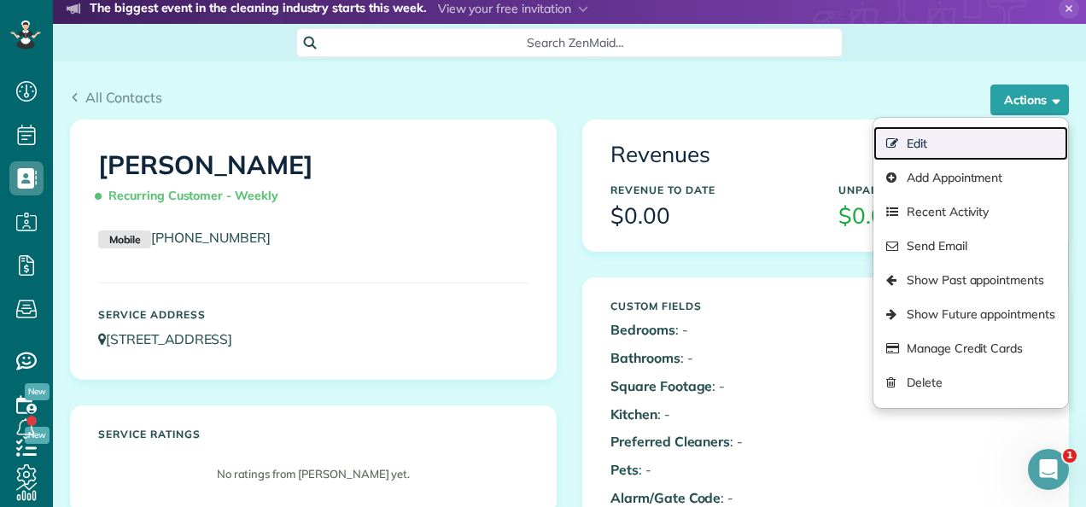
click at [916, 137] on link "Edit" at bounding box center [971, 143] width 195 height 34
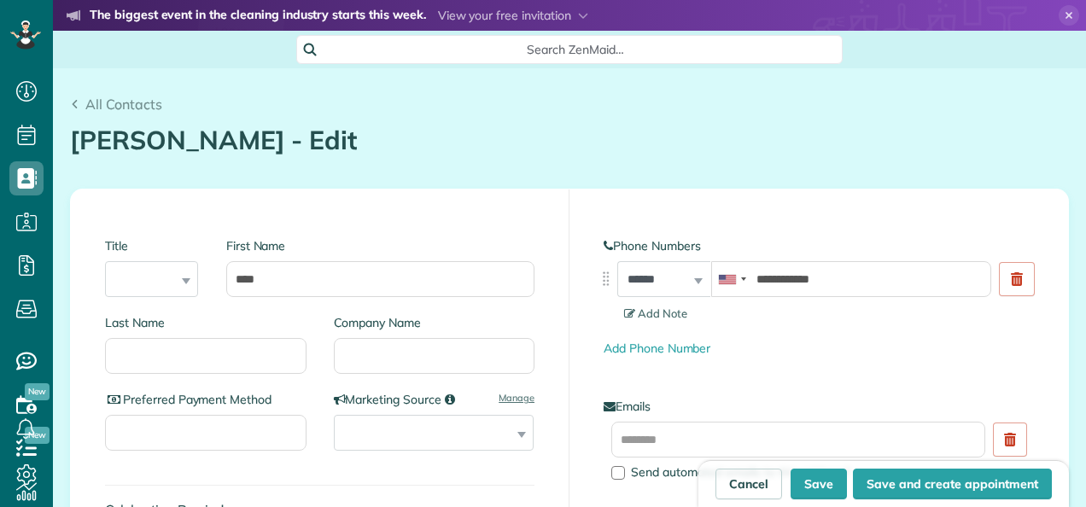
scroll to position [7, 7]
type input "**********"
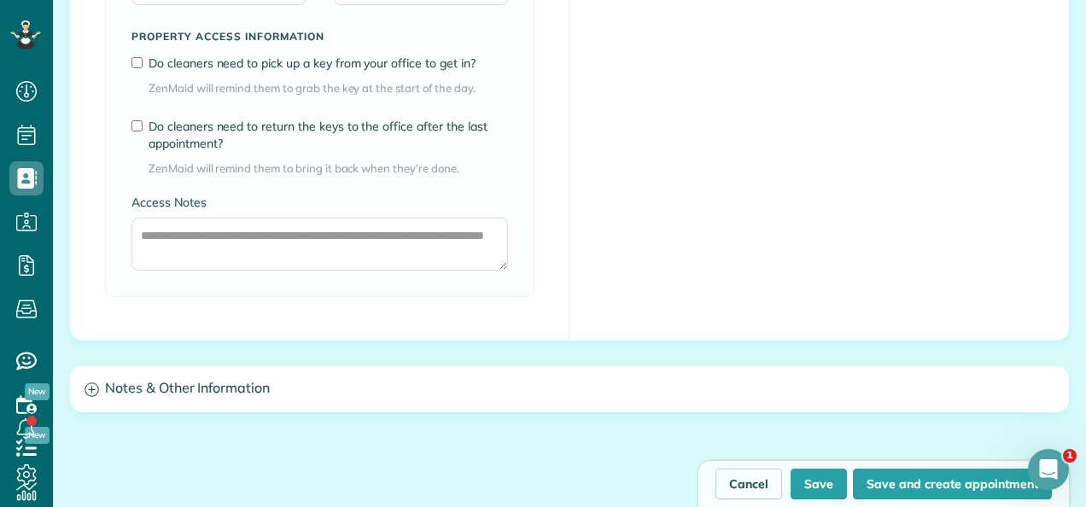
scroll to position [1343, 0]
click at [745, 485] on link "Cancel" at bounding box center [749, 484] width 67 height 31
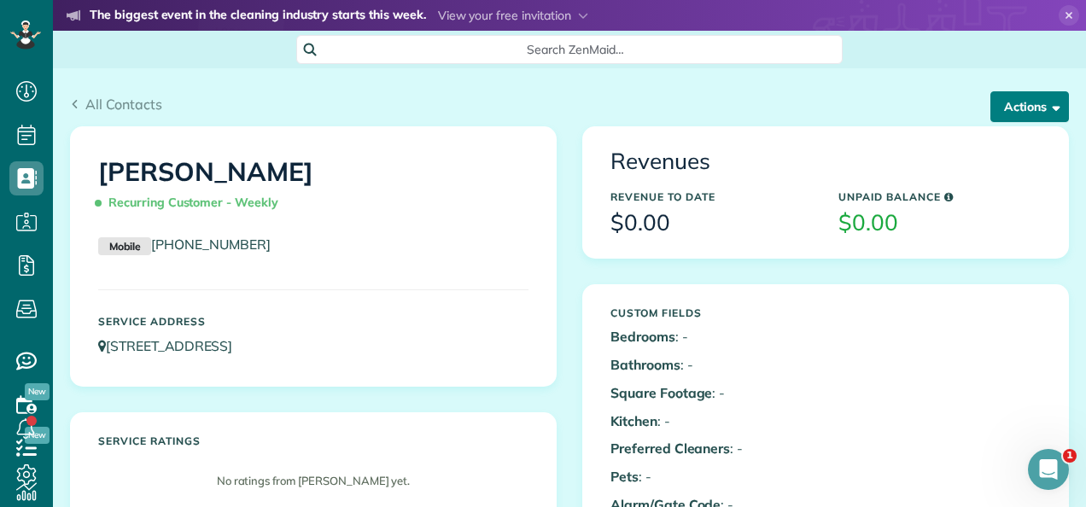
click at [1033, 103] on button "Actions" at bounding box center [1030, 106] width 79 height 31
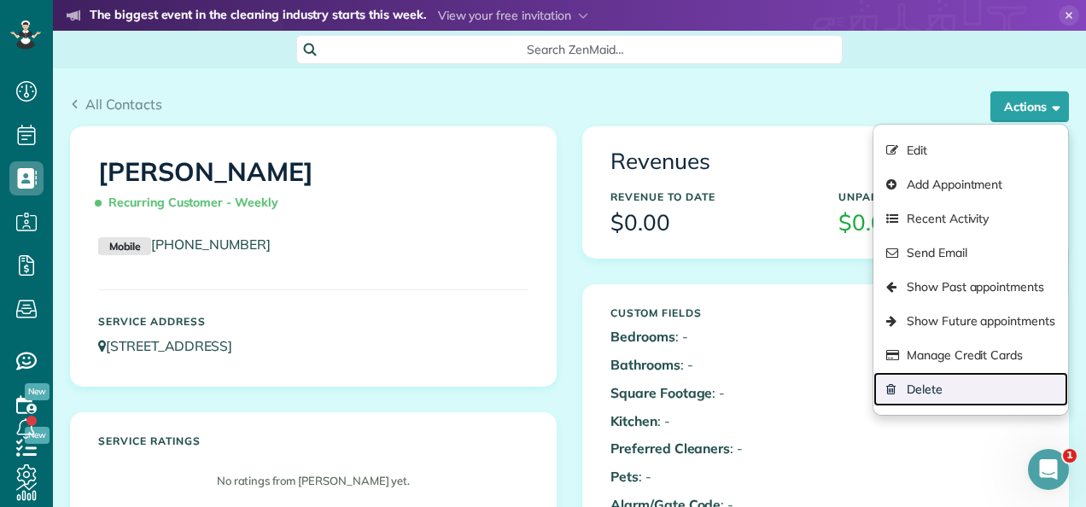
click at [926, 389] on link "Delete" at bounding box center [971, 389] width 195 height 34
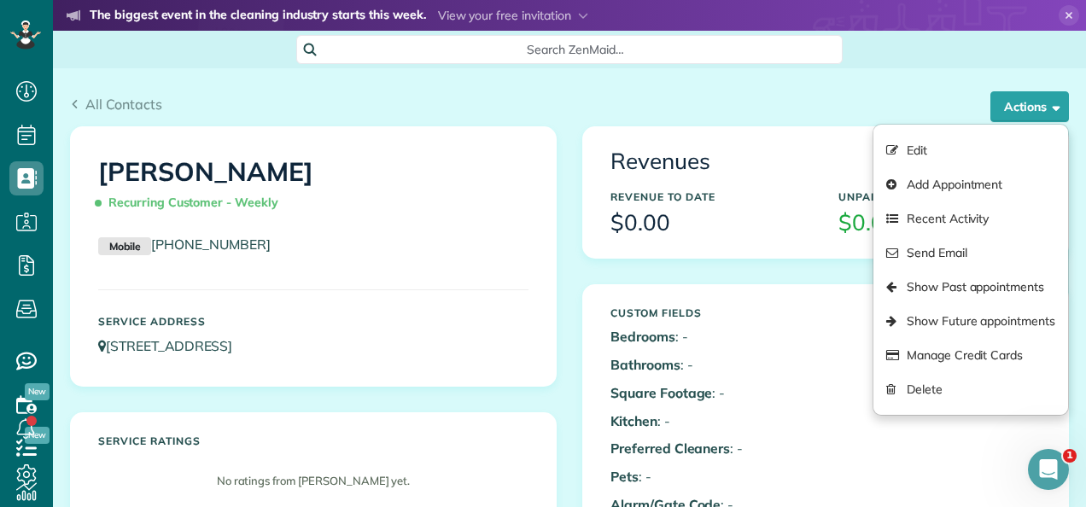
click at [904, 91] on div "All Contacts Actions Edit Add Appointment Recent Activity Send Email Show Past …" at bounding box center [569, 97] width 1025 height 58
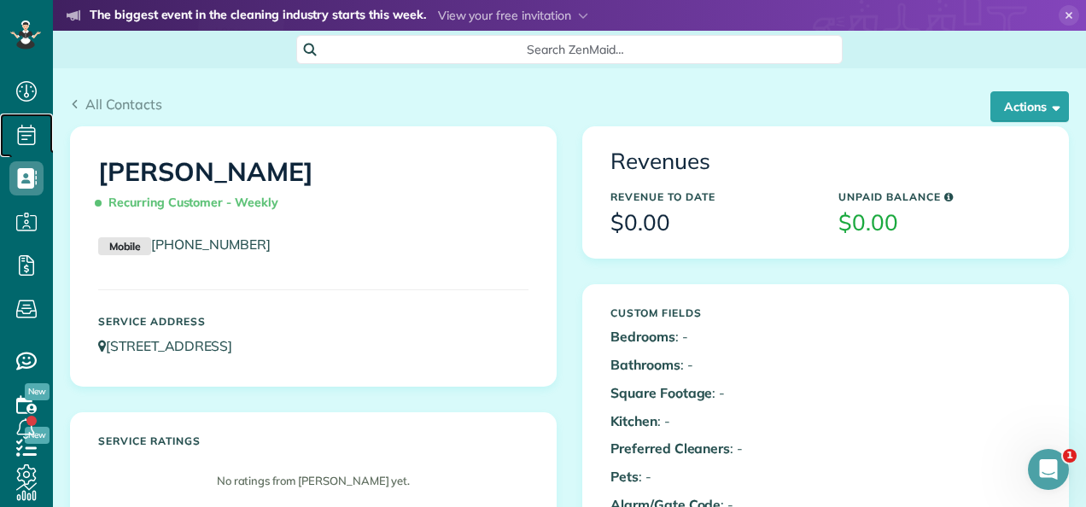
click at [14, 130] on icon at bounding box center [26, 135] width 34 height 34
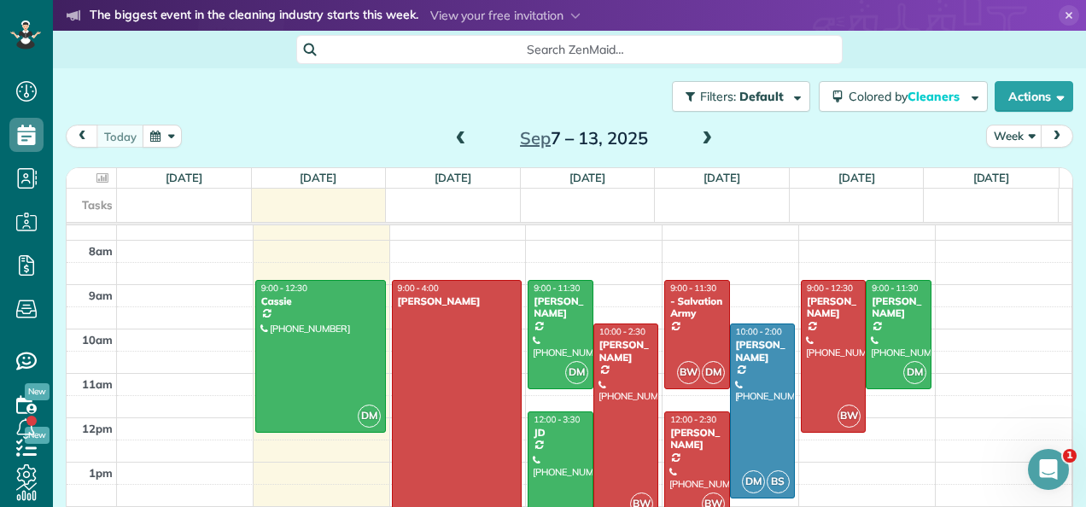
scroll to position [342, 0]
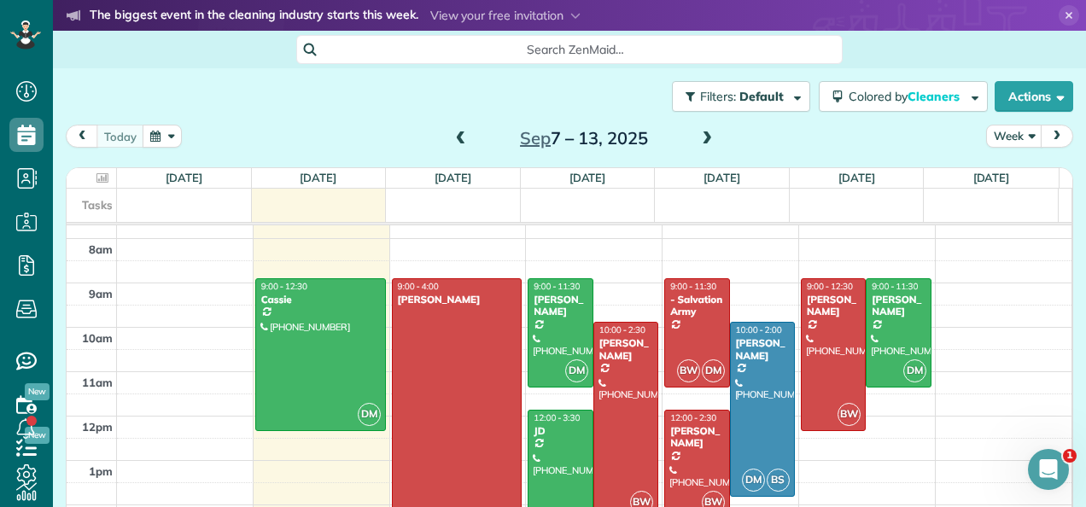
click at [698, 142] on span at bounding box center [707, 139] width 19 height 15
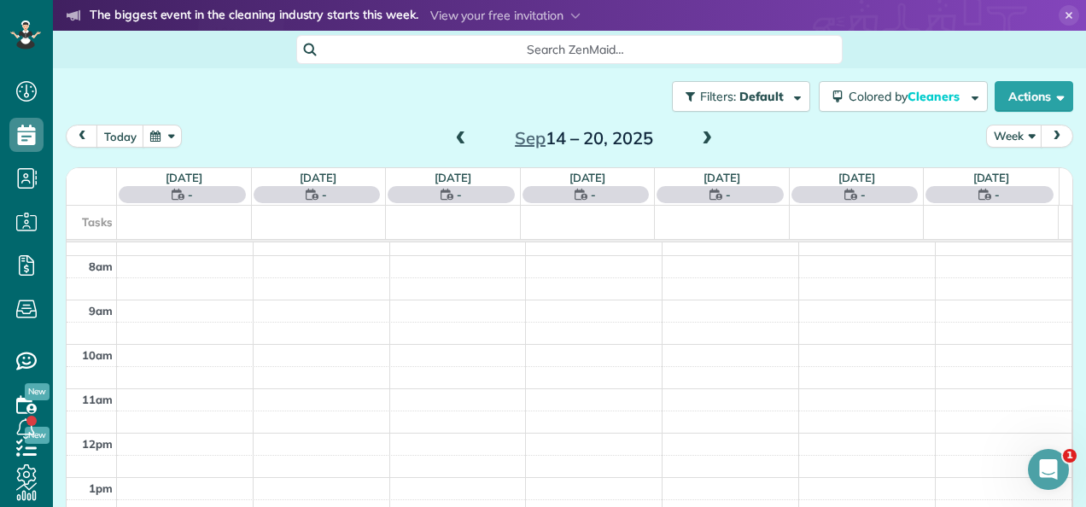
scroll to position [307, 0]
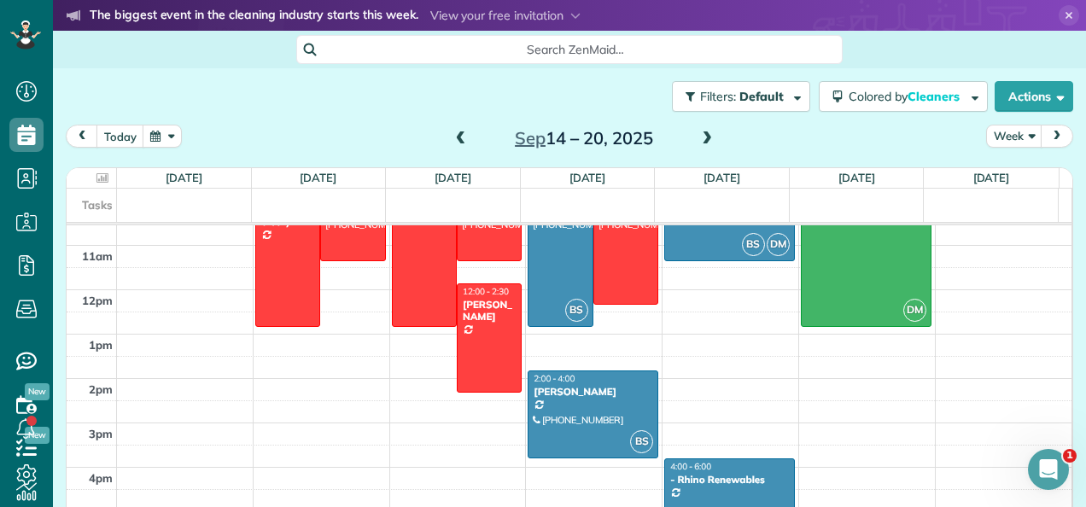
click at [1050, 141] on span "next" at bounding box center [1057, 136] width 14 height 11
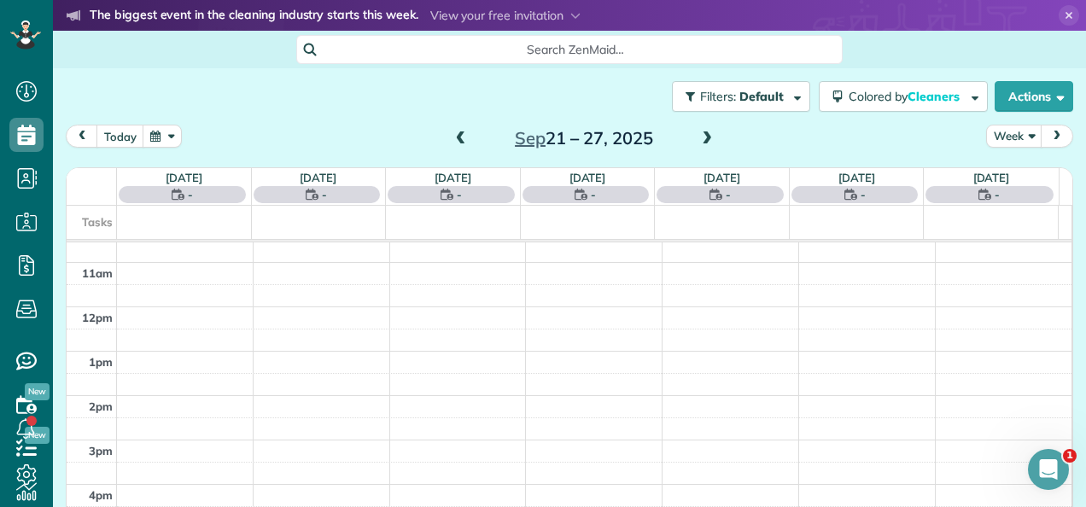
scroll to position [308, 0]
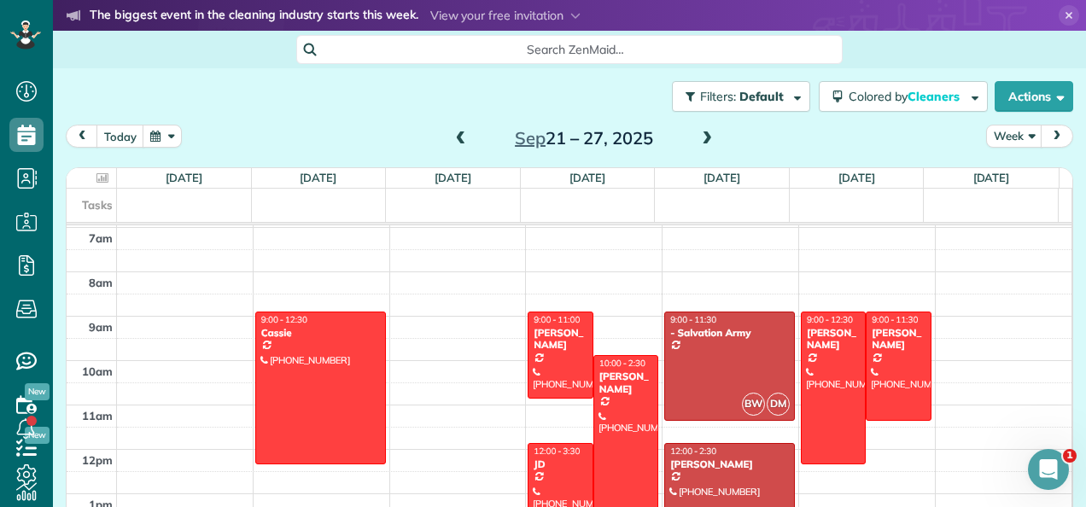
click at [1050, 138] on span "next" at bounding box center [1057, 136] width 14 height 11
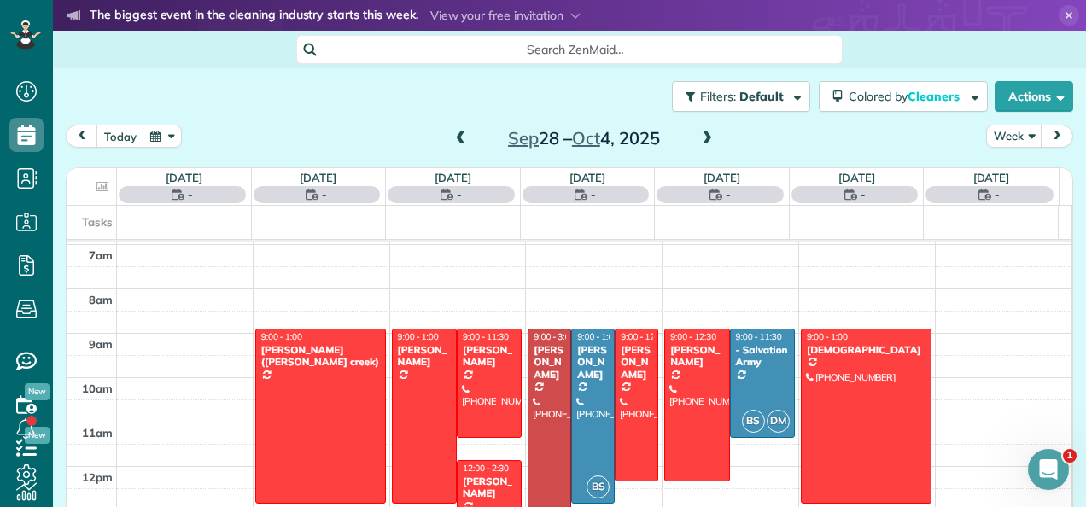
click at [1050, 133] on span "next" at bounding box center [1057, 136] width 14 height 11
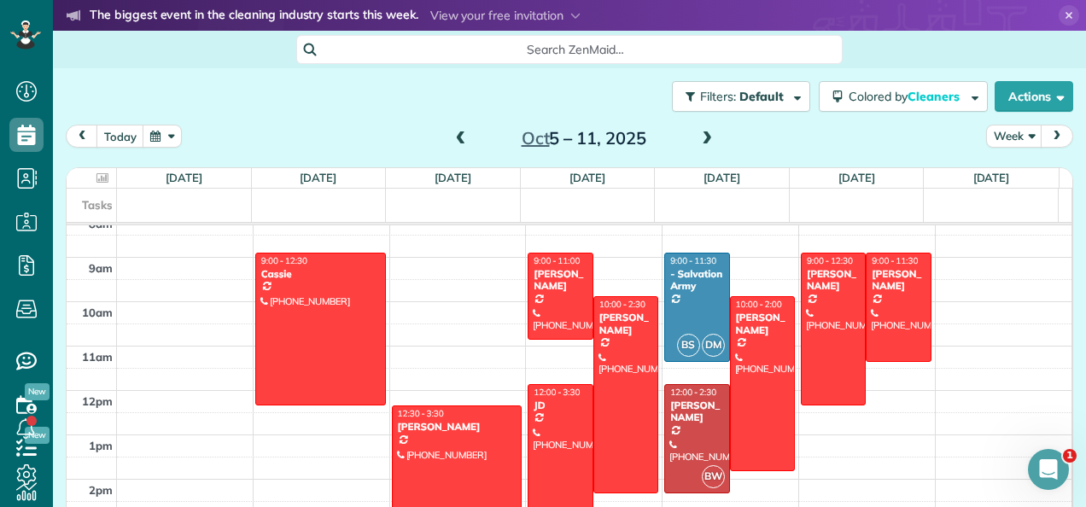
scroll to position [364, 0]
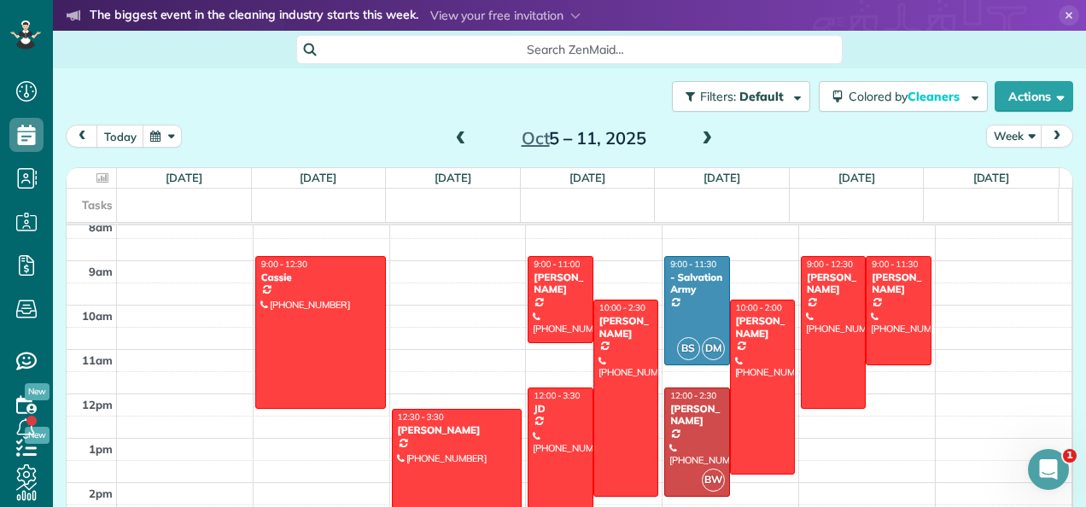
click at [1050, 135] on span "next" at bounding box center [1057, 136] width 14 height 11
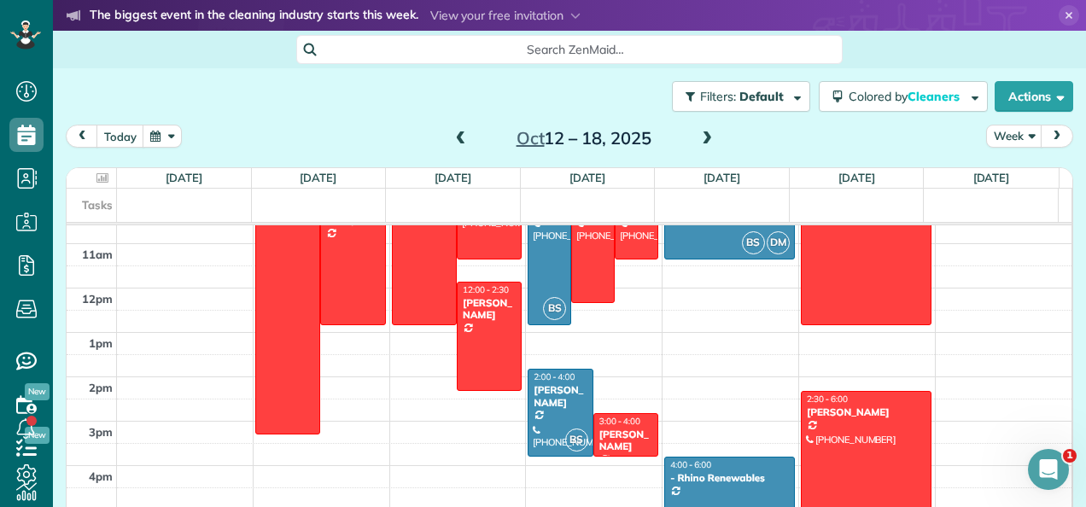
scroll to position [470, 0]
click at [608, 433] on div "[PERSON_NAME]" at bounding box center [626, 441] width 55 height 25
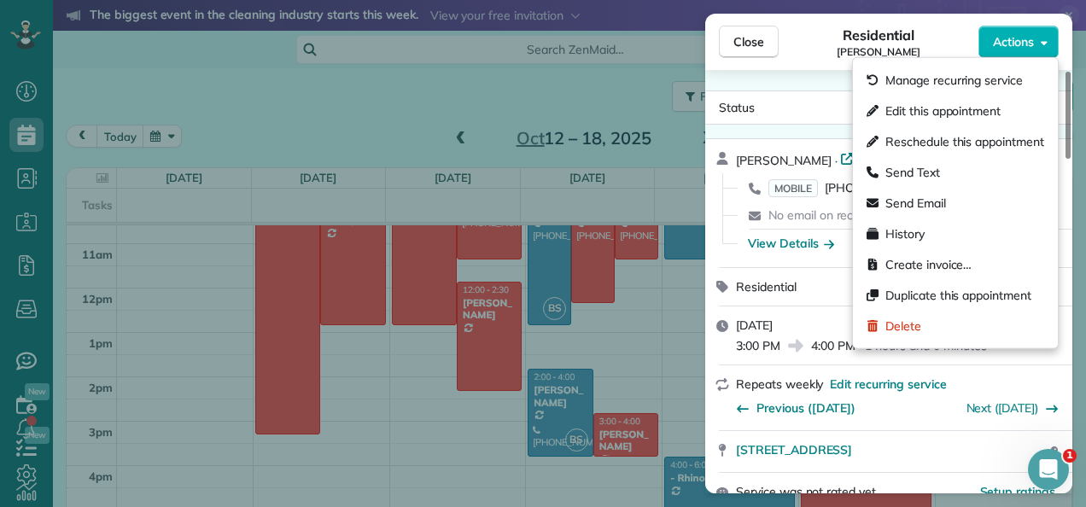
click at [1027, 46] on span "Actions" at bounding box center [1013, 41] width 41 height 17
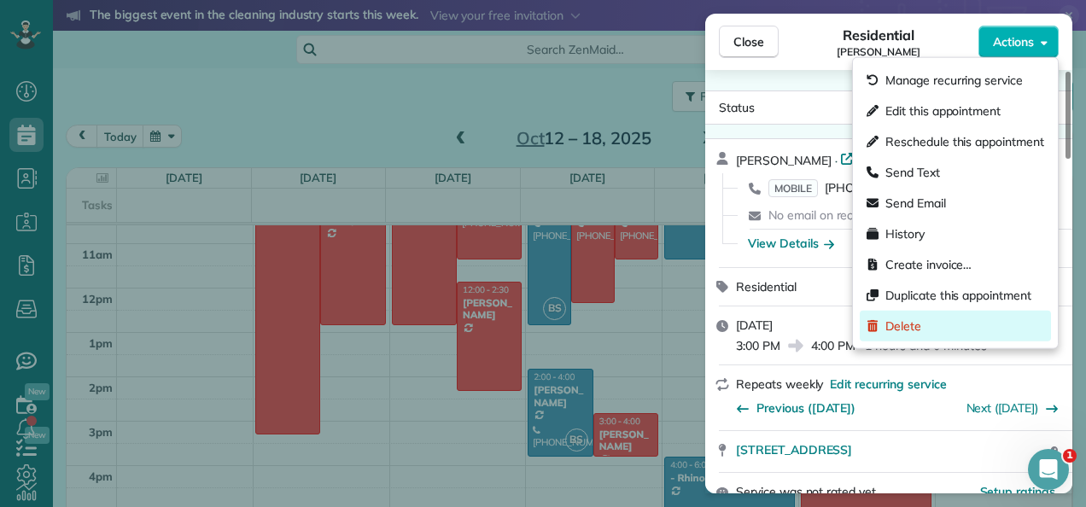
click at [895, 329] on span "Delete" at bounding box center [904, 326] width 36 height 17
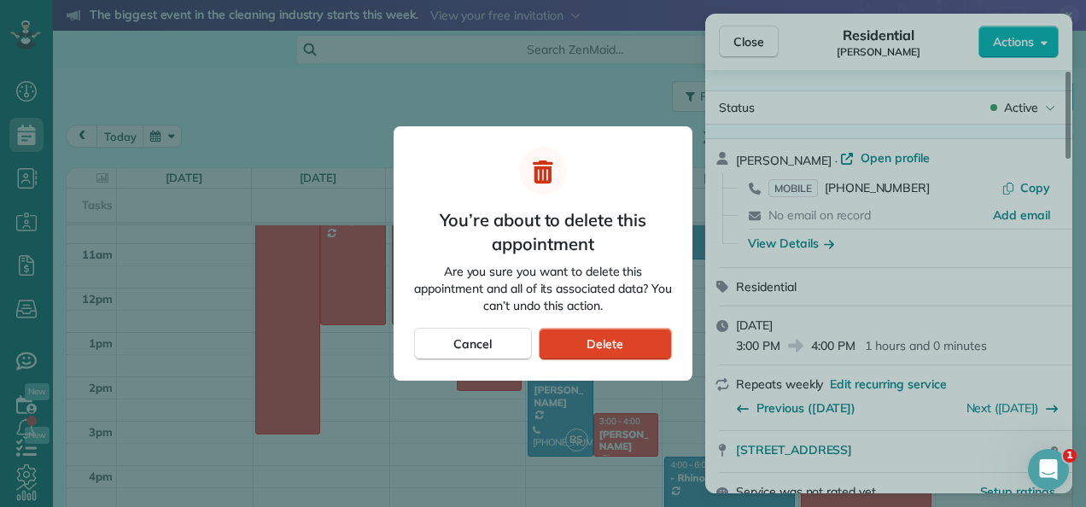
click at [634, 343] on div "Delete" at bounding box center [605, 344] width 133 height 32
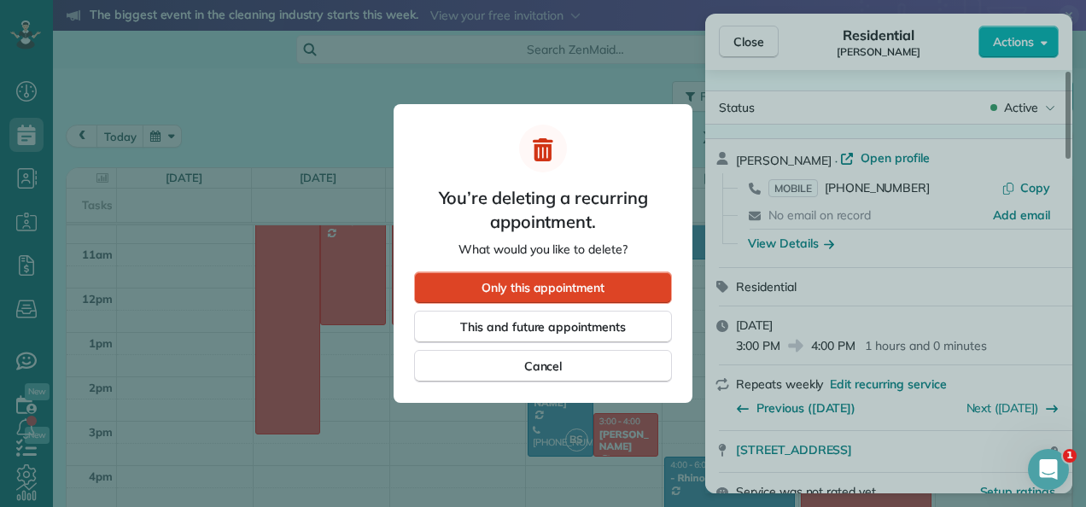
click at [629, 277] on div "Only this appointment" at bounding box center [543, 288] width 258 height 32
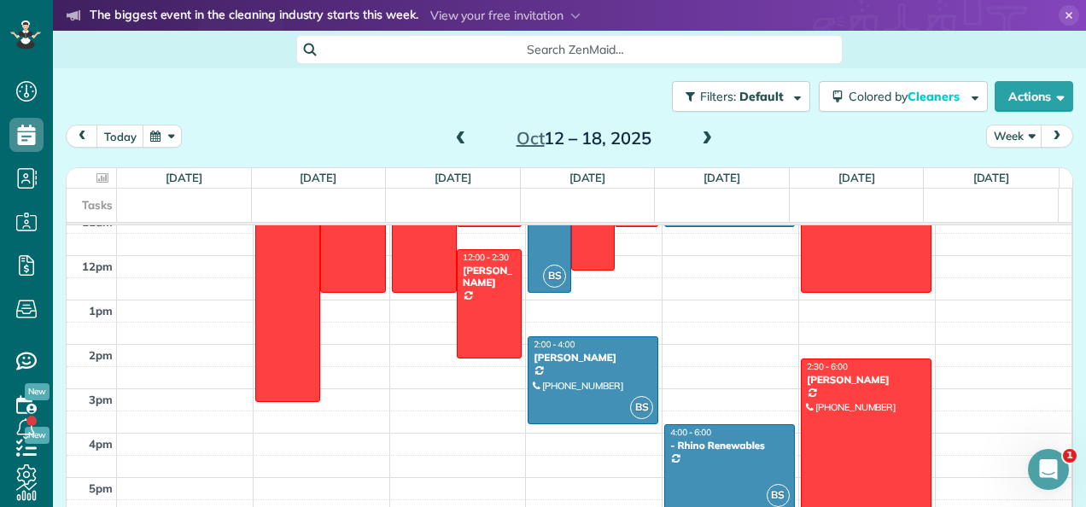
scroll to position [507, 0]
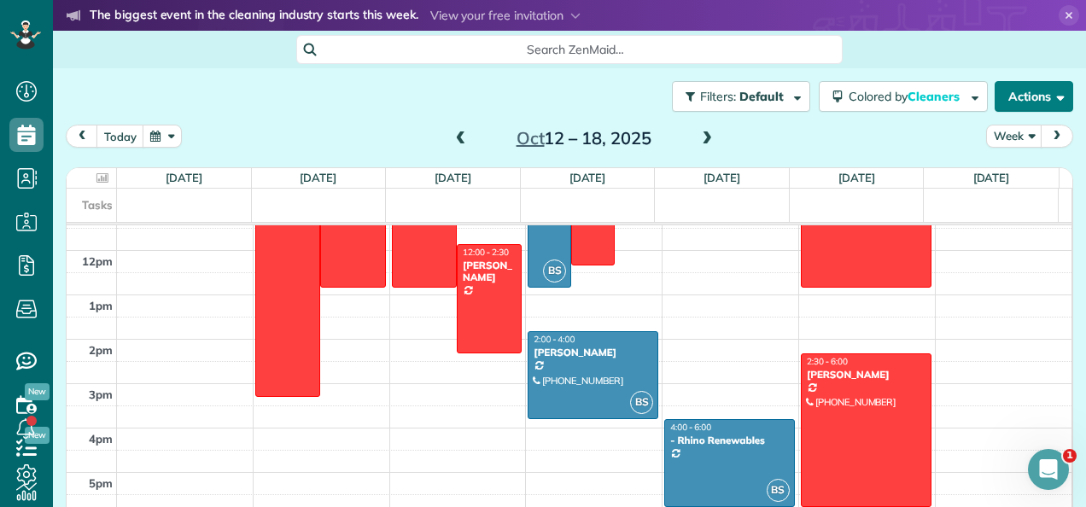
click at [1023, 102] on button "Actions" at bounding box center [1034, 96] width 79 height 31
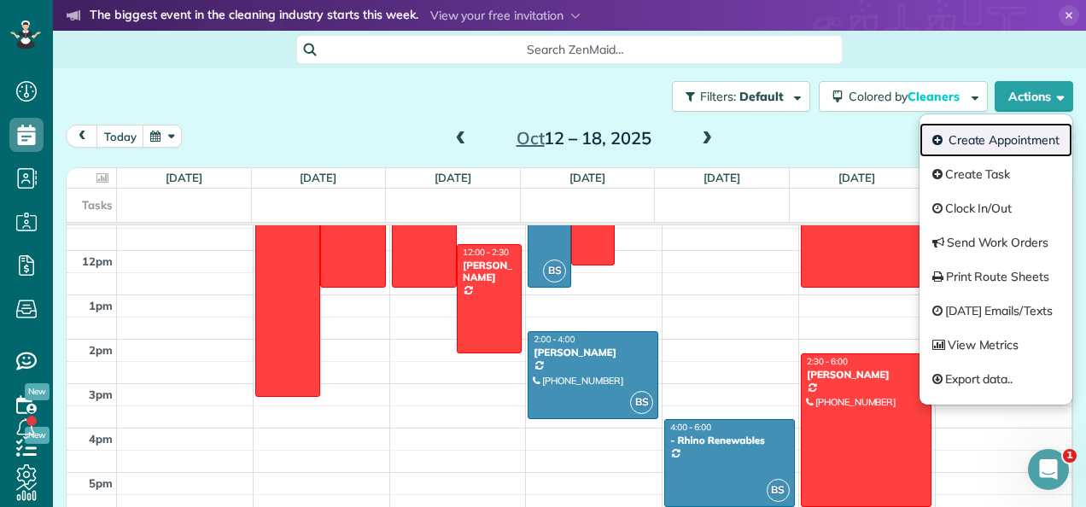
click at [992, 140] on link "Create Appointment" at bounding box center [996, 140] width 153 height 34
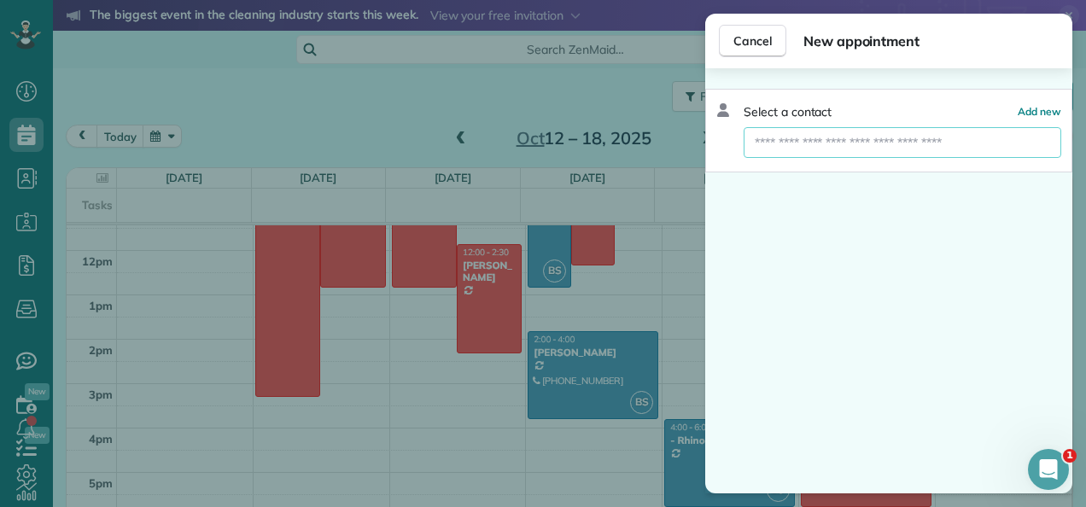
click at [886, 136] on input "text" at bounding box center [903, 142] width 318 height 31
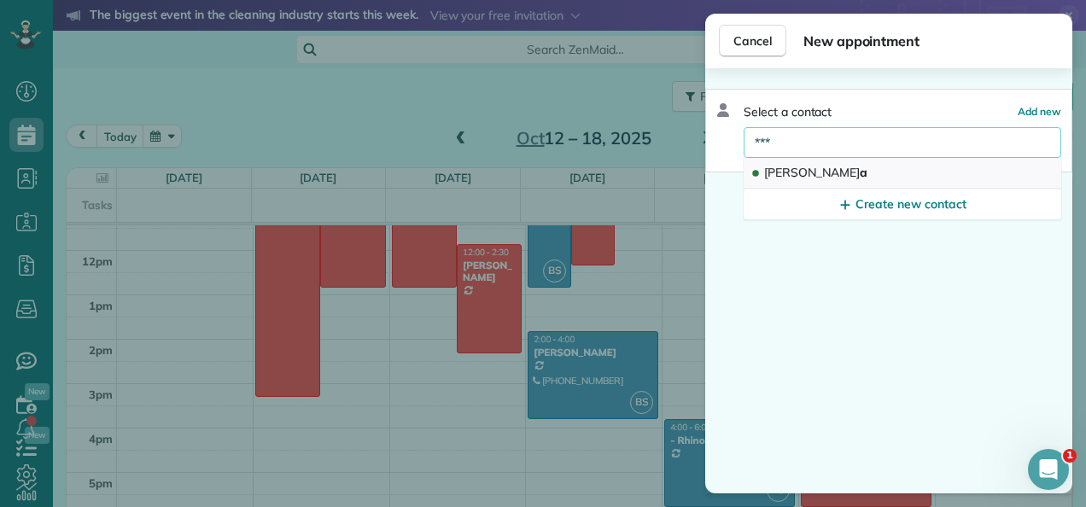
type input "***"
click at [821, 178] on button "[PERSON_NAME]" at bounding box center [903, 173] width 318 height 31
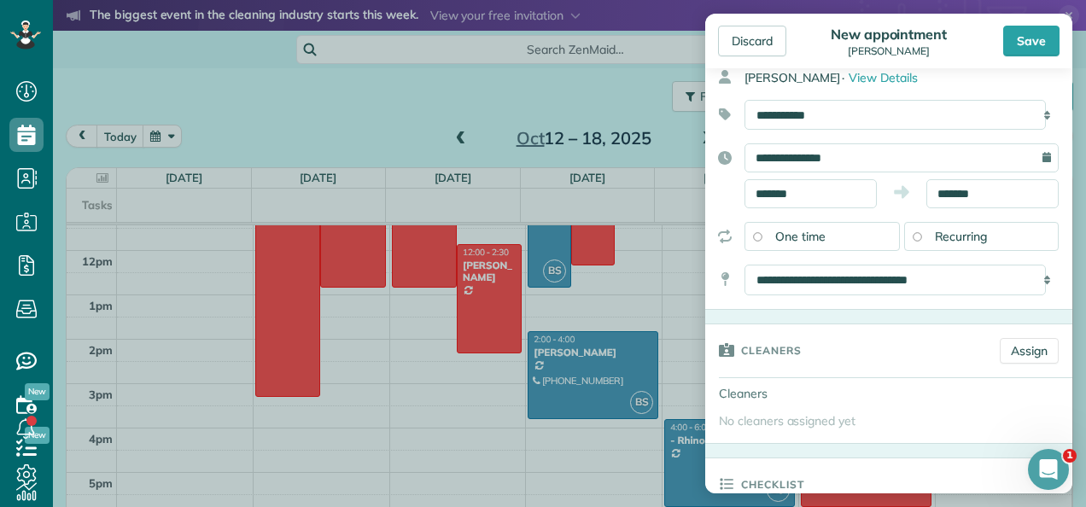
scroll to position [86, 0]
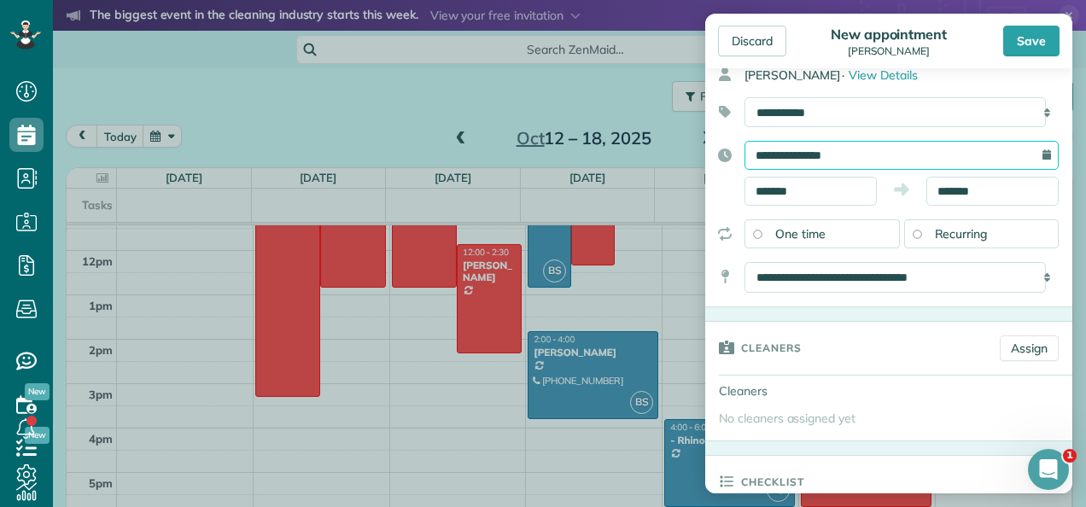
click at [865, 153] on input "**********" at bounding box center [902, 155] width 314 height 29
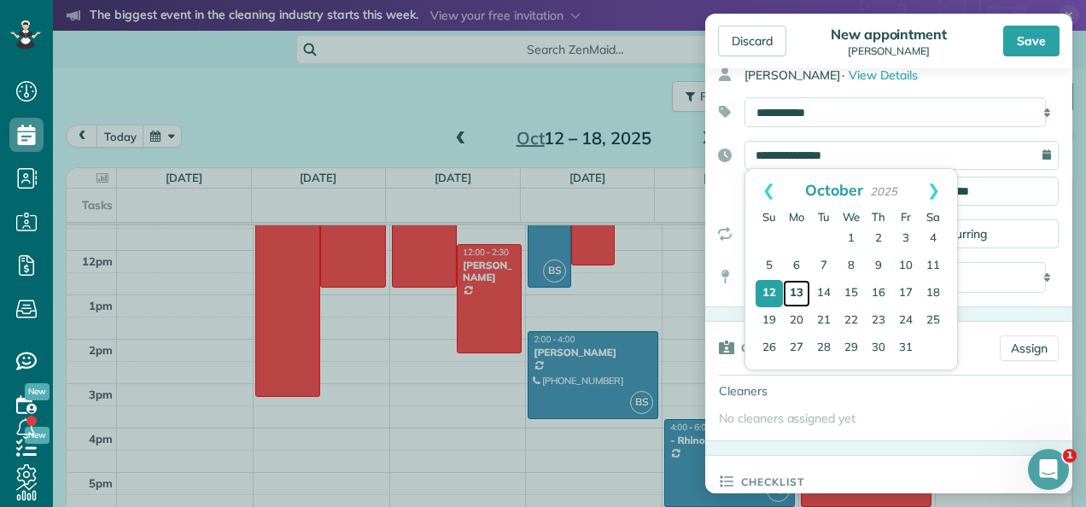
click at [798, 295] on link "13" at bounding box center [796, 293] width 27 height 27
type input "**********"
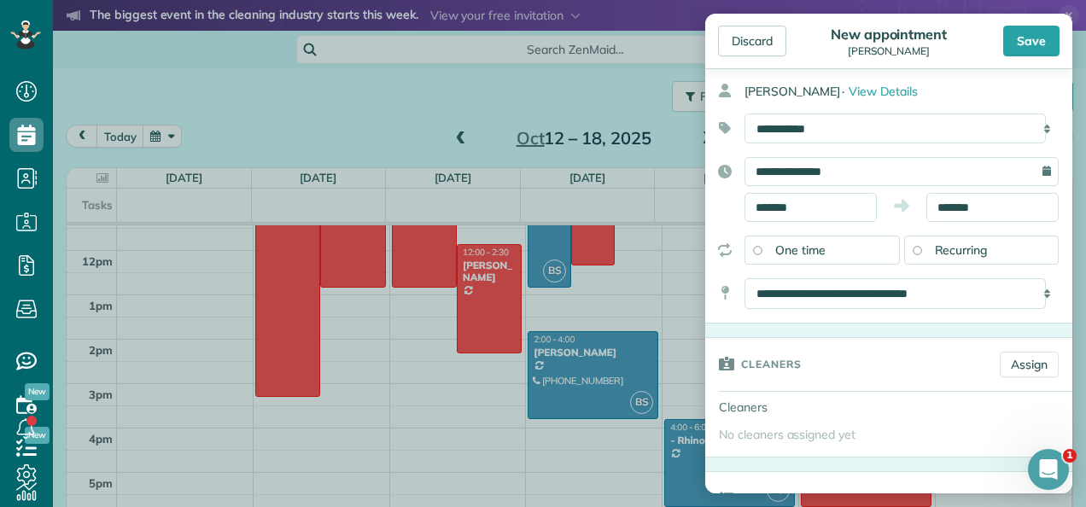
scroll to position [66, 0]
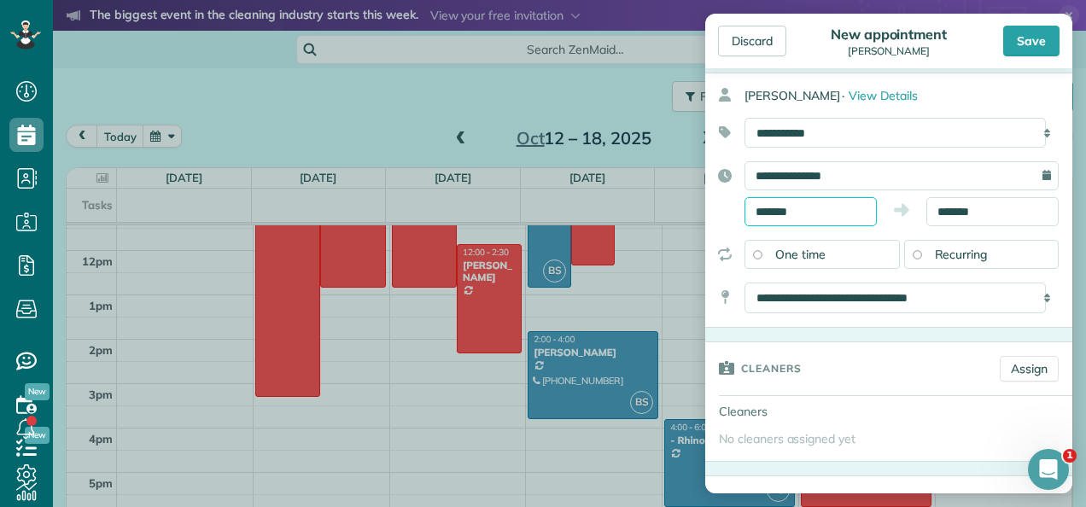
click at [837, 205] on input "*******" at bounding box center [811, 211] width 132 height 29
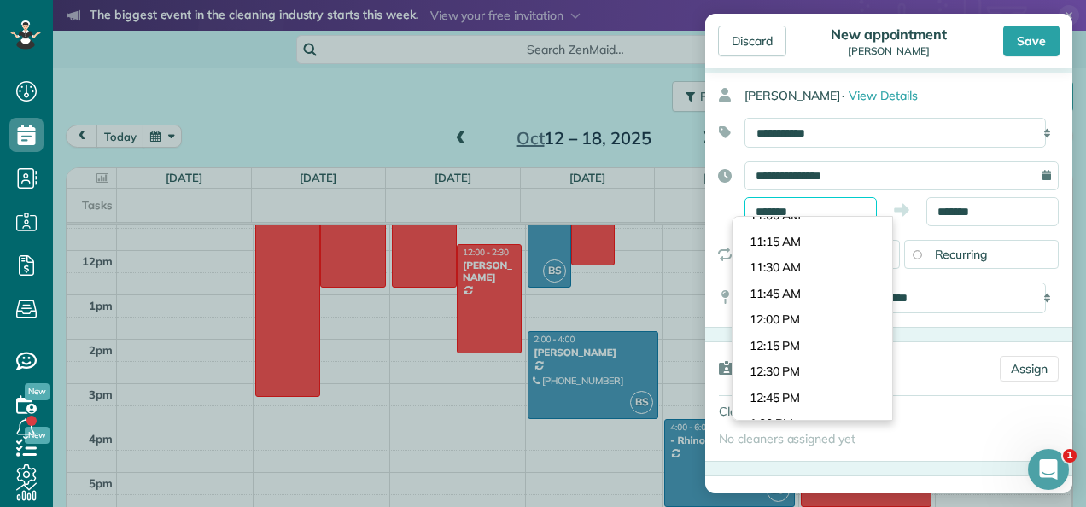
scroll to position [1141, 0]
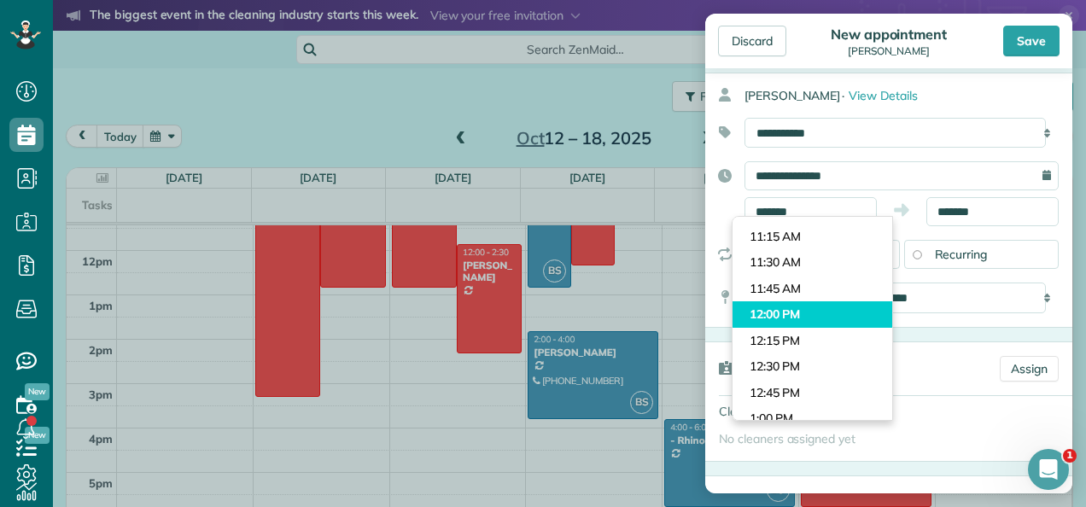
click at [781, 314] on body "Dashboard Scheduling Calendar View List View Dispatch View - Weekly scheduling …" at bounding box center [543, 253] width 1086 height 507
type input "********"
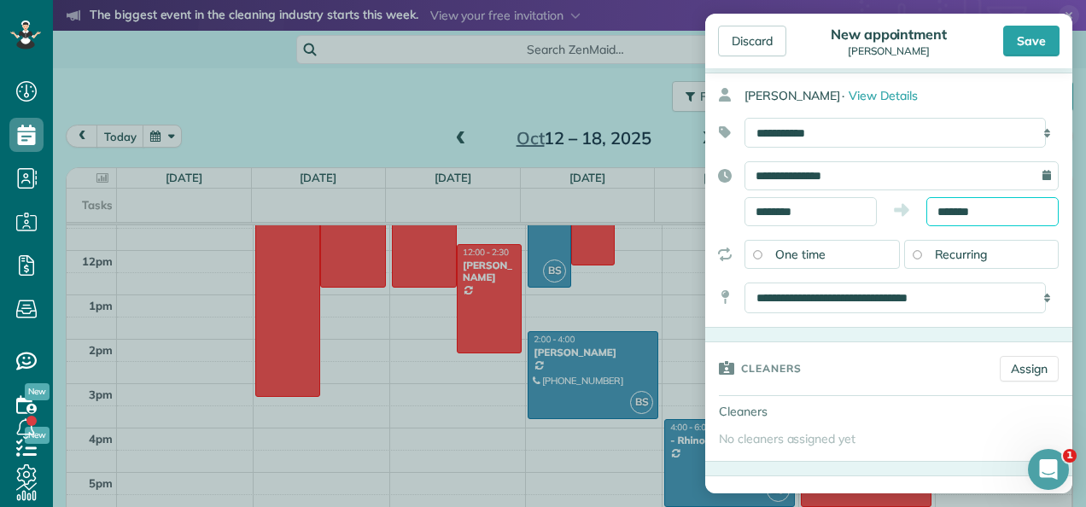
click at [983, 208] on input "*******" at bounding box center [993, 211] width 132 height 29
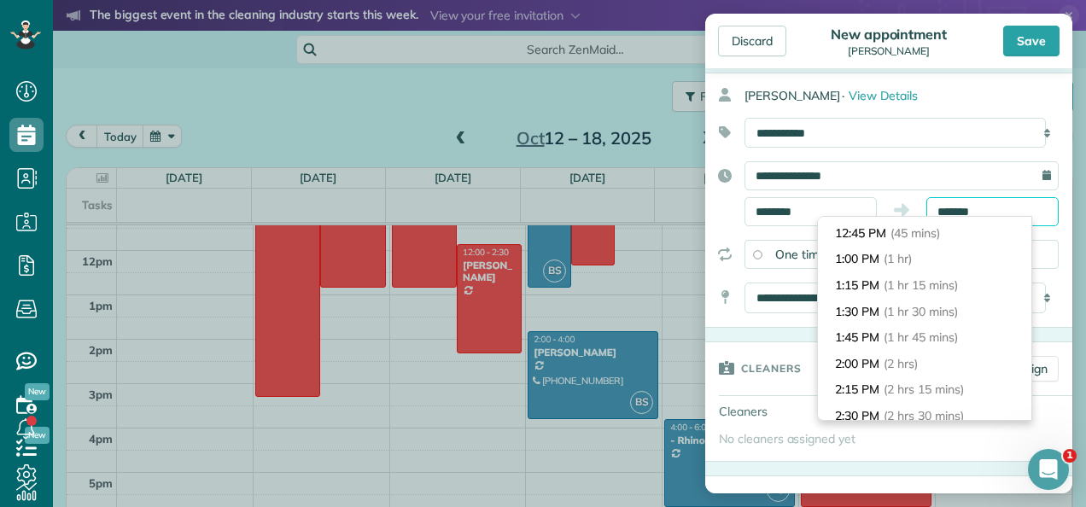
scroll to position [74, 0]
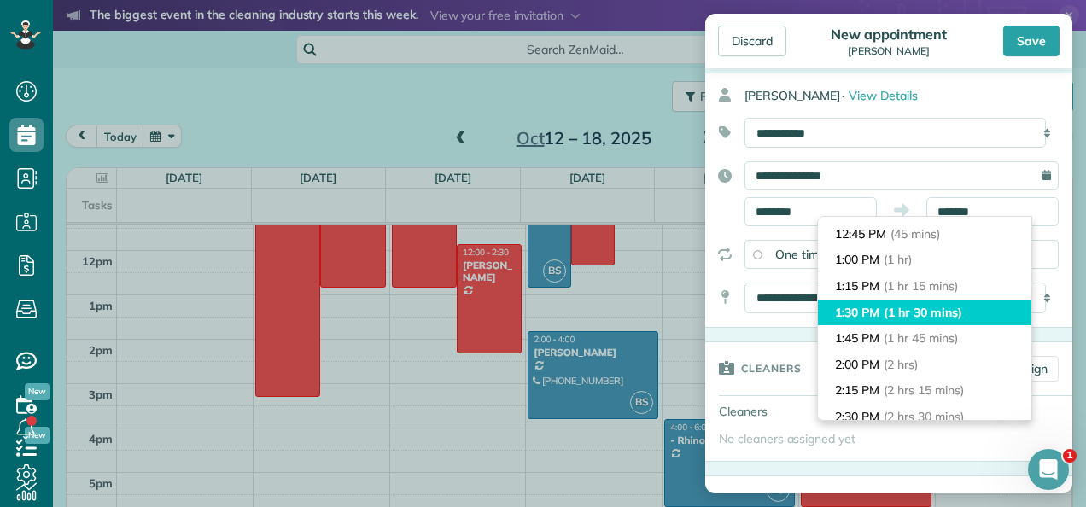
click at [864, 307] on li "1:30 PM (1 hr 30 mins)" at bounding box center [925, 313] width 214 height 26
type input "*******"
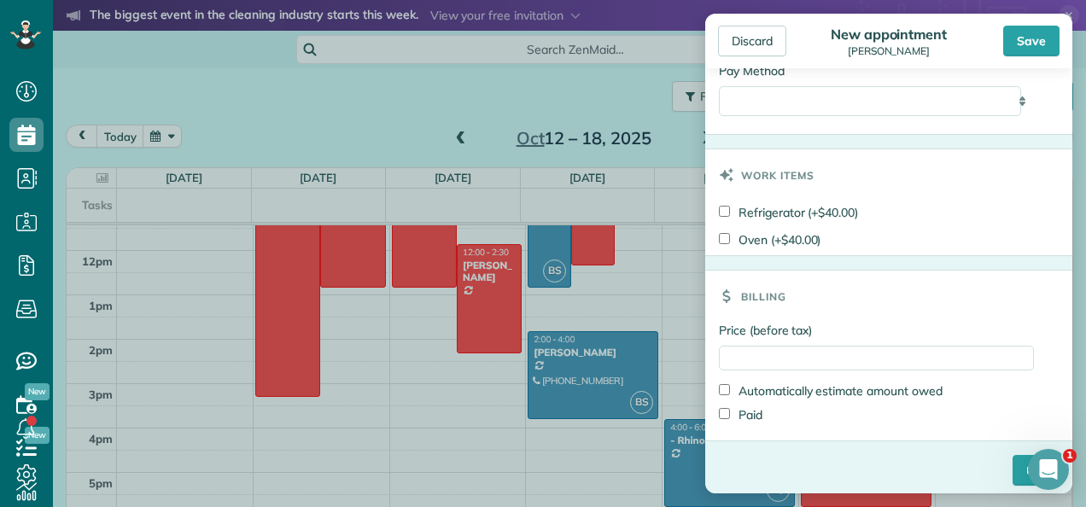
scroll to position [967, 0]
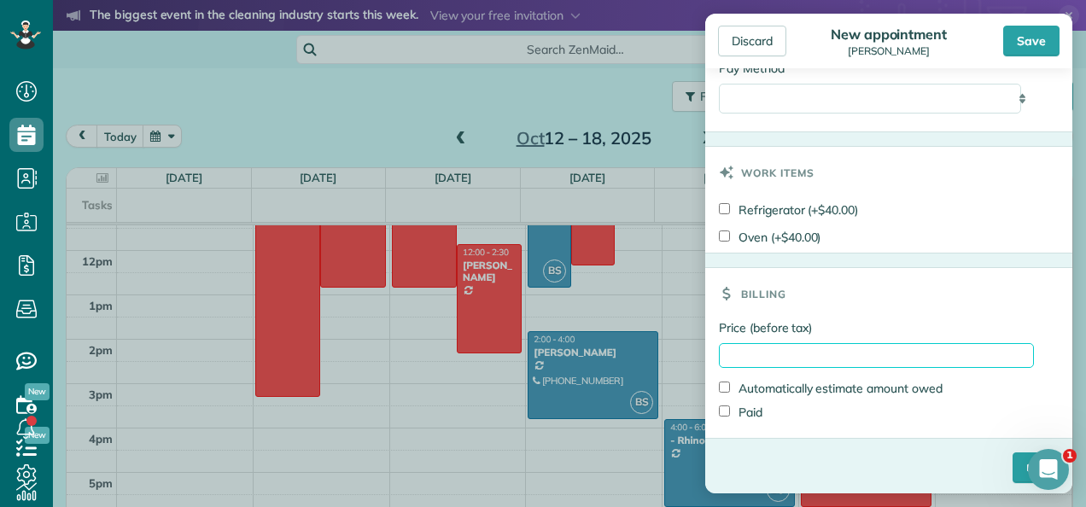
click at [781, 350] on input "Price (before tax)" at bounding box center [876, 355] width 315 height 25
type input "*******"
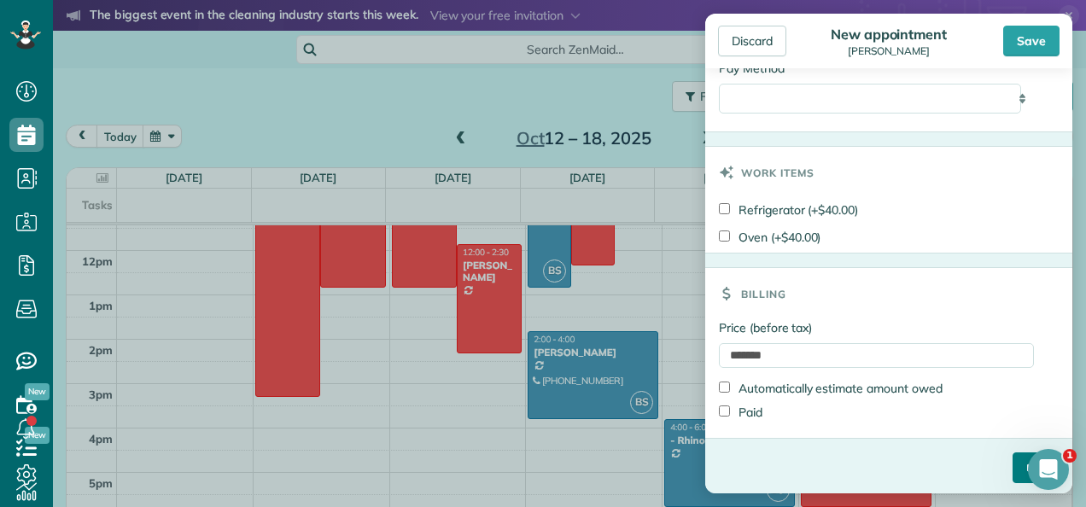
click at [1013, 468] on input "****" at bounding box center [1036, 468] width 46 height 31
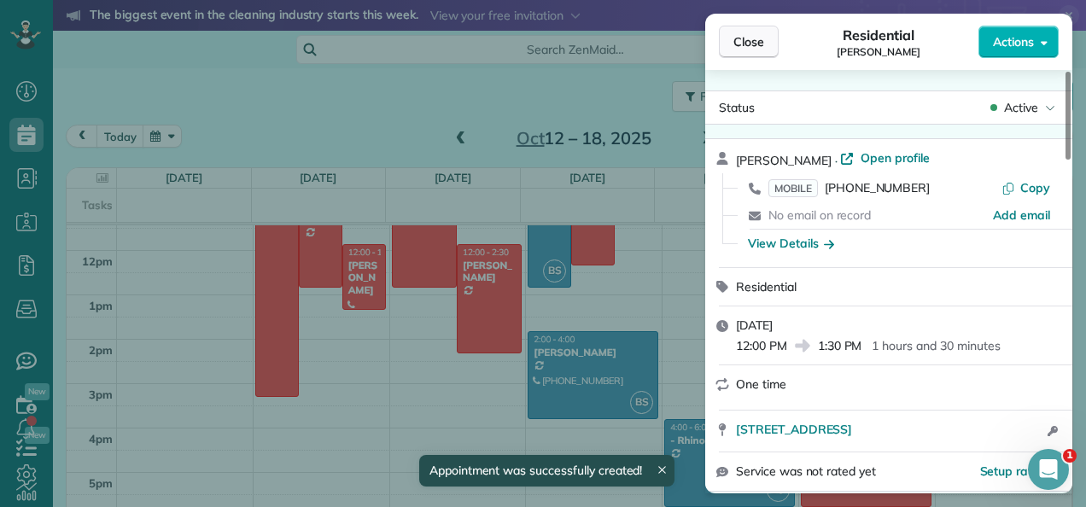
click at [758, 44] on span "Close" at bounding box center [749, 41] width 31 height 17
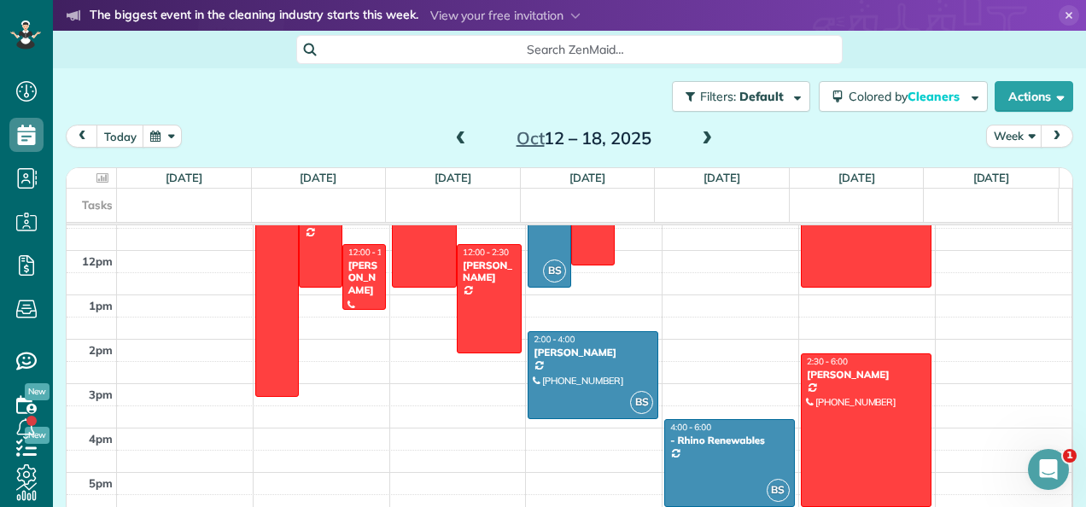
click at [1050, 133] on span "next" at bounding box center [1057, 136] width 14 height 11
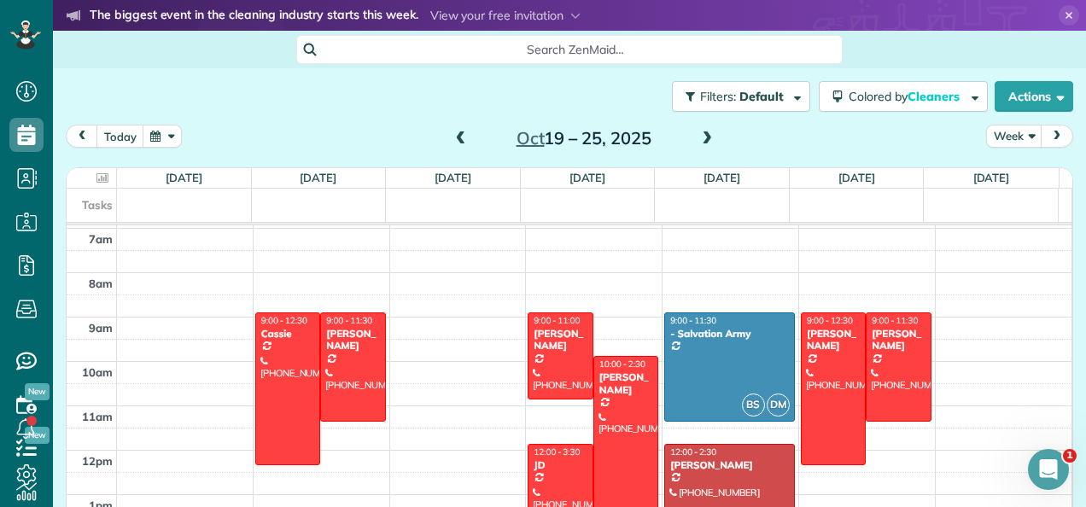
click at [1050, 135] on span "next" at bounding box center [1057, 136] width 14 height 11
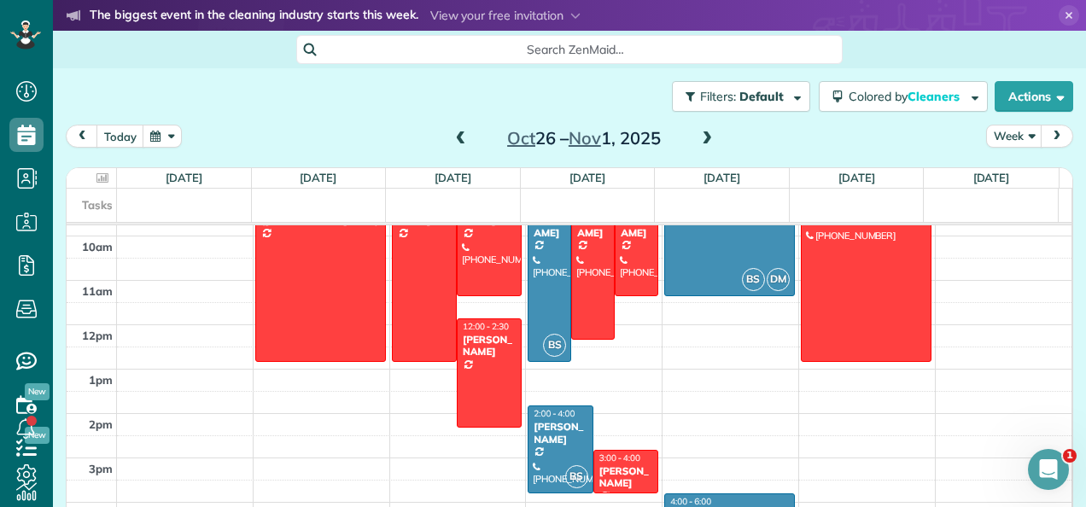
scroll to position [434, 0]
click at [622, 473] on div "[PERSON_NAME]" at bounding box center [626, 477] width 55 height 25
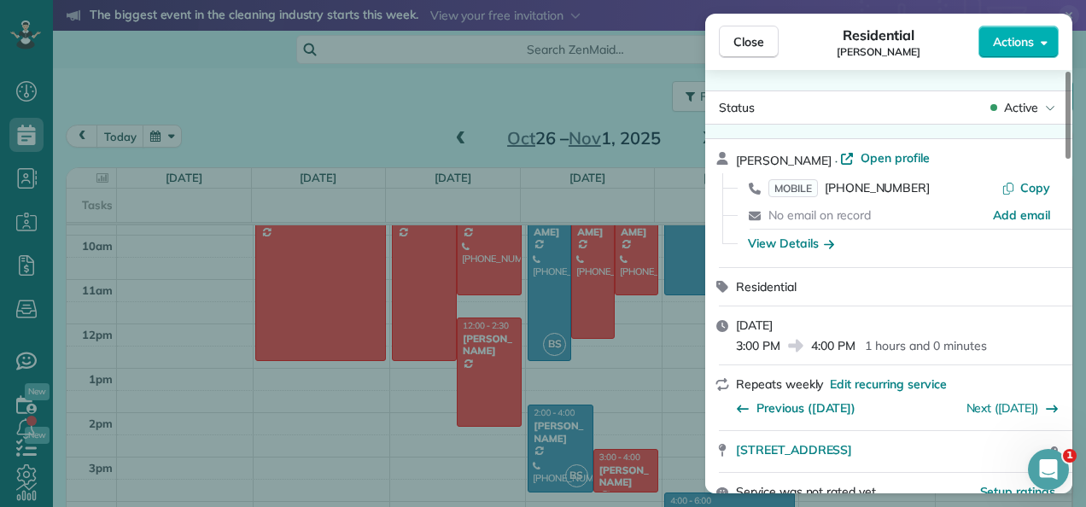
click at [1021, 40] on span "Actions" at bounding box center [1013, 41] width 41 height 17
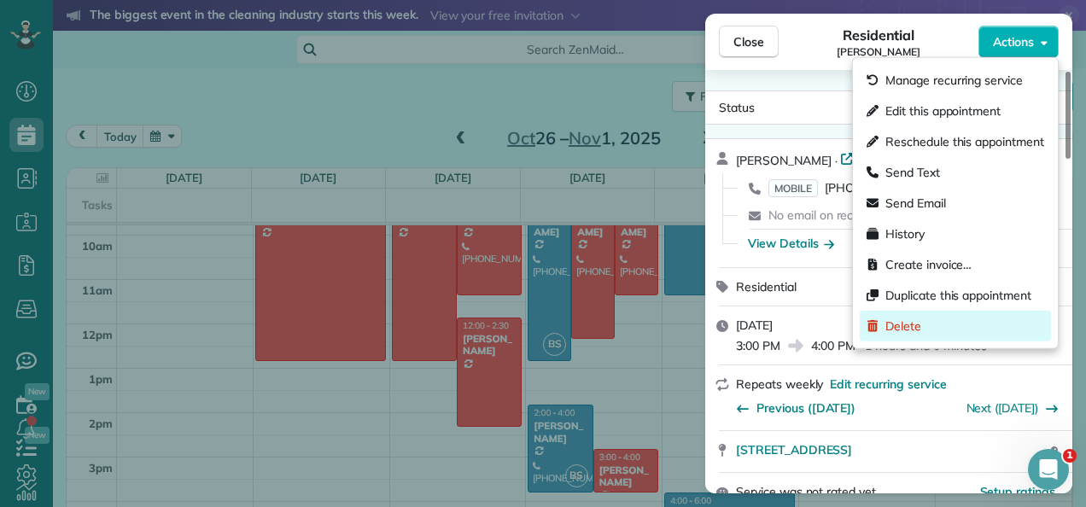
click at [907, 336] on div "Delete" at bounding box center [955, 326] width 191 height 31
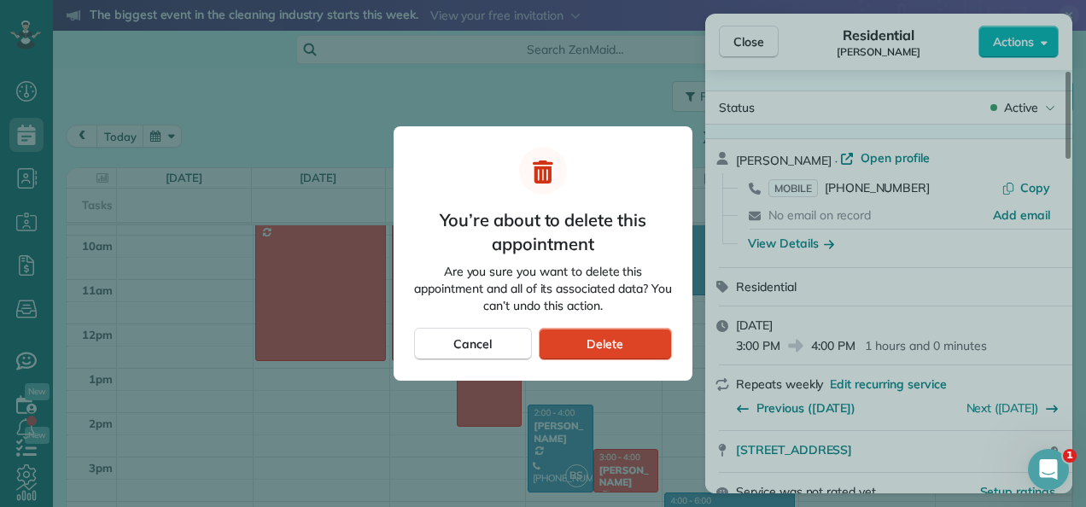
click at [623, 343] on div "Delete" at bounding box center [605, 344] width 133 height 32
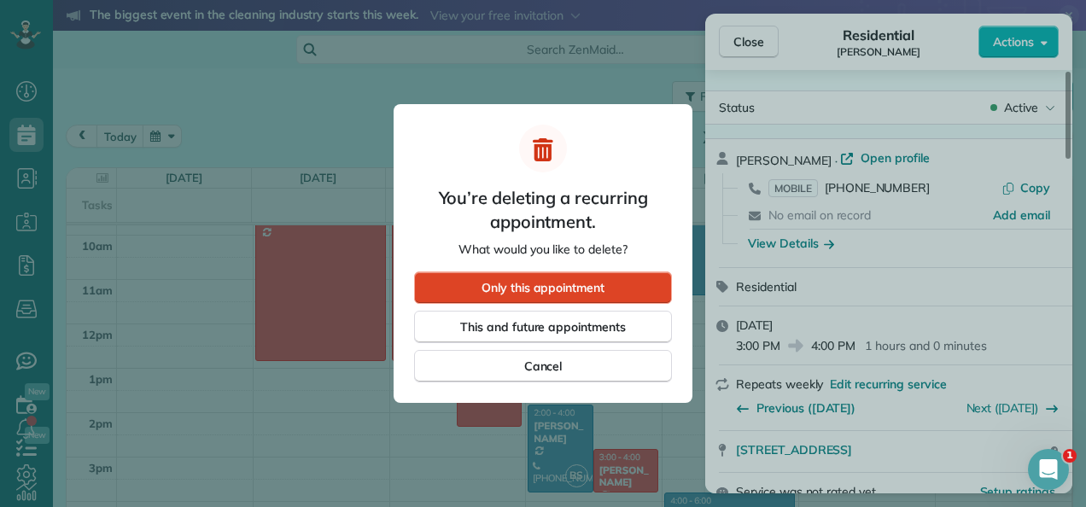
click at [618, 275] on div "Only this appointment" at bounding box center [543, 288] width 258 height 32
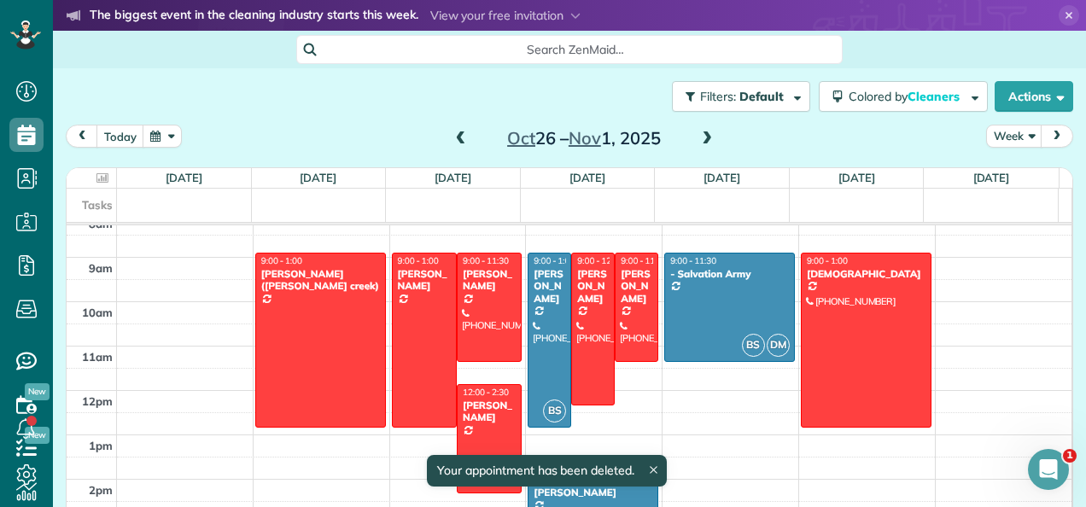
scroll to position [348, 0]
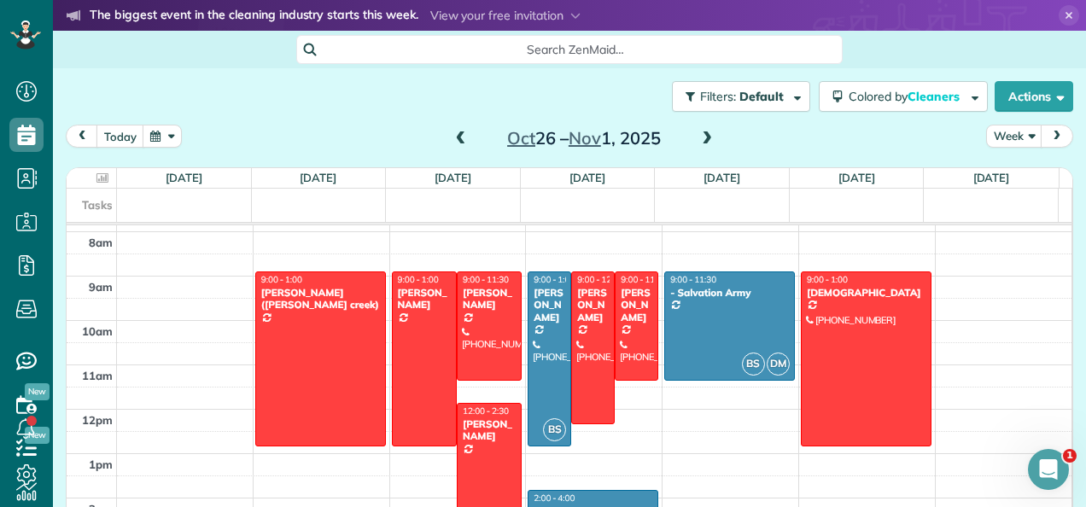
click at [1050, 138] on span "next" at bounding box center [1057, 136] width 14 height 11
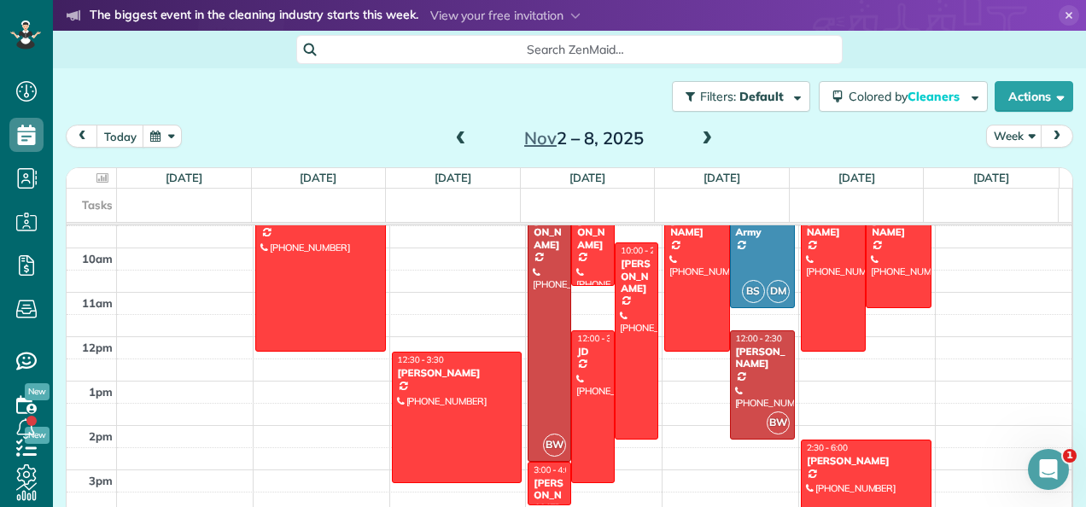
scroll to position [441, 0]
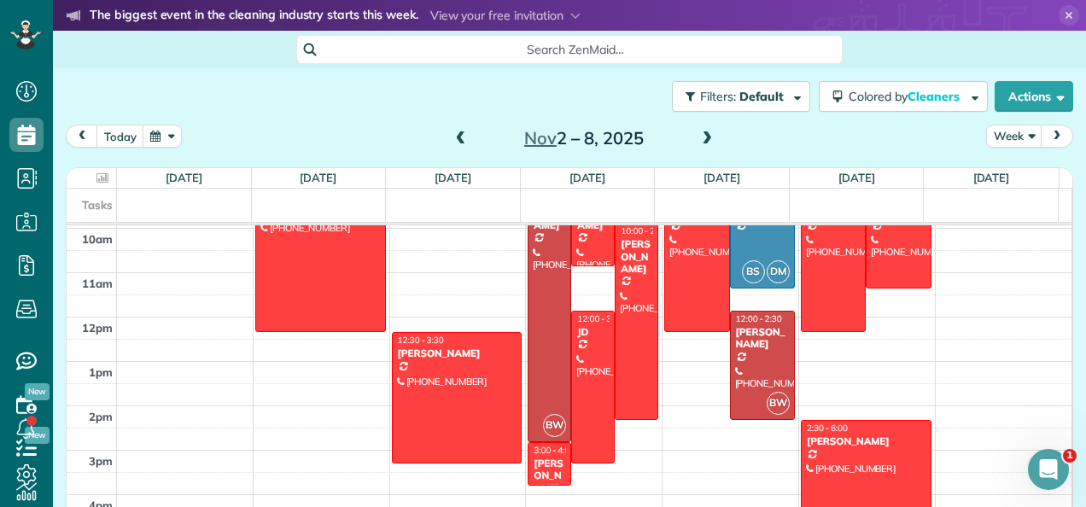
click at [541, 461] on div "[PERSON_NAME]" at bounding box center [549, 476] width 33 height 37
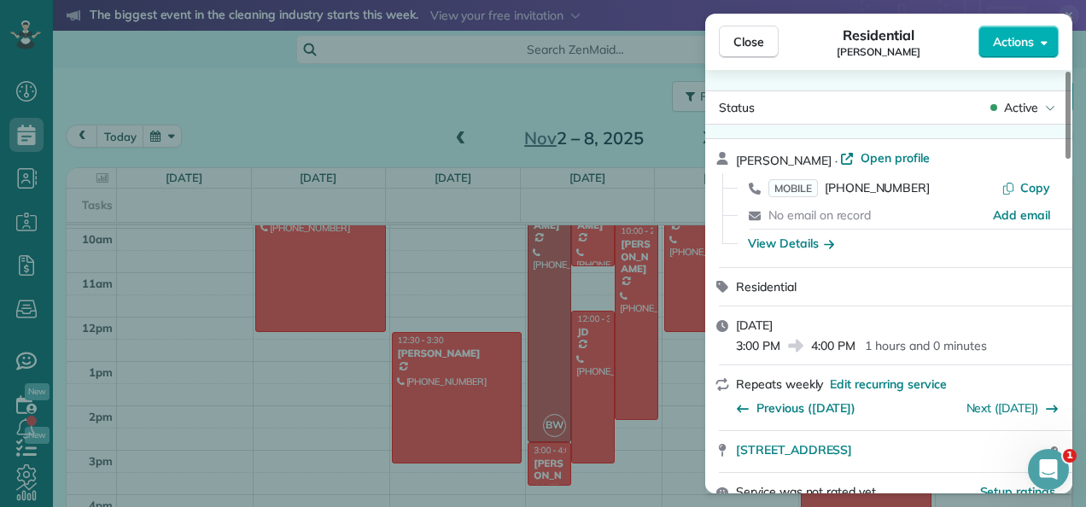
click at [1024, 41] on span "Actions" at bounding box center [1013, 41] width 41 height 17
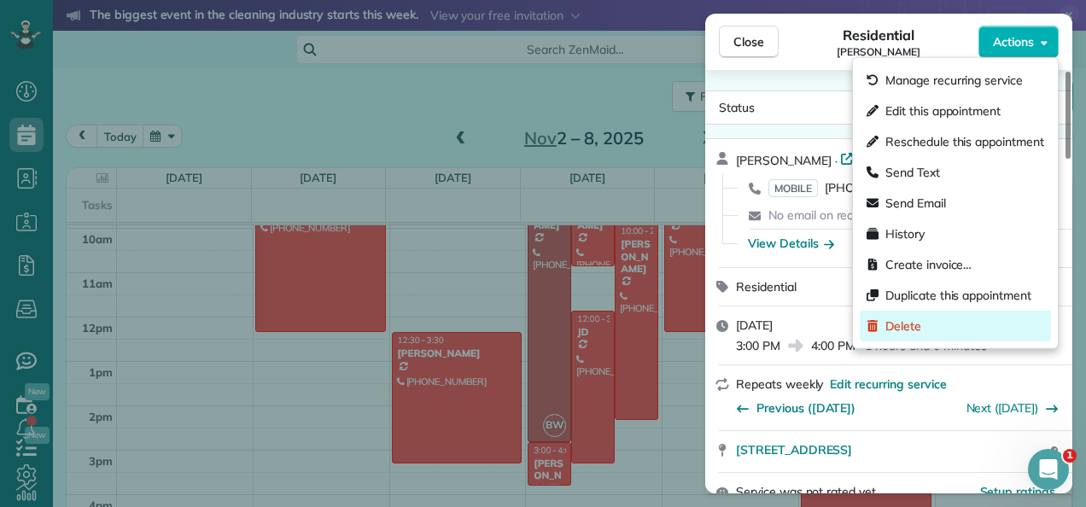
click at [912, 331] on span "Delete" at bounding box center [904, 326] width 36 height 17
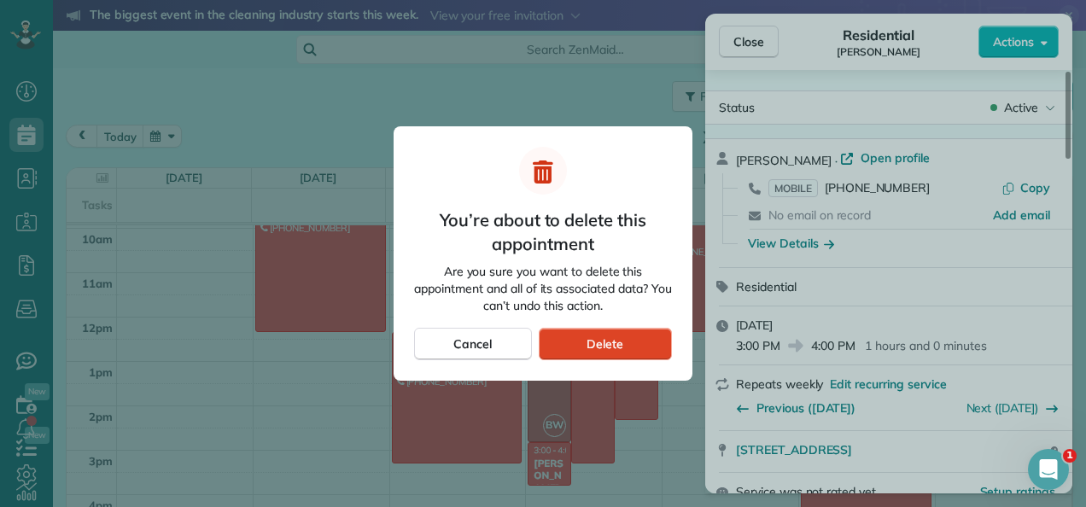
click at [626, 343] on div "Delete" at bounding box center [605, 344] width 133 height 32
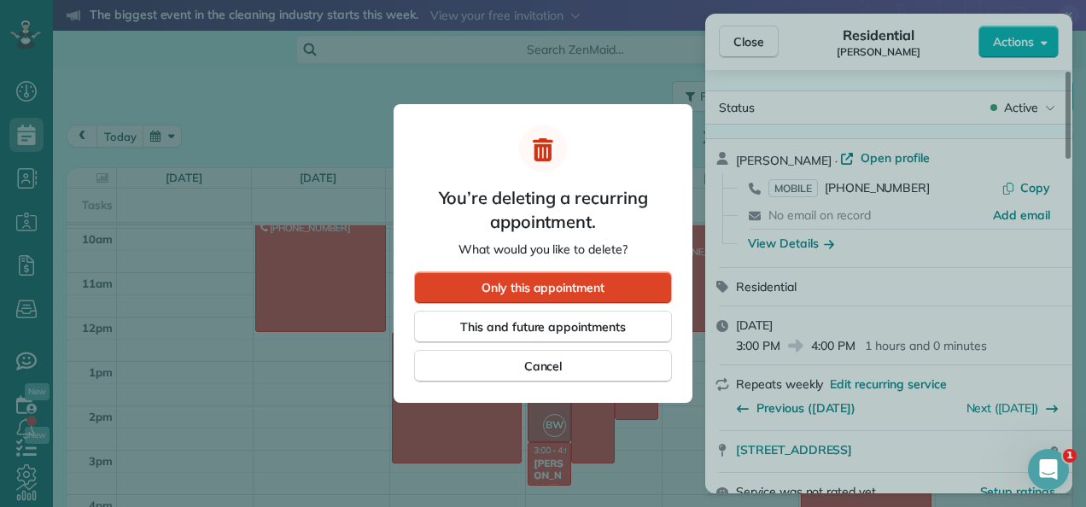
click at [588, 280] on span "Only this appointment" at bounding box center [543, 287] width 123 height 17
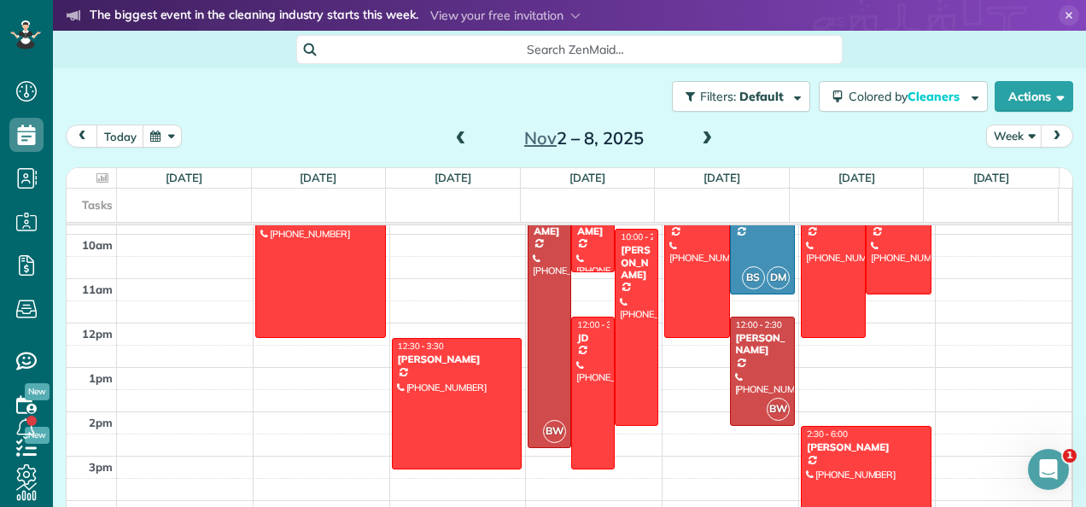
scroll to position [436, 0]
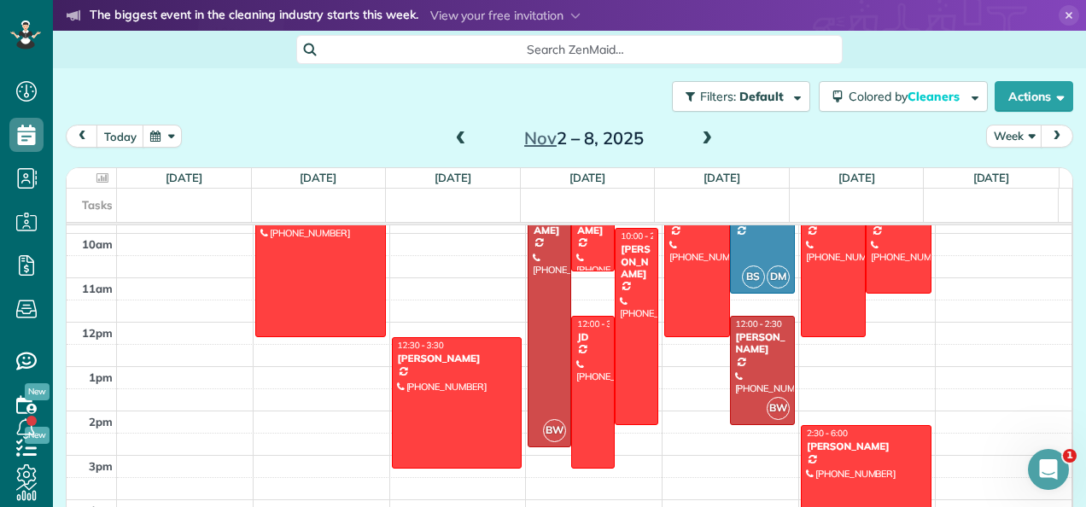
click at [837, 466] on div at bounding box center [866, 502] width 129 height 152
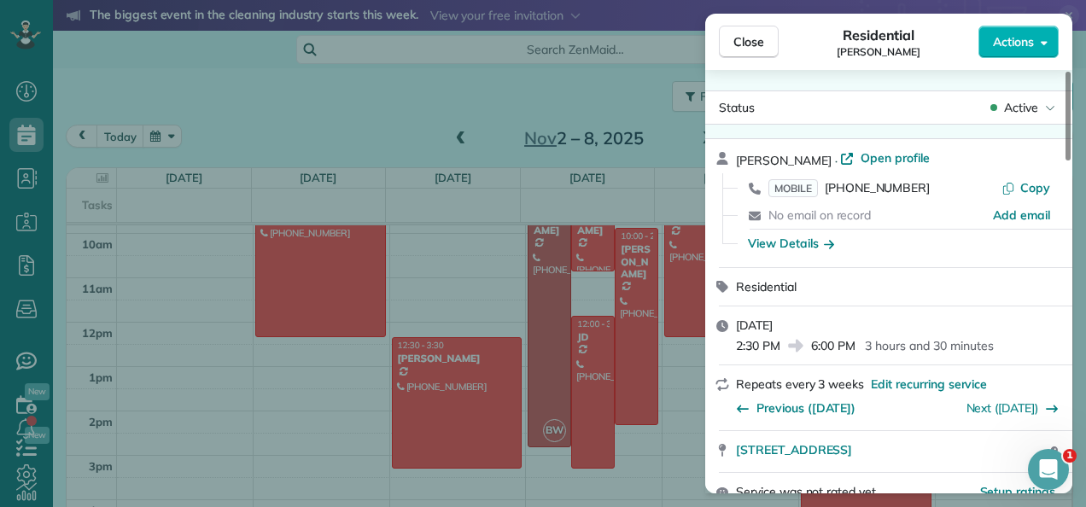
click at [1033, 39] on span "Actions" at bounding box center [1013, 41] width 41 height 17
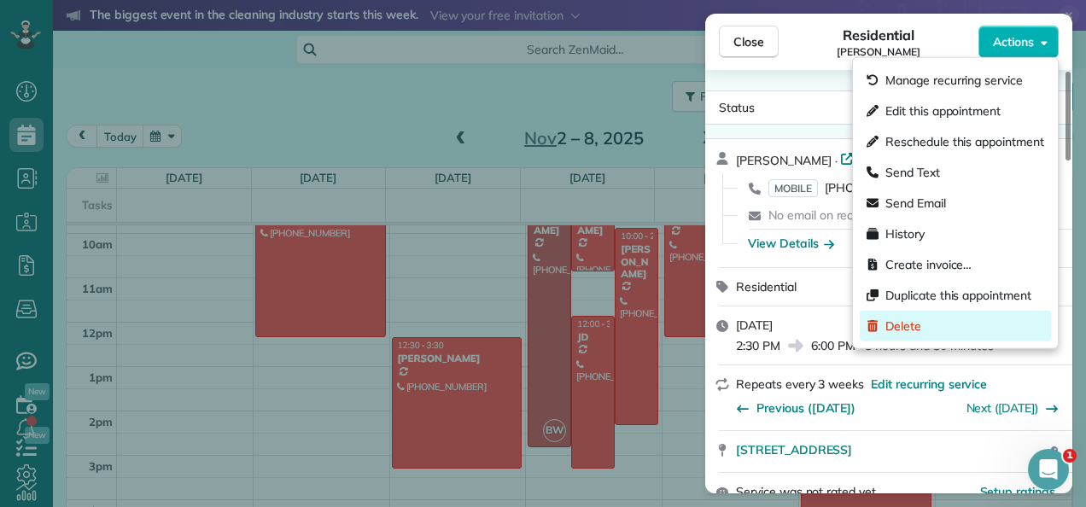
click at [911, 334] on div "Delete" at bounding box center [955, 326] width 191 height 31
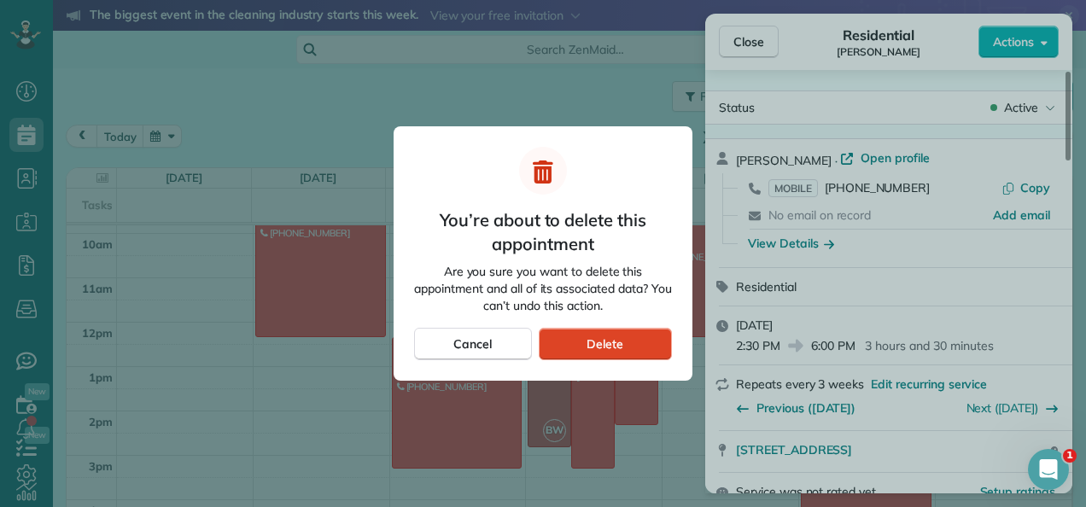
click at [634, 343] on div "Delete" at bounding box center [605, 344] width 133 height 32
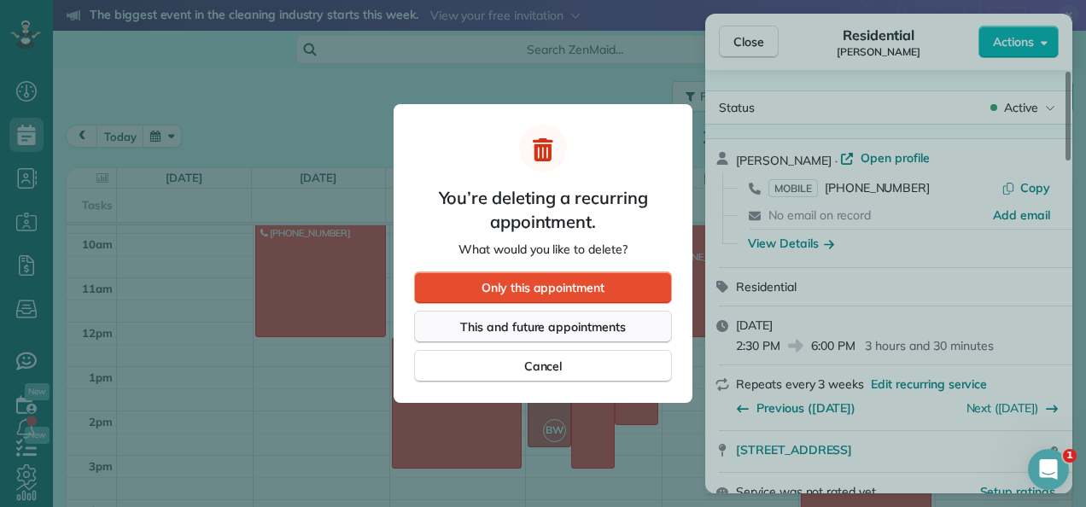
click at [633, 324] on div "This and future appointments" at bounding box center [543, 327] width 258 height 32
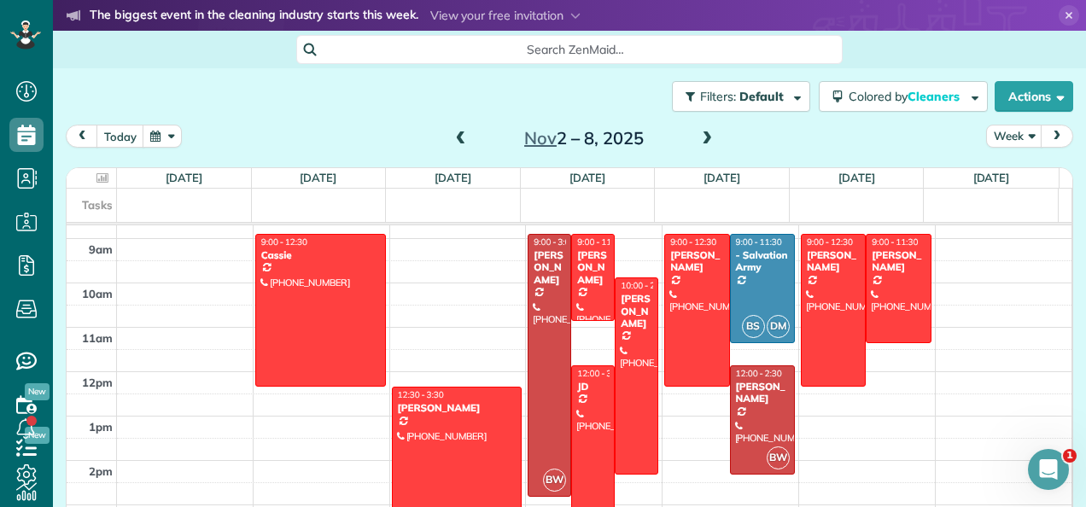
scroll to position [387, 0]
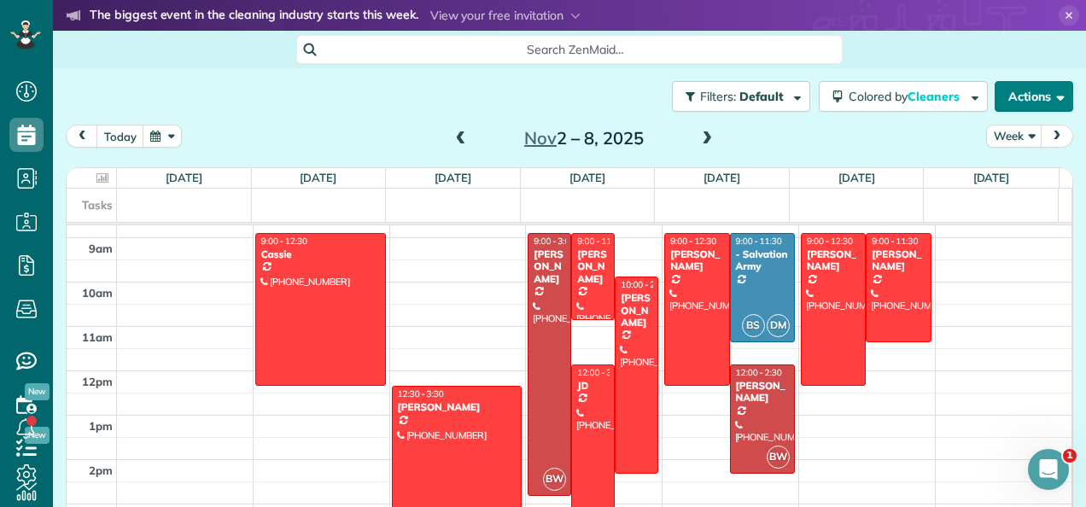
click at [1023, 94] on button "Actions" at bounding box center [1034, 96] width 79 height 31
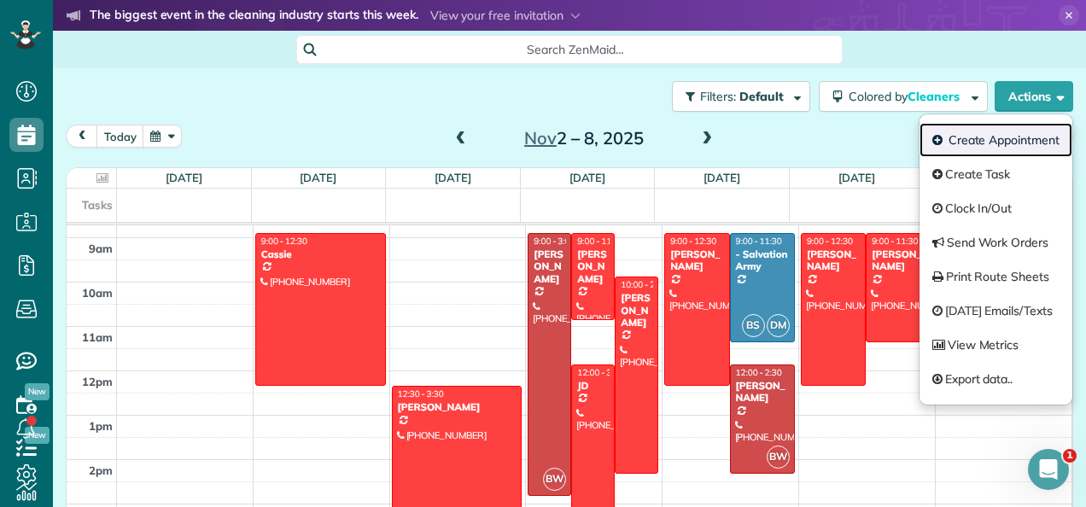
click at [1004, 143] on link "Create Appointment" at bounding box center [996, 140] width 153 height 34
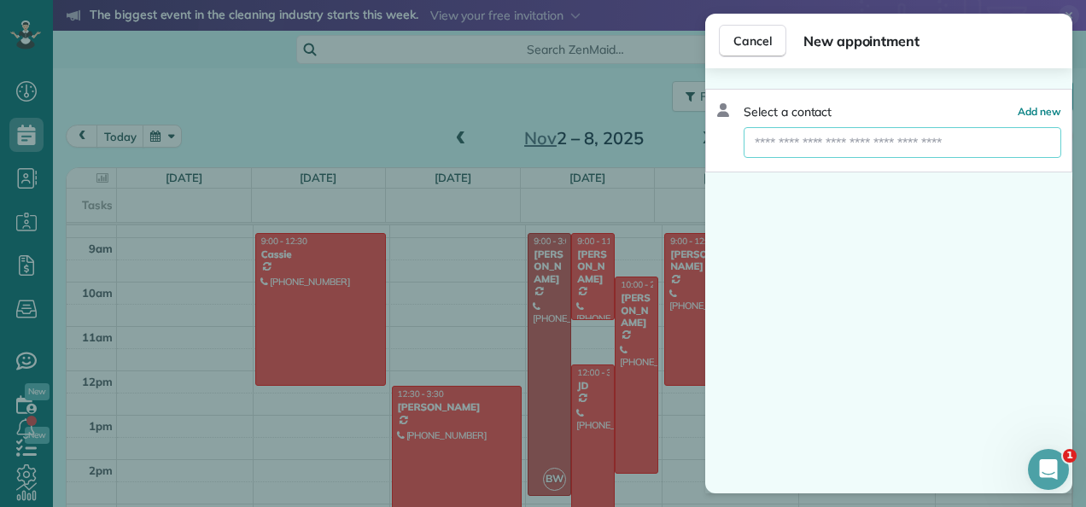
click at [927, 140] on input "text" at bounding box center [903, 142] width 318 height 31
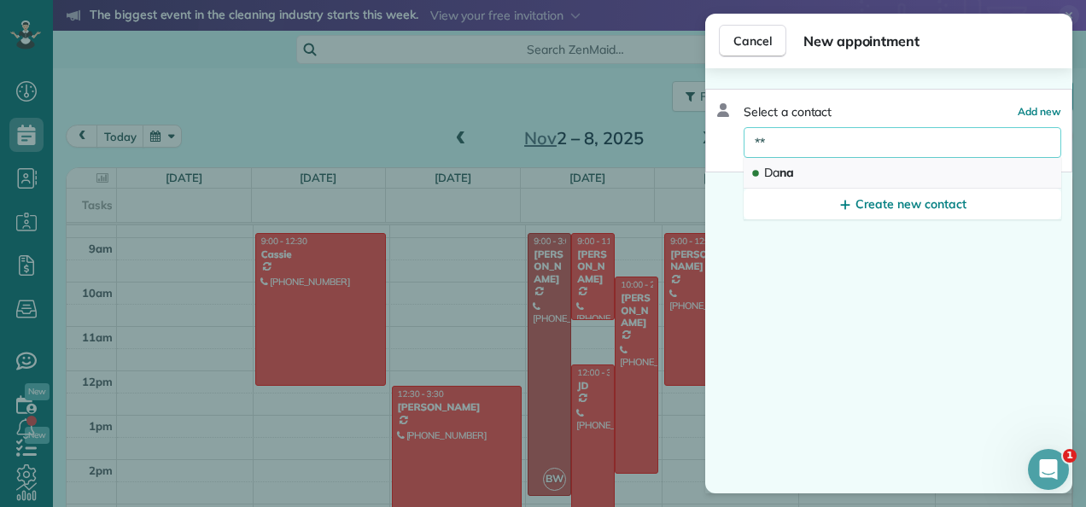
type input "**"
click at [861, 170] on button "Da na" at bounding box center [903, 173] width 318 height 31
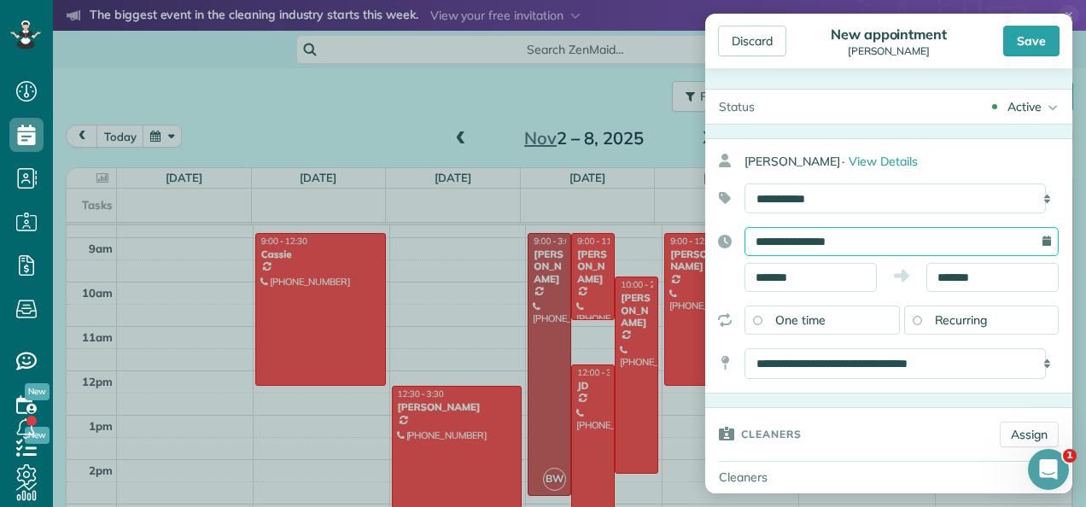
click at [892, 239] on input "**********" at bounding box center [902, 241] width 314 height 29
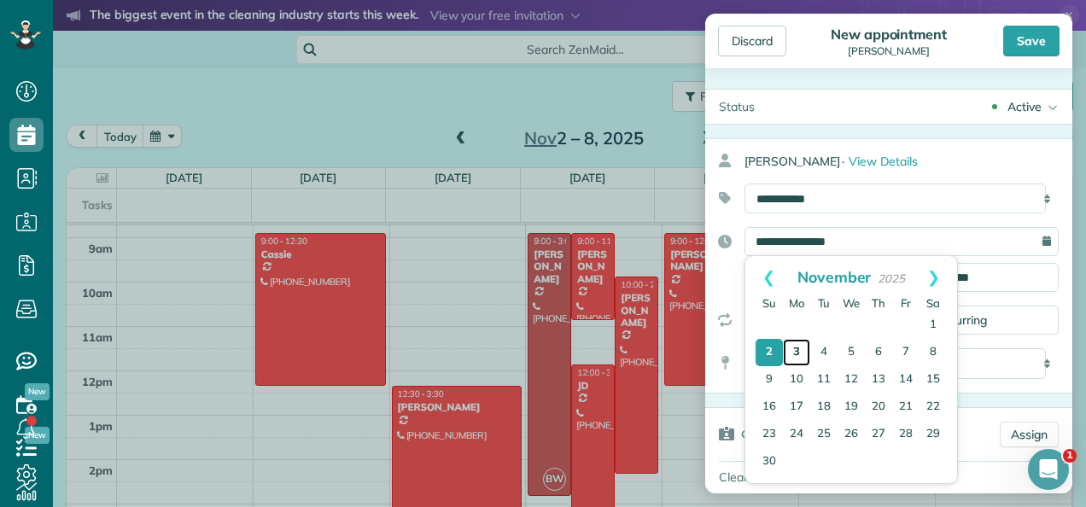
click at [796, 350] on link "3" at bounding box center [796, 352] width 27 height 27
type input "**********"
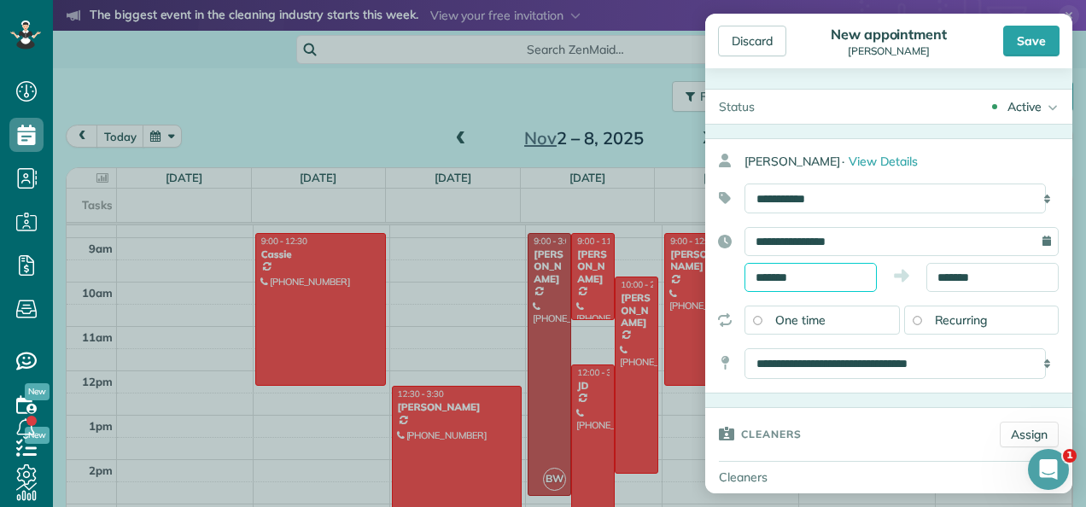
click at [840, 274] on input "*******" at bounding box center [811, 277] width 132 height 29
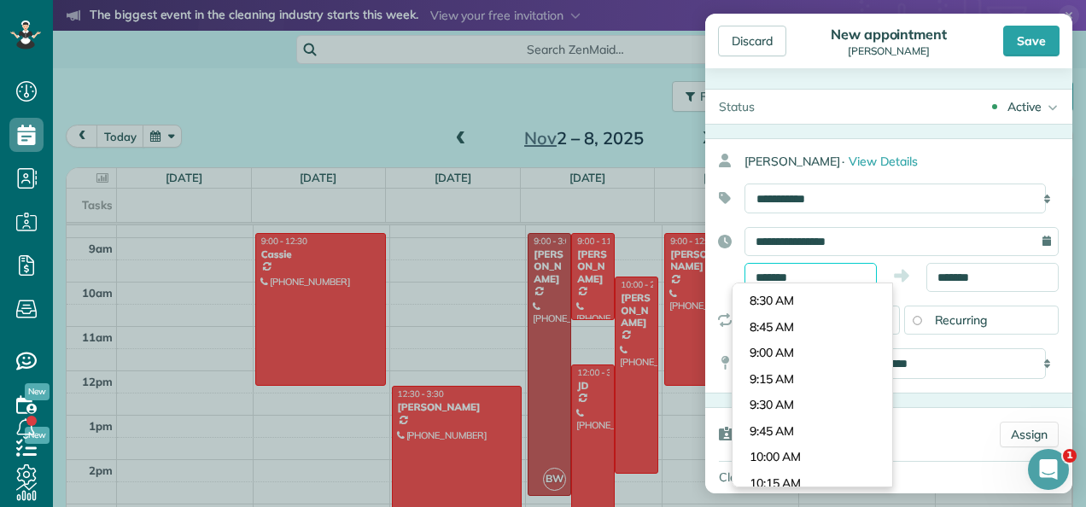
scroll to position [853, 0]
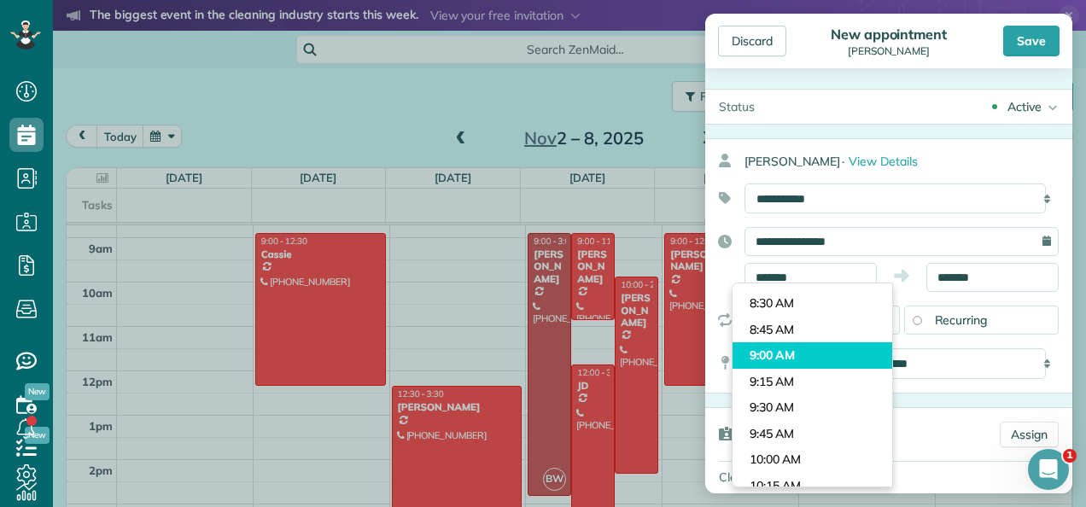
click at [786, 354] on body "Dashboard Scheduling Calendar View List View Dispatch View - Weekly scheduling …" at bounding box center [543, 253] width 1086 height 507
type input "*******"
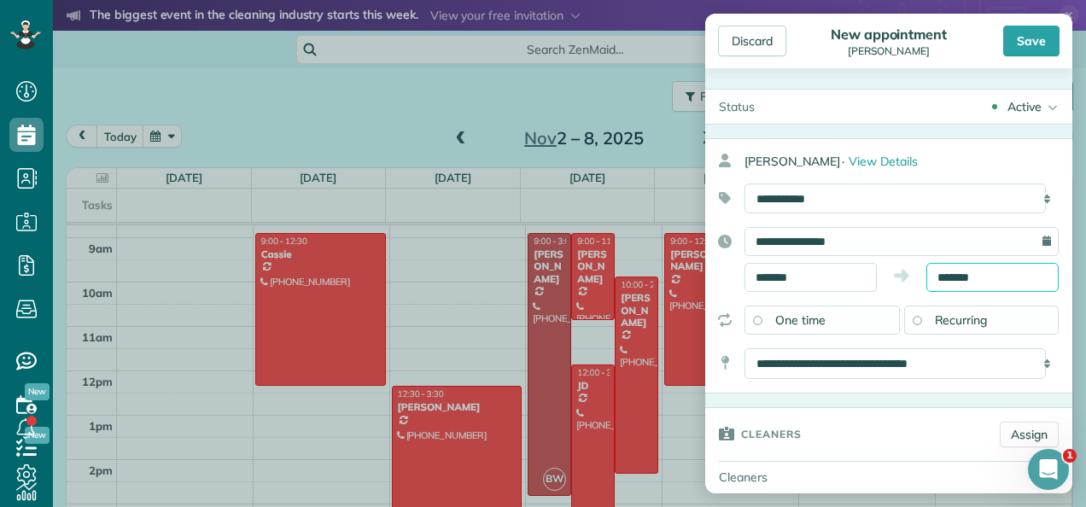
click at [981, 277] on input "*******" at bounding box center [993, 277] width 132 height 29
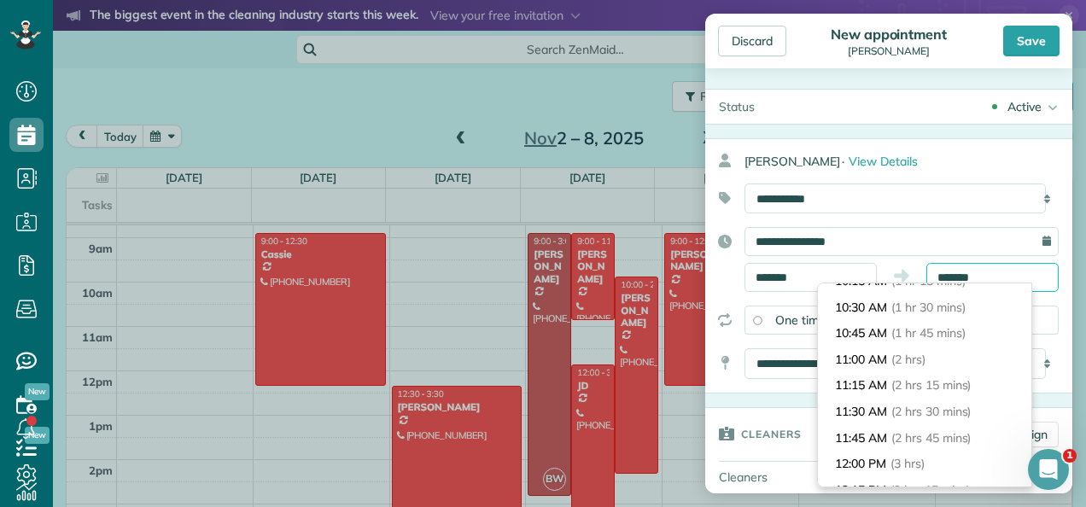
scroll to position [145, 0]
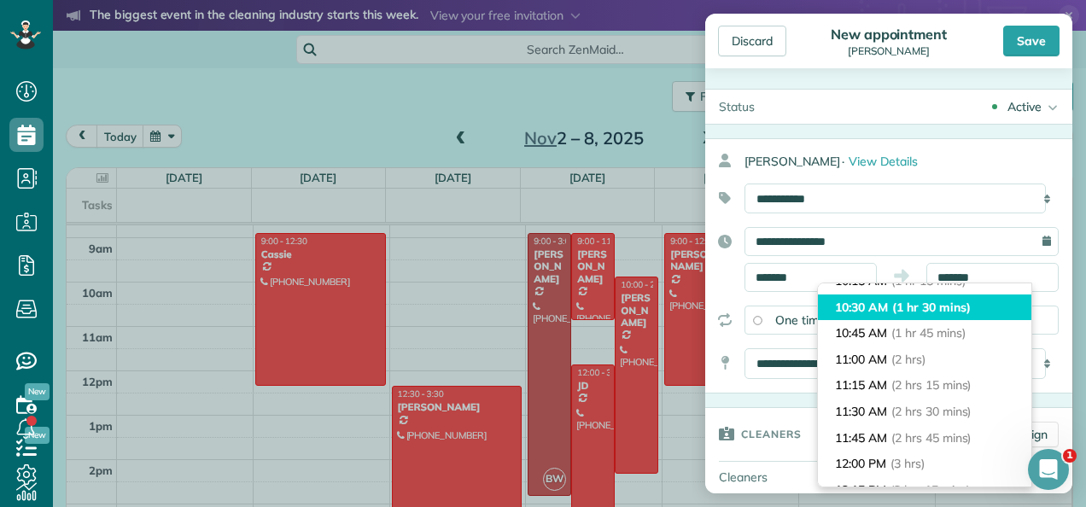
click at [920, 303] on span "(1 hr 30 mins)" at bounding box center [931, 307] width 78 height 15
type input "********"
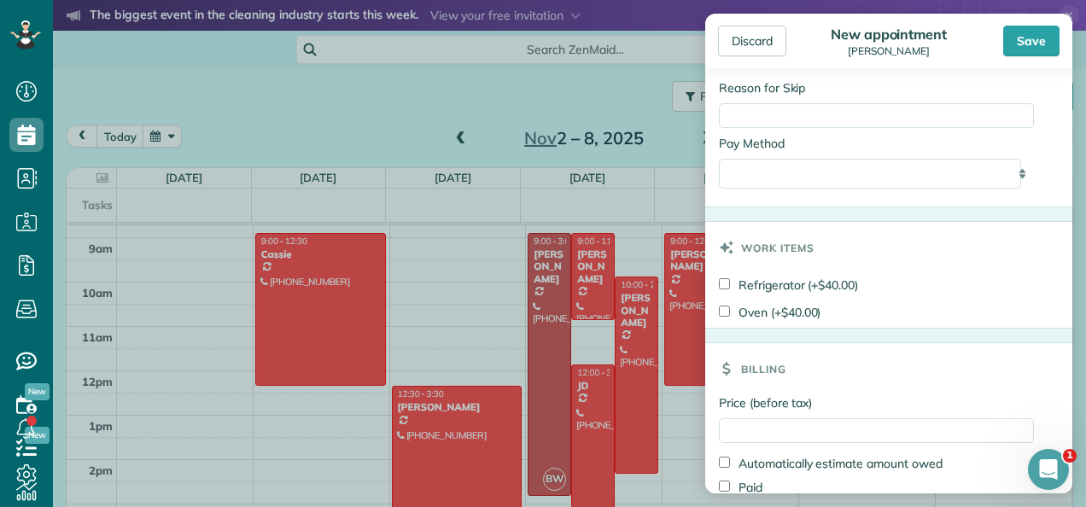
scroll to position [967, 0]
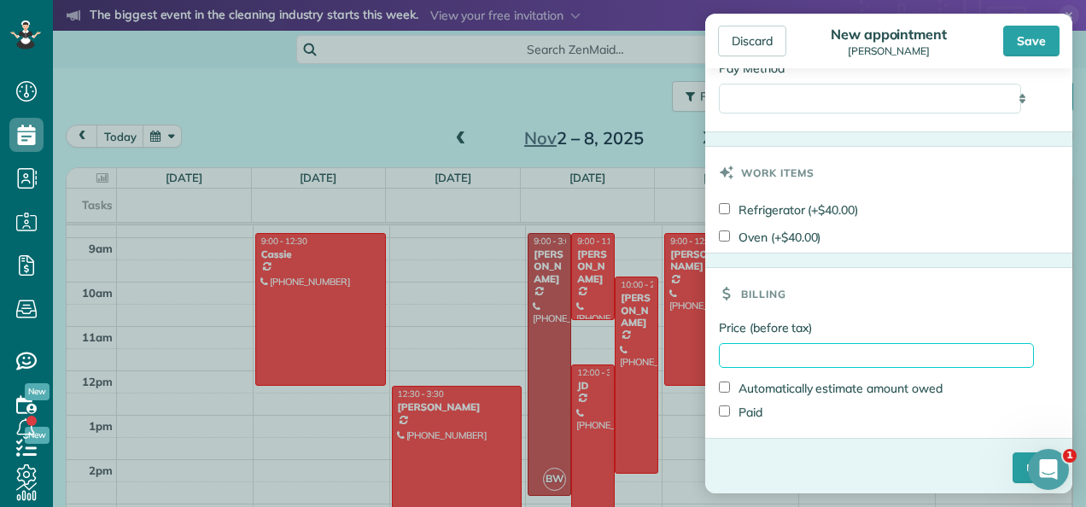
click at [810, 349] on input "Price (before tax)" at bounding box center [876, 355] width 315 height 25
type input "******"
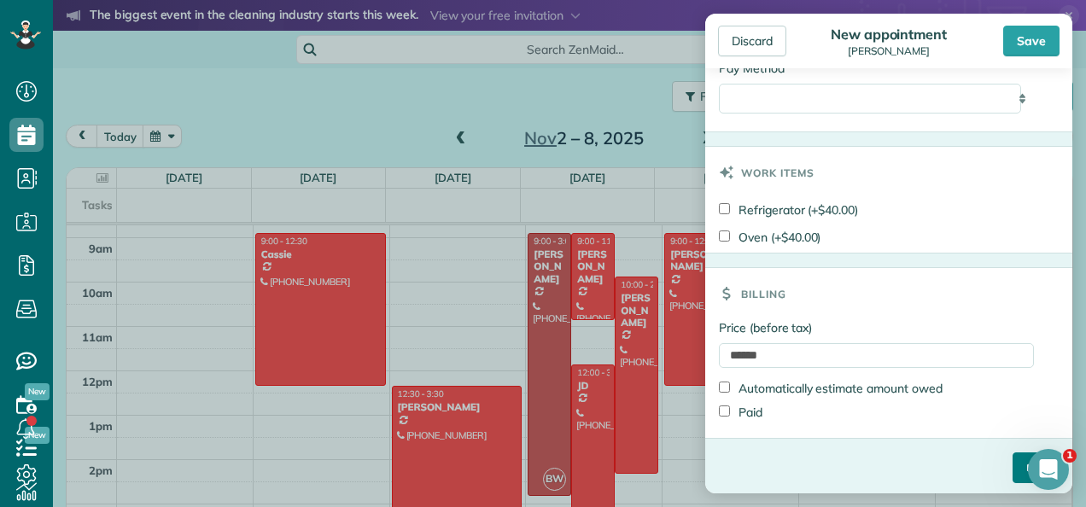
click at [1013, 459] on input "****" at bounding box center [1036, 468] width 46 height 31
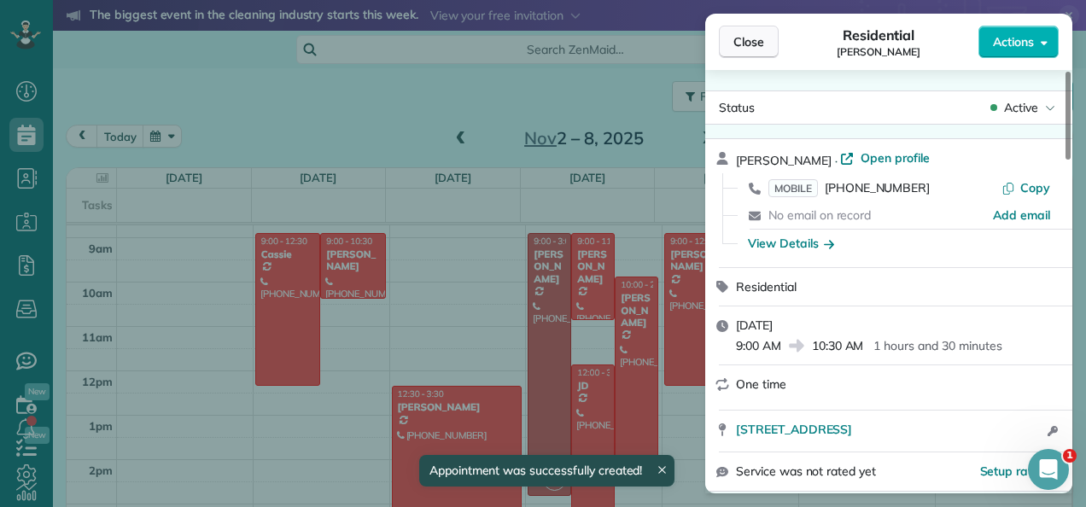
click at [747, 43] on span "Close" at bounding box center [749, 41] width 31 height 17
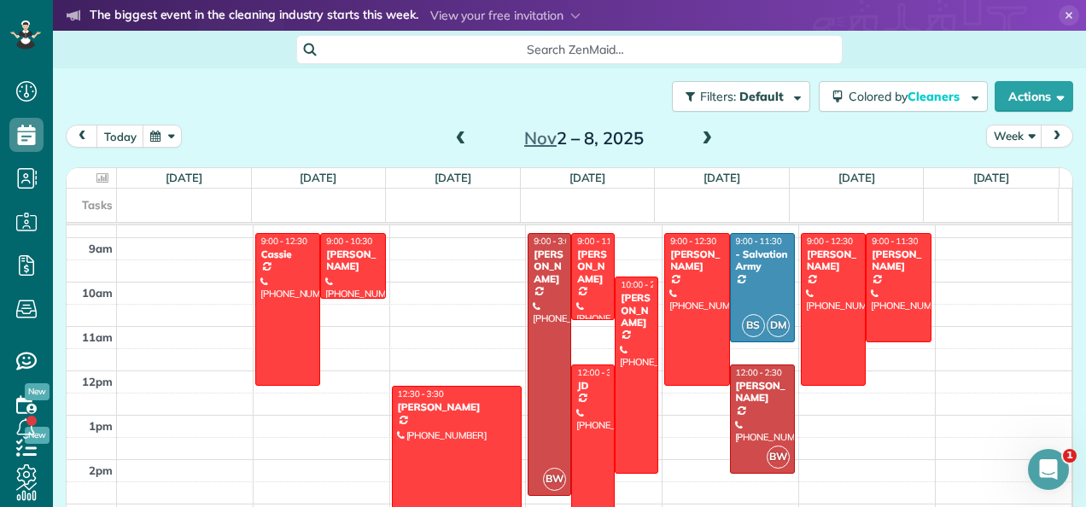
click at [456, 142] on span at bounding box center [461, 139] width 19 height 15
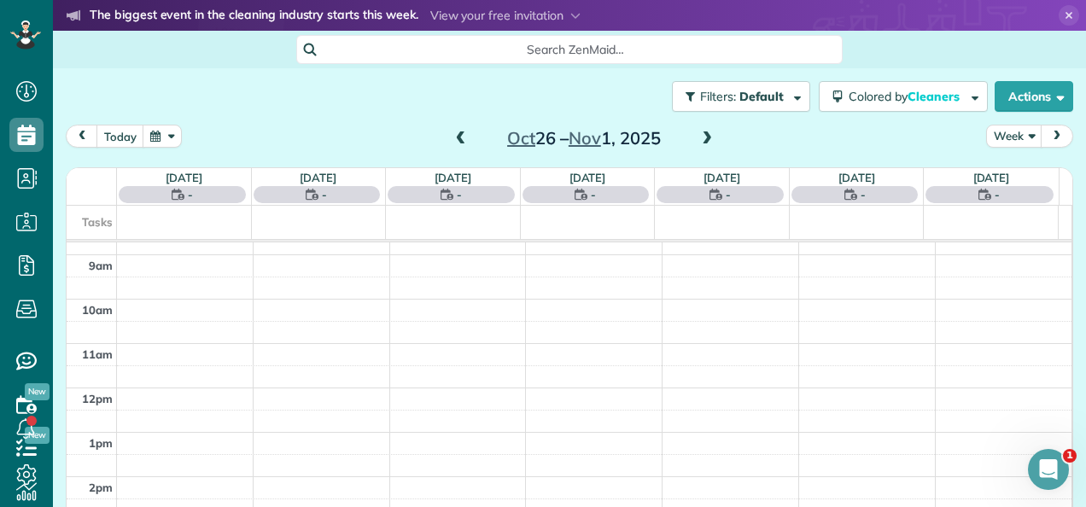
scroll to position [308, 0]
click at [456, 142] on span at bounding box center [461, 139] width 19 height 15
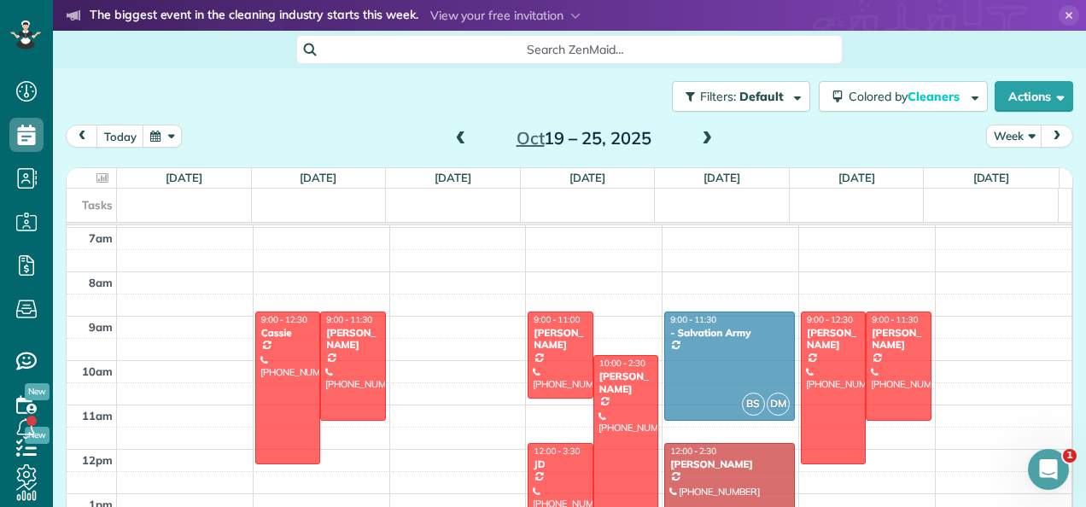
click at [456, 142] on span at bounding box center [461, 139] width 19 height 15
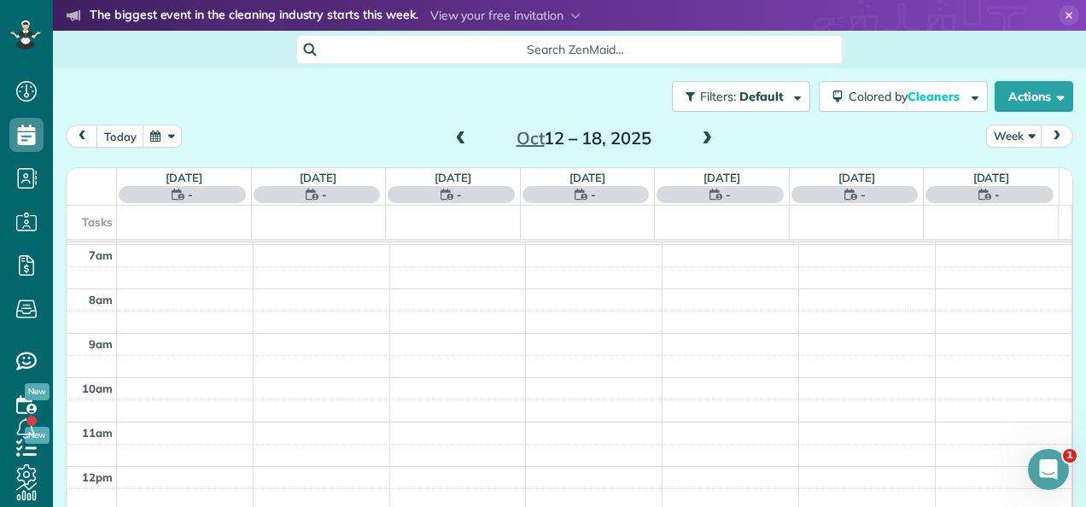
click at [456, 142] on span at bounding box center [461, 139] width 19 height 15
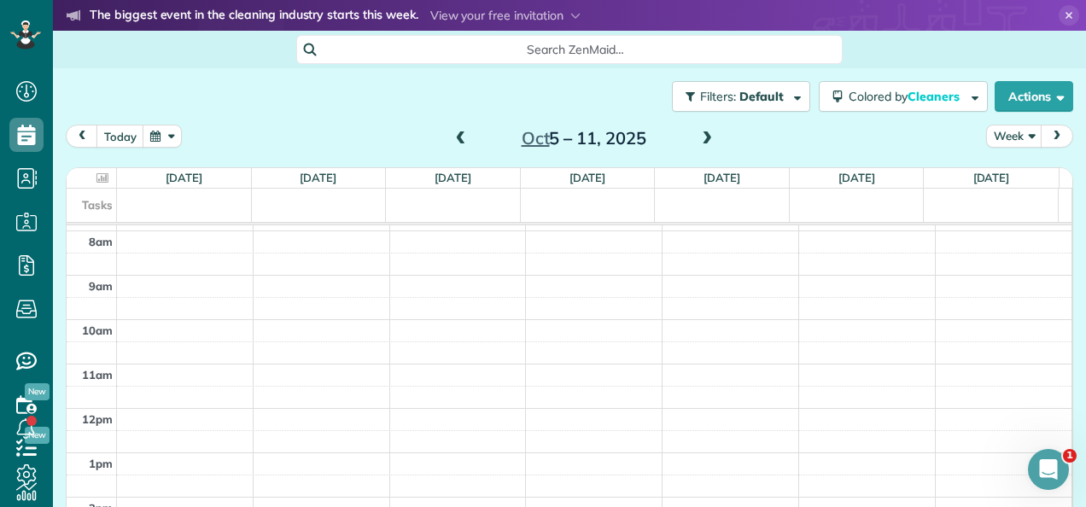
scroll to position [374, 0]
click at [752, 384] on td at bounding box center [595, 395] width 956 height 22
click at [454, 143] on span at bounding box center [461, 139] width 19 height 15
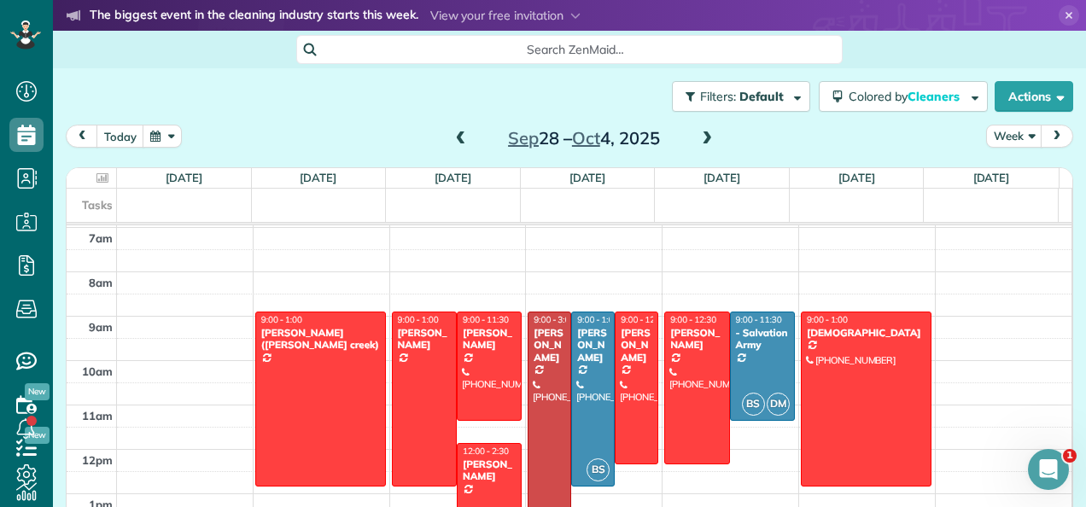
click at [699, 142] on span at bounding box center [707, 139] width 19 height 15
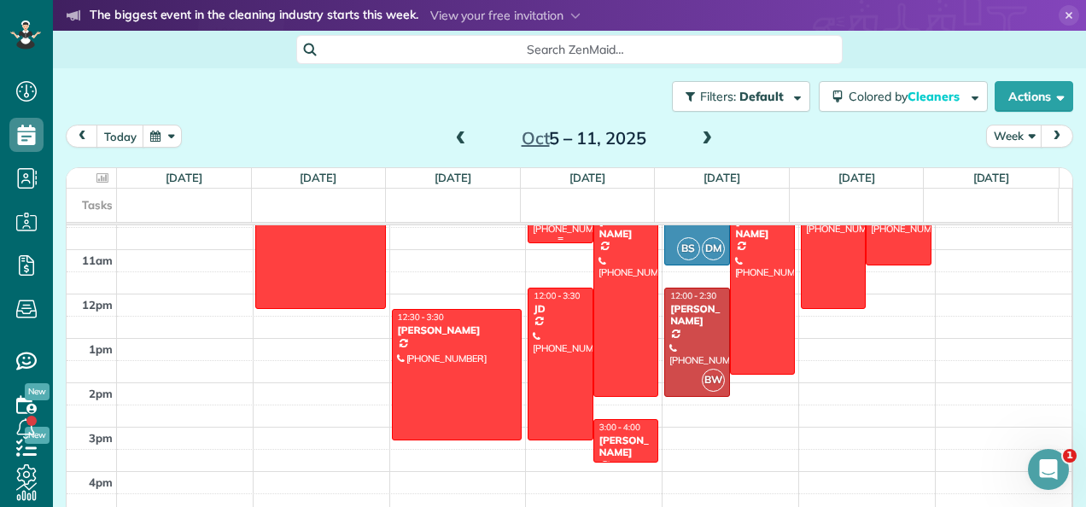
scroll to position [460, 0]
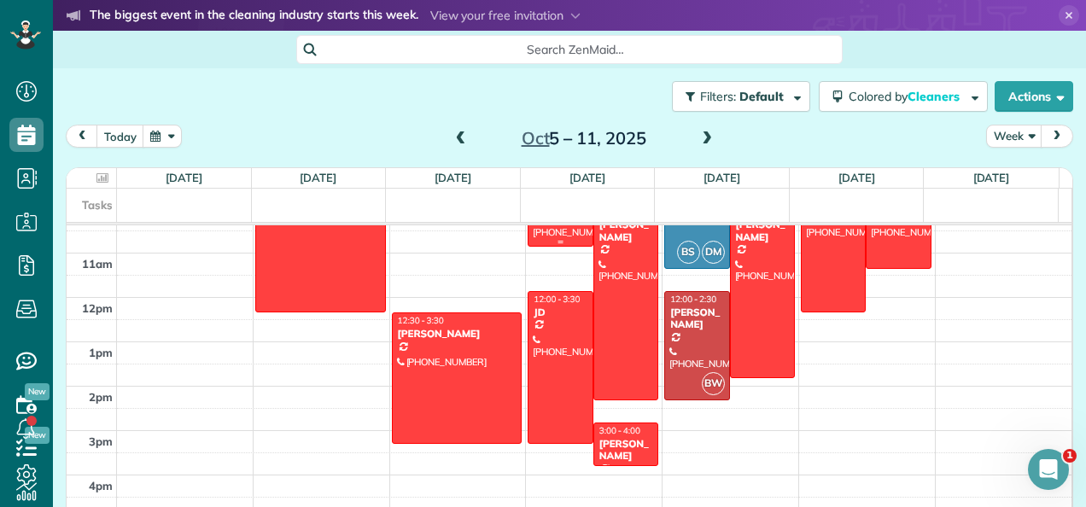
click at [1050, 132] on span "next" at bounding box center [1057, 136] width 14 height 11
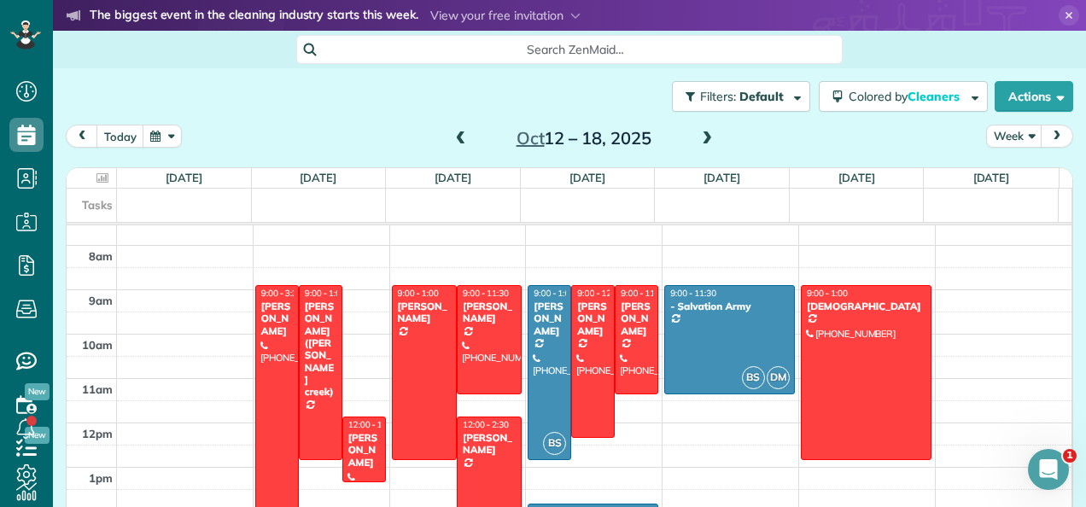
scroll to position [307, 0]
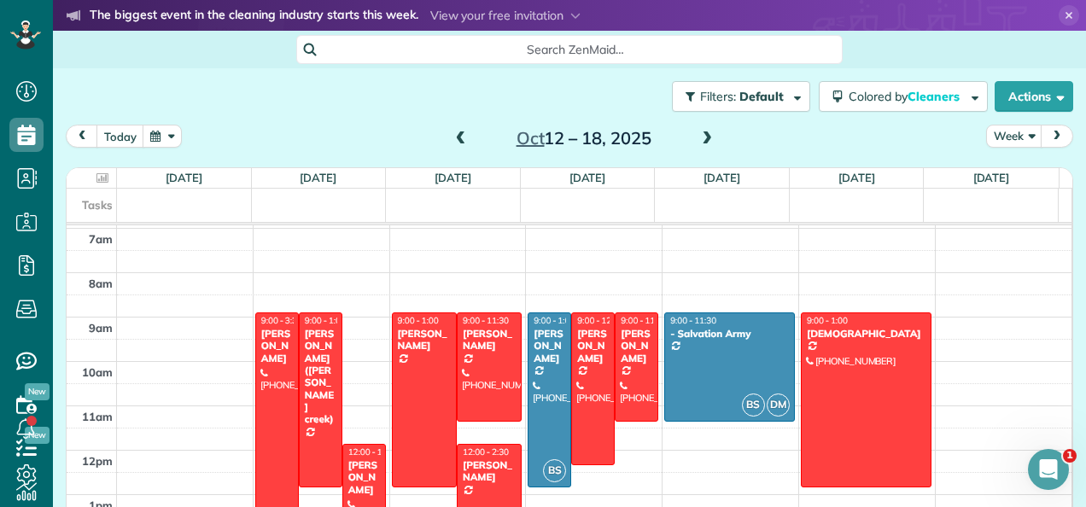
click at [1050, 133] on span "next" at bounding box center [1057, 136] width 14 height 11
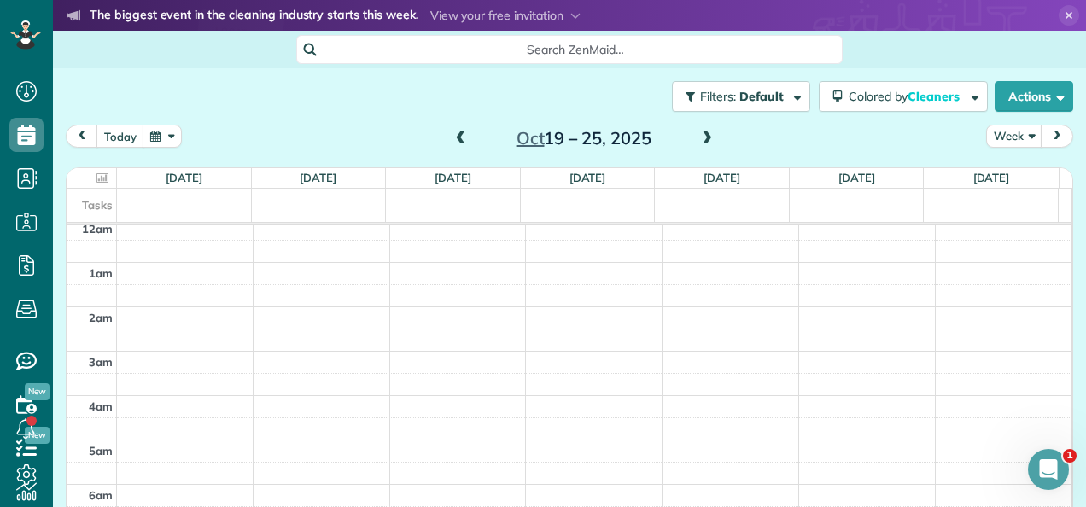
scroll to position [0, 0]
